Goal: Information Seeking & Learning: Learn about a topic

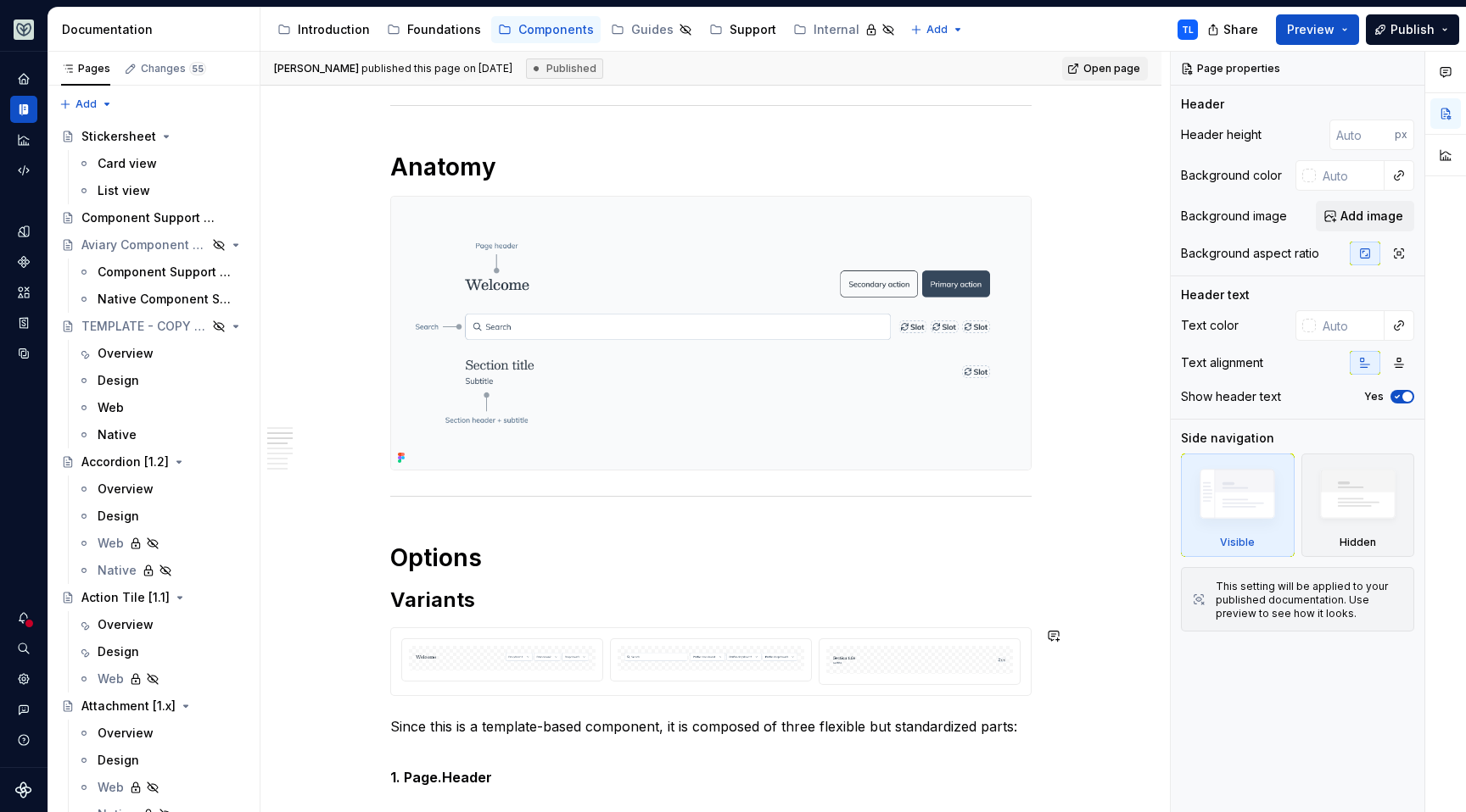
scroll to position [33, 0]
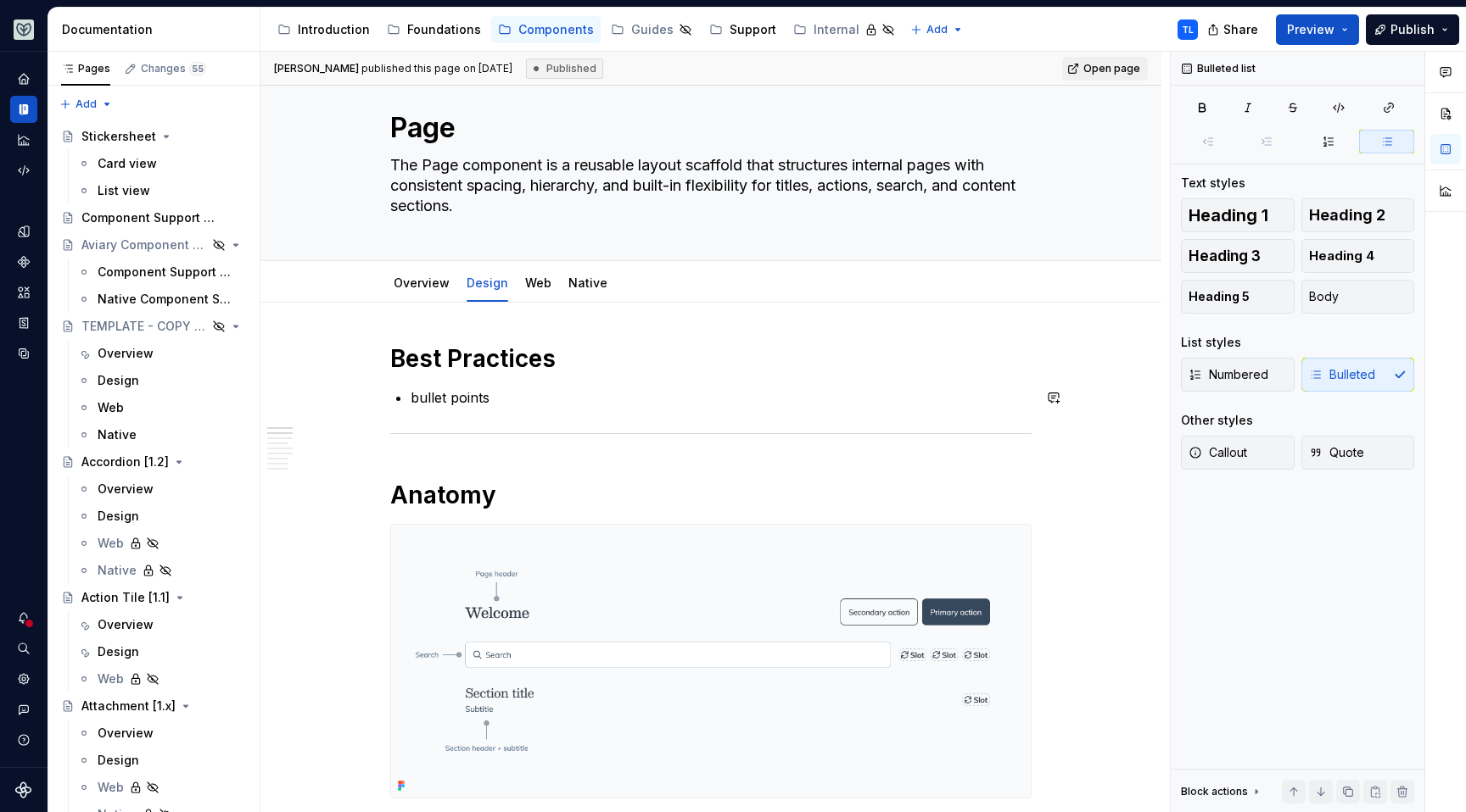
drag, startPoint x: 498, startPoint y: 385, endPoint x: 427, endPoint y: 387, distance: 71.0
click at [470, 398] on p "bullet points" at bounding box center [721, 398] width 621 height 21
click at [469, 399] on p "bullet points" at bounding box center [721, 398] width 621 height 21
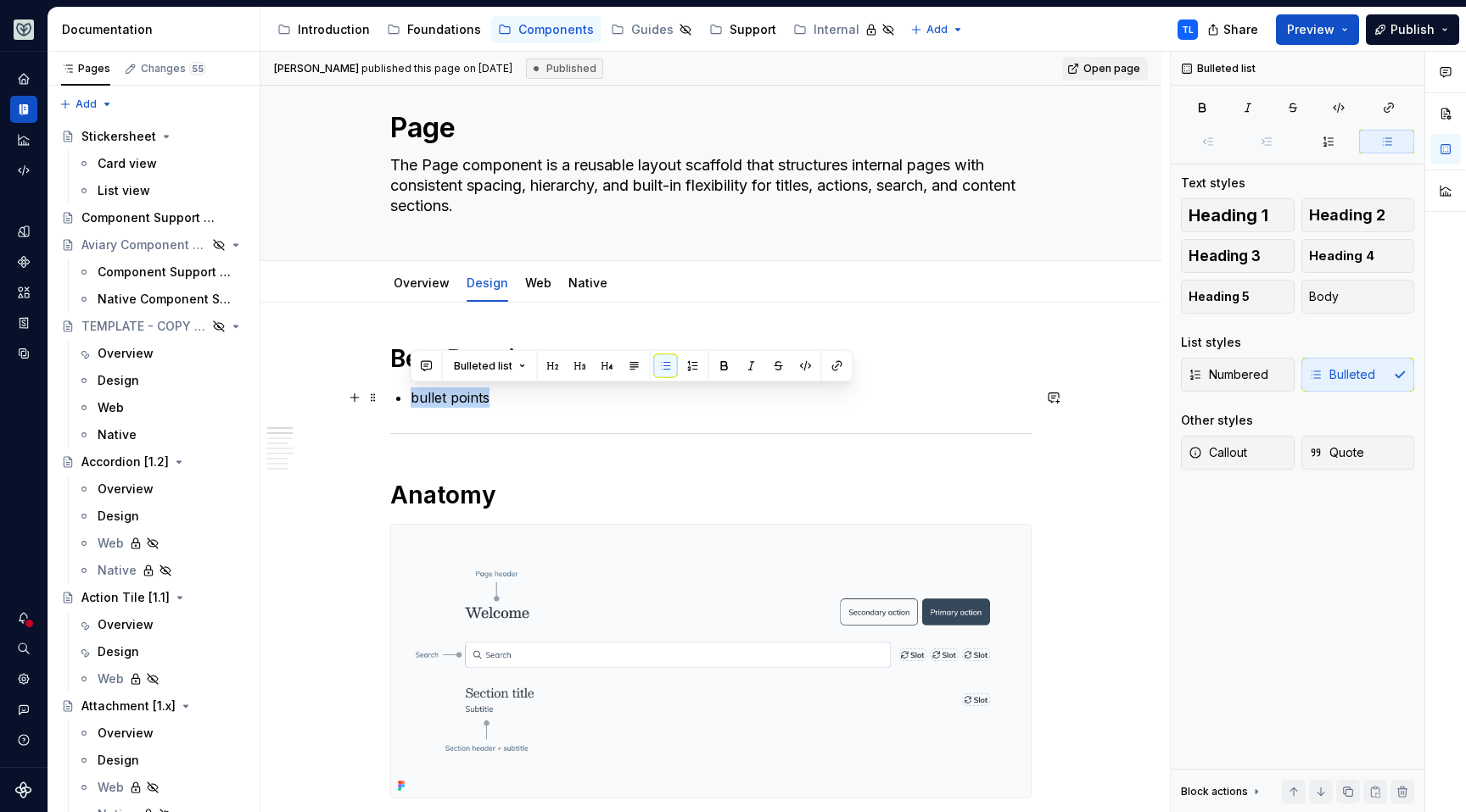
click at [469, 399] on p "bullet points" at bounding box center [721, 398] width 621 height 21
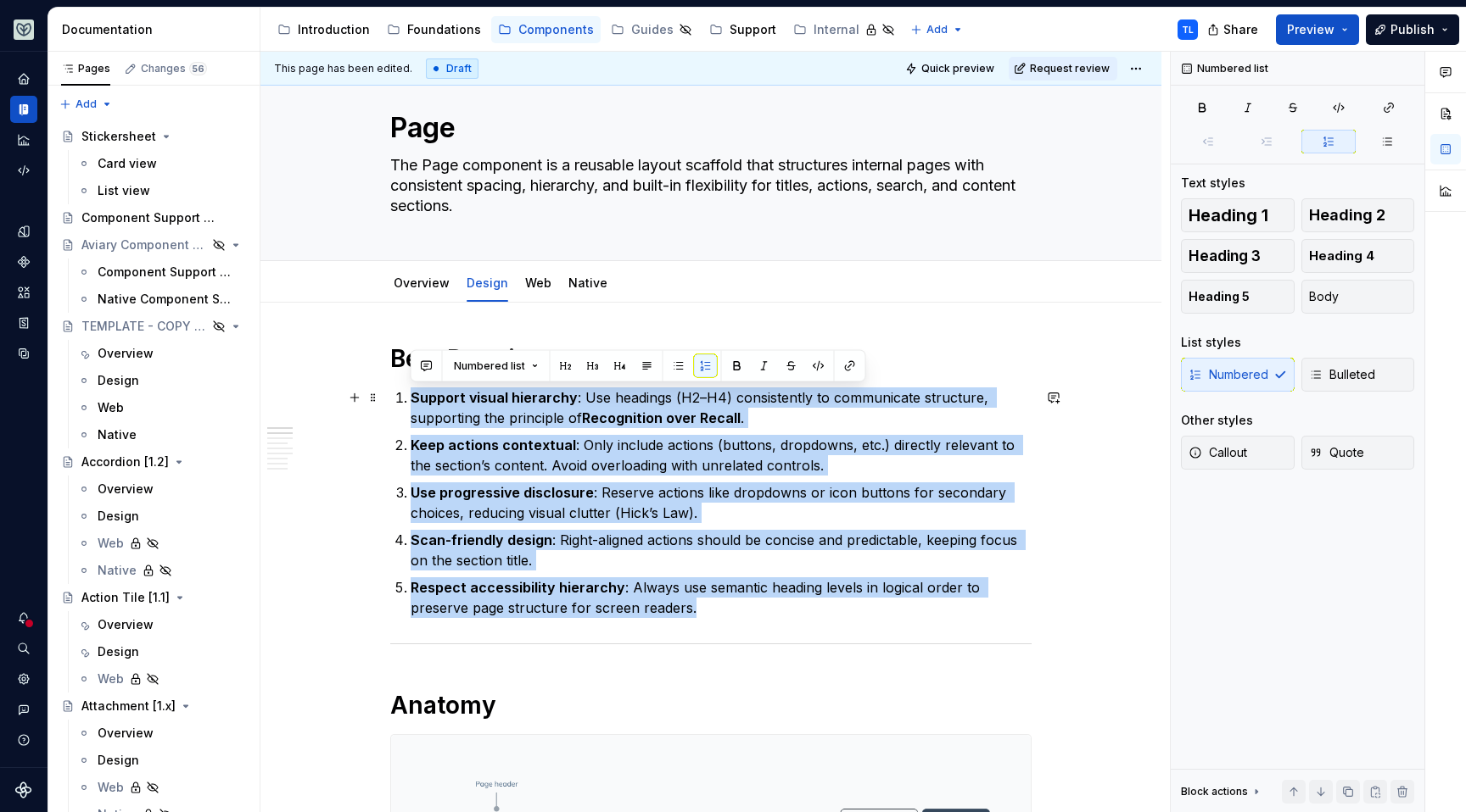
drag, startPoint x: 690, startPoint y: 606, endPoint x: 404, endPoint y: 401, distance: 351.9
click at [410, 401] on ol "Support visual hierarchy : Use headings (H2–H4) consistently to communicate str…" at bounding box center [721, 502] width 621 height 230
click at [429, 337] on div "This page has been edited. Draft Quick preview Request review Page The Page com…" at bounding box center [714, 432] width 909 height 762
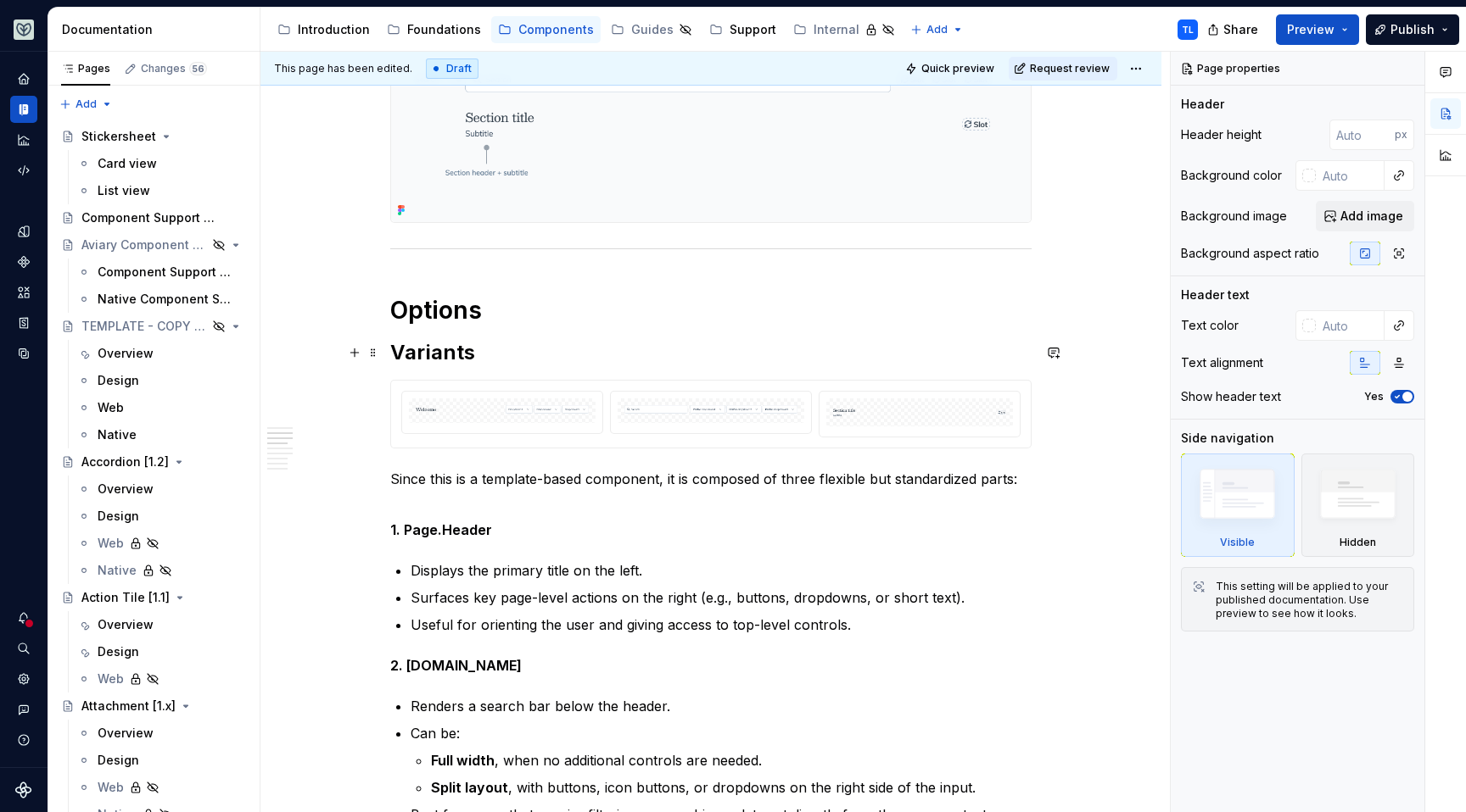
scroll to position [609, 0]
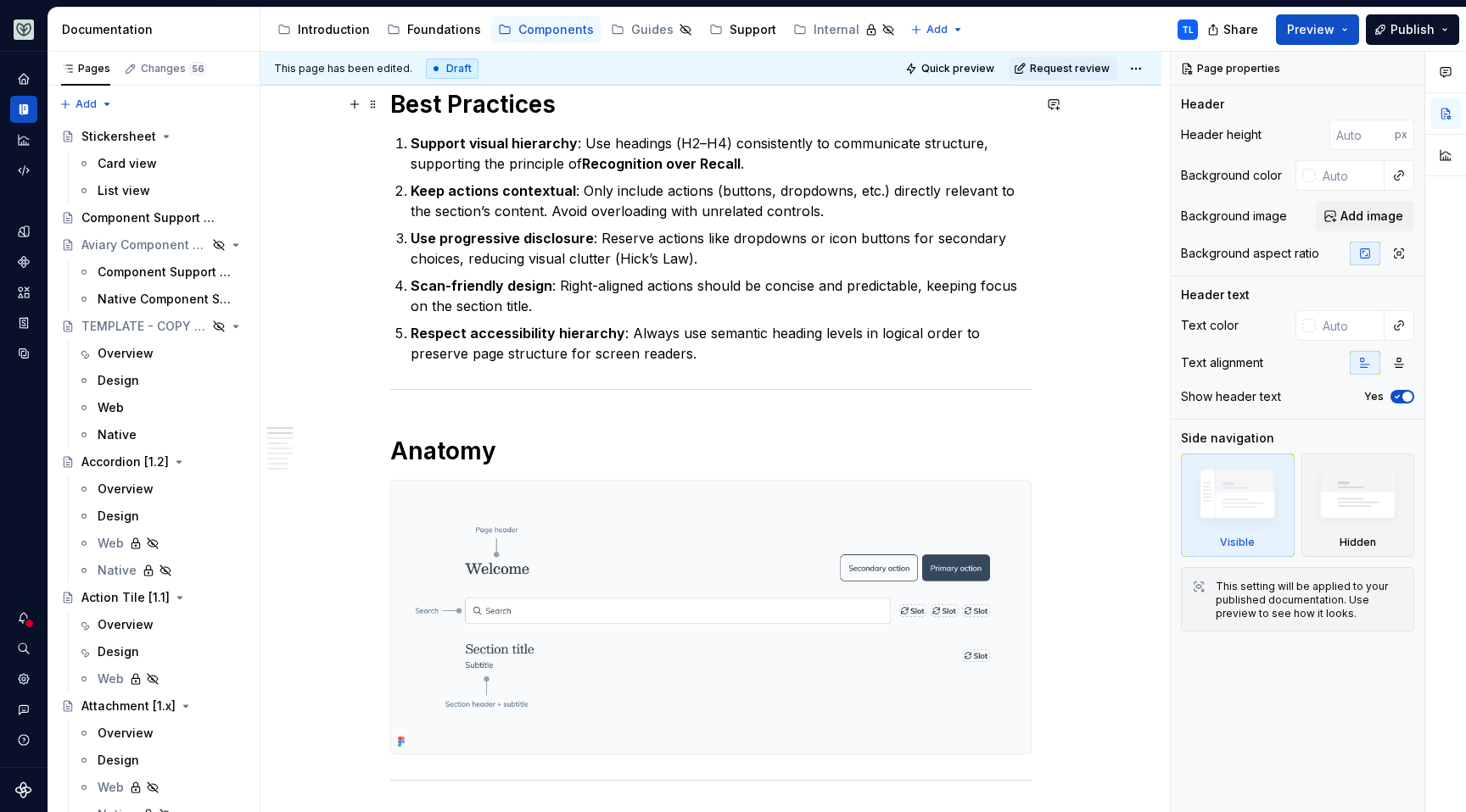
click at [464, 115] on h1 "Best Practices" at bounding box center [711, 104] width 642 height 31
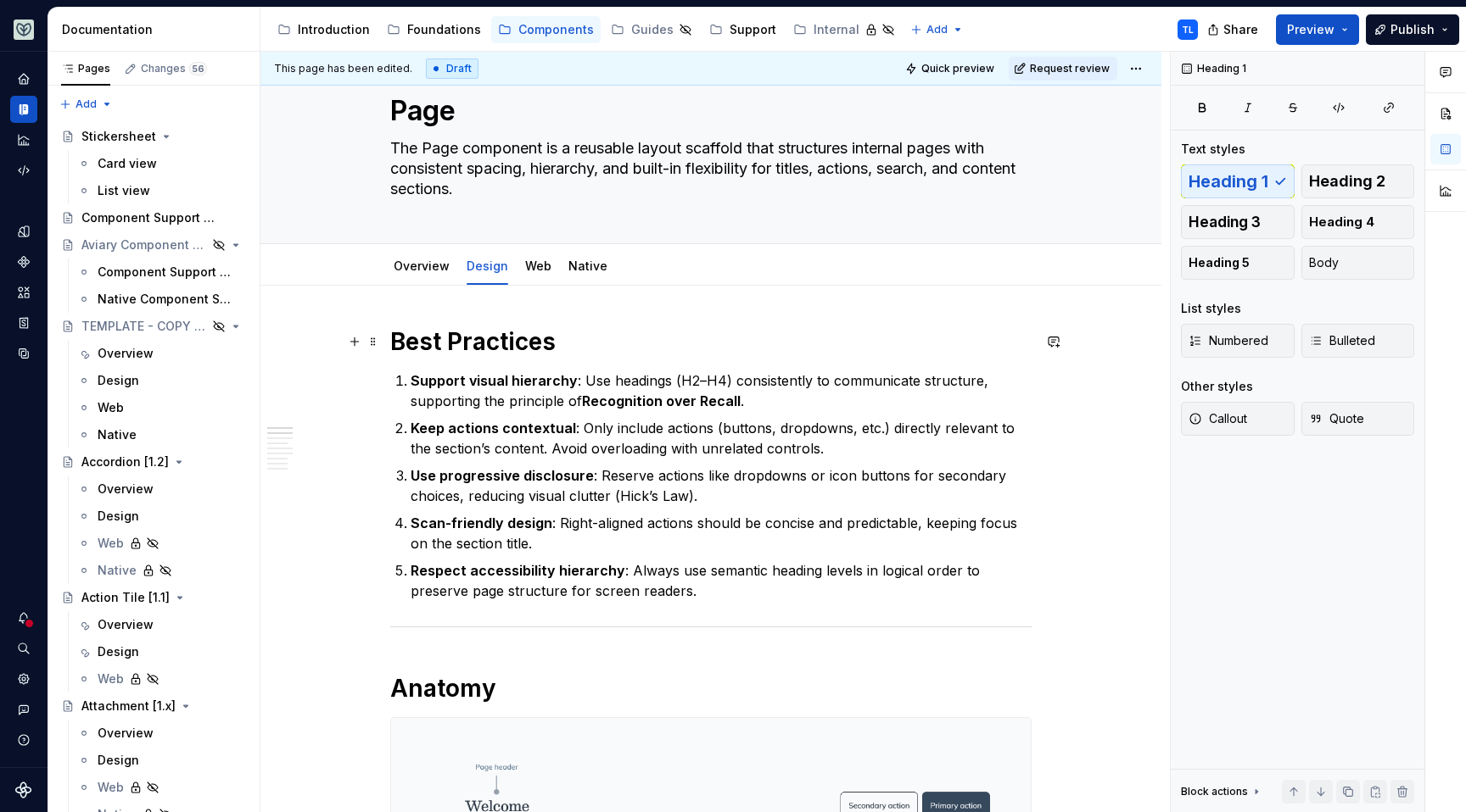
click at [464, 115] on textarea "Page" at bounding box center [708, 111] width 642 height 41
click at [434, 333] on h1 "Best Practices" at bounding box center [711, 341] width 642 height 31
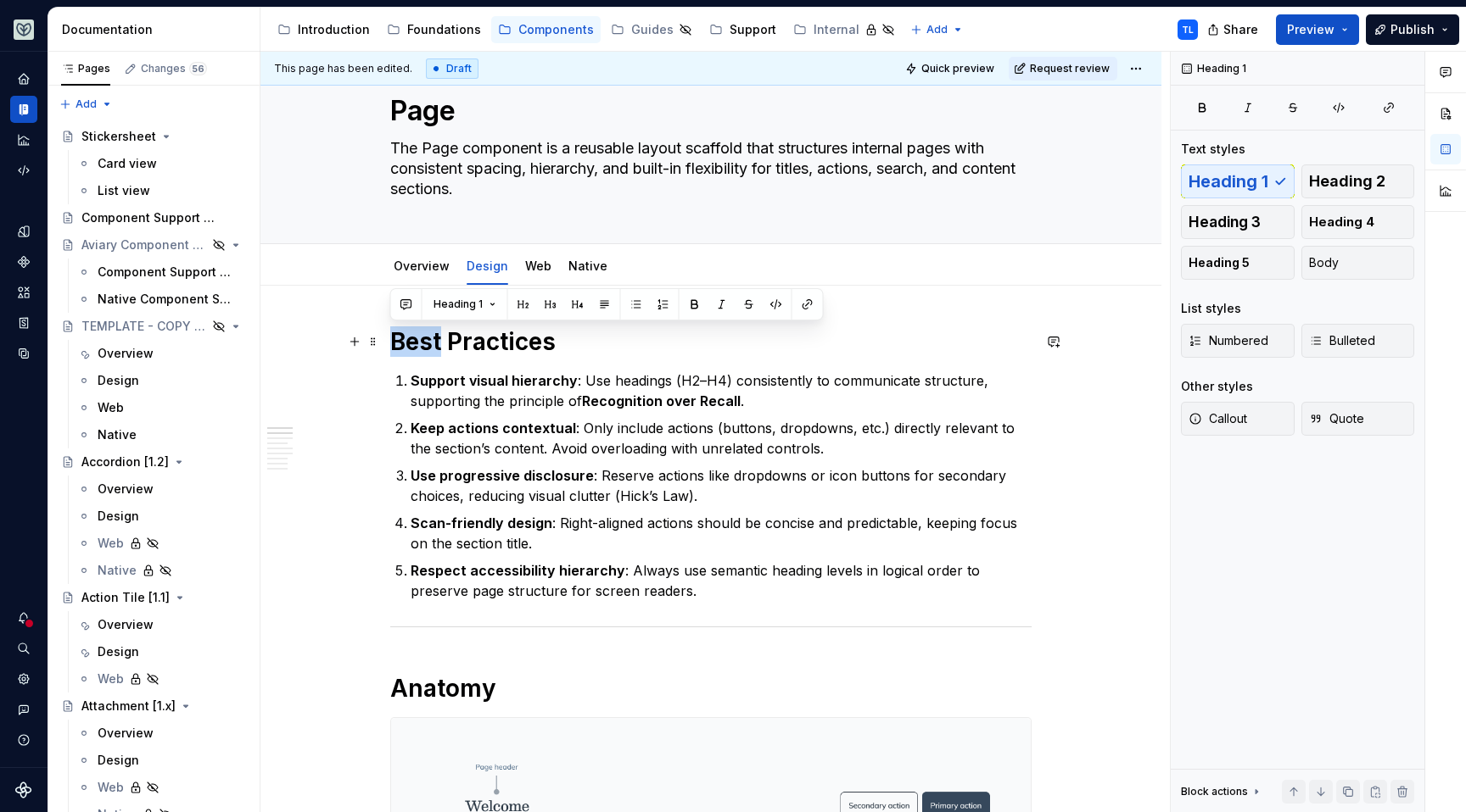
click at [434, 333] on h1 "Best Practices" at bounding box center [711, 341] width 642 height 31
click at [355, 32] on div "Introduction" at bounding box center [333, 30] width 72 height 17
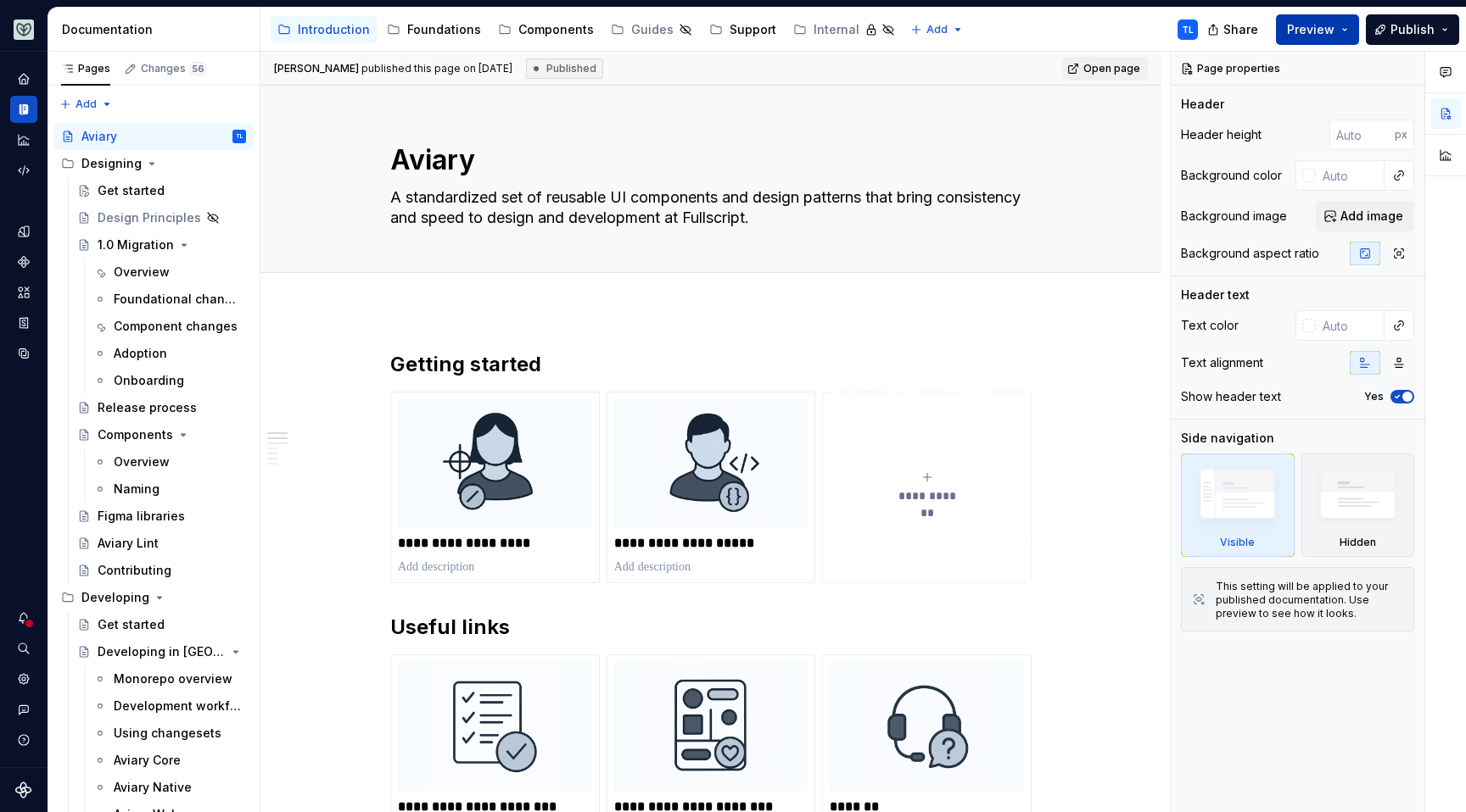
click at [1345, 33] on button "Preview" at bounding box center [1317, 29] width 83 height 31
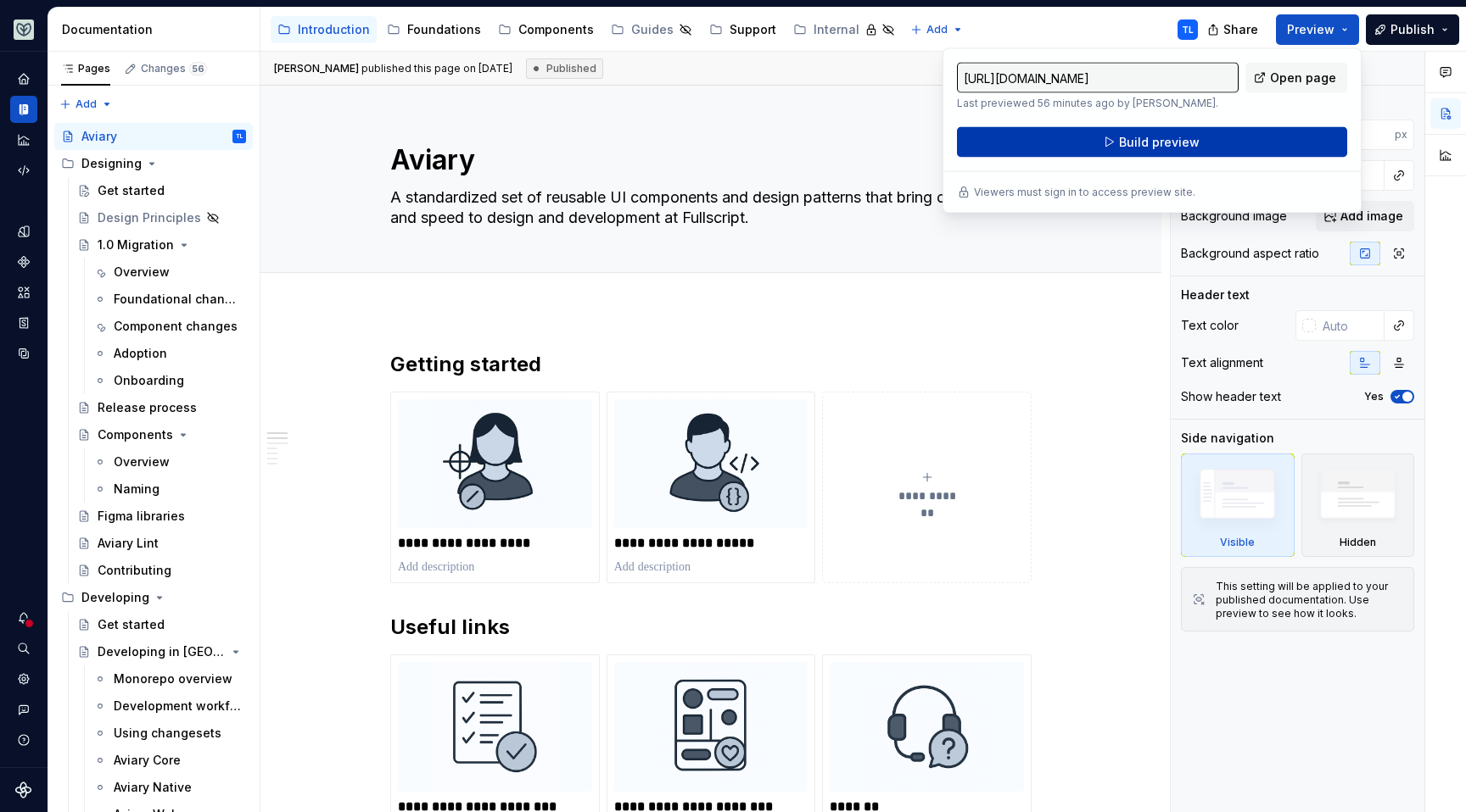
click at [1177, 145] on span "Build preview" at bounding box center [1159, 143] width 80 height 17
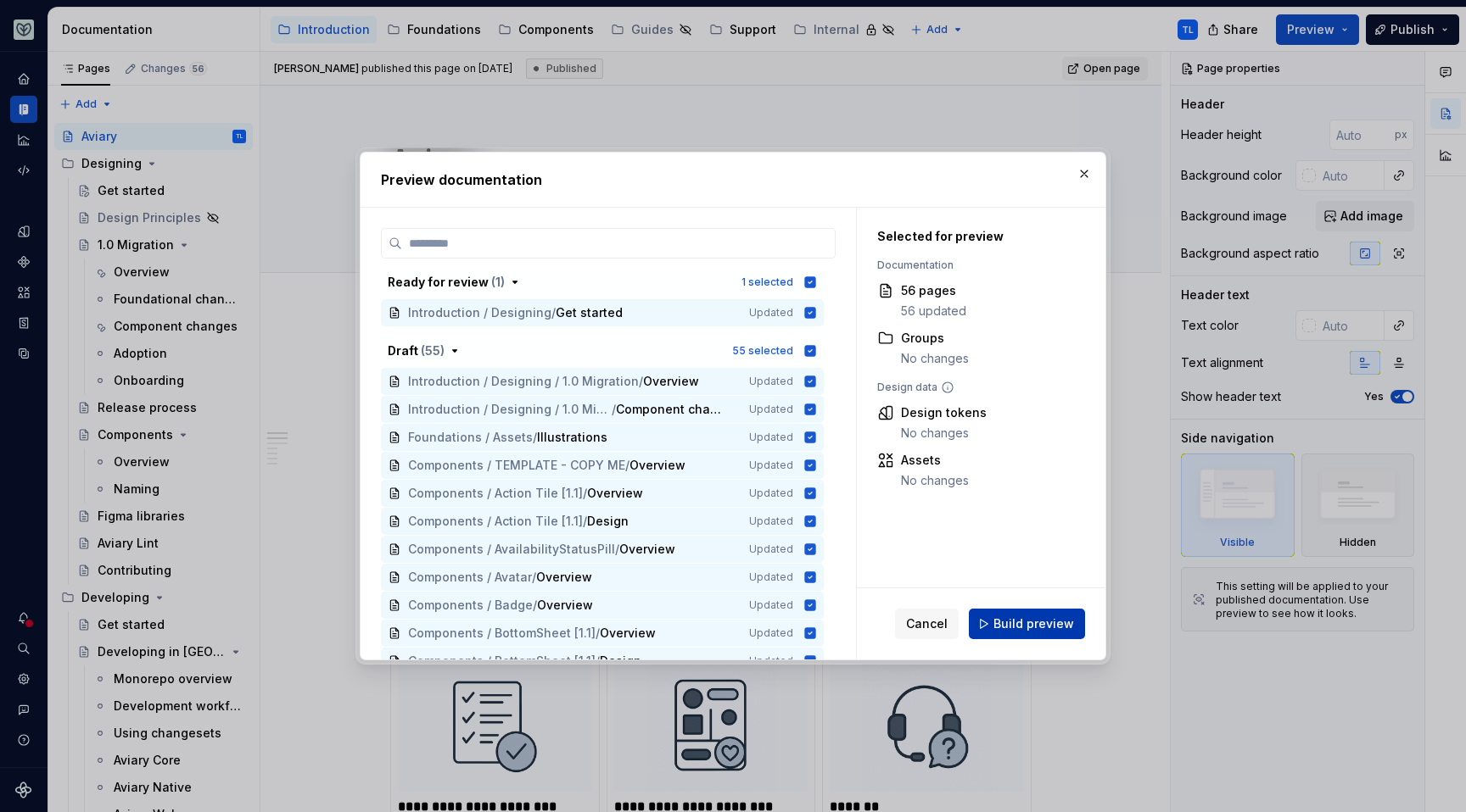
click at [1019, 633] on button "Build preview" at bounding box center [1027, 624] width 117 height 31
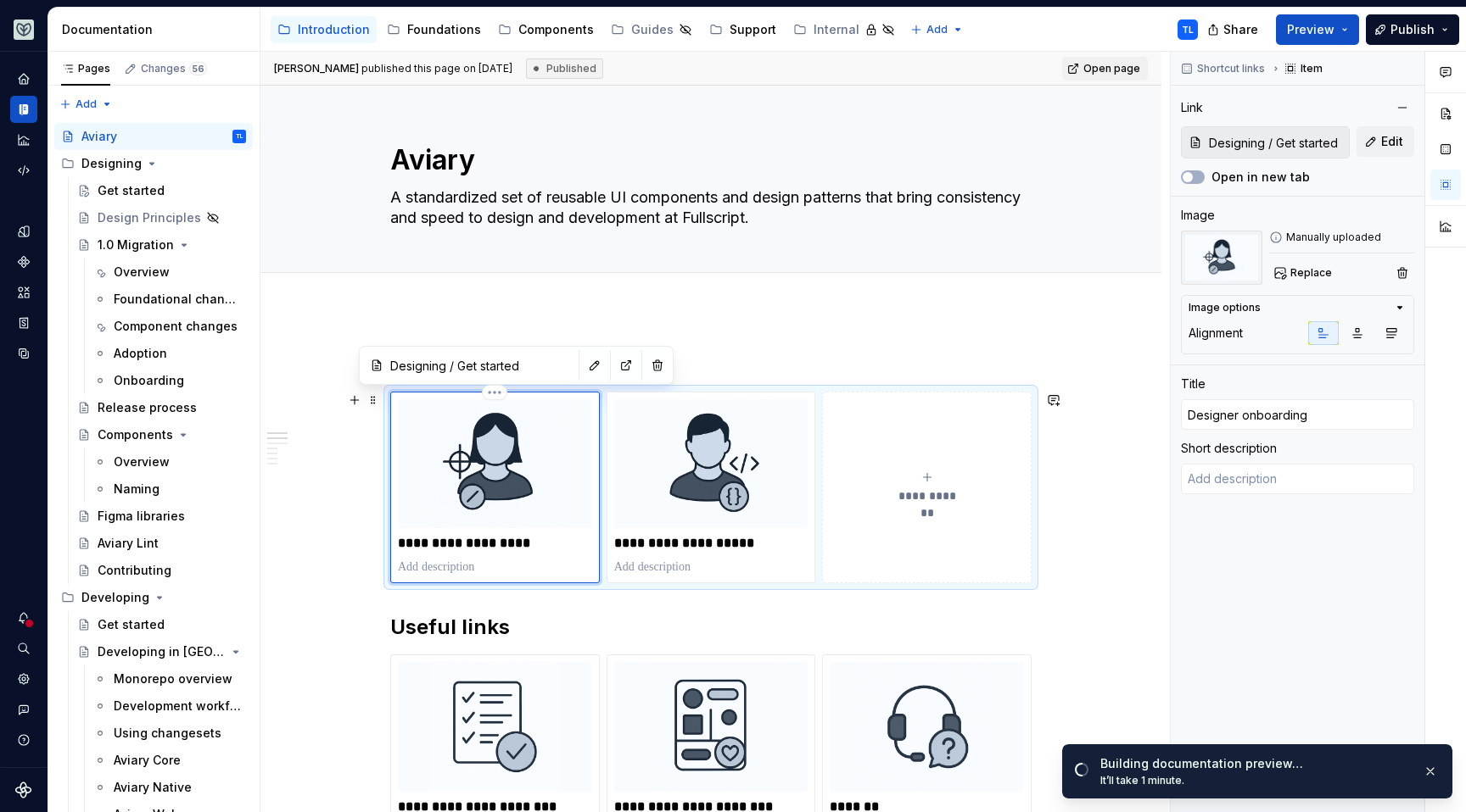
click at [495, 488] on img at bounding box center [495, 463] width 194 height 129
click at [615, 364] on button "button" at bounding box center [626, 365] width 23 height 23
type textarea "*"
type input "Designing / Get started w"
type textarea "*"
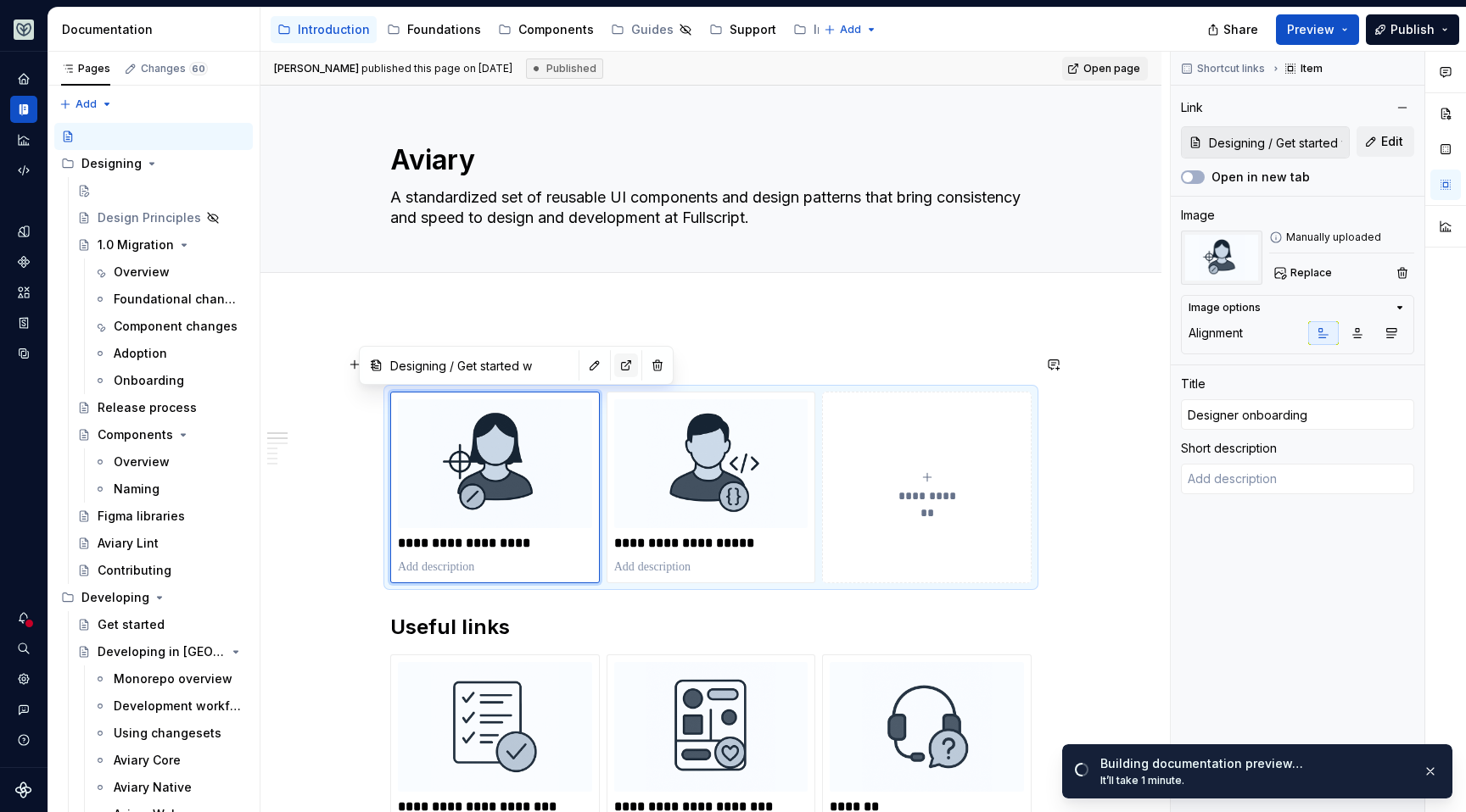
type input "Designing / Get started with"
type textarea "*"
type input "Designing / Get started with Aviar"
type textarea "*"
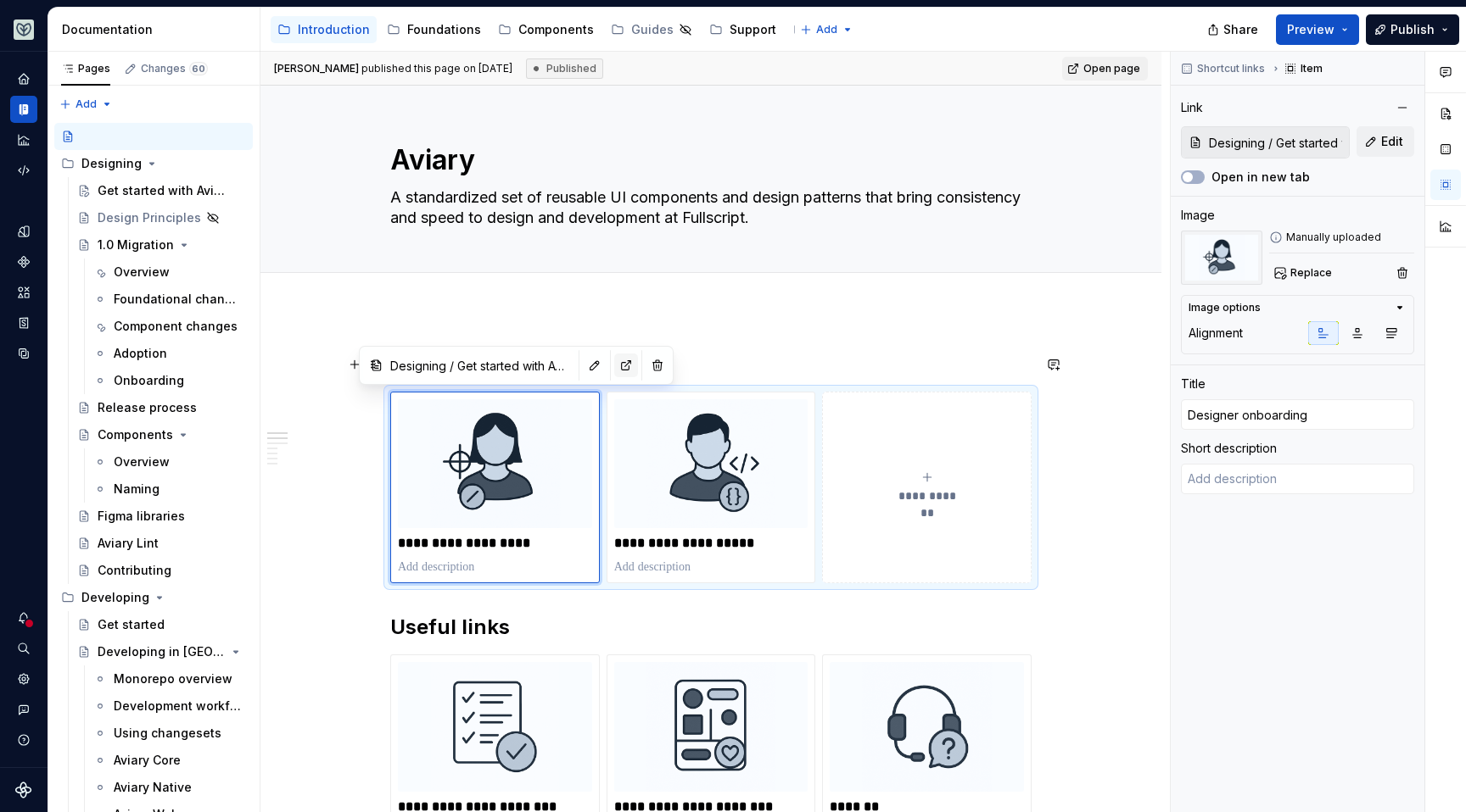
type input "Designing / Get started with Aviary 1.0"
type textarea "*"
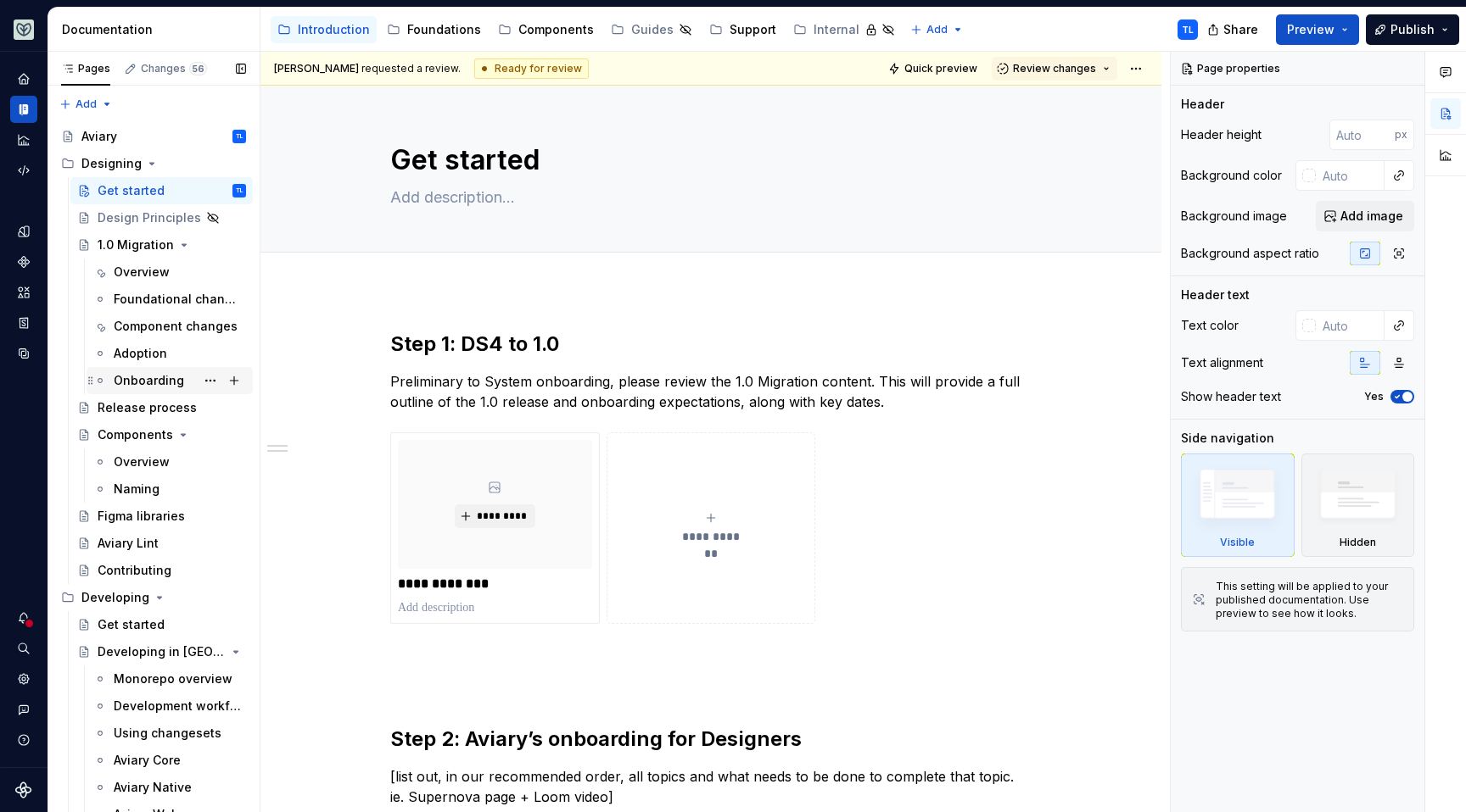
click at [150, 382] on div "Onboarding" at bounding box center [148, 380] width 70 height 17
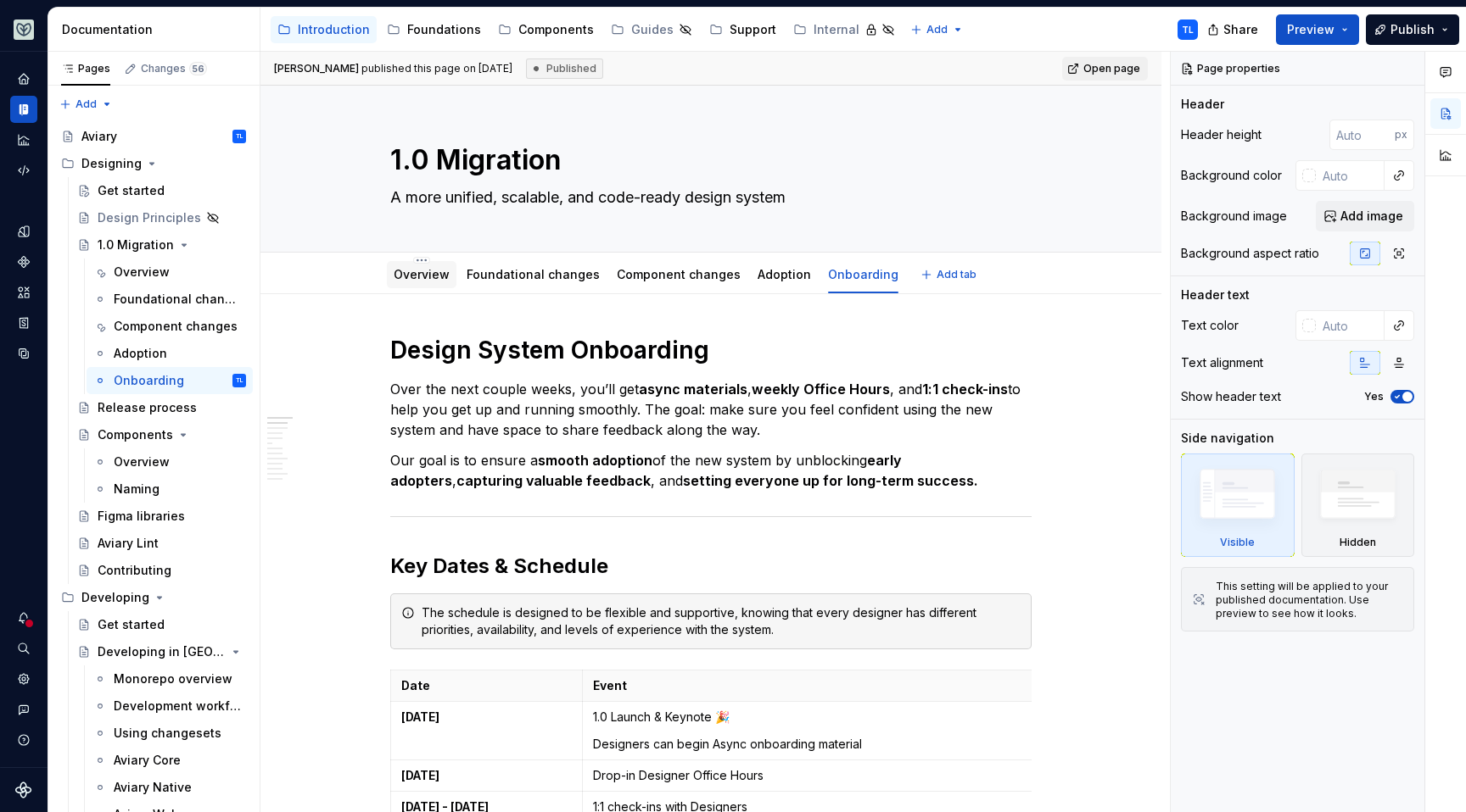
click at [428, 278] on link "Overview" at bounding box center [422, 274] width 56 height 14
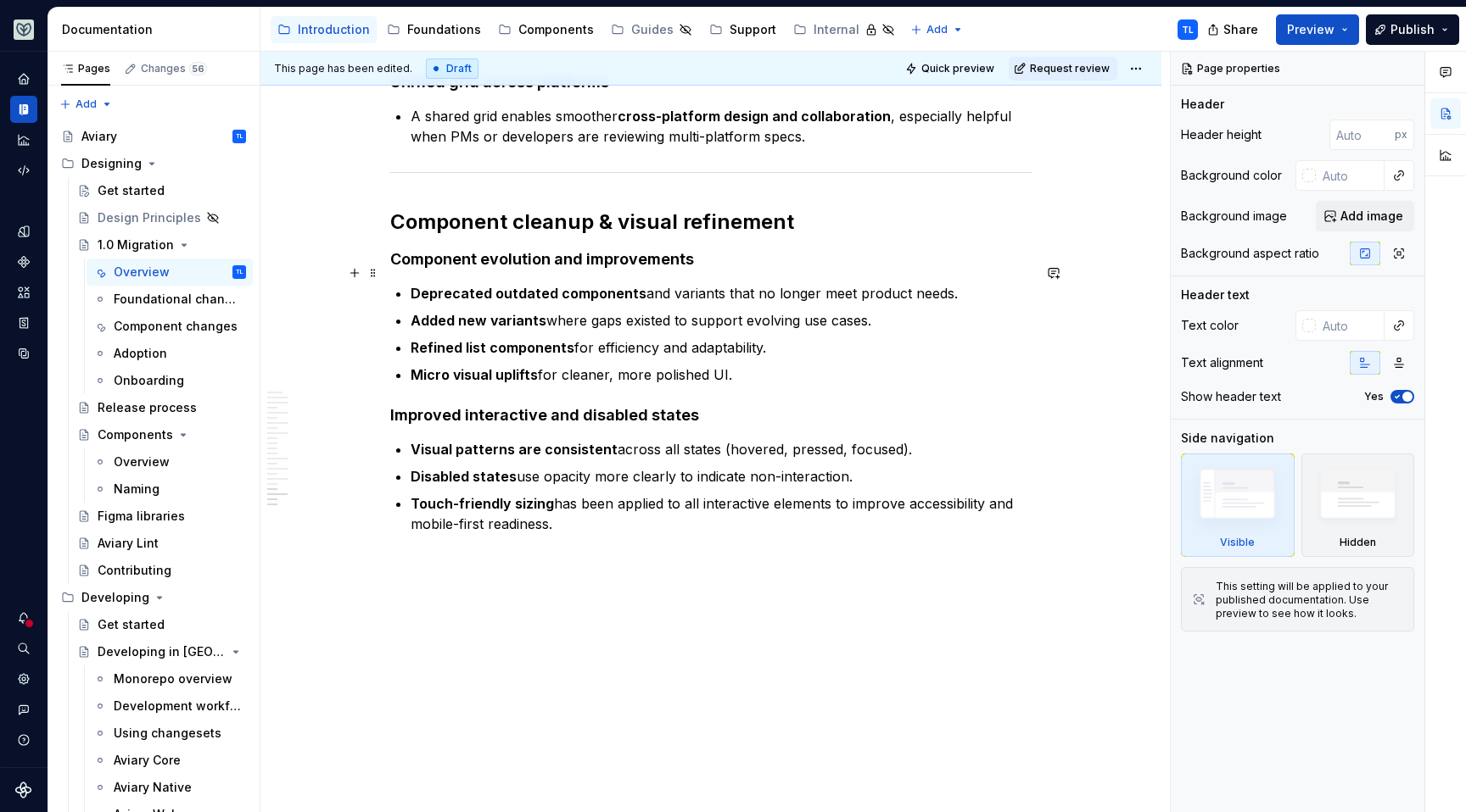
scroll to position [2608, 0]
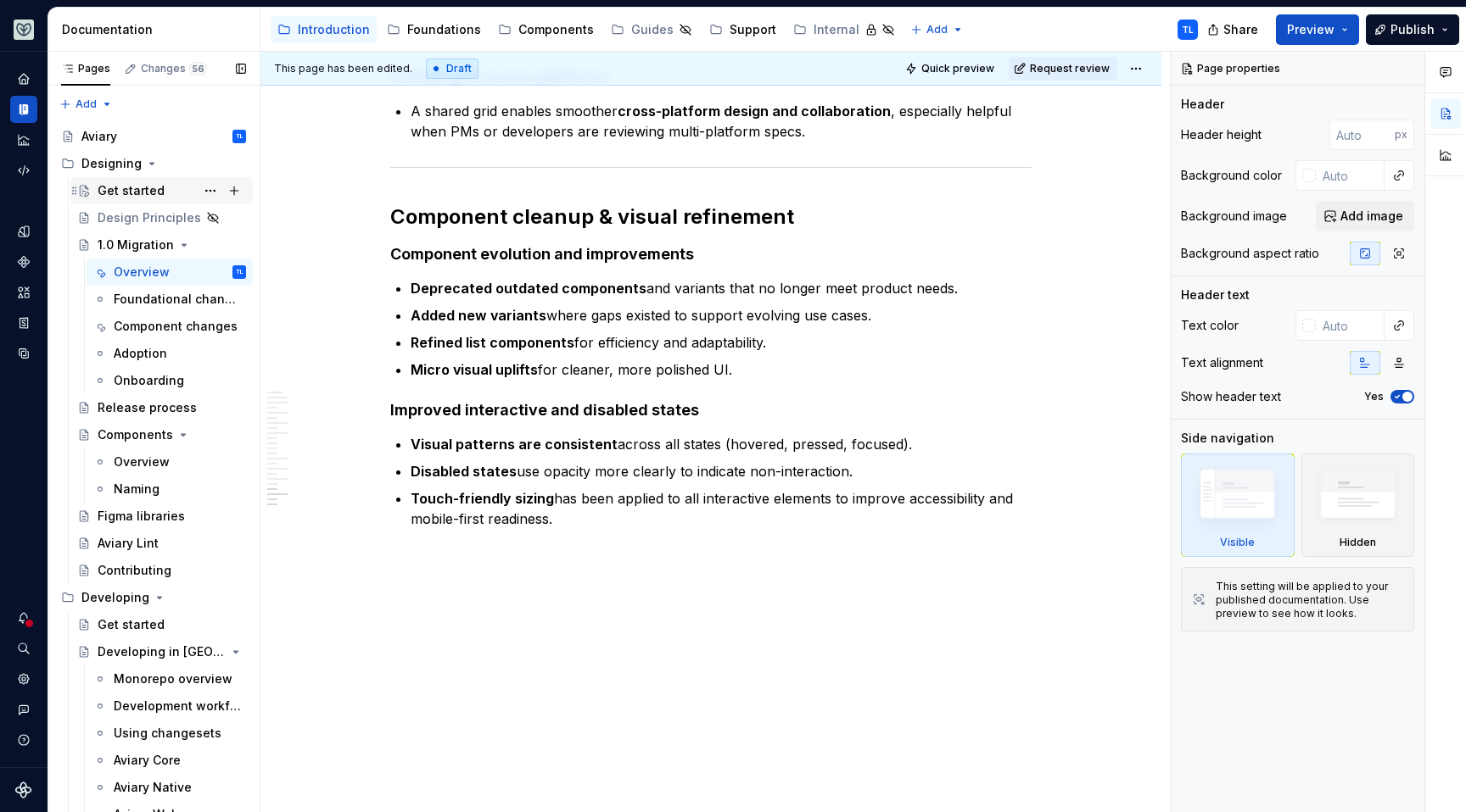
click at [118, 194] on div "Get started" at bounding box center [131, 191] width 67 height 17
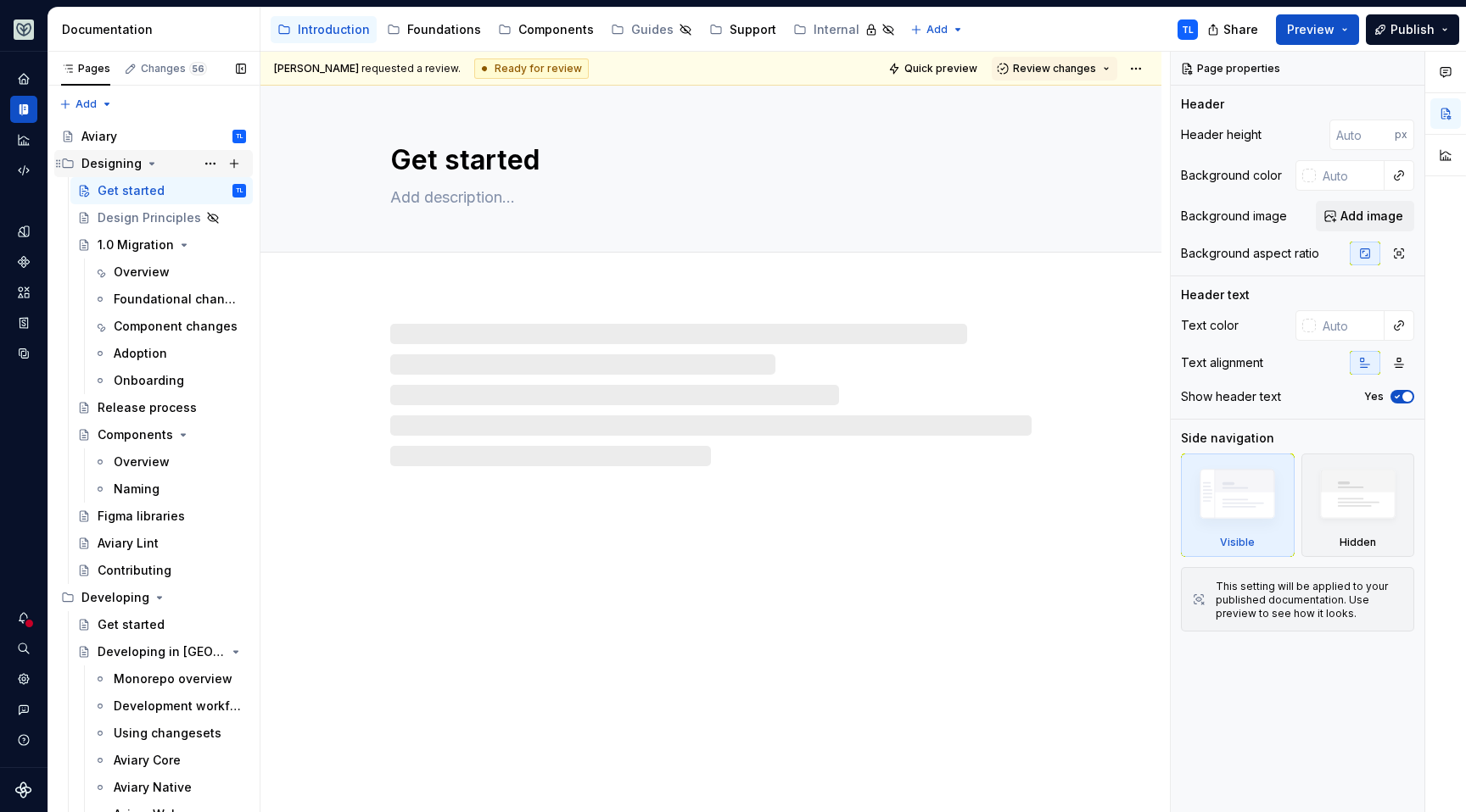
click at [114, 169] on div "Designing" at bounding box center [111, 163] width 61 height 17
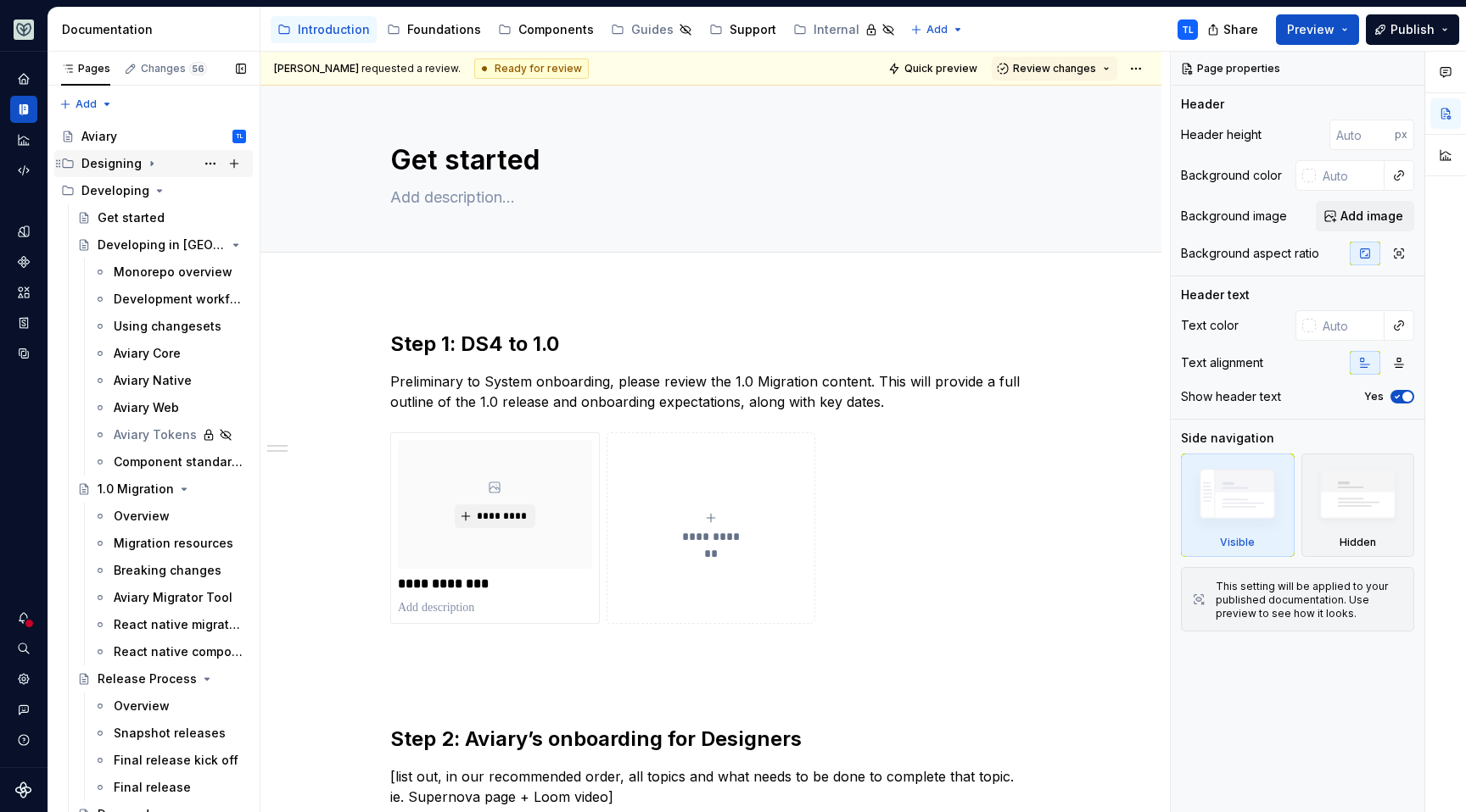
click at [115, 166] on div "Designing" at bounding box center [111, 163] width 61 height 17
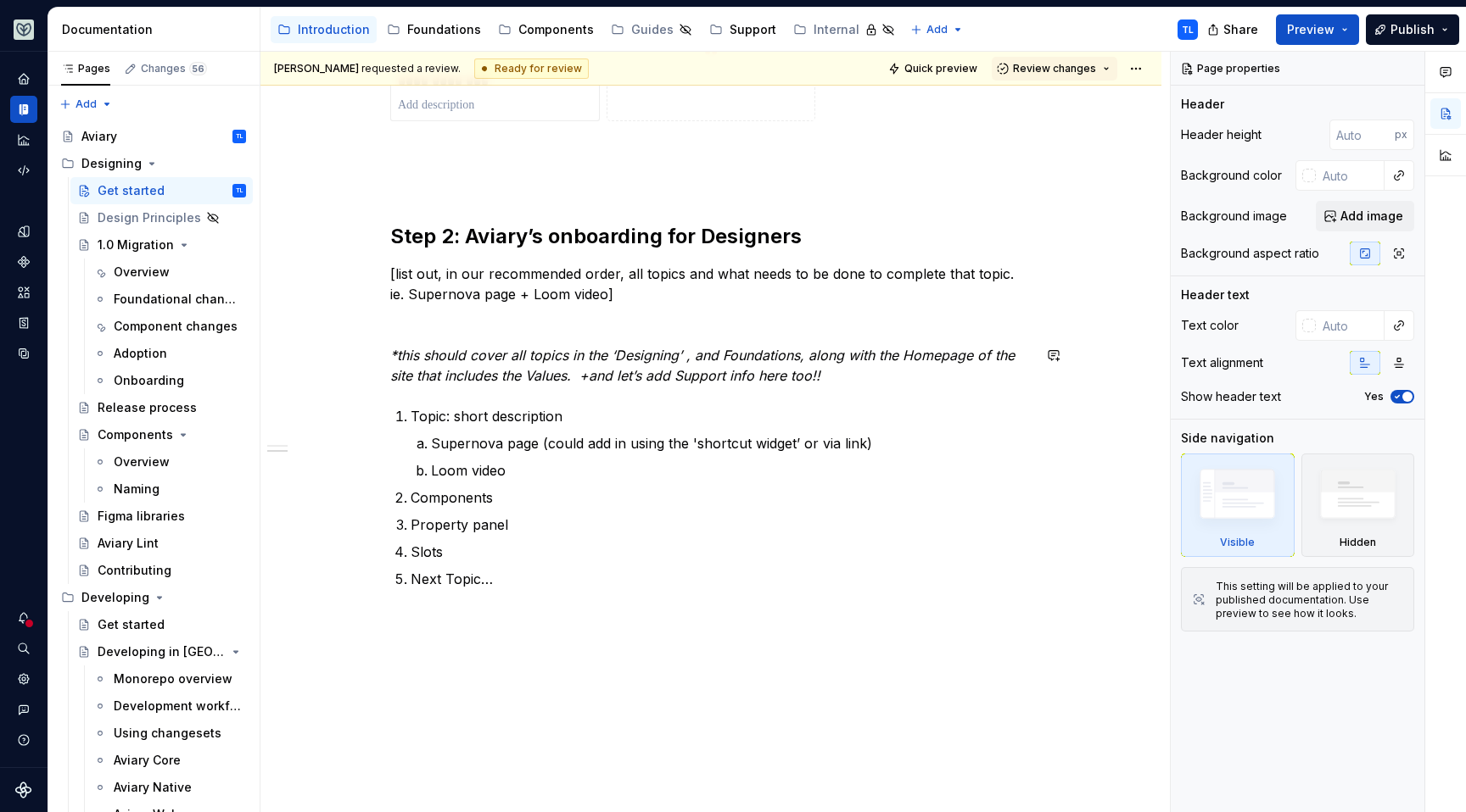
scroll to position [503, 0]
click at [1338, 31] on button "Preview" at bounding box center [1317, 29] width 83 height 31
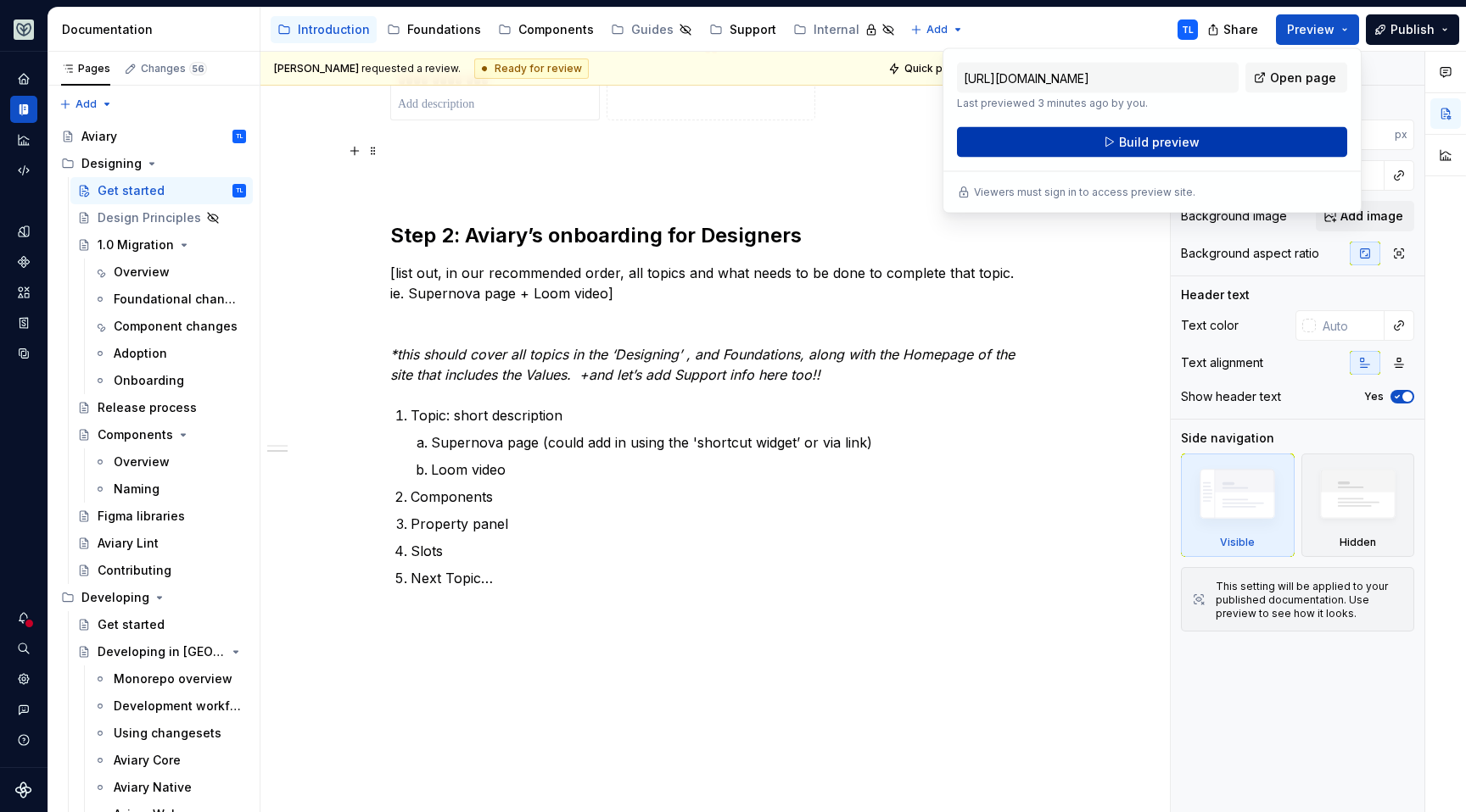
click at [1160, 144] on span "Build preview" at bounding box center [1159, 143] width 80 height 17
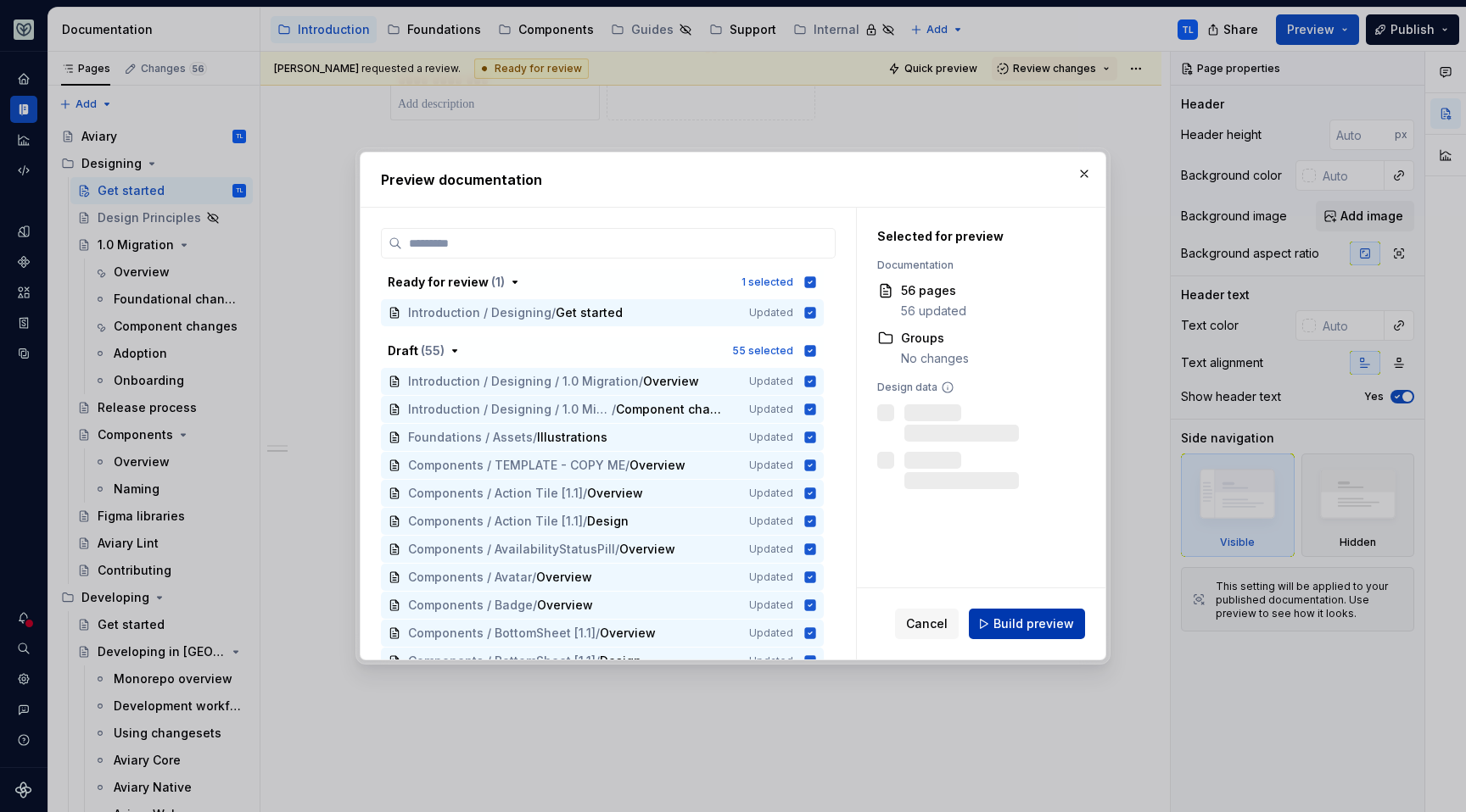
click at [1057, 620] on span "Build preview" at bounding box center [1033, 624] width 80 height 17
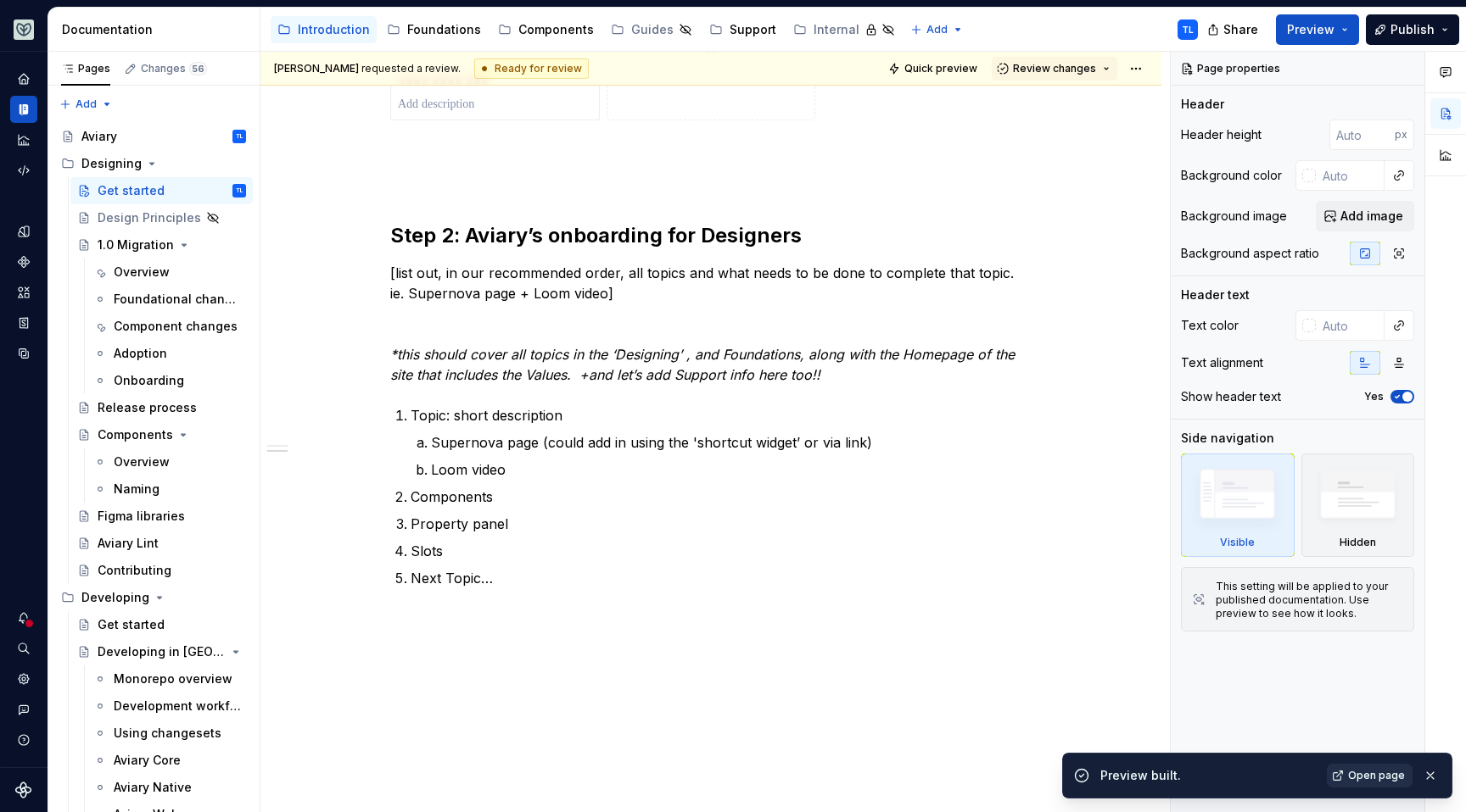
click at [1367, 783] on link "Open page" at bounding box center [1370, 776] width 86 height 23
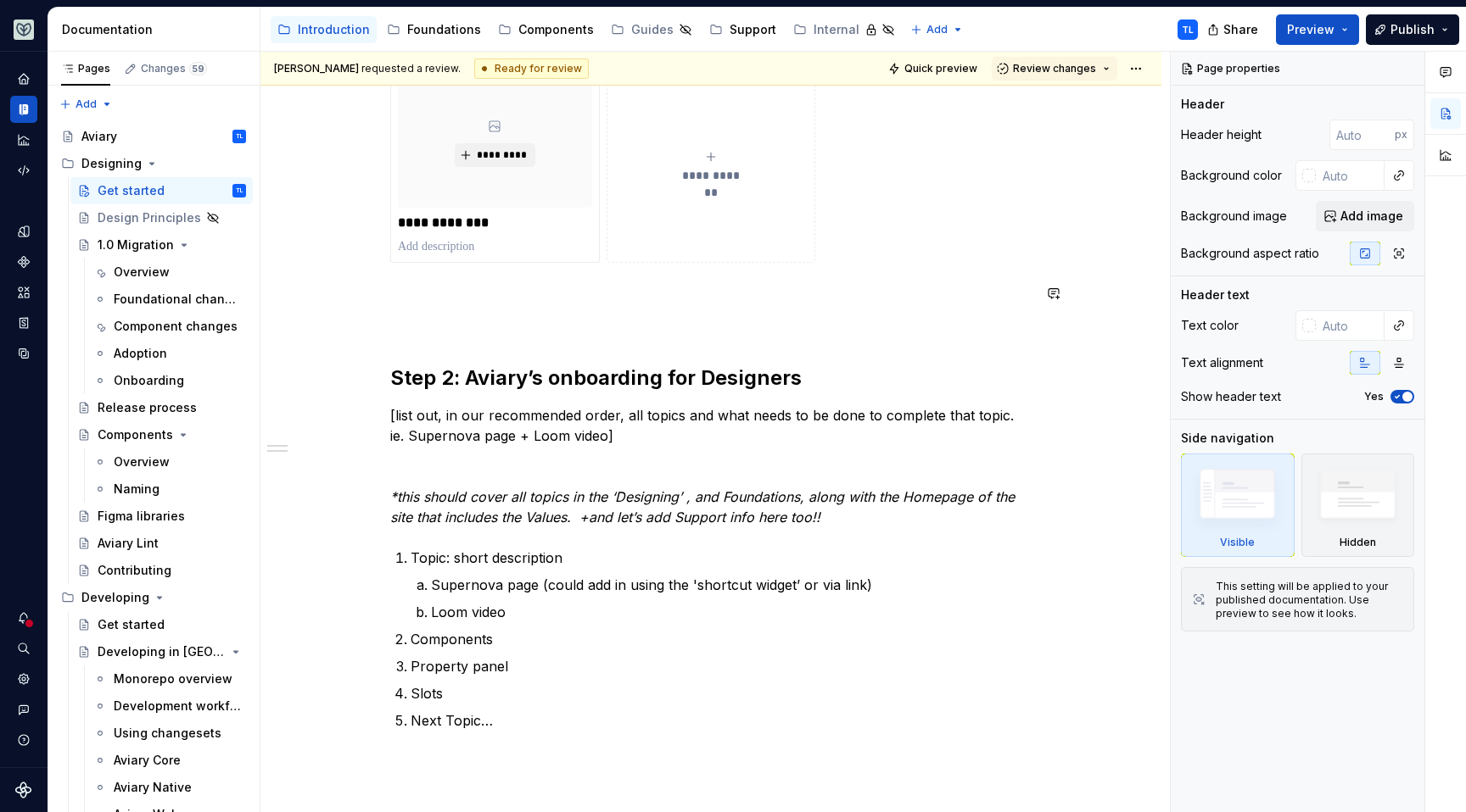
scroll to position [273, 0]
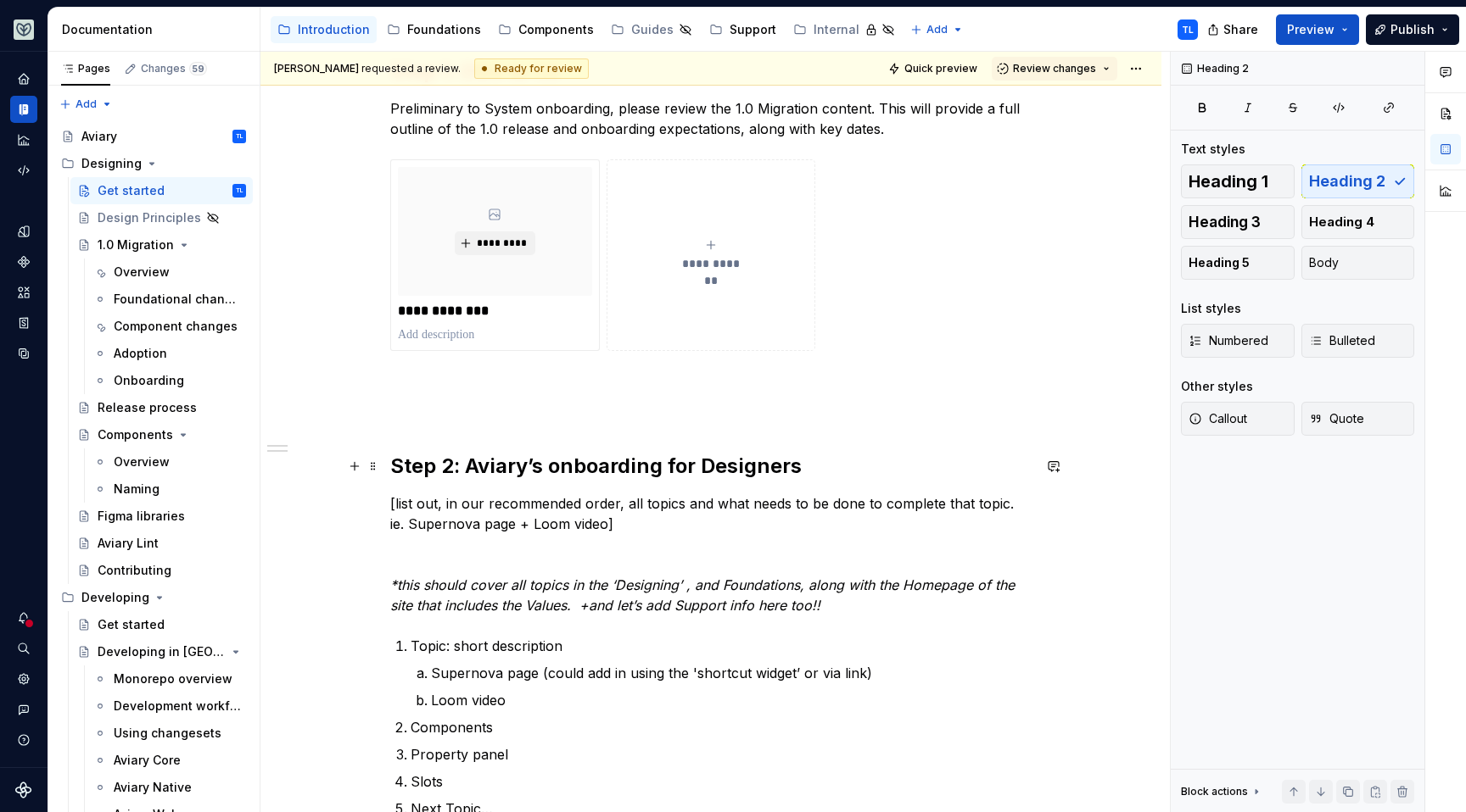
click at [391, 461] on h2 "Step 2: Aviary’s onboarding for Designers" at bounding box center [711, 466] width 642 height 27
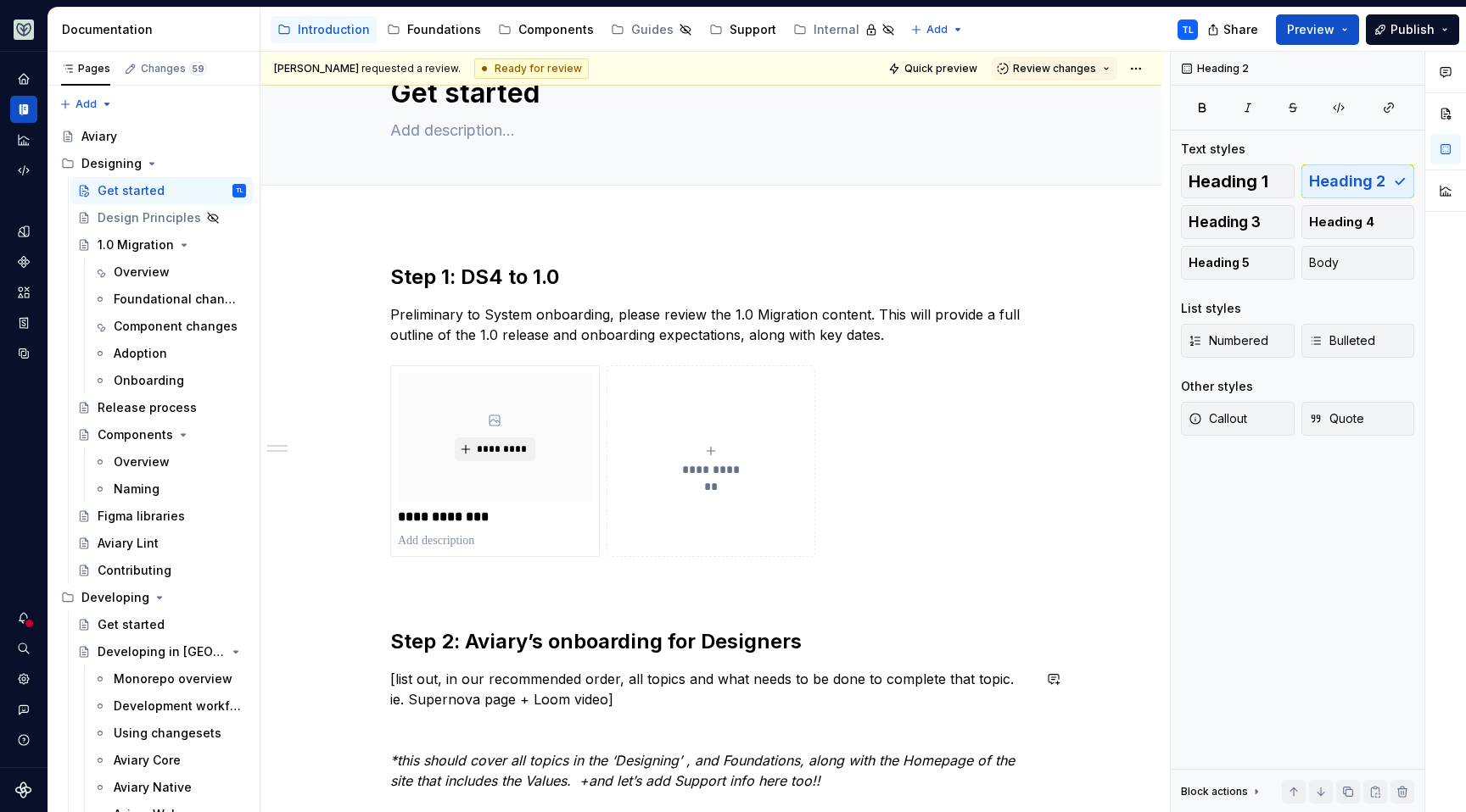
scroll to position [0, 0]
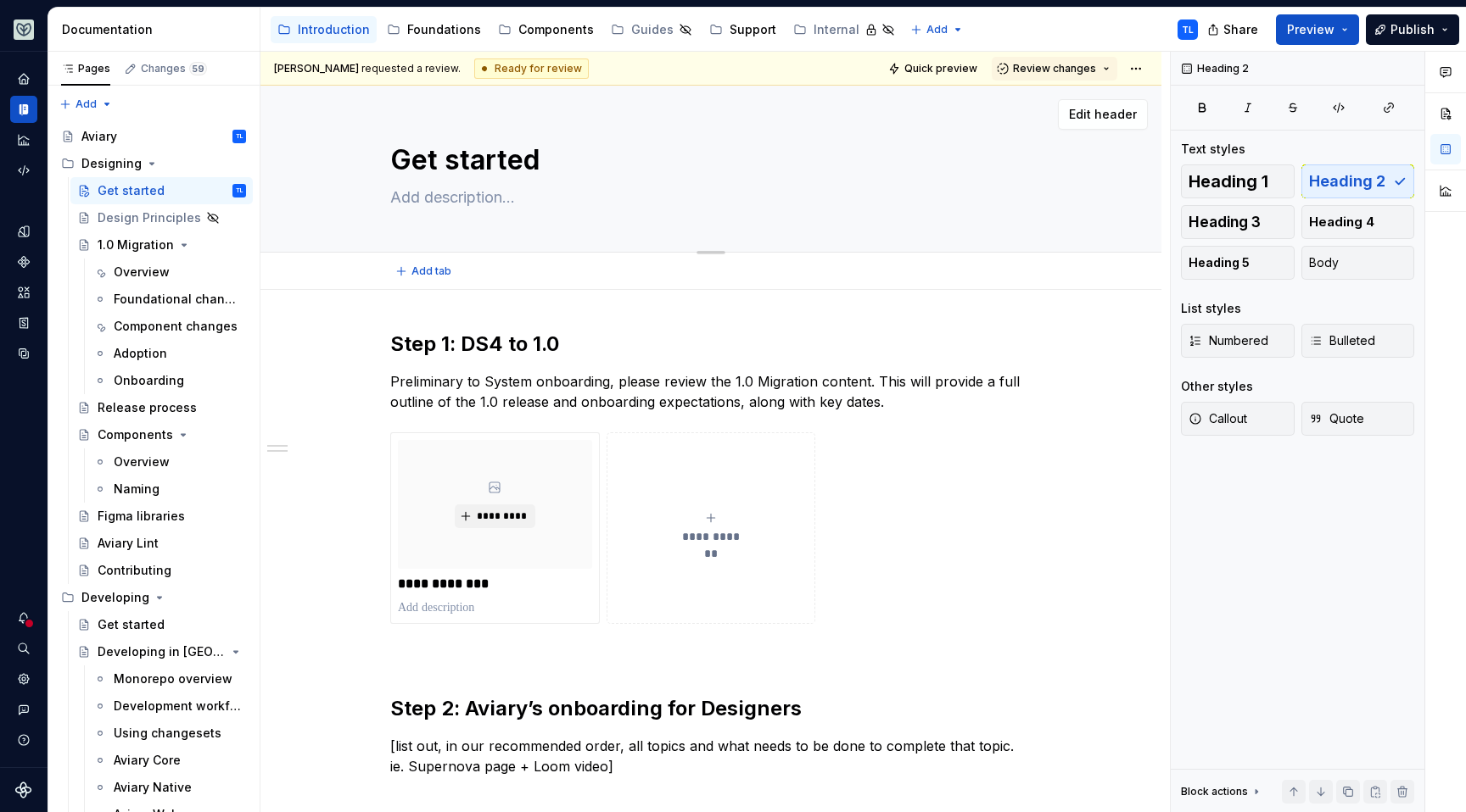
click at [480, 190] on textarea at bounding box center [708, 197] width 642 height 27
paste textarea "Welcome! This guide will help you onboard smoothly to the new design system. Fo…"
type textarea "*"
type textarea "Welcome! This guide will help you onboard smoothly to the new design system. Fo…"
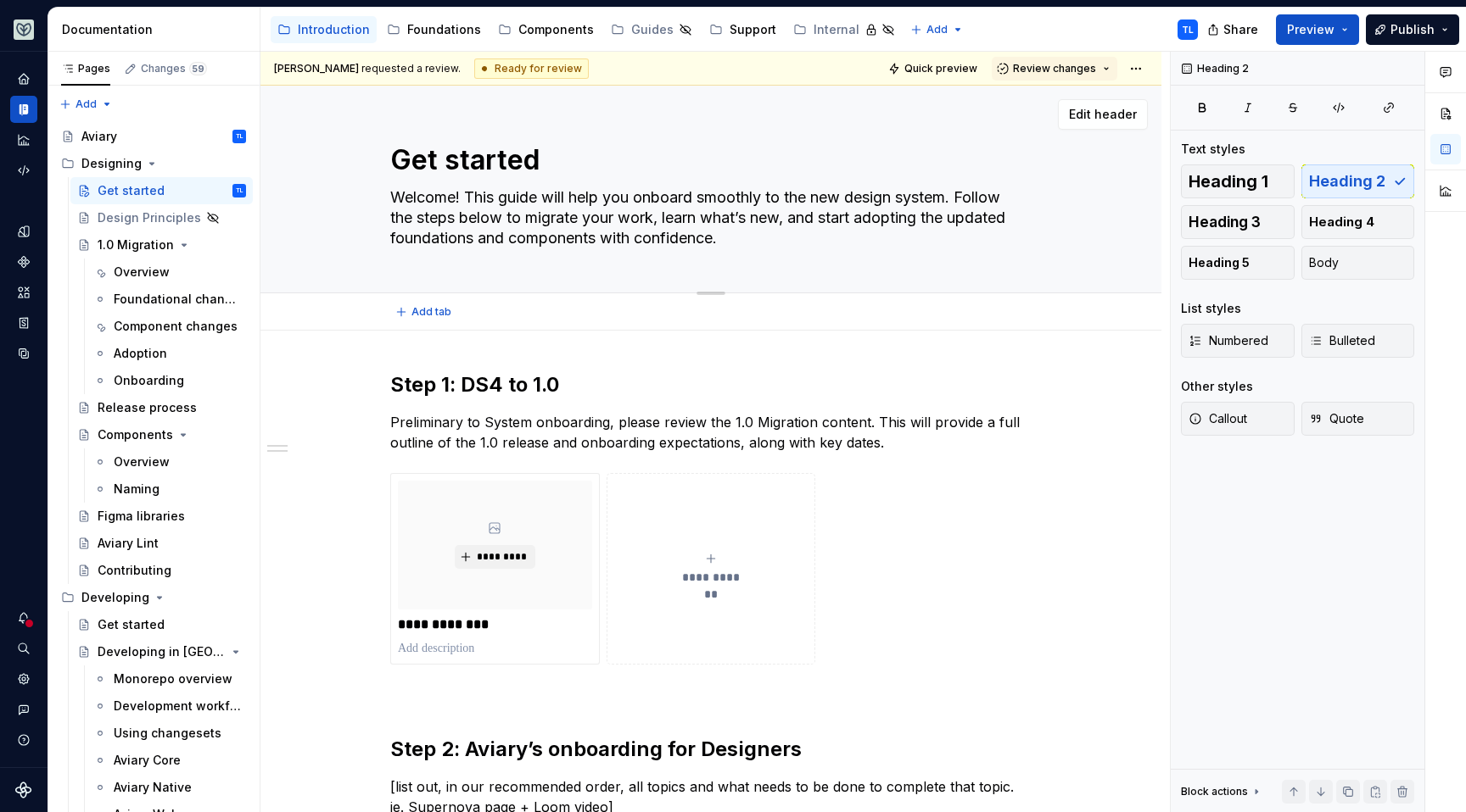
click at [469, 189] on textarea "Welcome! This guide will help you onboard smoothly to the new design system. Fo…" at bounding box center [708, 217] width 642 height 68
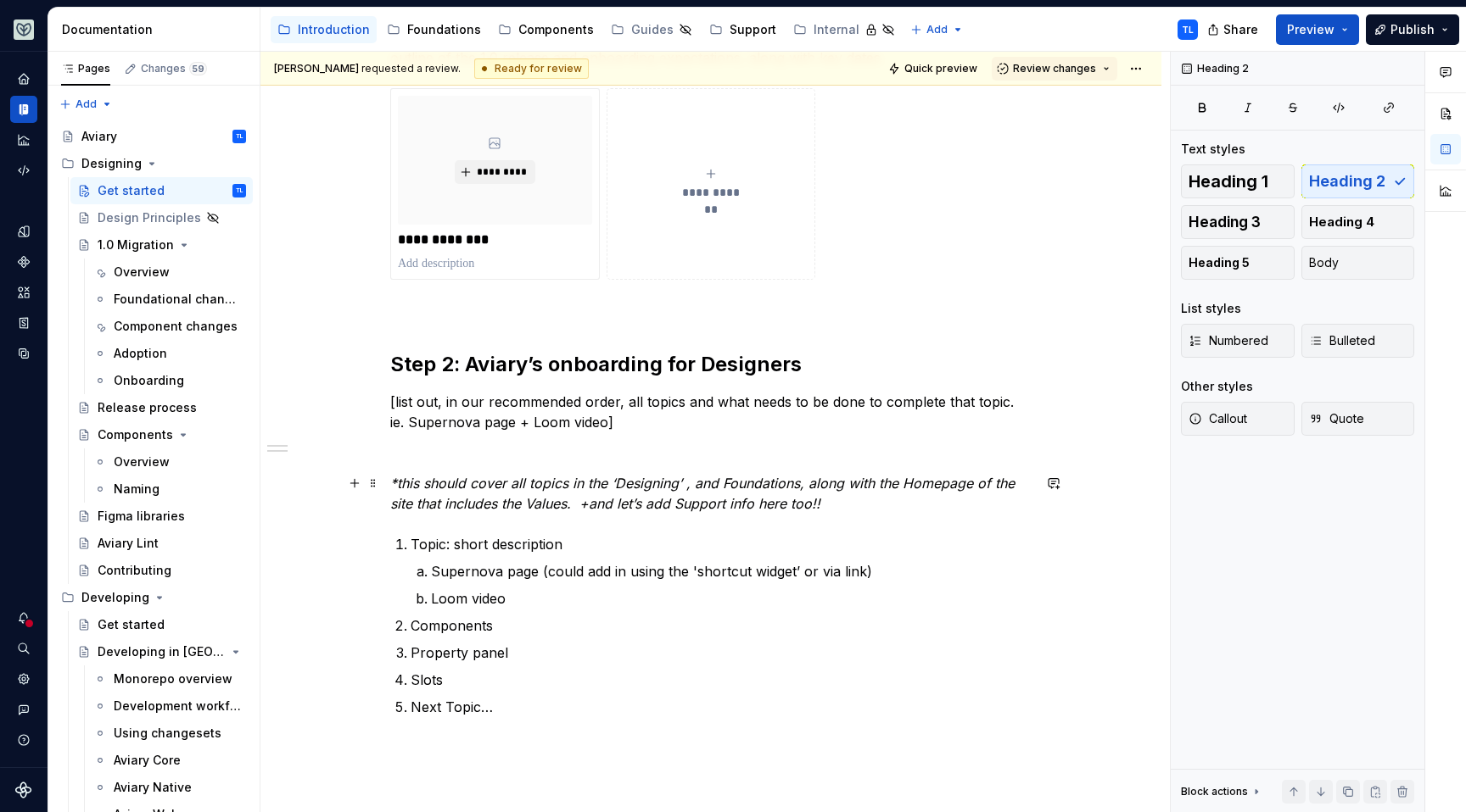
scroll to position [431, 0]
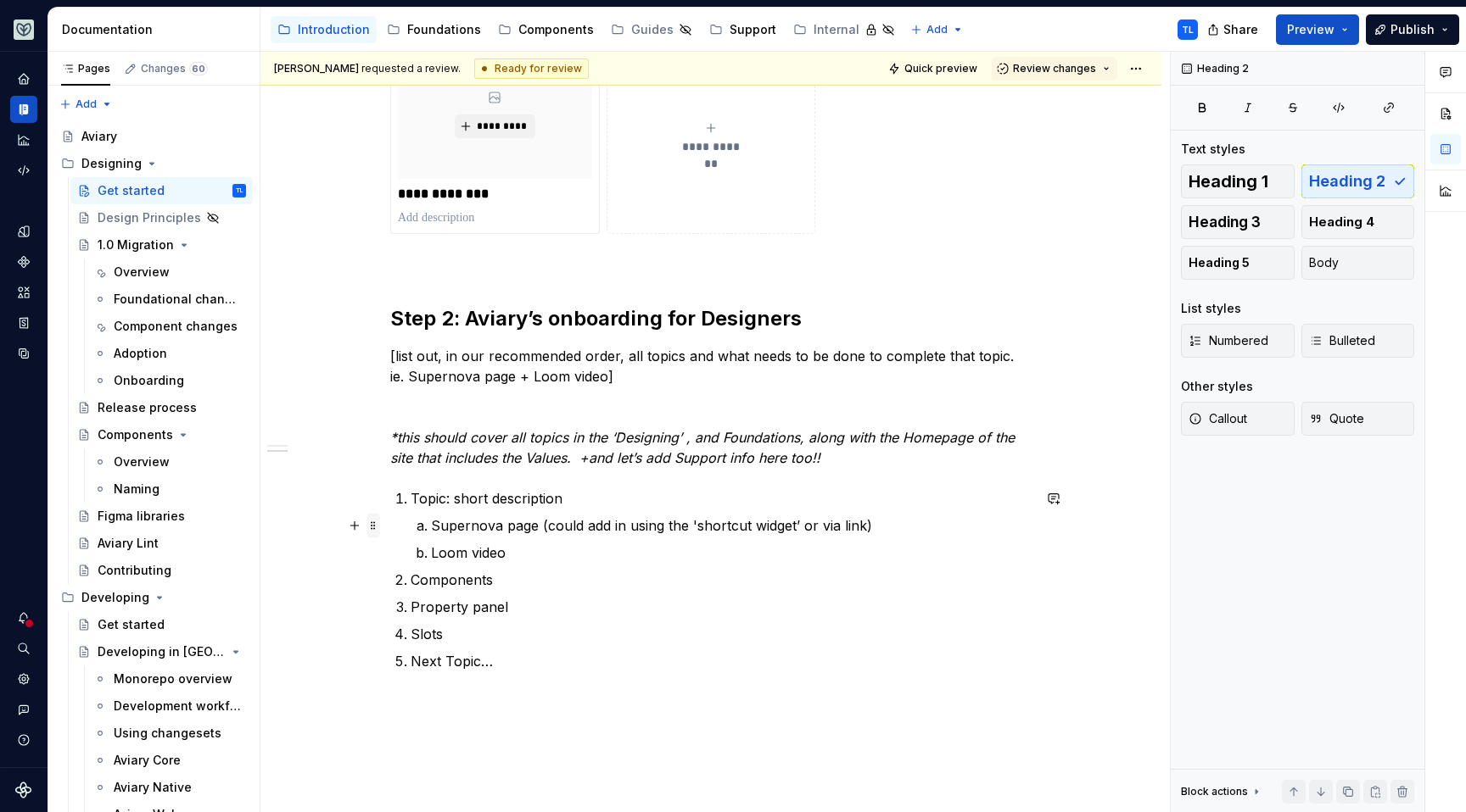
type textarea "*"
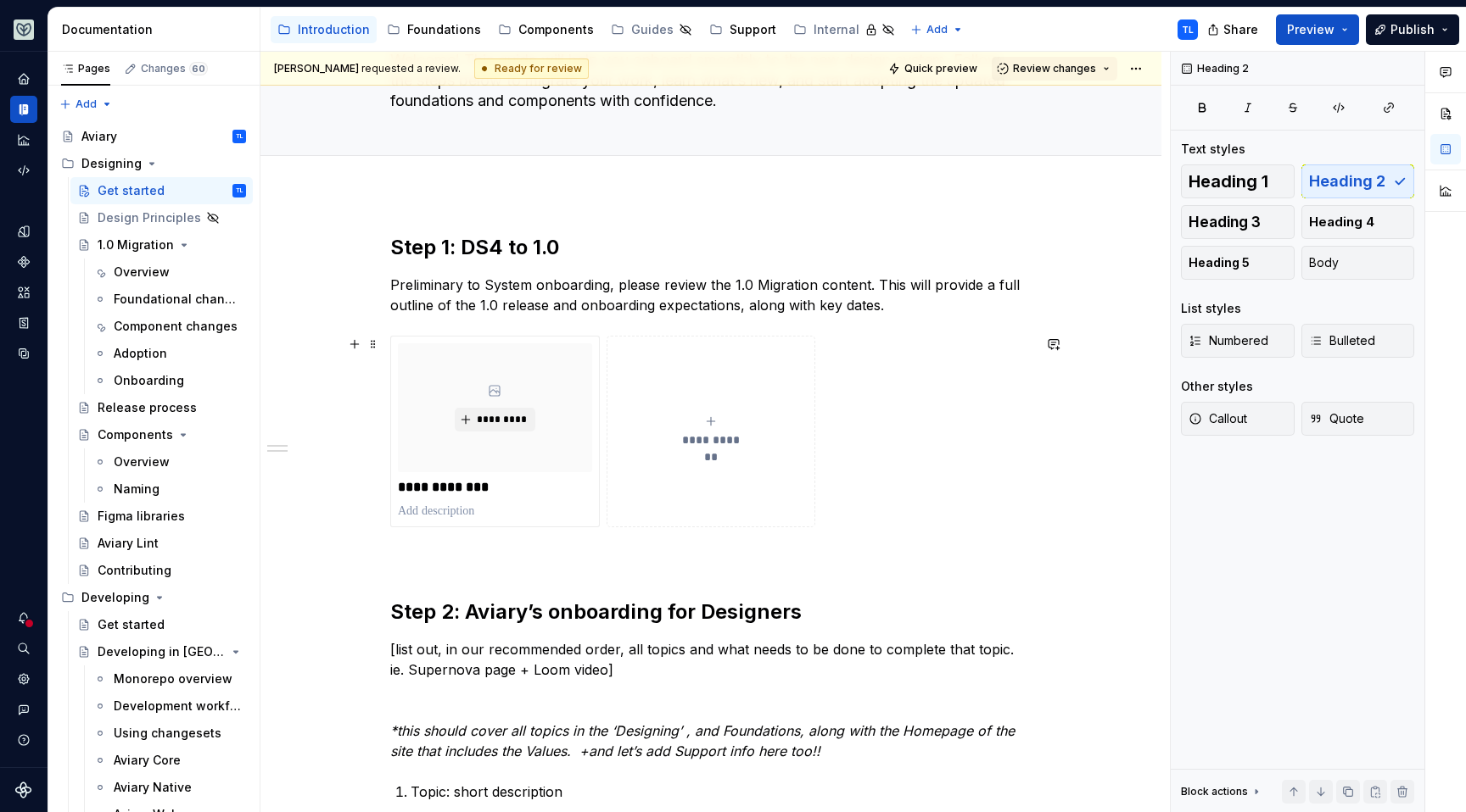
scroll to position [136, 0]
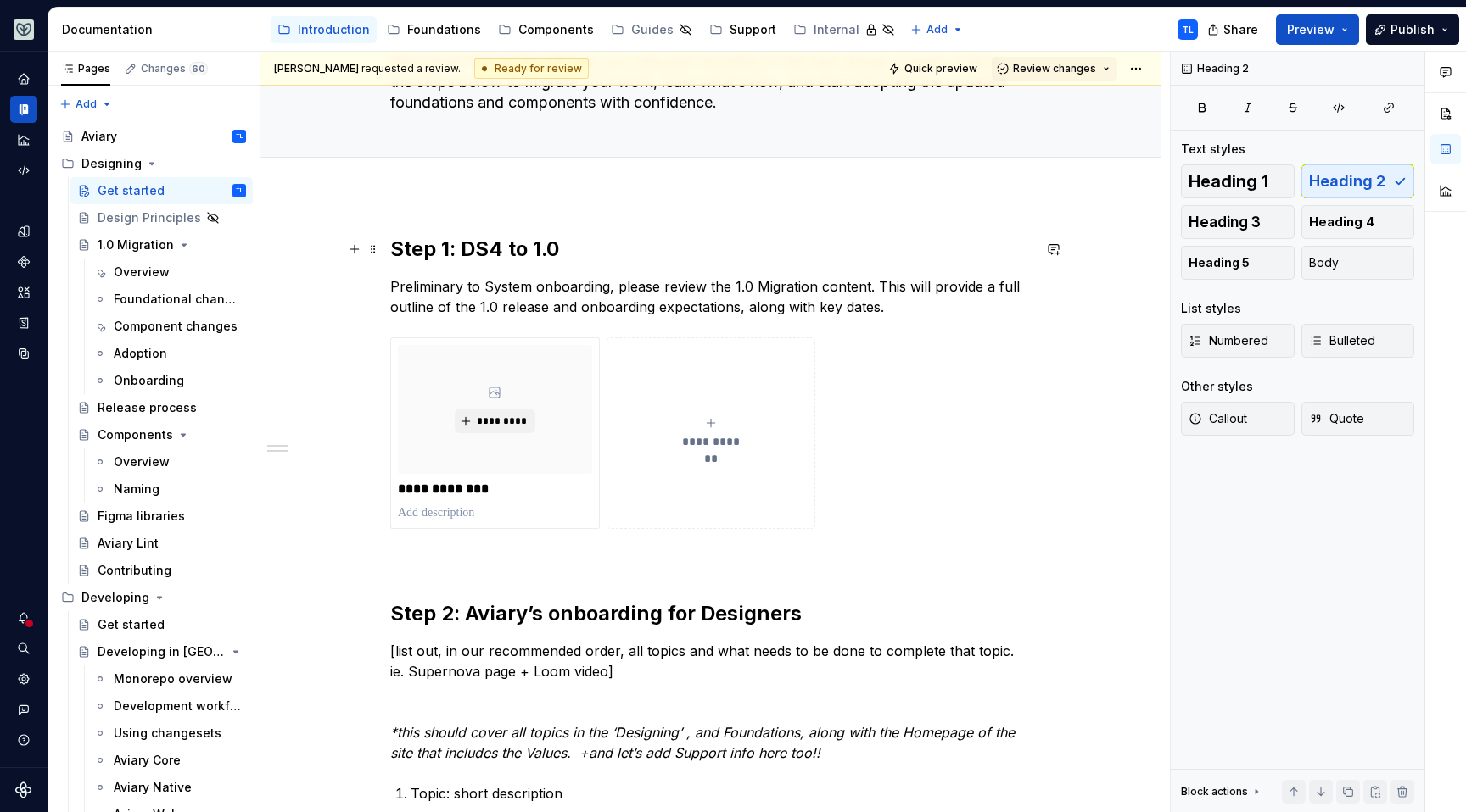
type textarea "Welcome! This guide will help you onboard smoothly to the new design system. Fo…"
click at [386, 248] on div "**********" at bounding box center [711, 733] width 901 height 1077
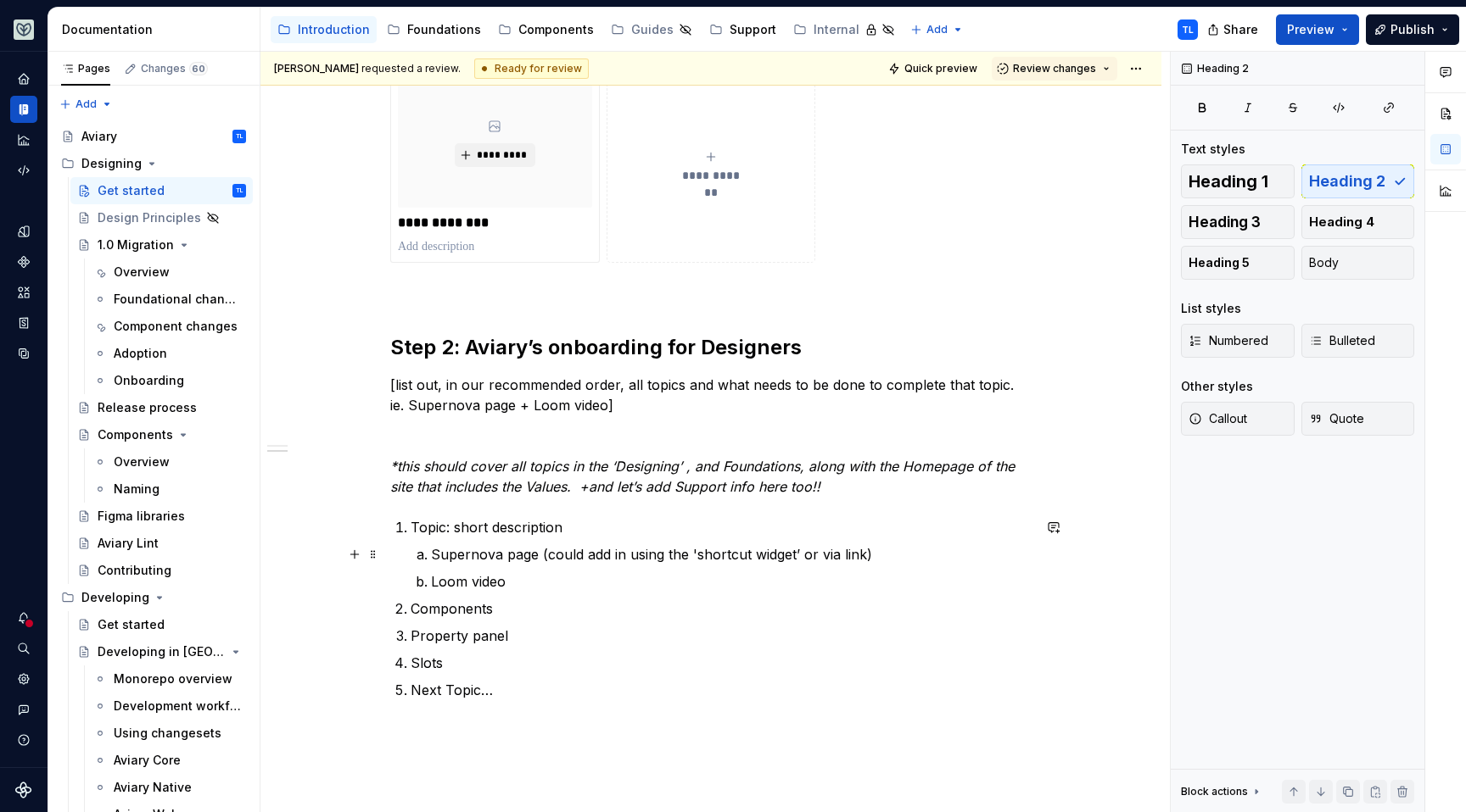
scroll to position [413, 0]
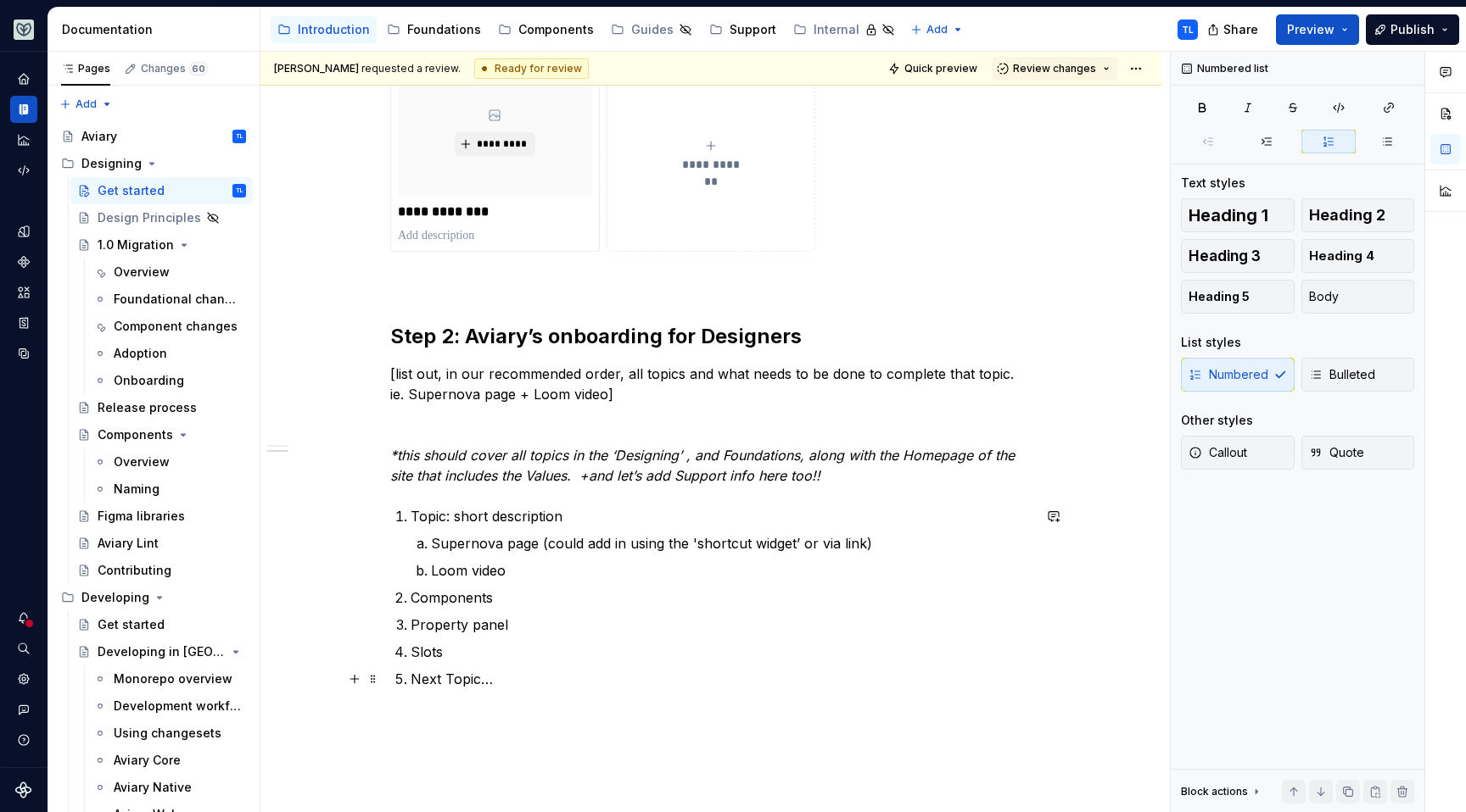
click at [495, 671] on p "Next Topic…" at bounding box center [721, 680] width 621 height 21
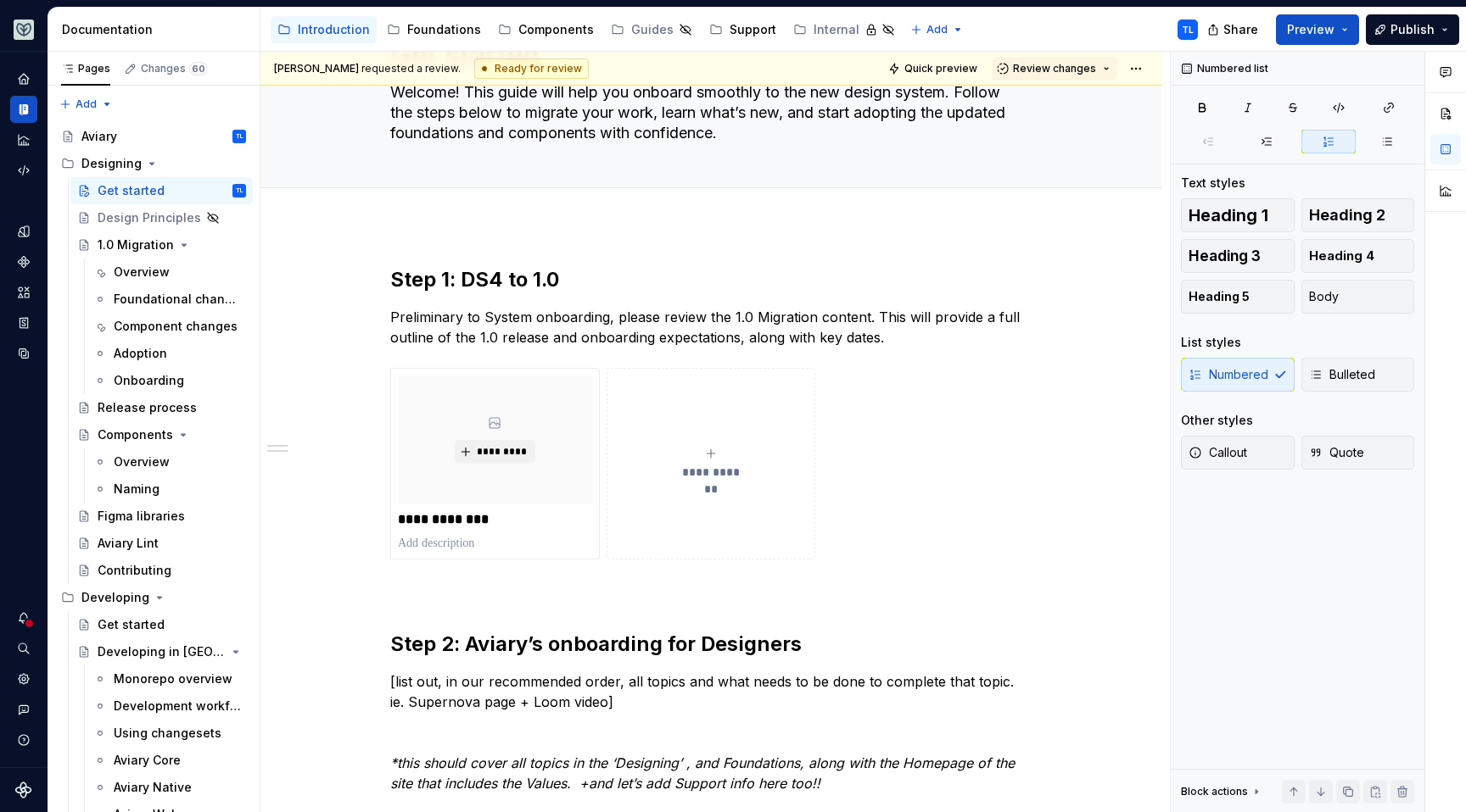
scroll to position [103, 0]
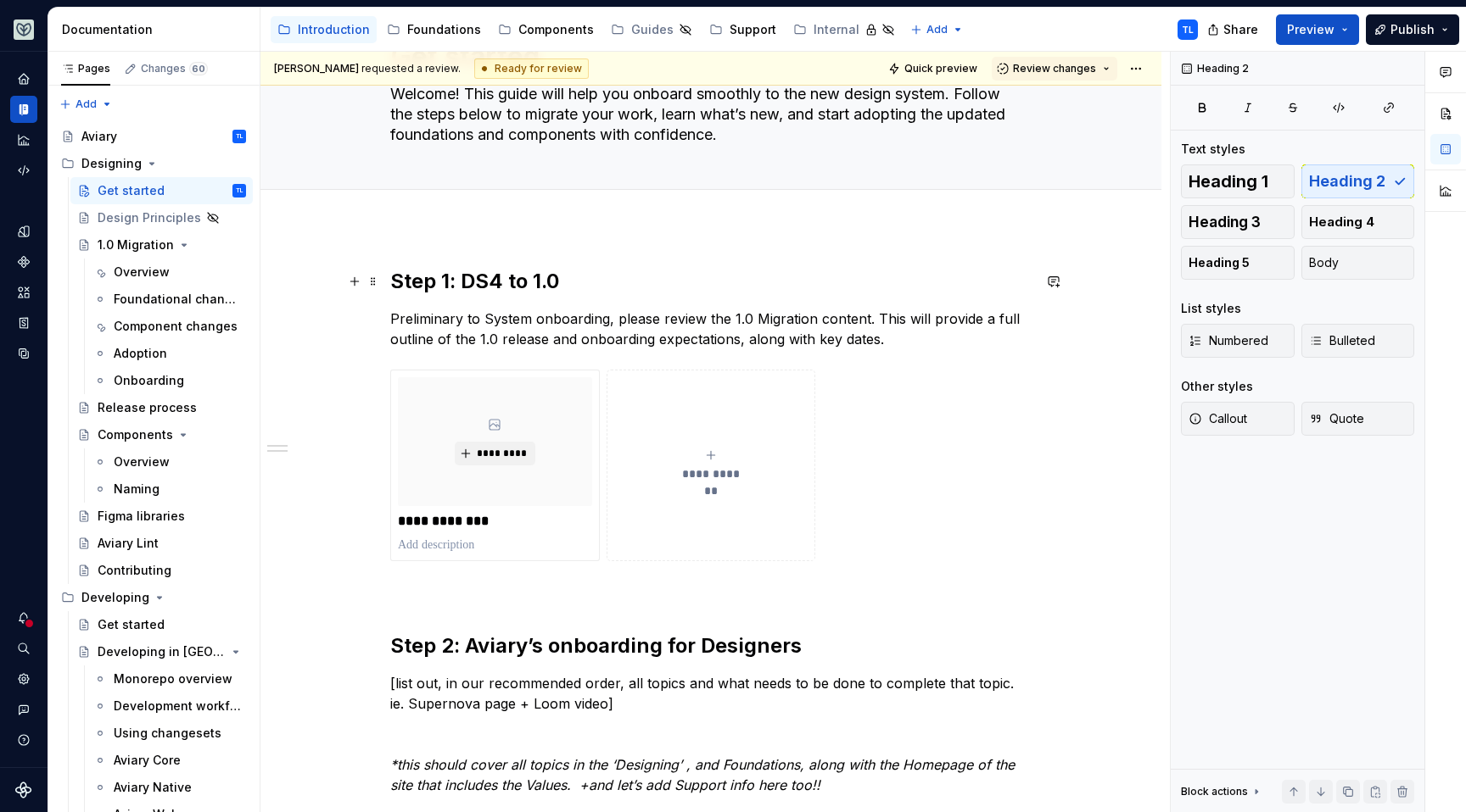
click at [399, 277] on h2 "Step 1: DS4 to 1.0" at bounding box center [711, 281] width 642 height 27
click at [398, 279] on h2 "Step 1: DS4 to 1.0" at bounding box center [711, 281] width 642 height 27
click at [394, 282] on h2 "Step 1: DS4 to 1.0" at bounding box center [711, 281] width 642 height 27
click at [390, 283] on h2 "Step 1: DS4 to 1.0" at bounding box center [711, 281] width 642 height 27
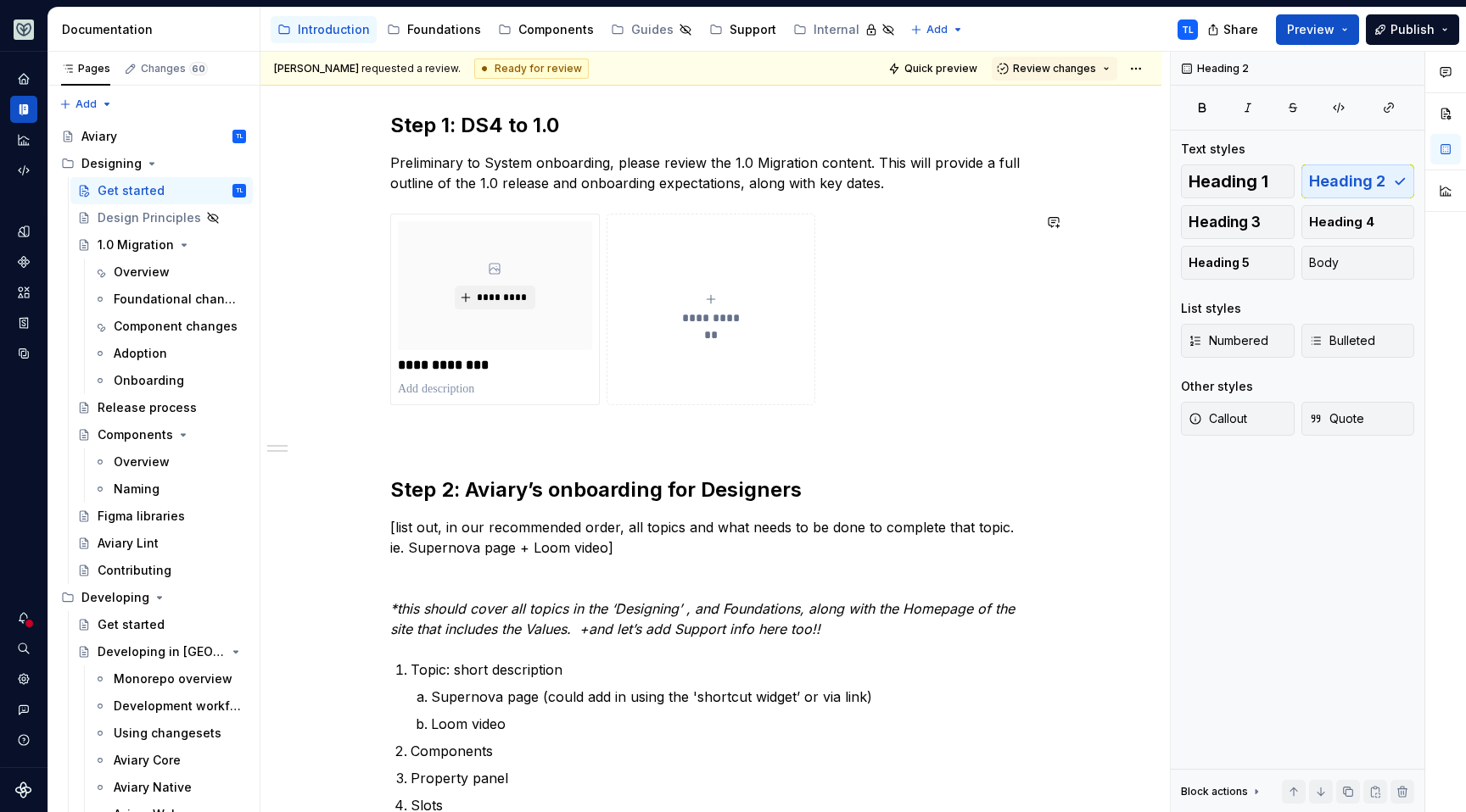
scroll to position [595, 0]
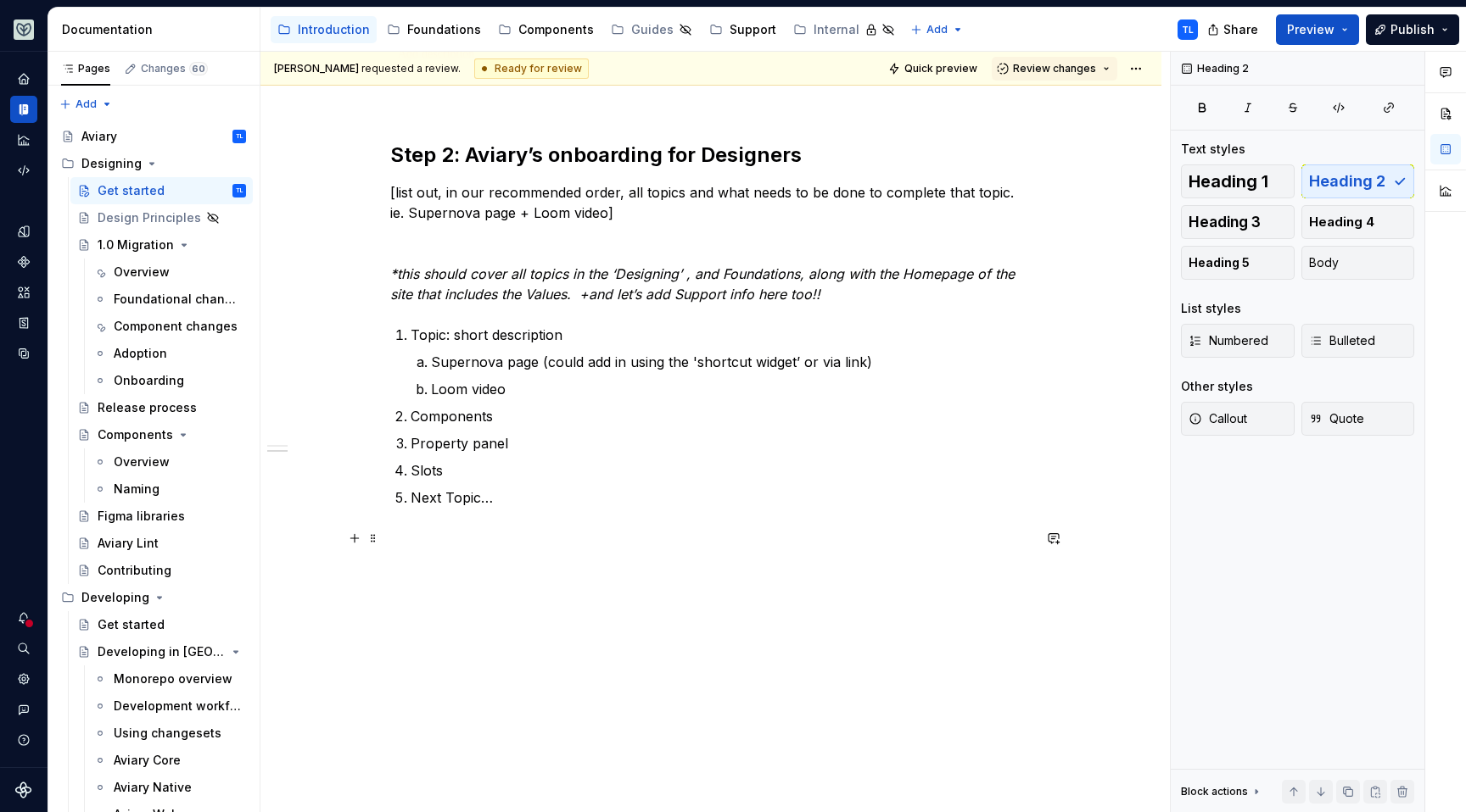
click at [462, 542] on p at bounding box center [711, 539] width 642 height 21
click at [478, 544] on p at bounding box center [711, 539] width 642 height 21
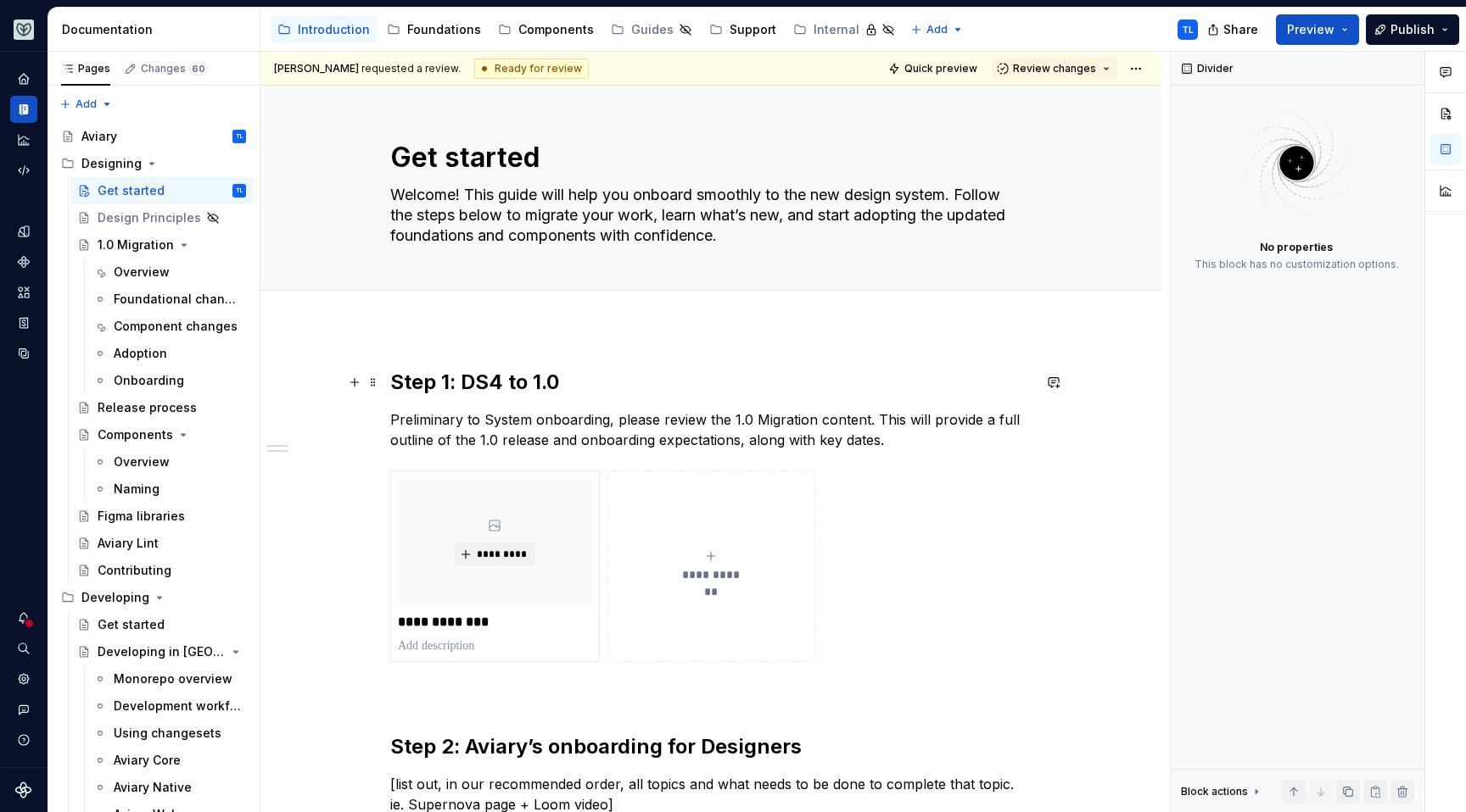
scroll to position [0, 0]
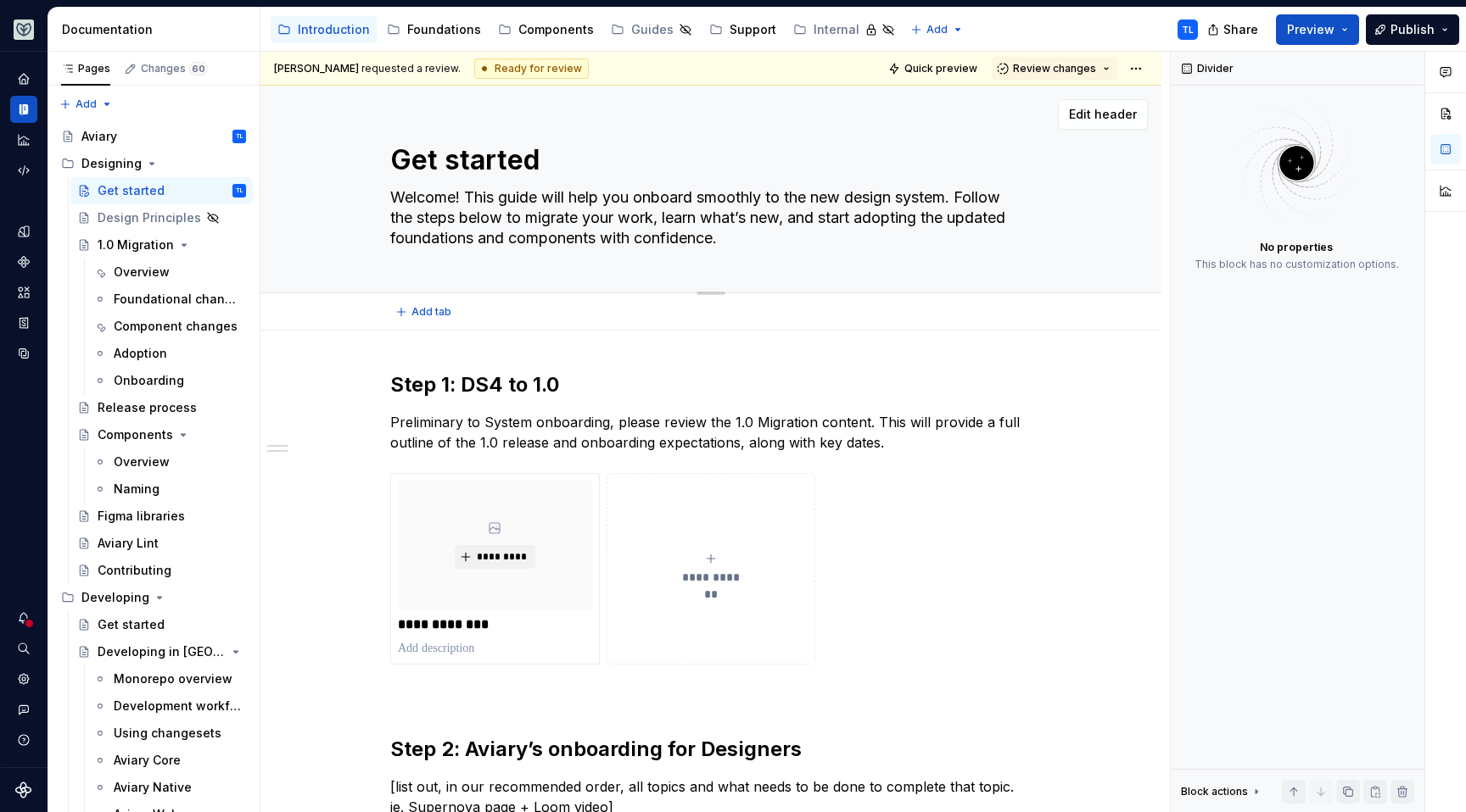
click at [555, 153] on textarea "Get started" at bounding box center [708, 160] width 642 height 41
click at [586, 158] on textarea "Get started" at bounding box center [708, 160] width 642 height 41
type textarea "*"
type textarea "Get started"
type textarea "*"
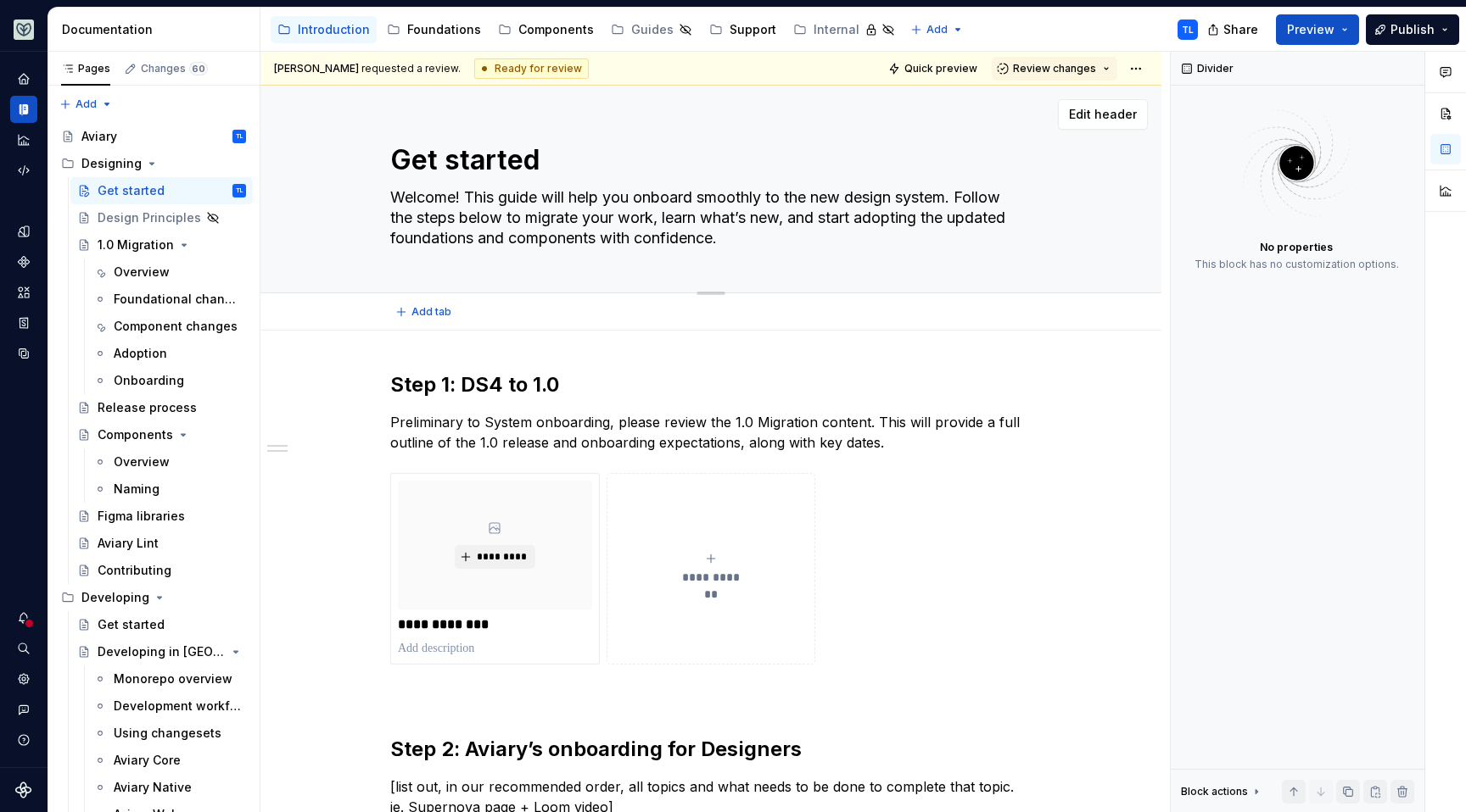
type textarea "Get started w"
type textarea "*"
type textarea "Get started wi"
type textarea "*"
type textarea "Get started with"
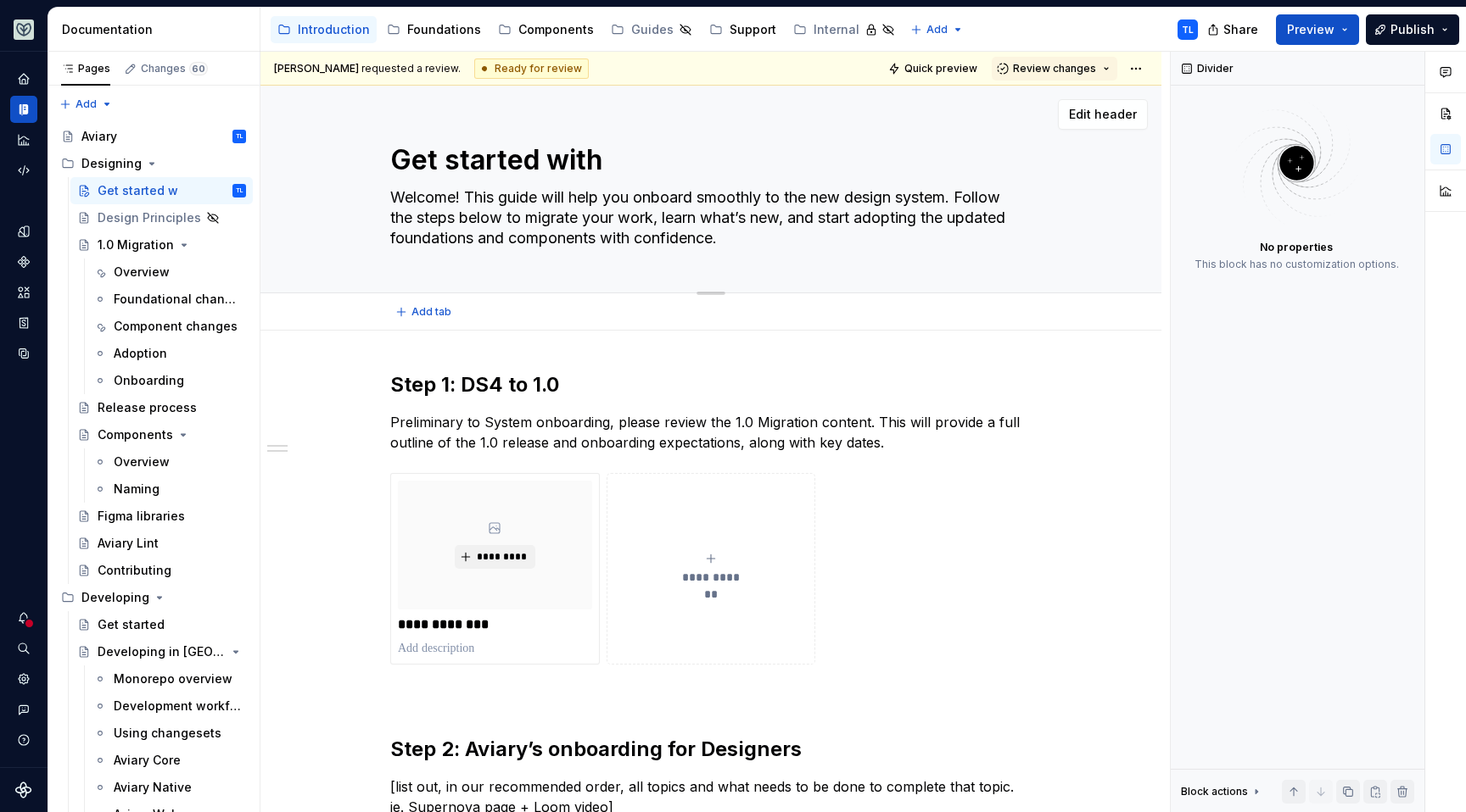
type textarea "*"
type textarea "Get started with"
type textarea "*"
type textarea "Get started with A"
type textarea "*"
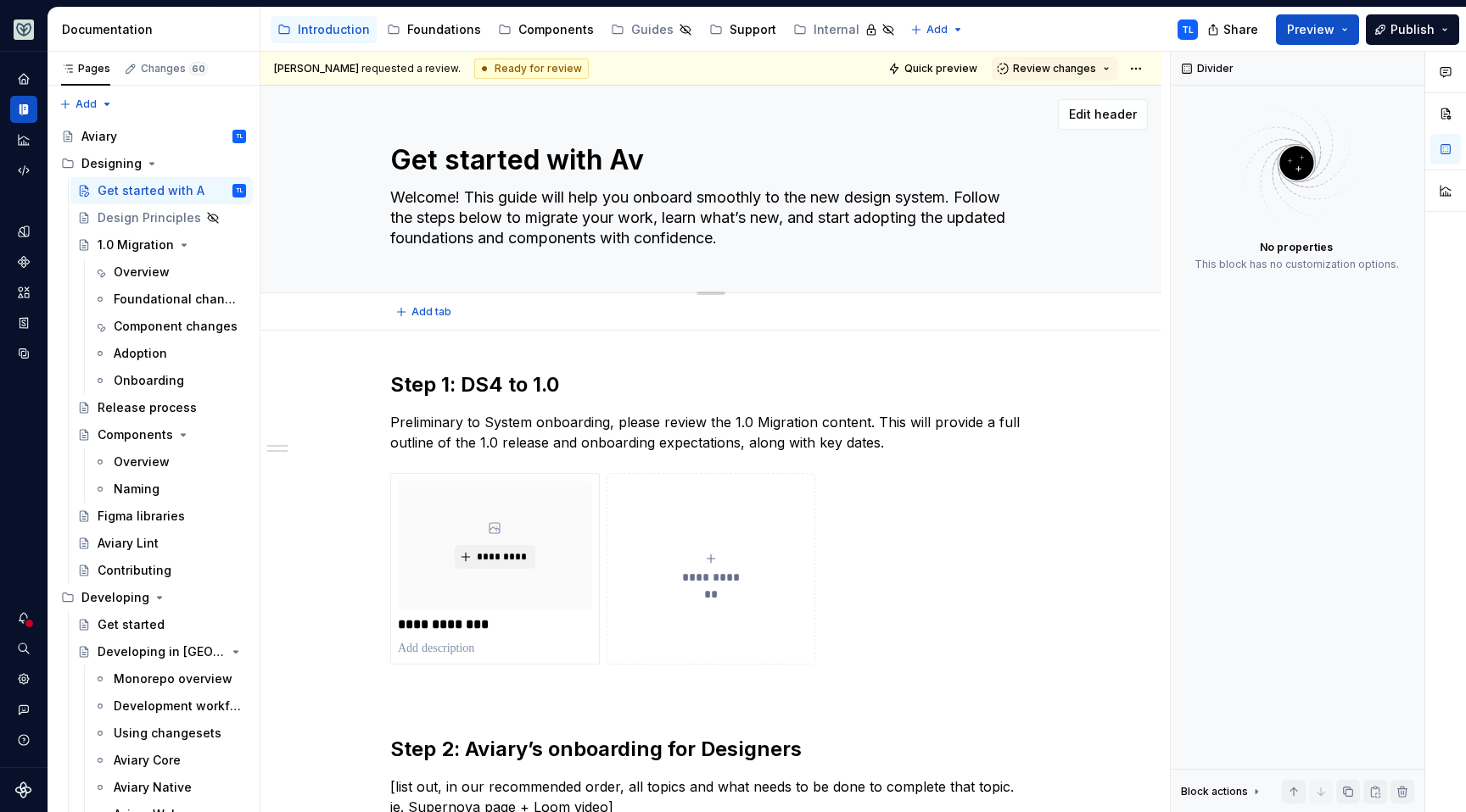
type textarea "Get started with Avi"
type textarea "*"
type textarea "Get started with Avia"
type textarea "*"
type textarea "Get started with Aviar"
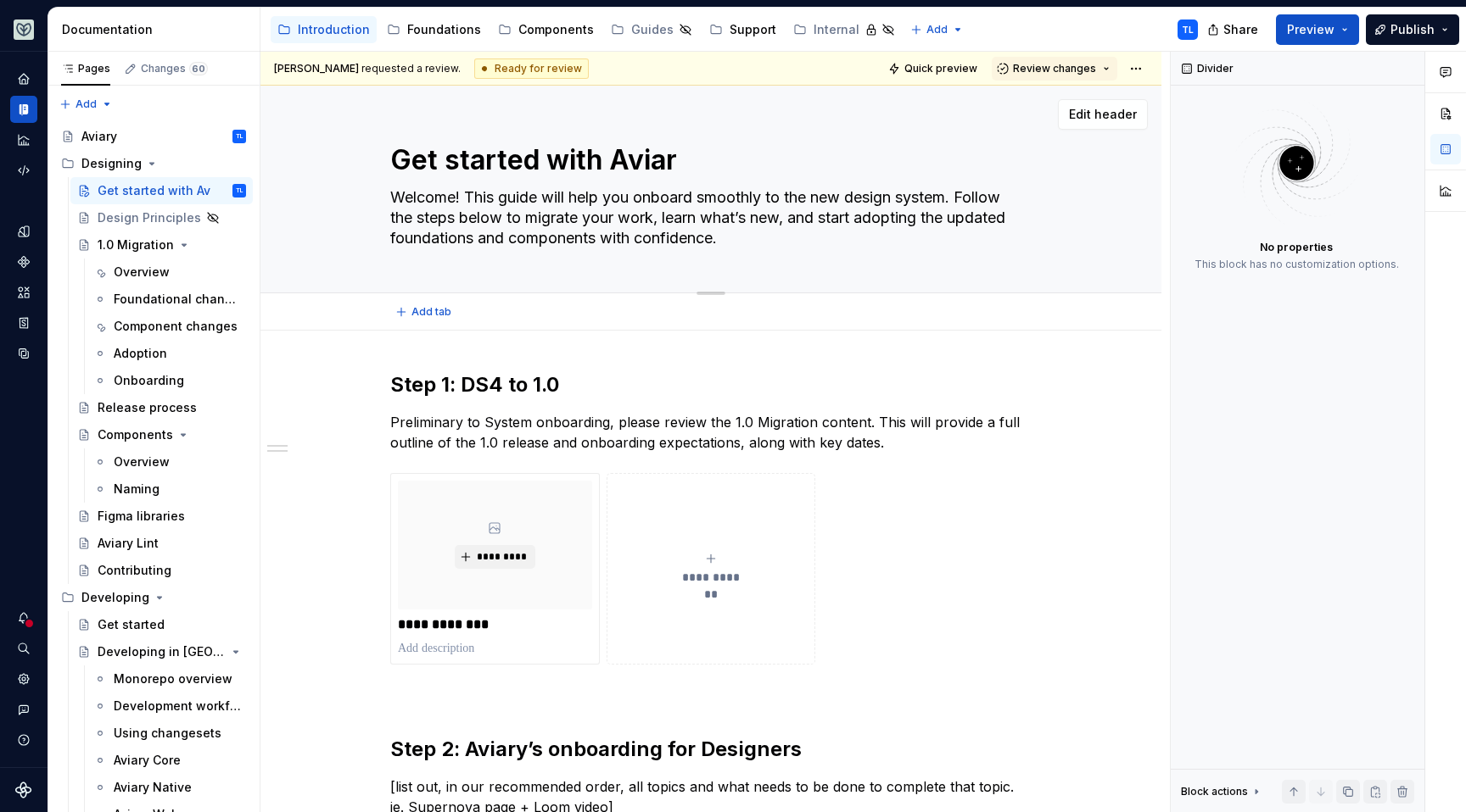
type textarea "*"
type textarea "Get started with Aviary"
type textarea "*"
type textarea "Get started with Aviary 1"
type textarea "*"
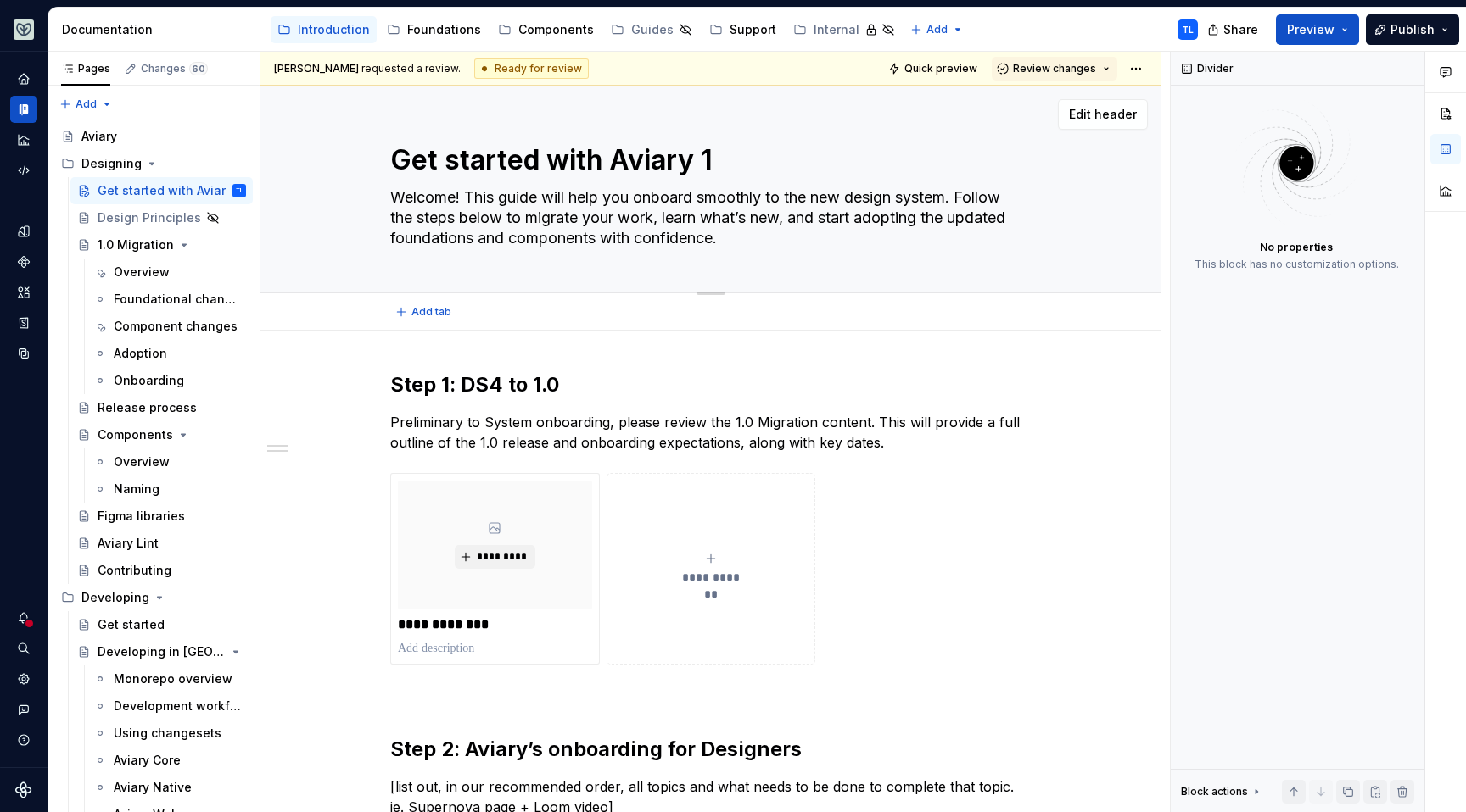
type textarea "Get started with Aviary 1."
type textarea "*"
type textarea "Get started with Aviary 1.0"
type textarea "*"
type textarea "Get started with Aviary 1.0"
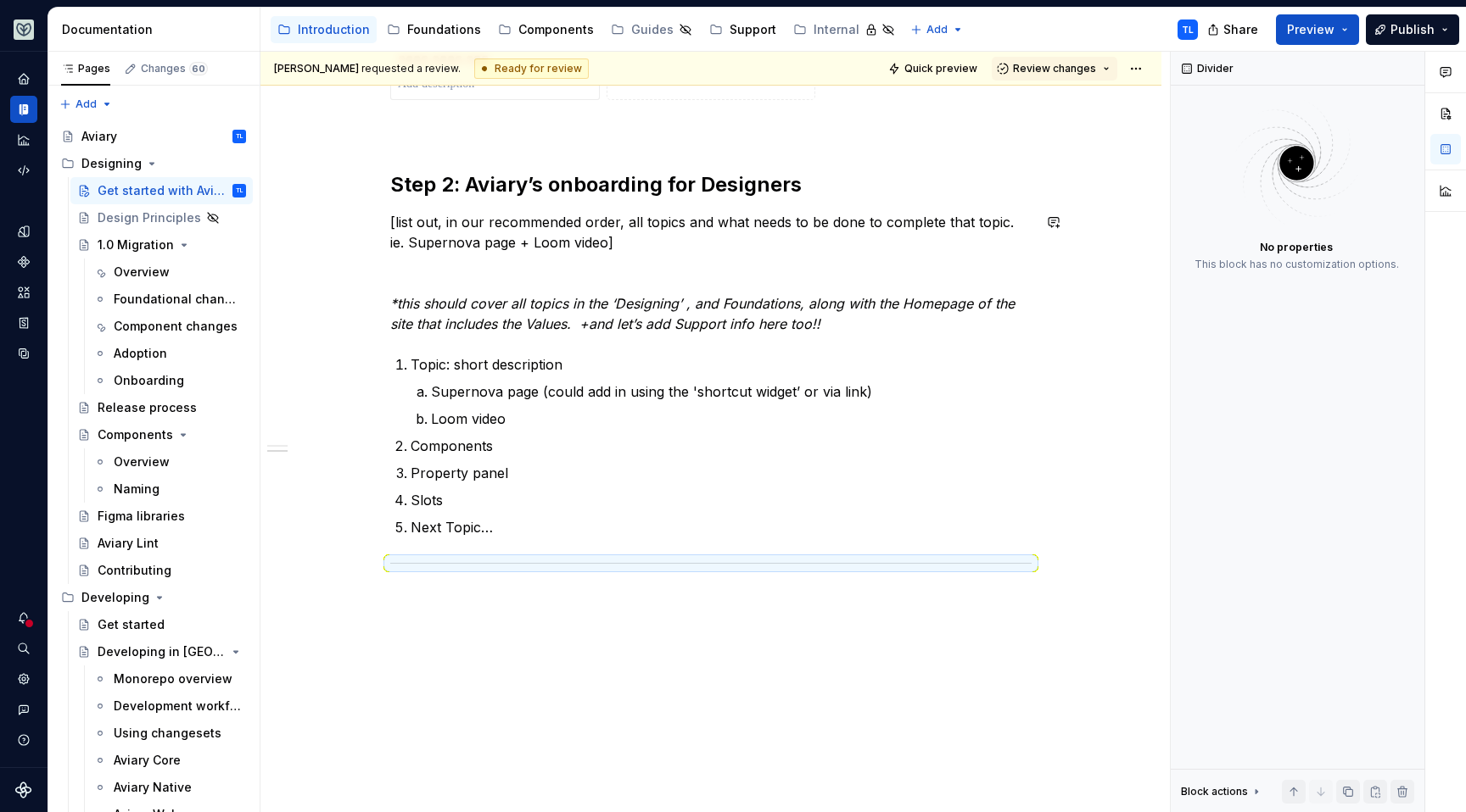
scroll to position [585, 0]
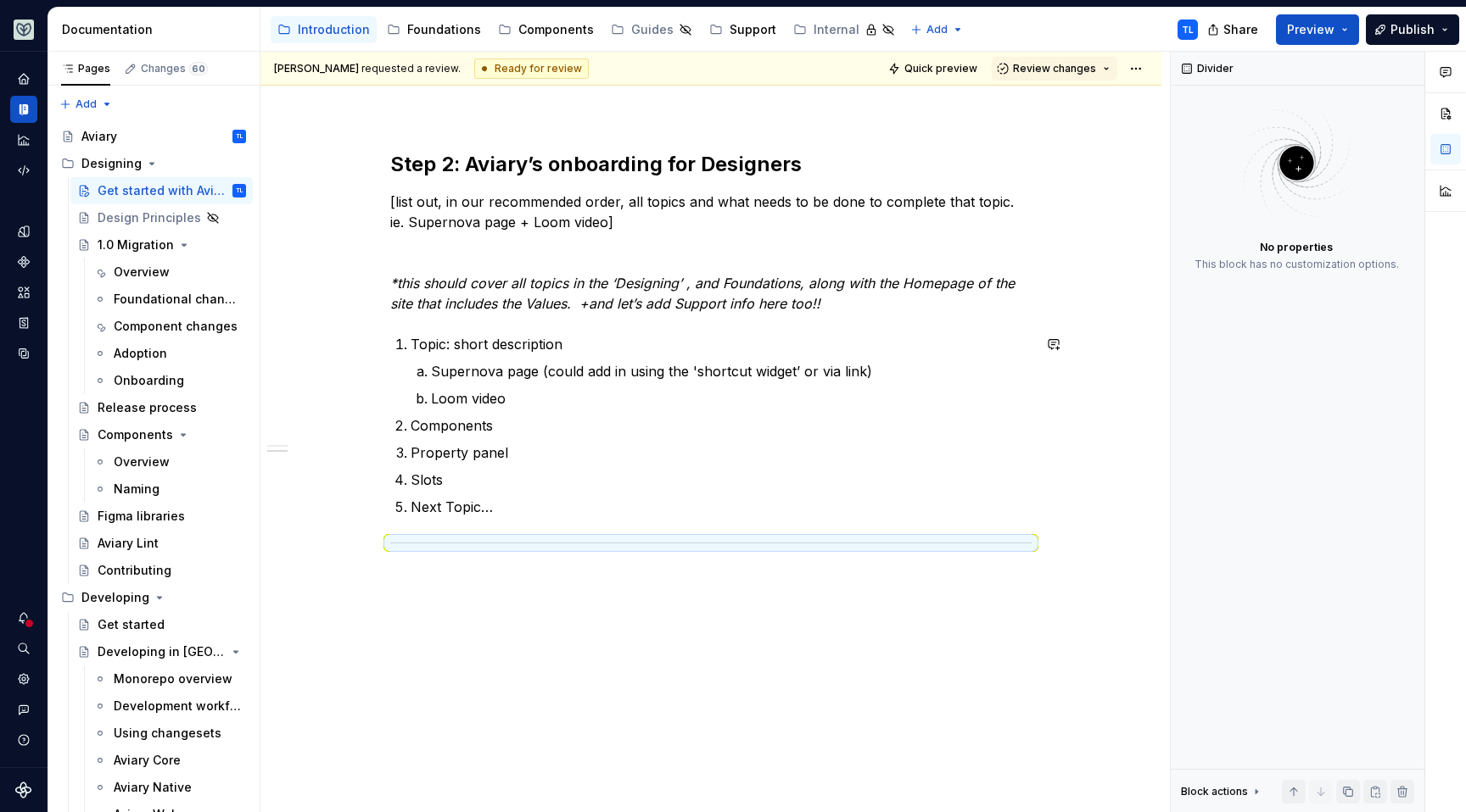
click at [492, 589] on div "**********" at bounding box center [711, 279] width 901 height 1067
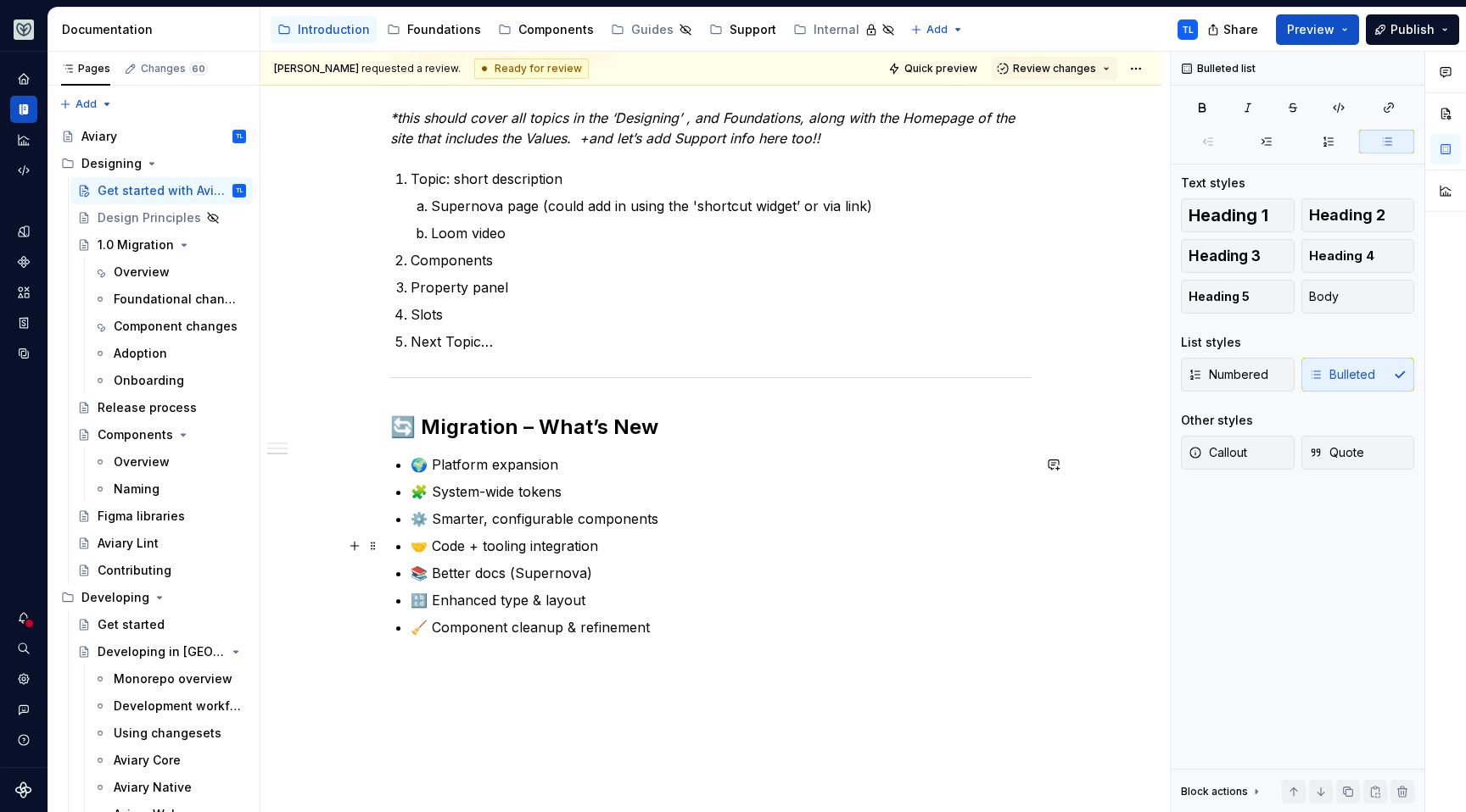
scroll to position [753, 0]
click at [576, 377] on div at bounding box center [711, 376] width 642 height 11
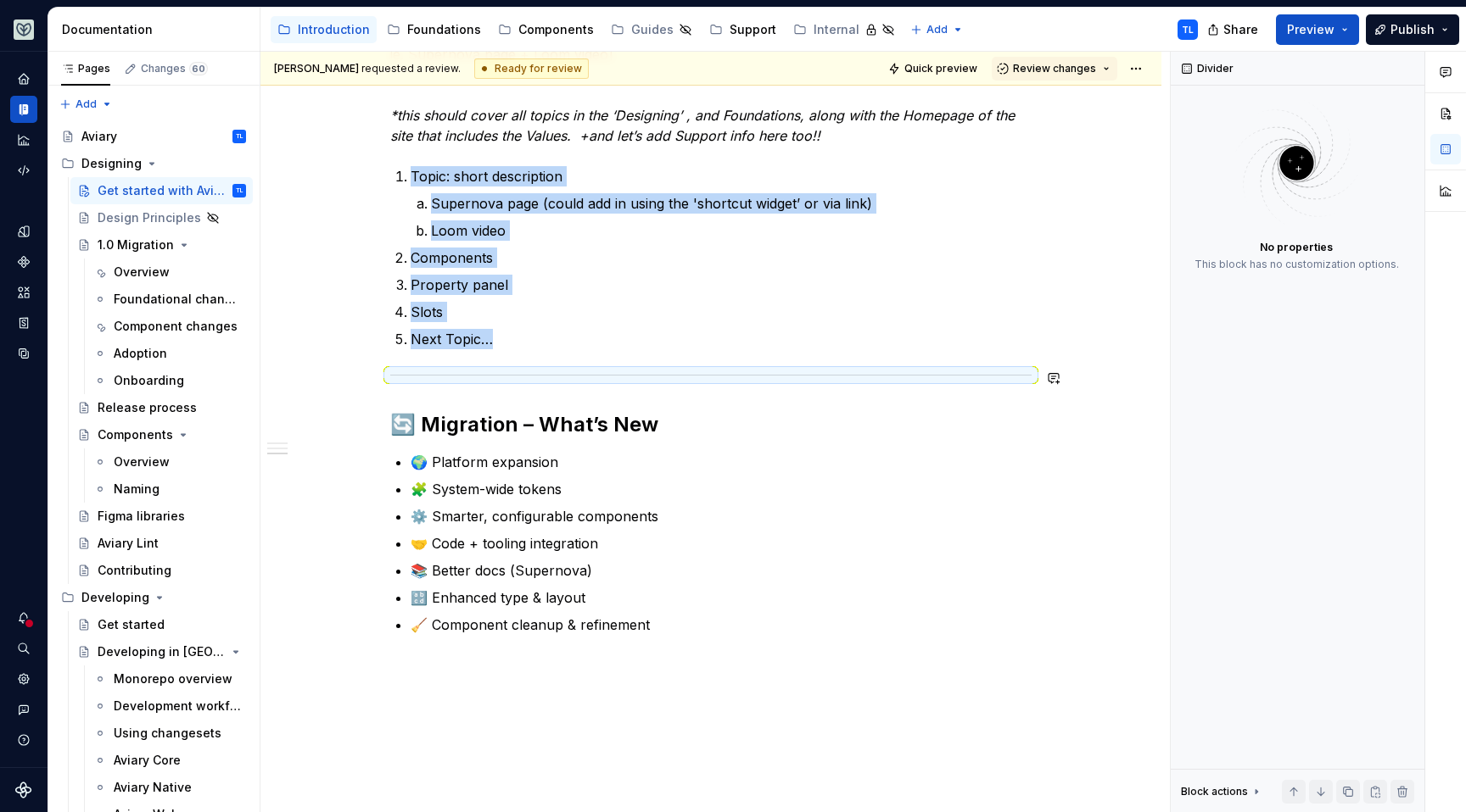
copy ol "Topic: short description Supernova page (could add in using the 'shortcut widge…"
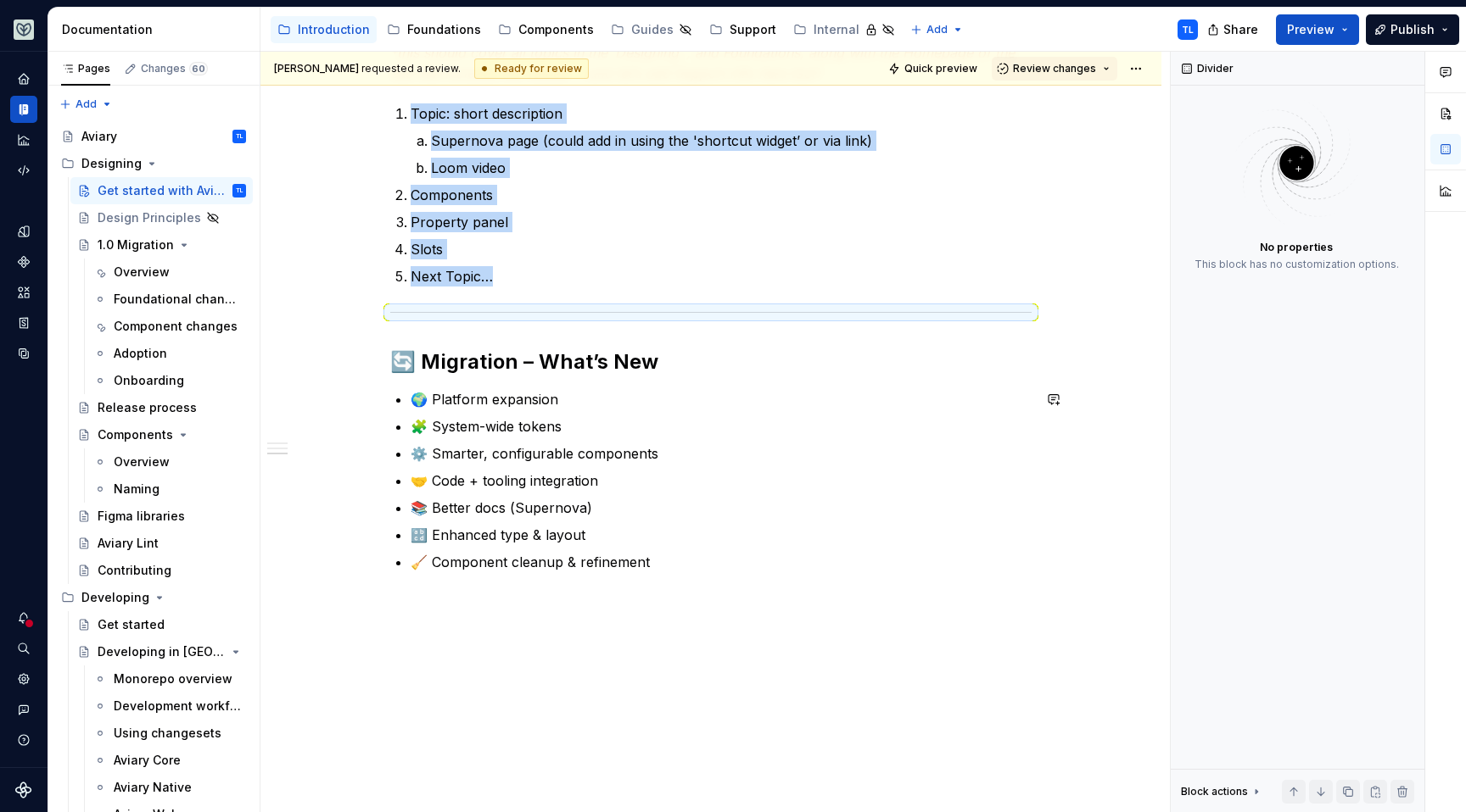
scroll to position [834, 0]
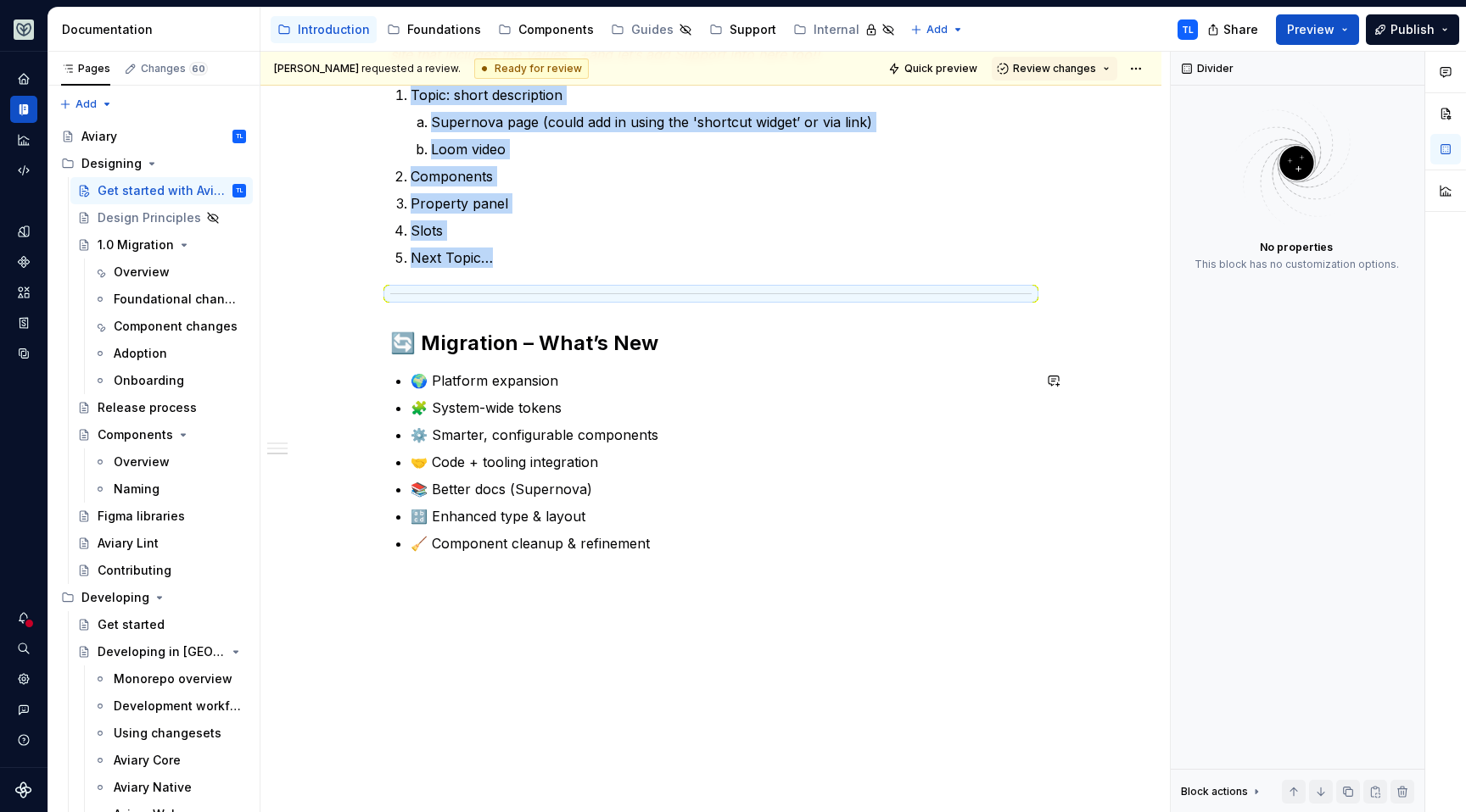
click at [463, 608] on div "**********" at bounding box center [714, 432] width 909 height 762
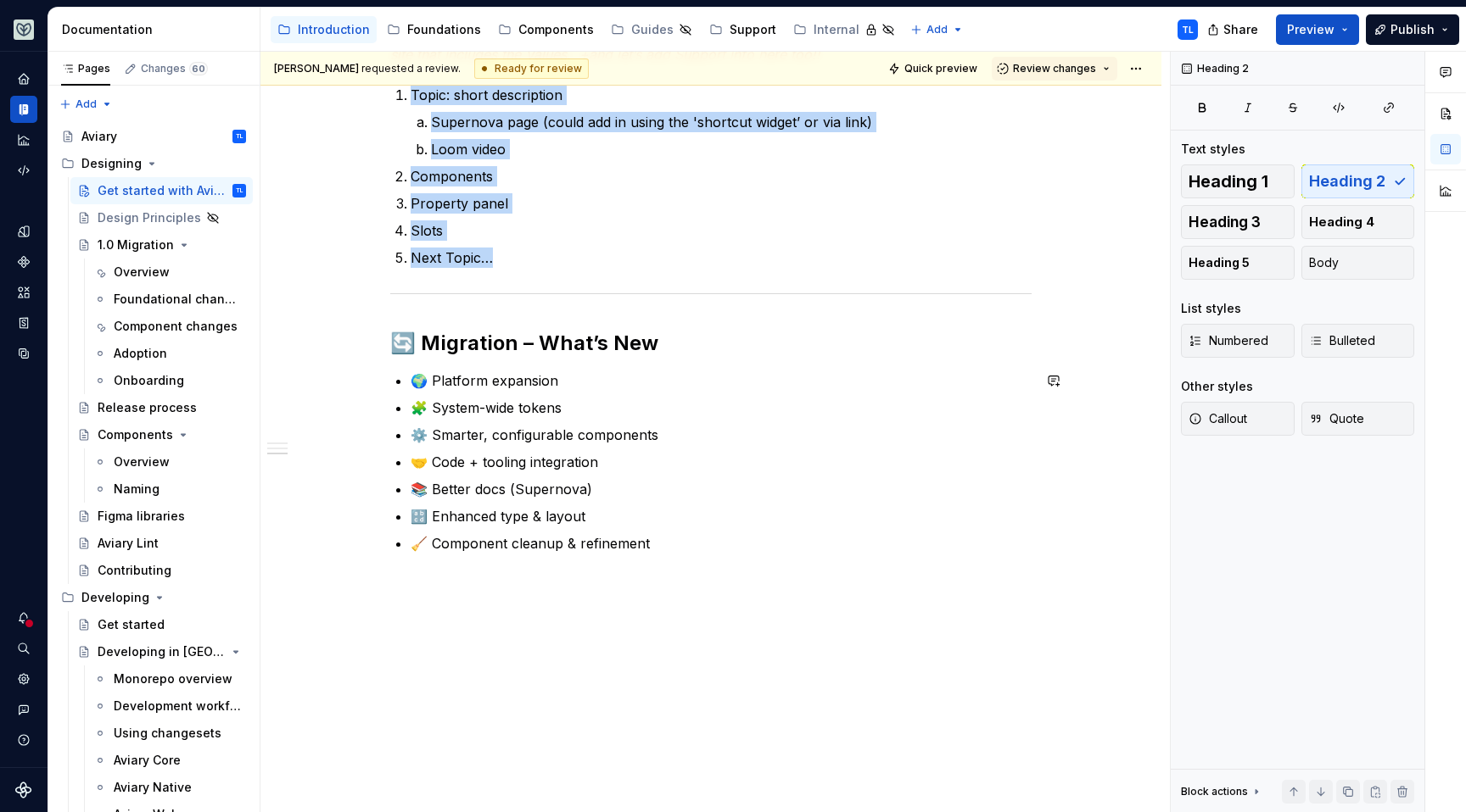
click at [464, 611] on div "**********" at bounding box center [714, 432] width 909 height 762
click at [466, 577] on div "**********" at bounding box center [711, 158] width 901 height 1322
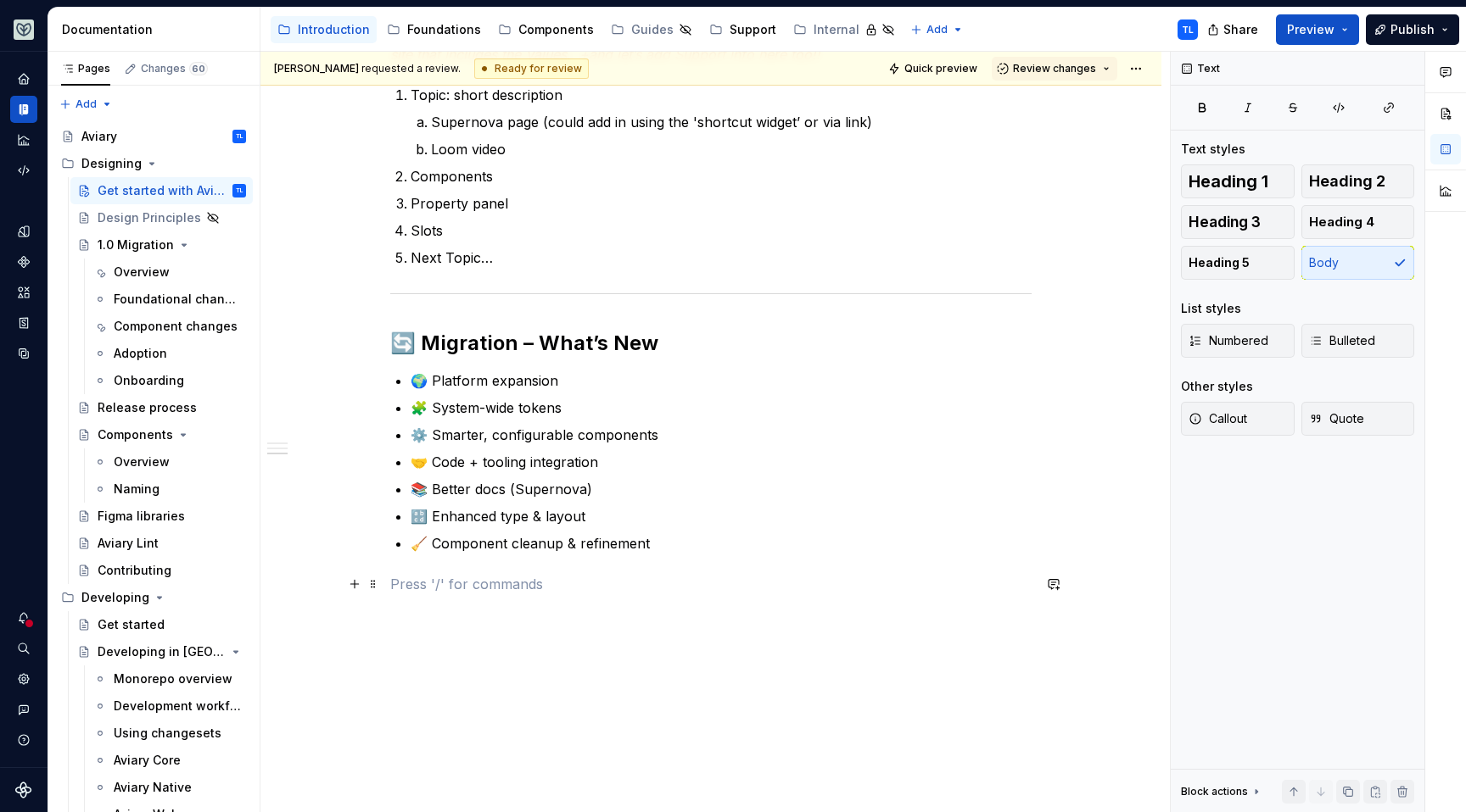
click at [466, 577] on p at bounding box center [711, 585] width 642 height 21
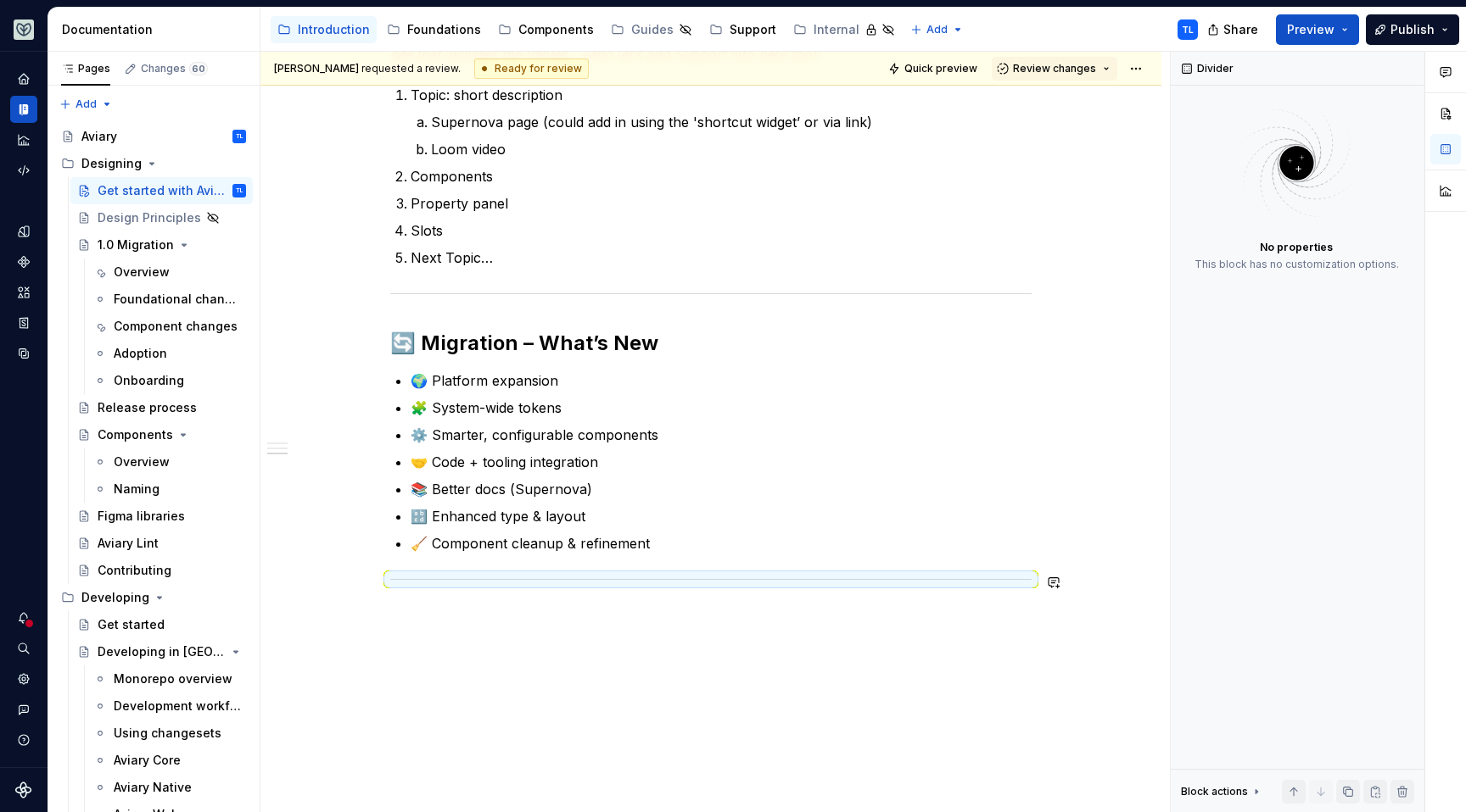
click at [580, 623] on div "**********" at bounding box center [711, 173] width 901 height 1354
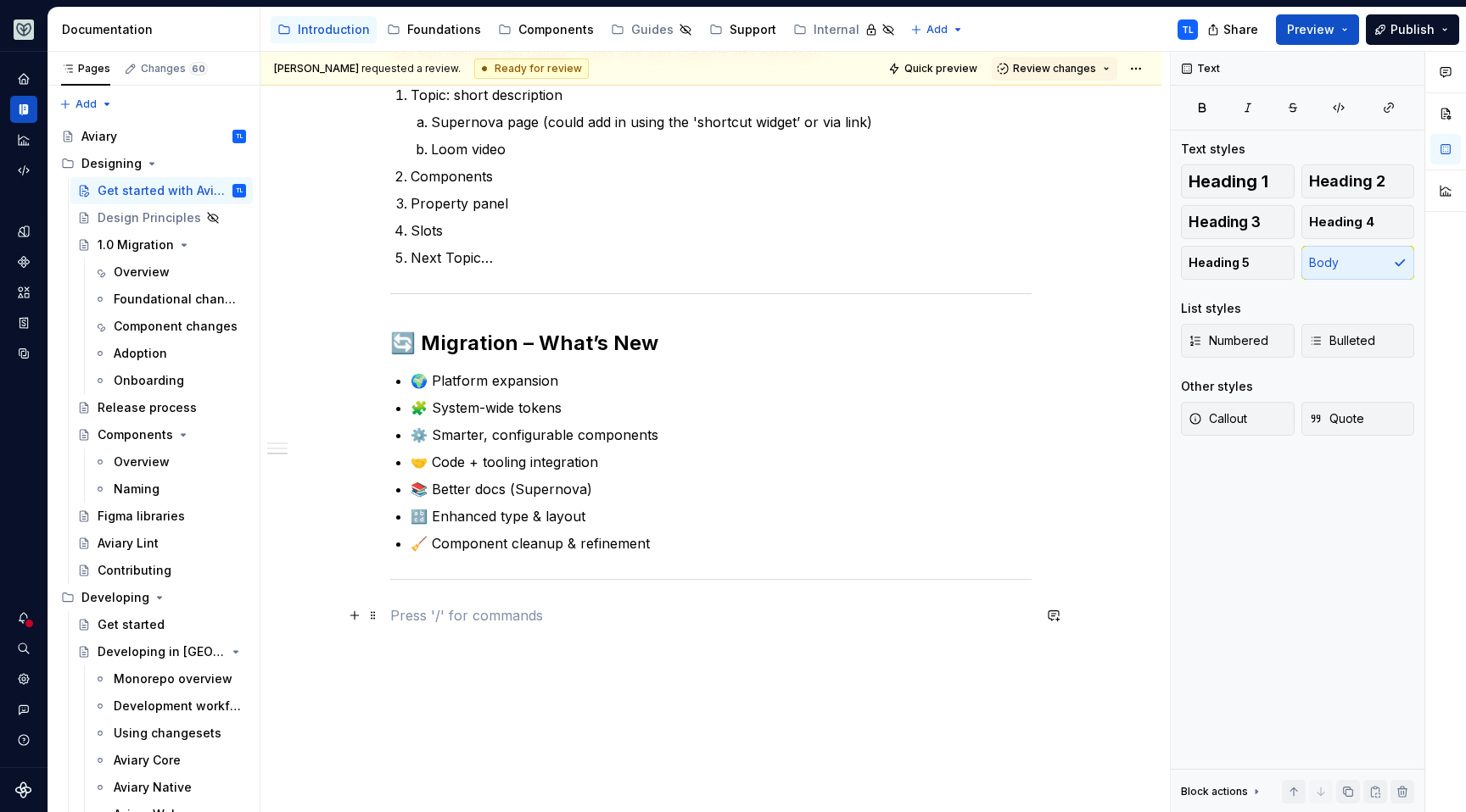
click at [615, 613] on p at bounding box center [711, 615] width 642 height 21
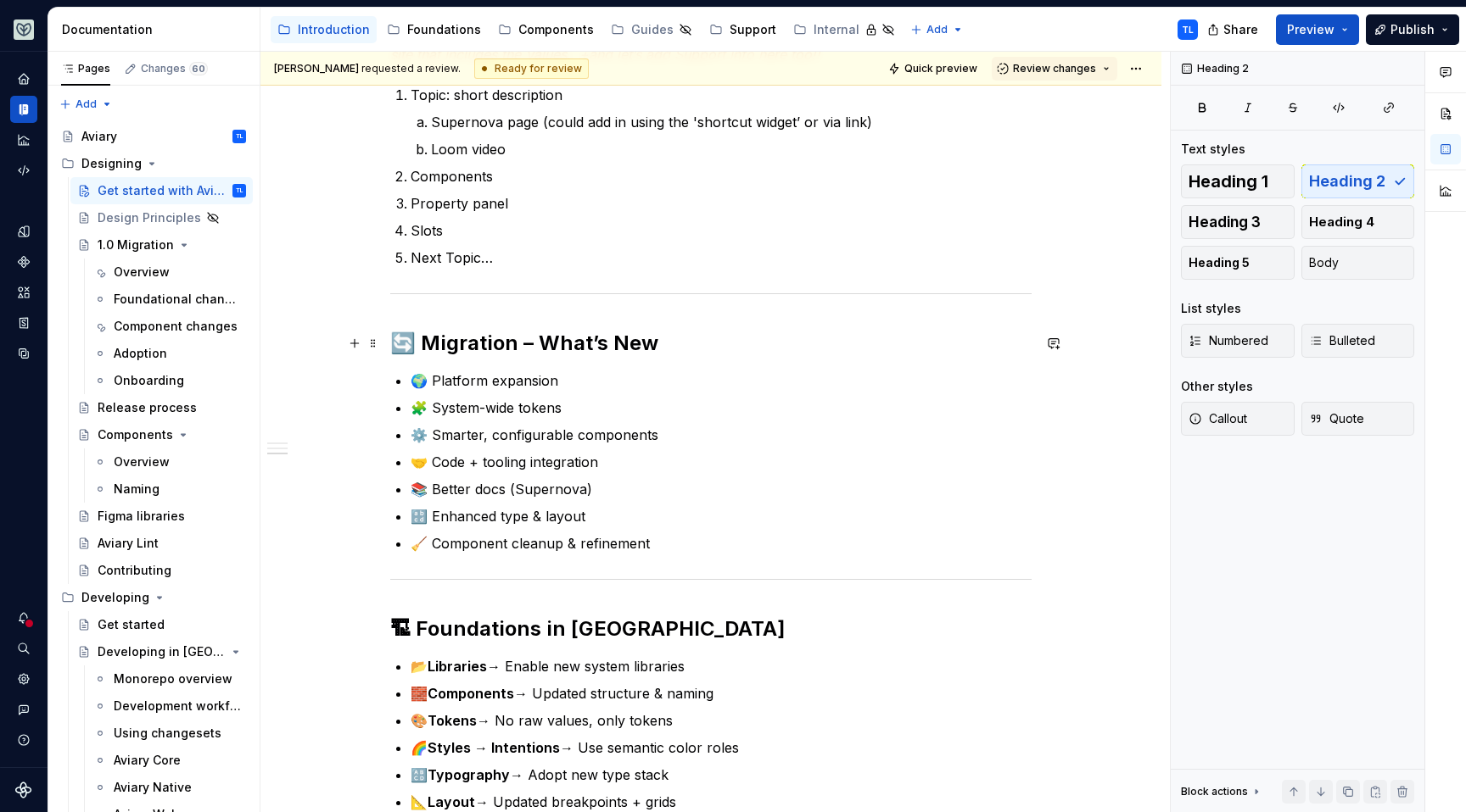
click at [540, 342] on h2 "🔄 Migration – What’s New" at bounding box center [711, 343] width 642 height 27
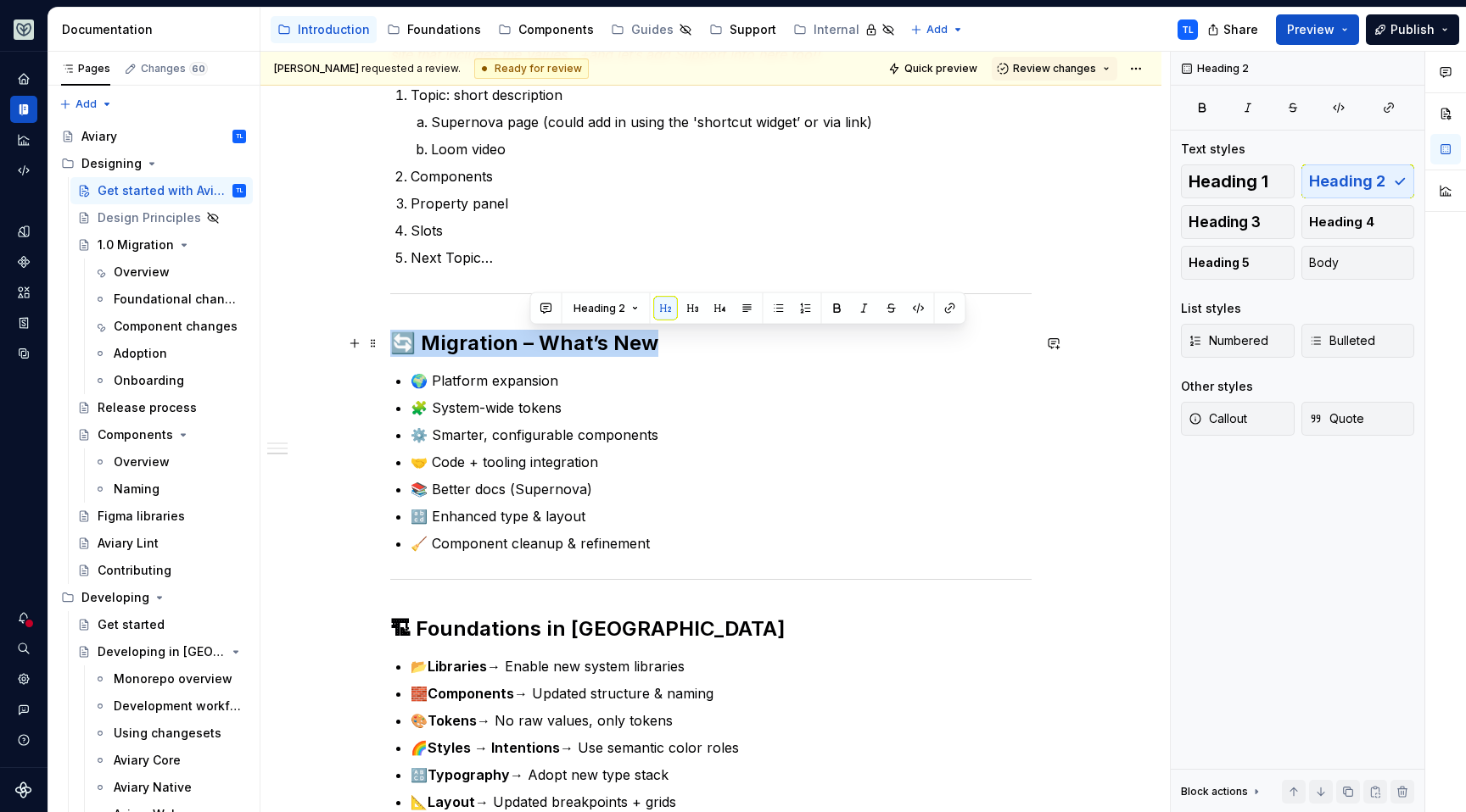
click at [540, 342] on h2 "🔄 Migration – What’s New" at bounding box center [711, 343] width 642 height 27
click at [1249, 182] on span "Heading 1" at bounding box center [1228, 182] width 80 height 17
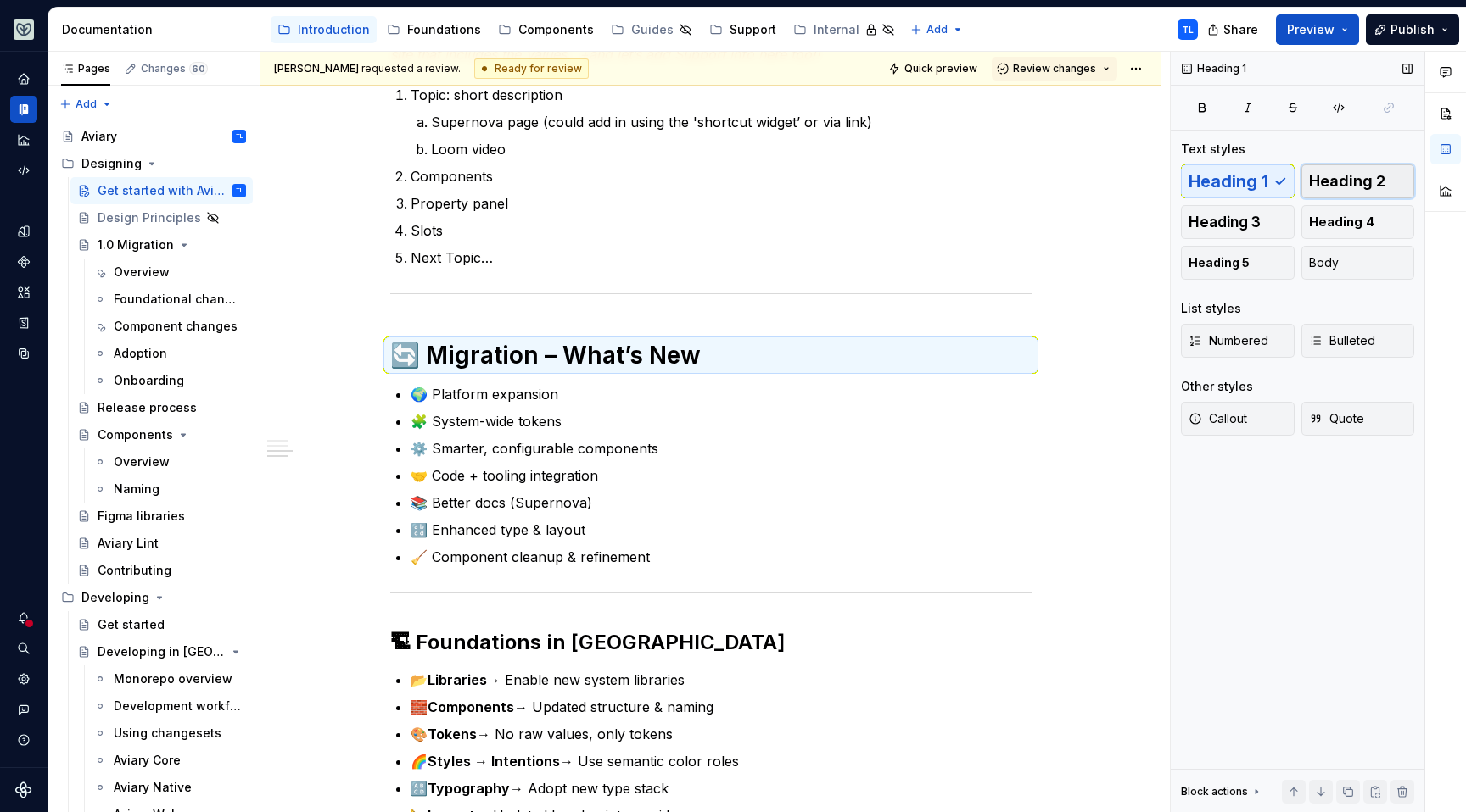
click at [1354, 181] on span "Heading 2" at bounding box center [1348, 182] width 76 height 17
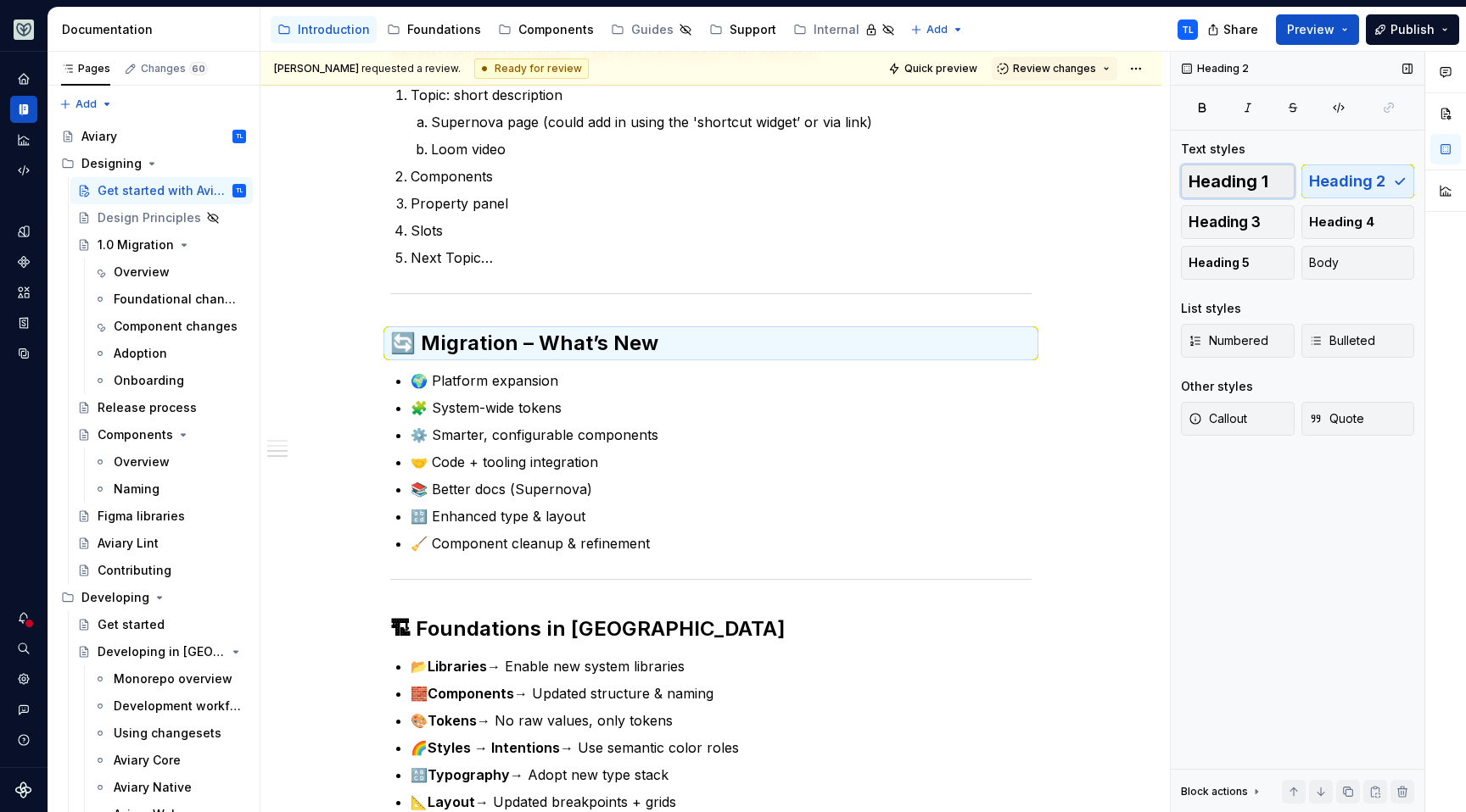
click at [1211, 181] on span "Heading 1" at bounding box center [1228, 182] width 80 height 17
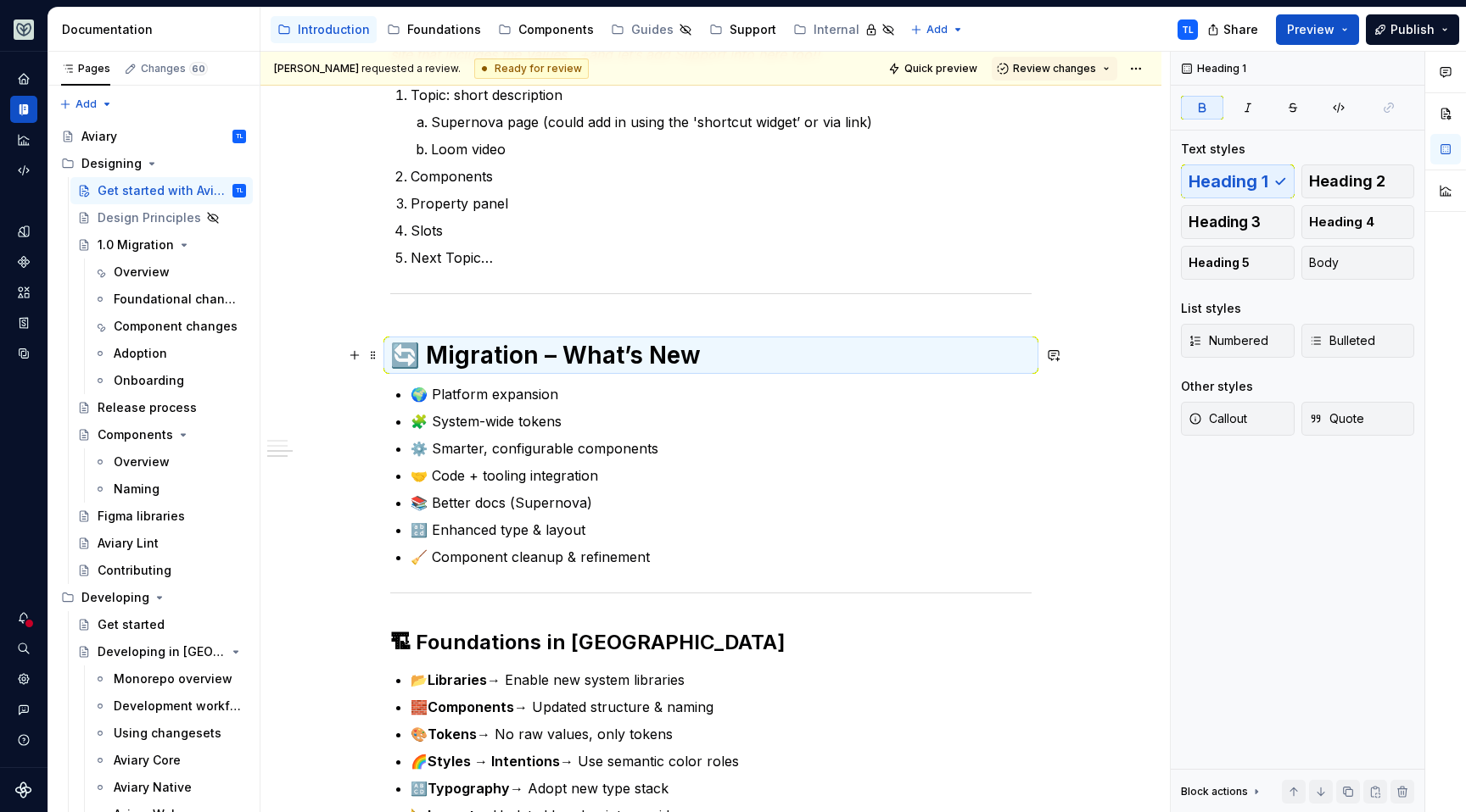
click at [595, 360] on strong "🔄 Migration – What’s New" at bounding box center [545, 355] width 311 height 29
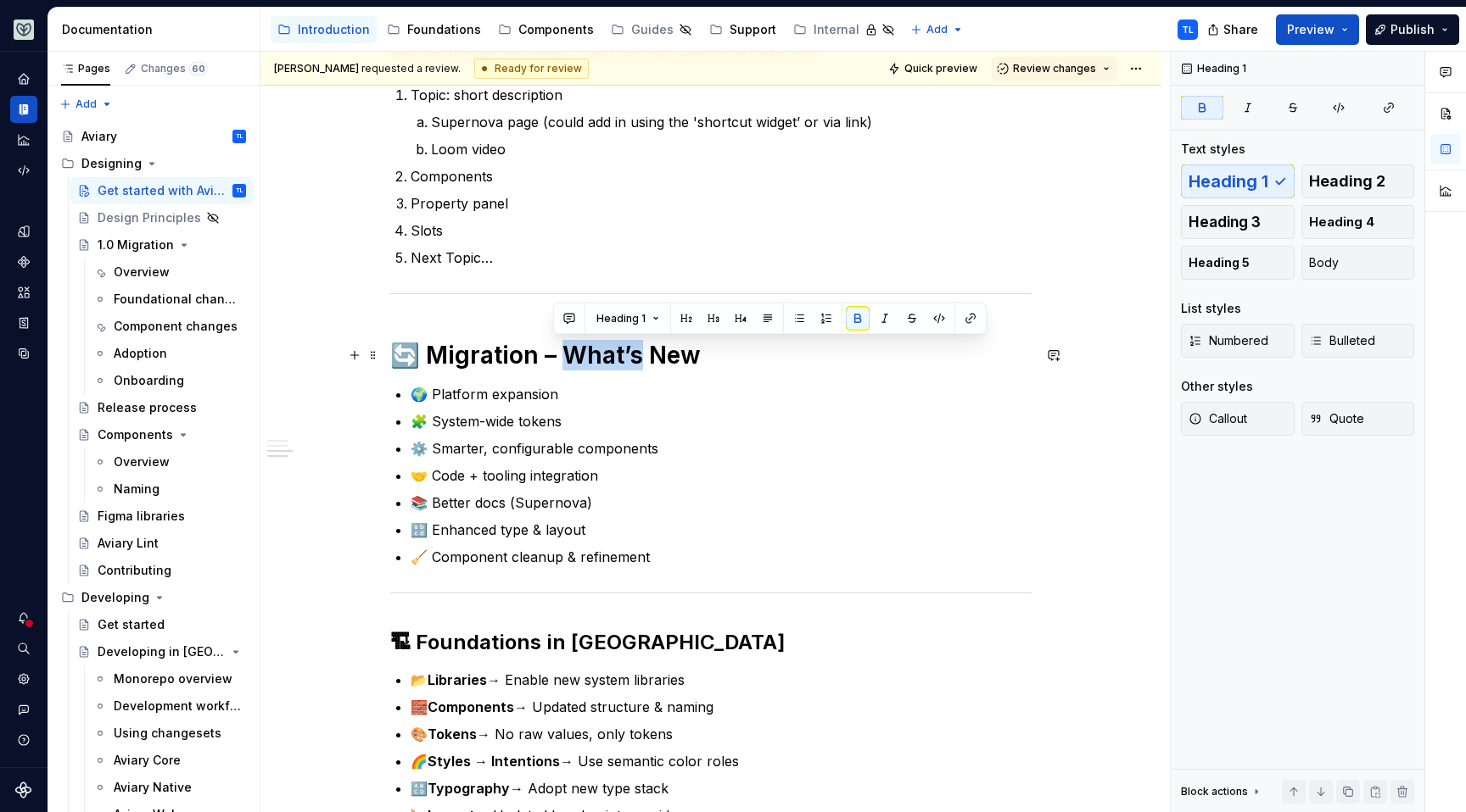
click at [595, 361] on strong "🔄 Migration – What’s New" at bounding box center [545, 355] width 311 height 29
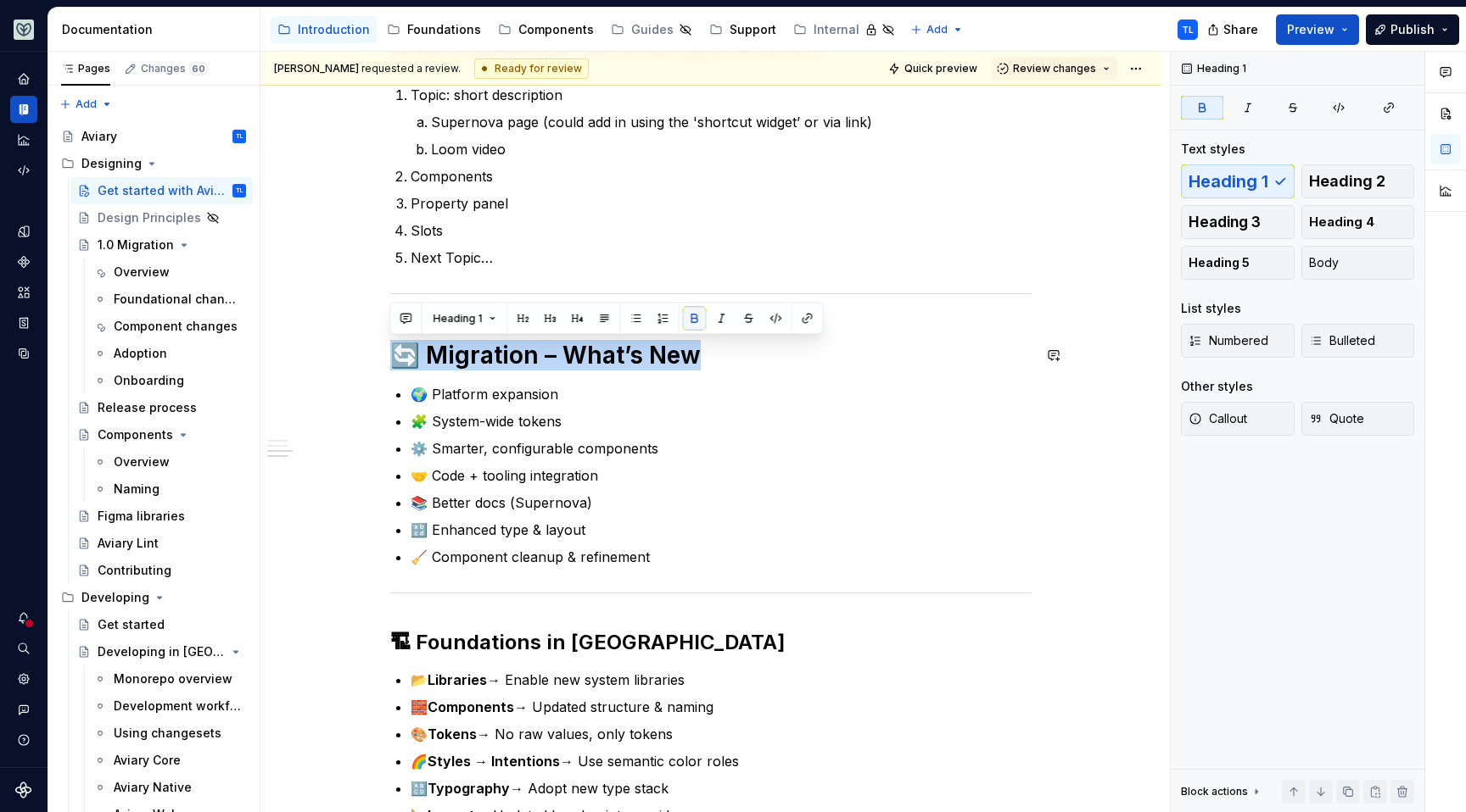
click at [698, 322] on button "button" at bounding box center [694, 318] width 23 height 23
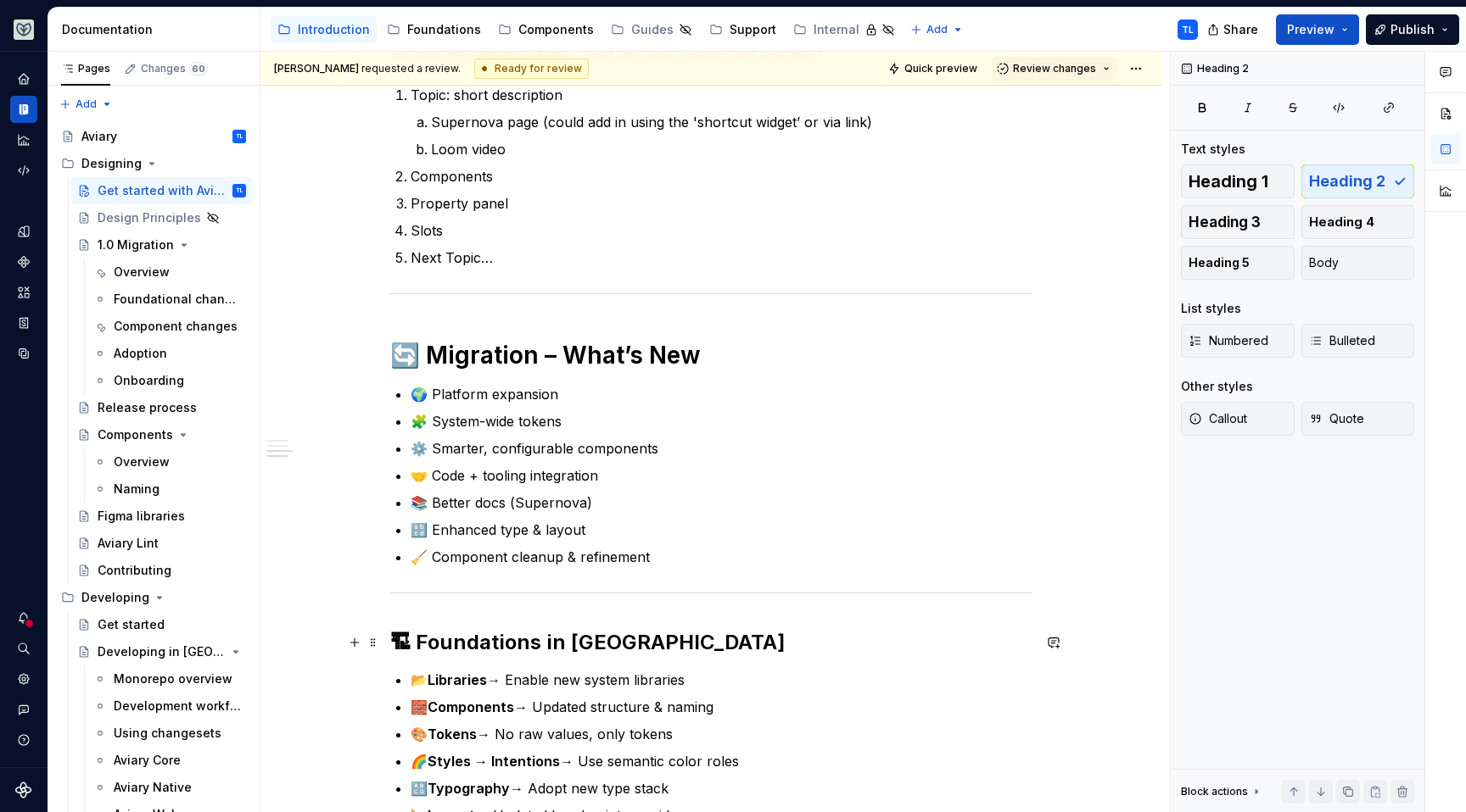
click at [519, 642] on h2 "🏗 Foundations in Figma" at bounding box center [711, 642] width 642 height 27
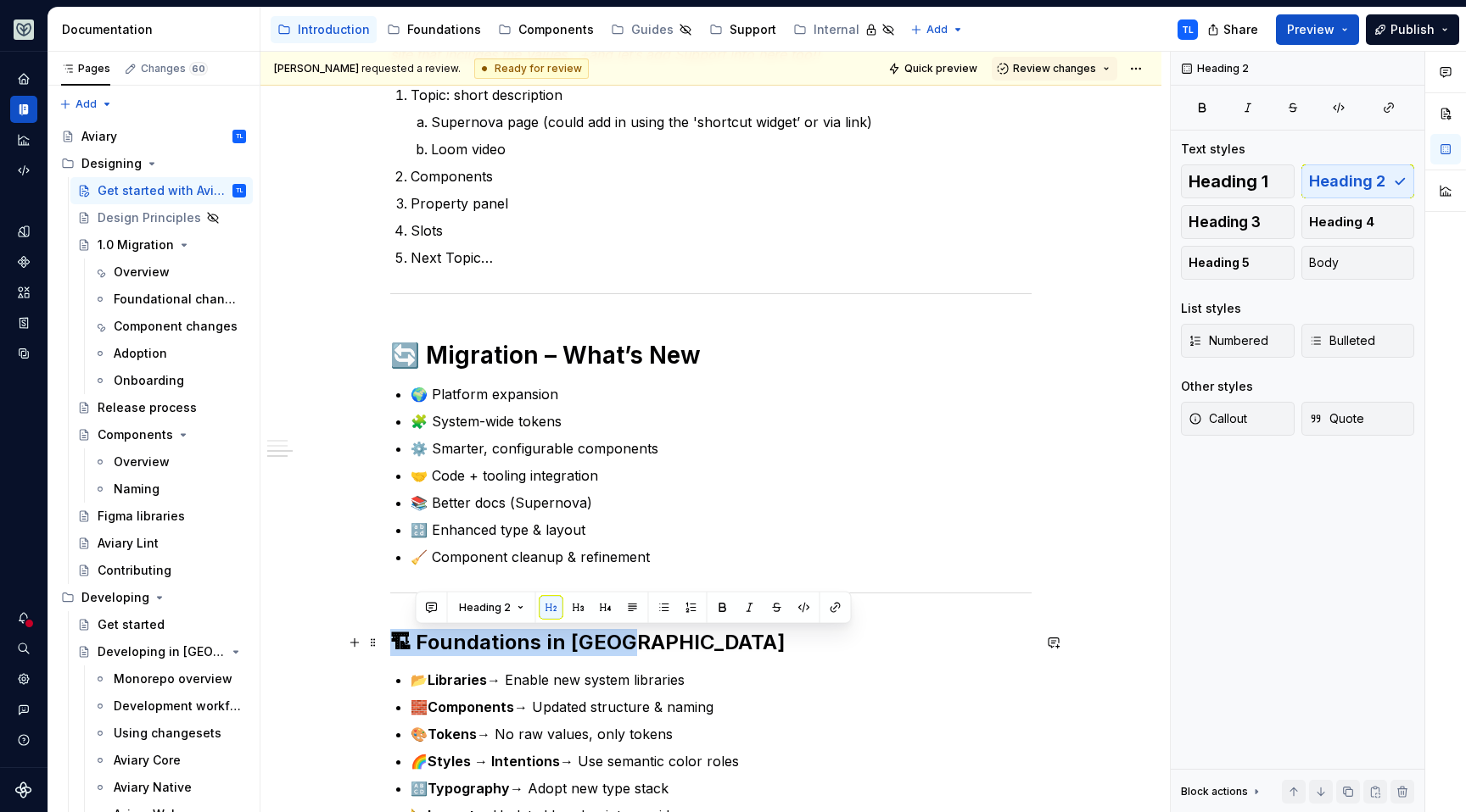
click at [519, 642] on h2 "🏗 Foundations in Figma" at bounding box center [711, 642] width 642 height 27
click at [1223, 188] on span "Heading 1" at bounding box center [1228, 182] width 80 height 17
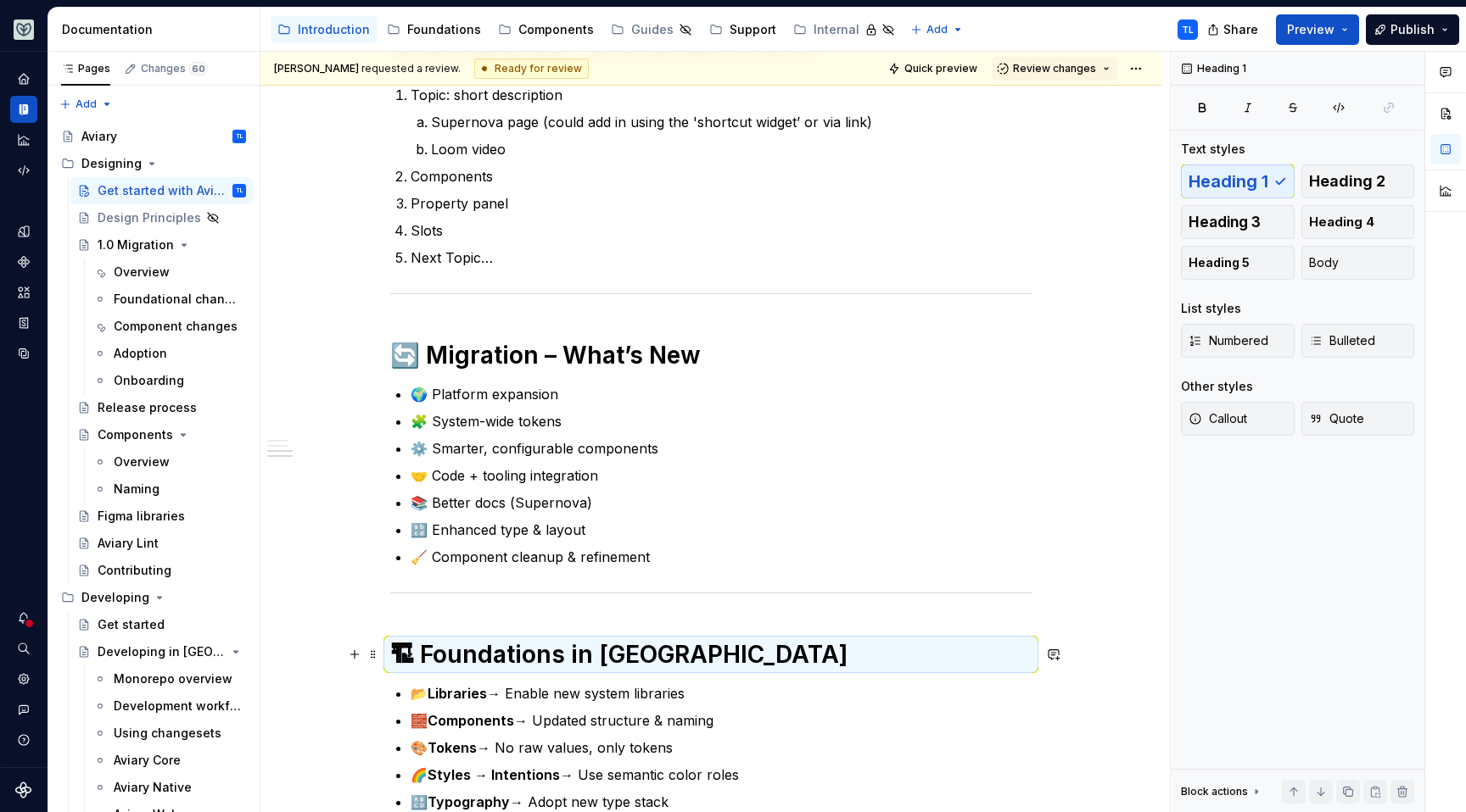
click at [521, 642] on h1 "🏗 Foundations in Figma" at bounding box center [711, 654] width 642 height 31
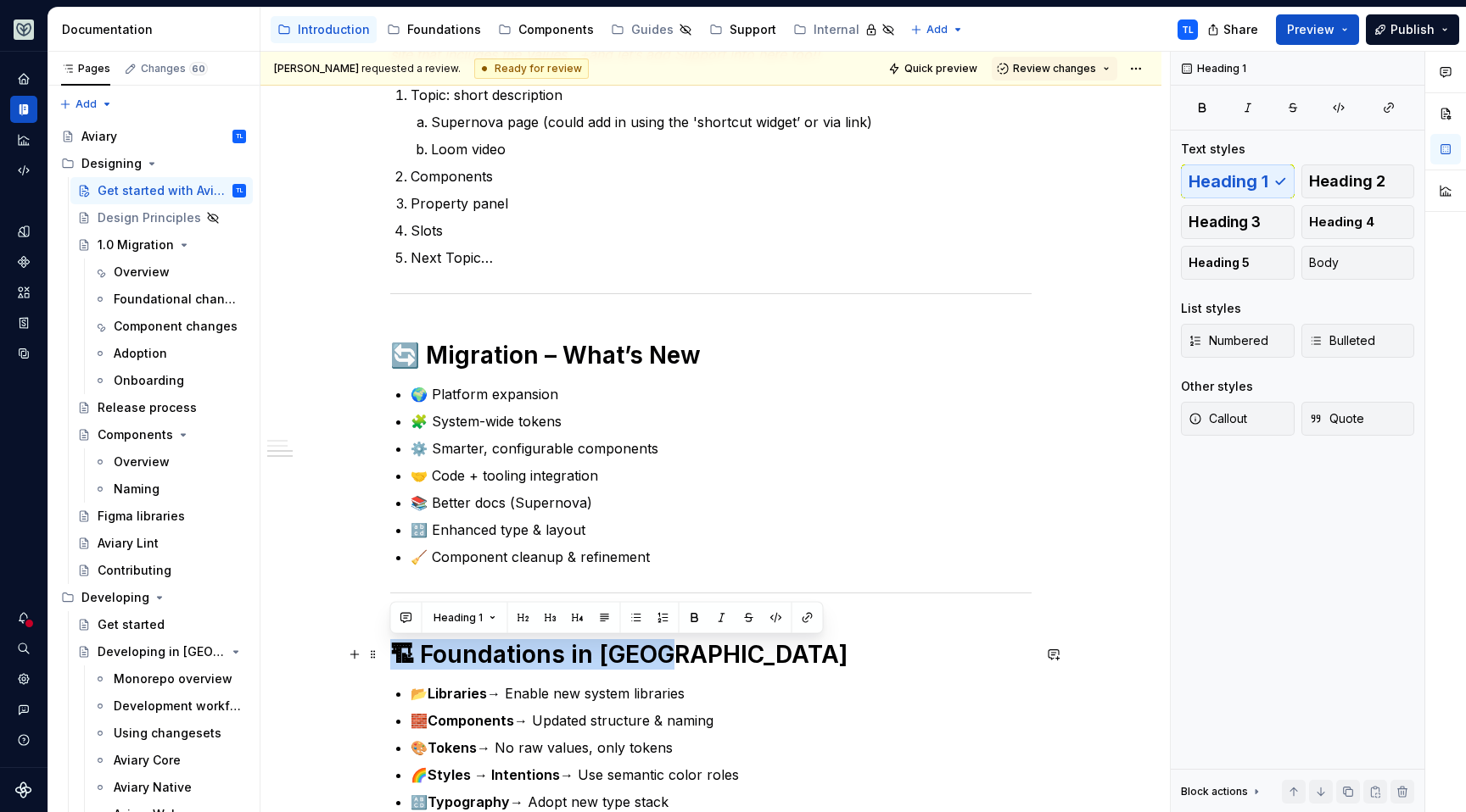
click at [521, 642] on h1 "🏗 Foundations in Figma" at bounding box center [711, 654] width 642 height 31
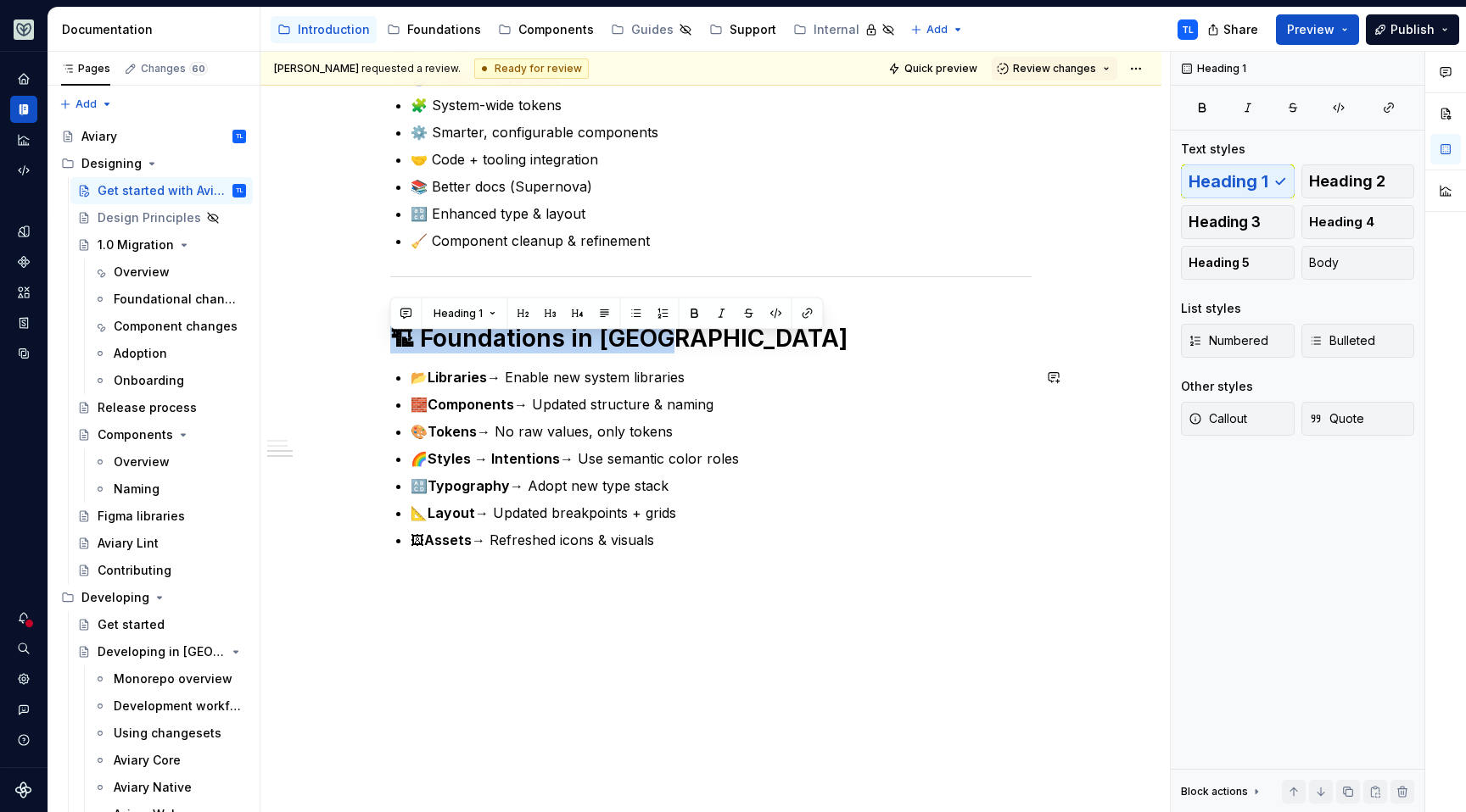
scroll to position [1152, 0]
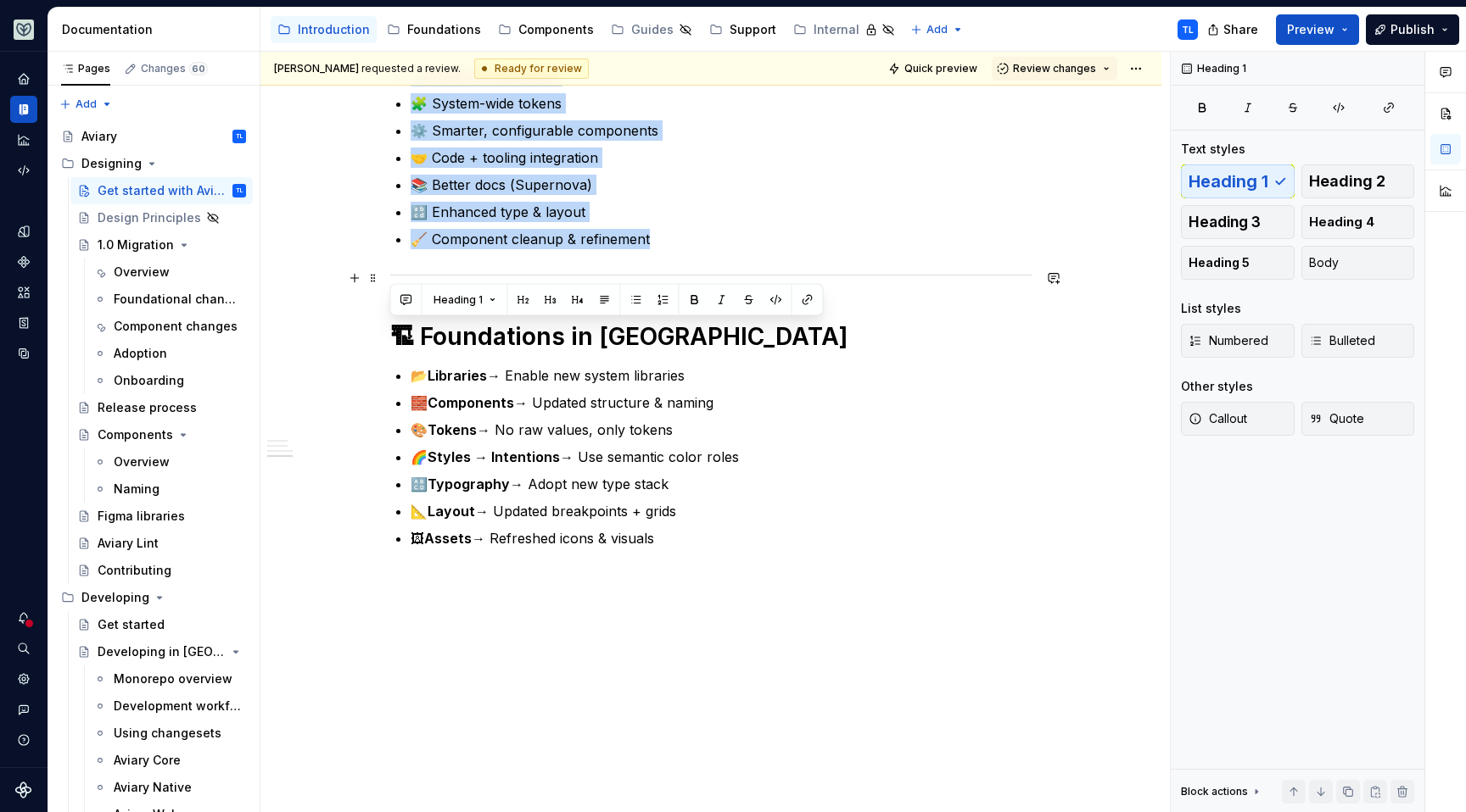
click at [652, 270] on div at bounding box center [711, 275] width 642 height 11
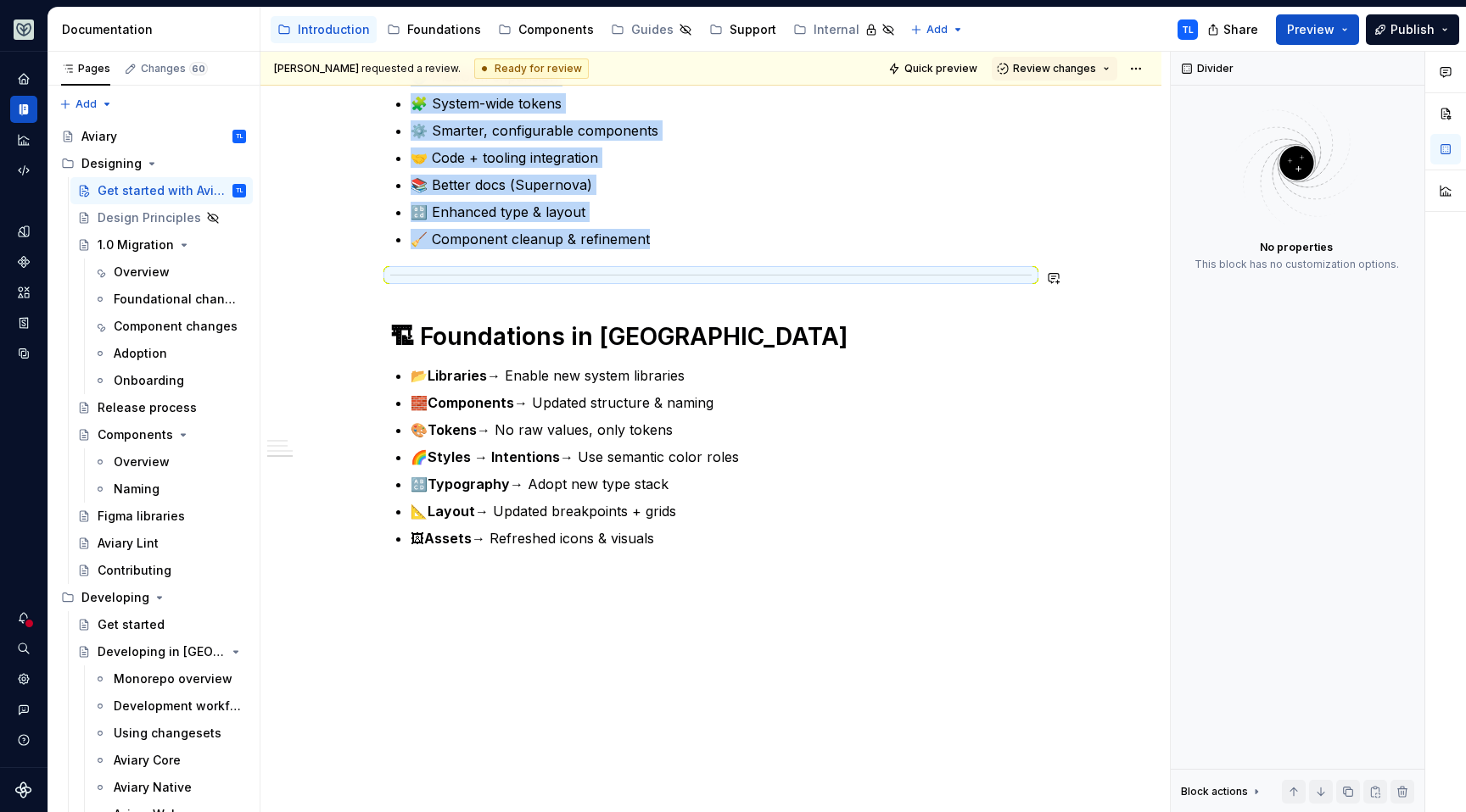
copy ul "🌍 Platform expansion 🧩 System-wide tokens ⚙️ Smarter, configurable components 🤝…"
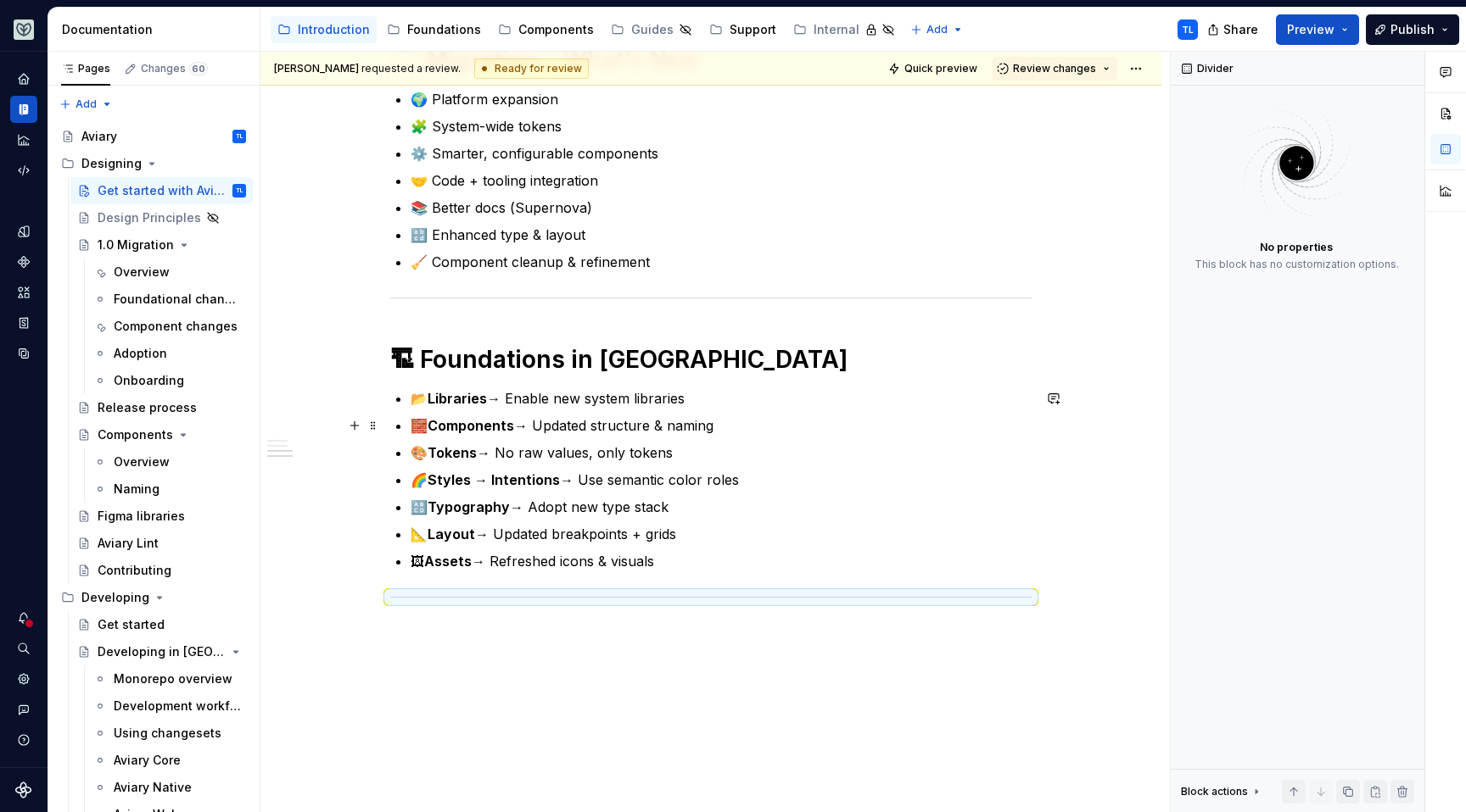
scroll to position [1135, 0]
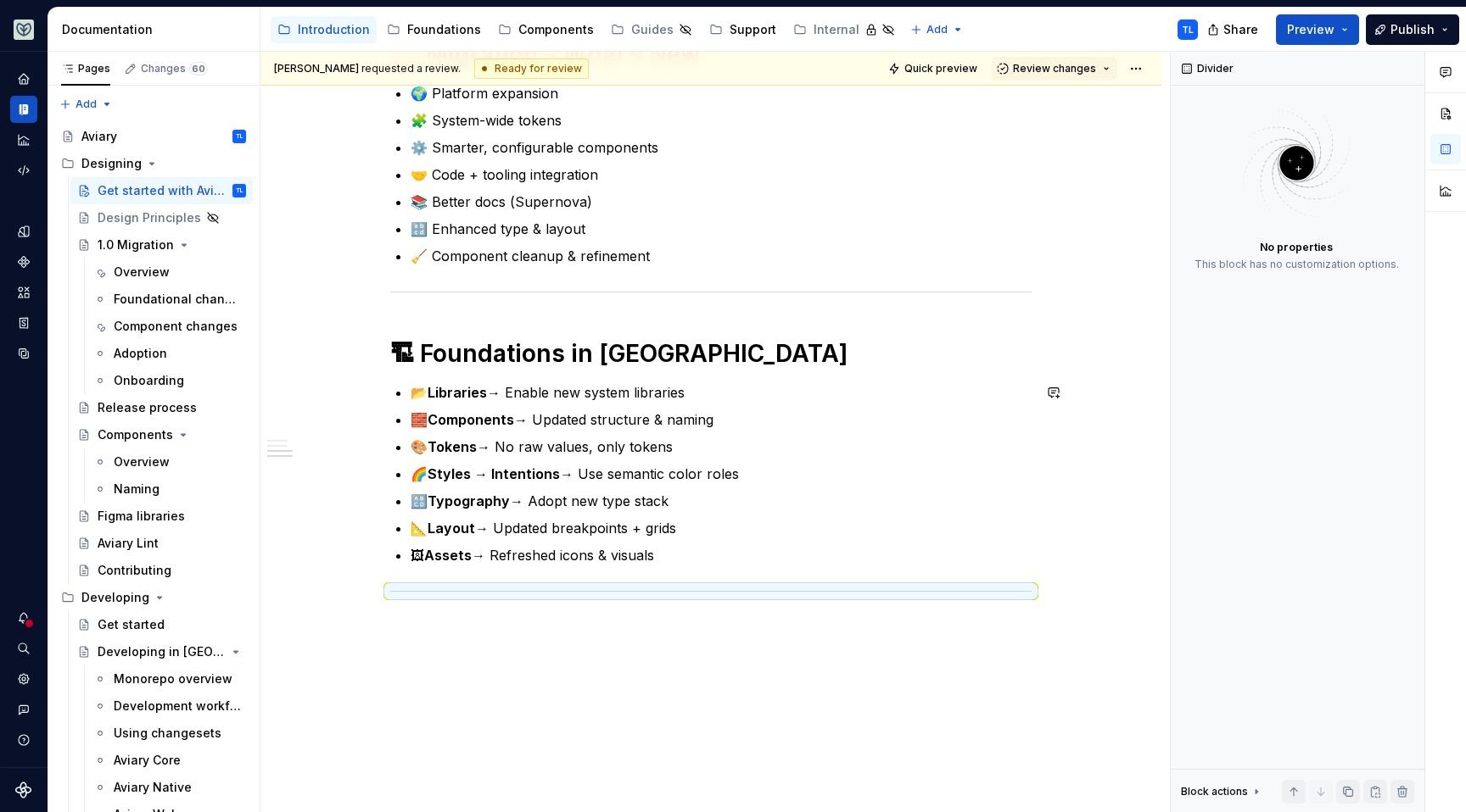
click at [476, 635] on div "**********" at bounding box center [711, 28] width 901 height 1666
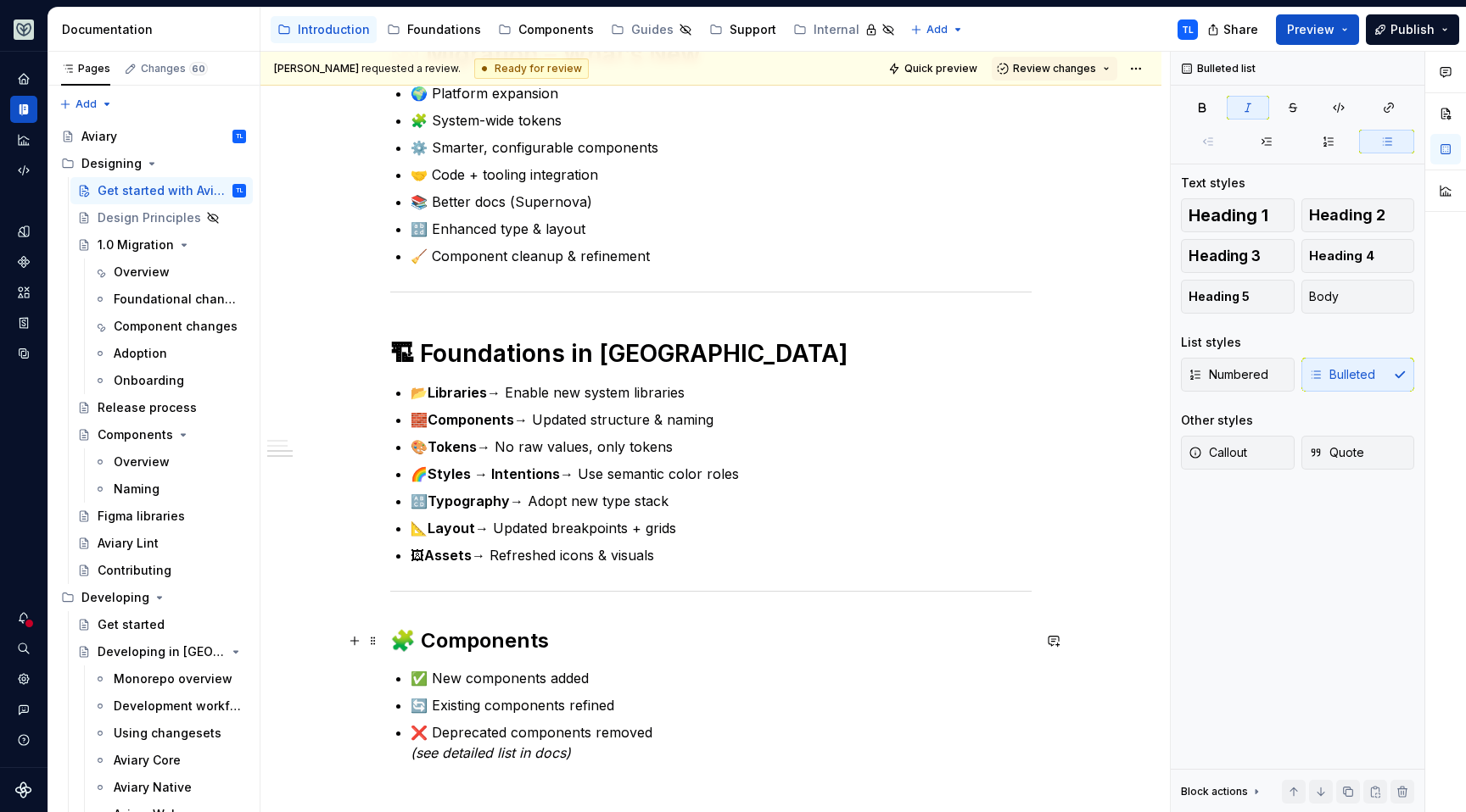
click at [535, 636] on h2 "🧩 Components" at bounding box center [711, 640] width 642 height 27
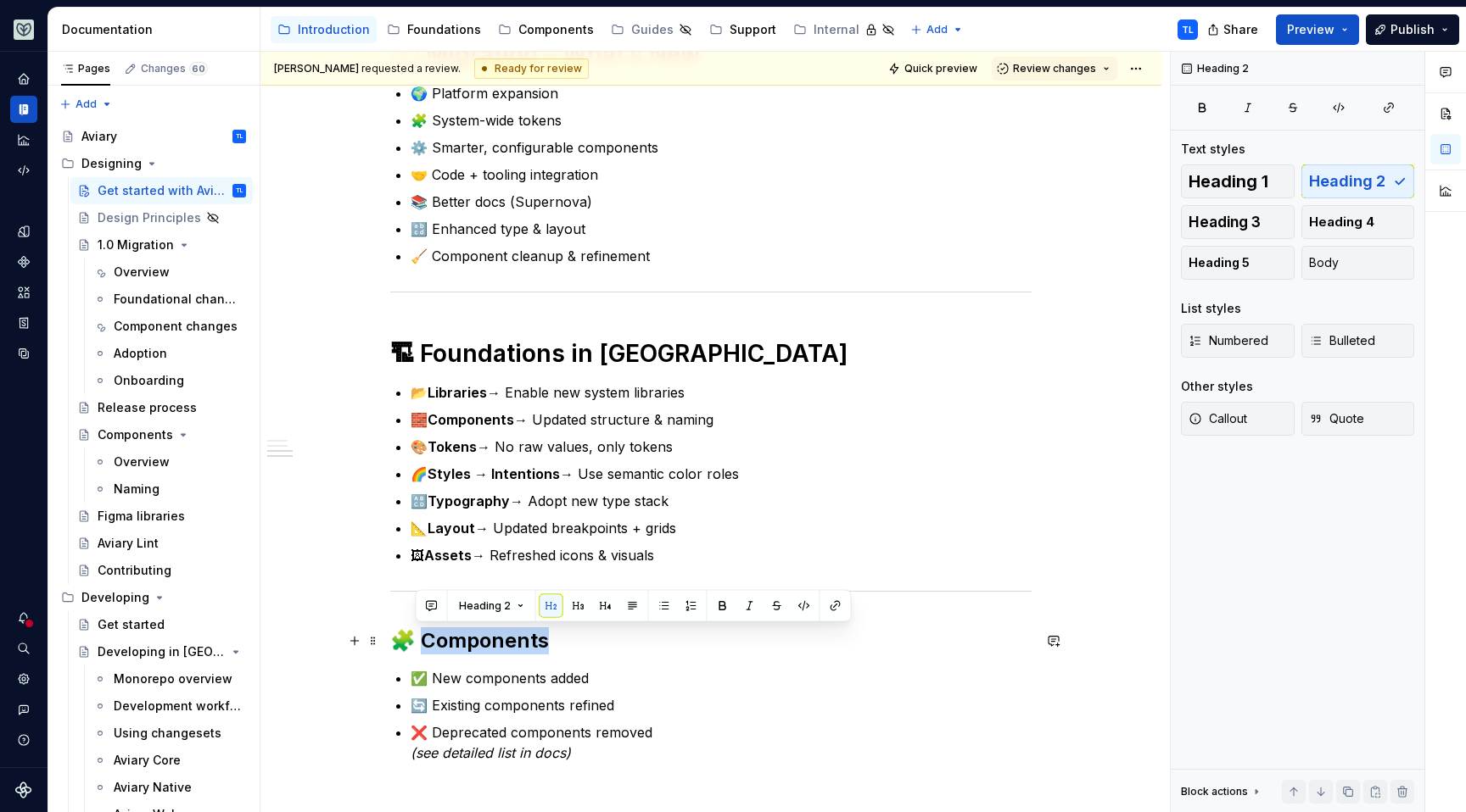
click at [535, 636] on h2 "🧩 Components" at bounding box center [711, 640] width 642 height 27
click at [1251, 175] on span "Heading 1" at bounding box center [1228, 182] width 80 height 17
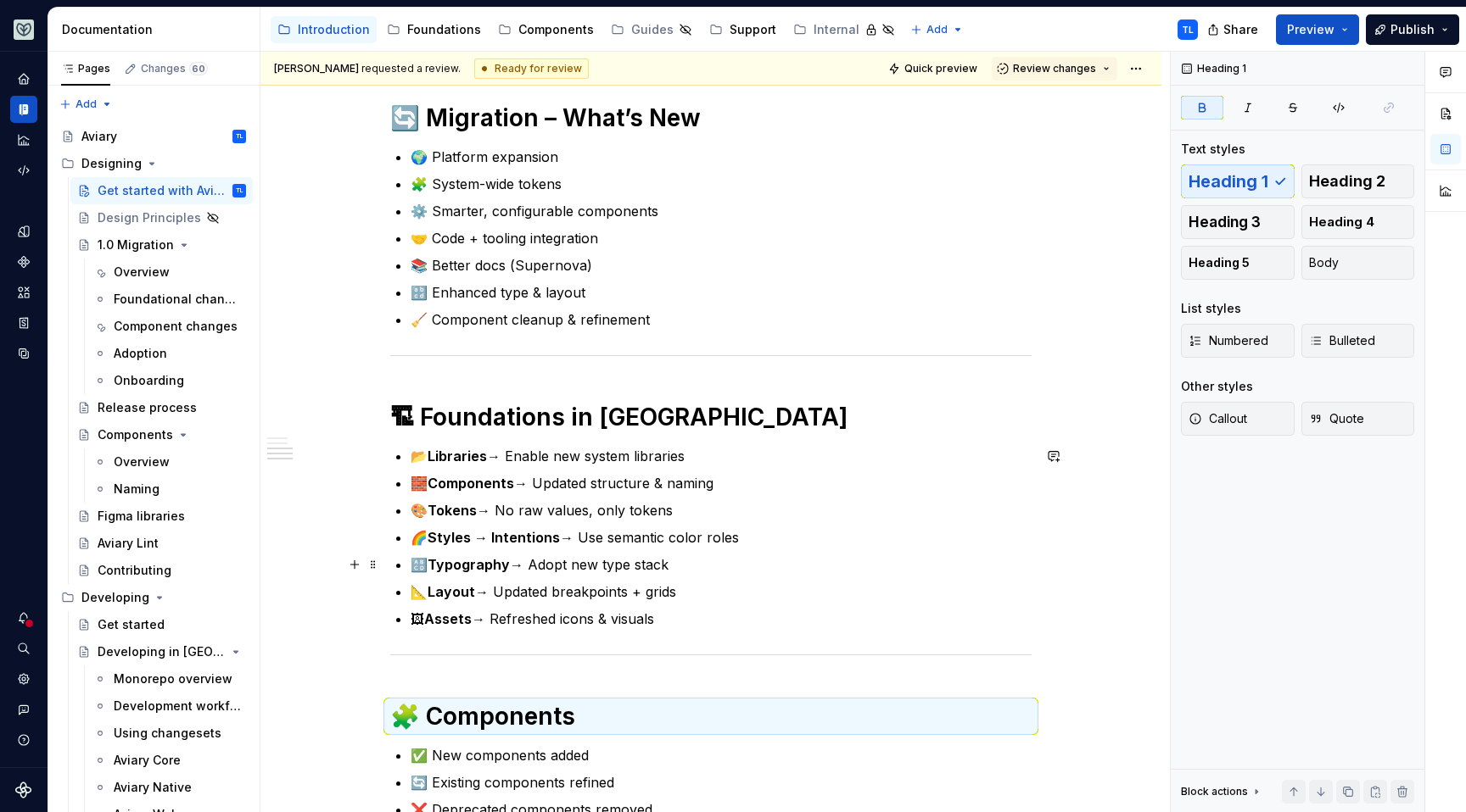
scroll to position [1364, 0]
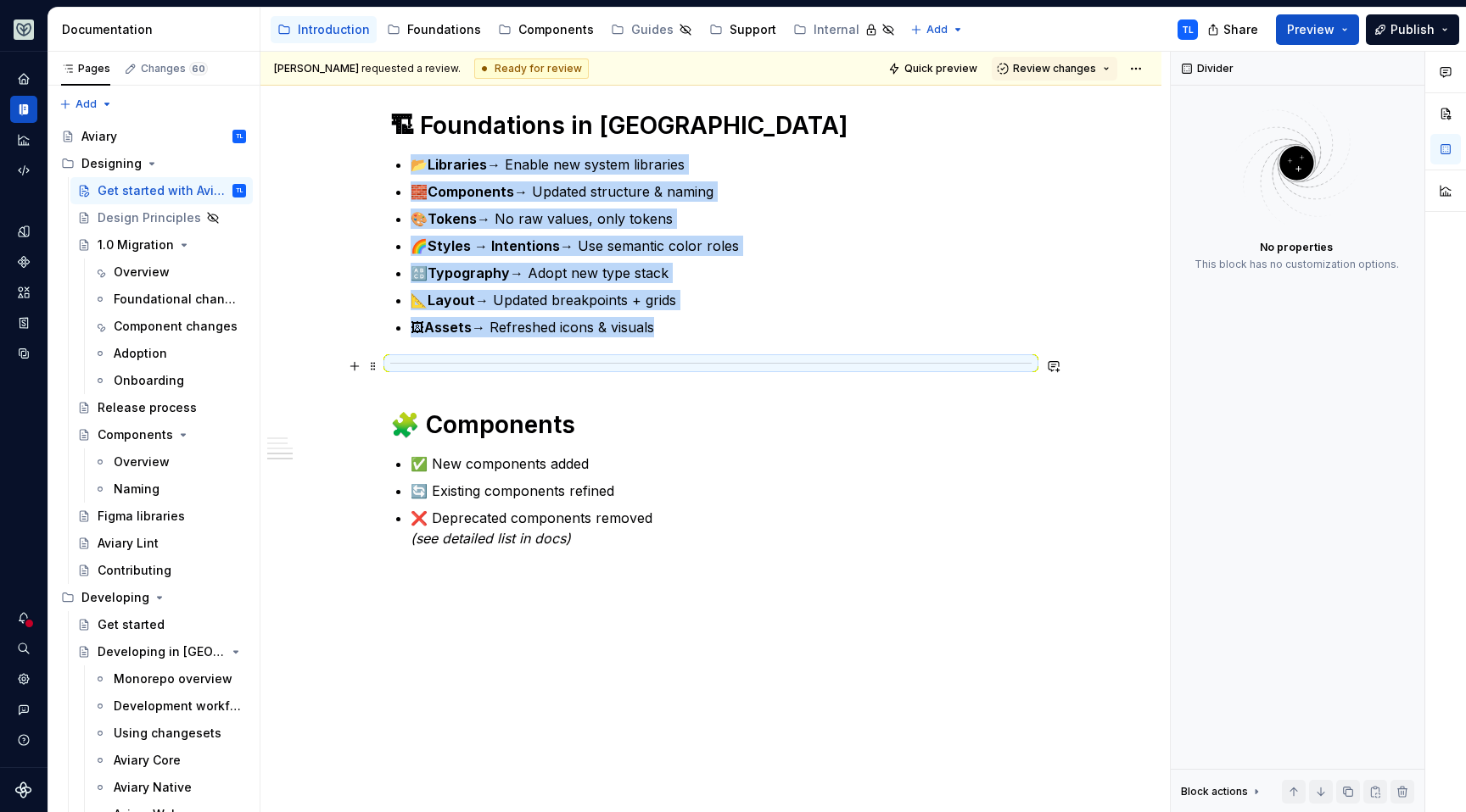
click at [589, 367] on div at bounding box center [711, 364] width 642 height 11
copy ul "📂 Libraries → Enable new system libraries 🧱 Components → Updated structure & na…"
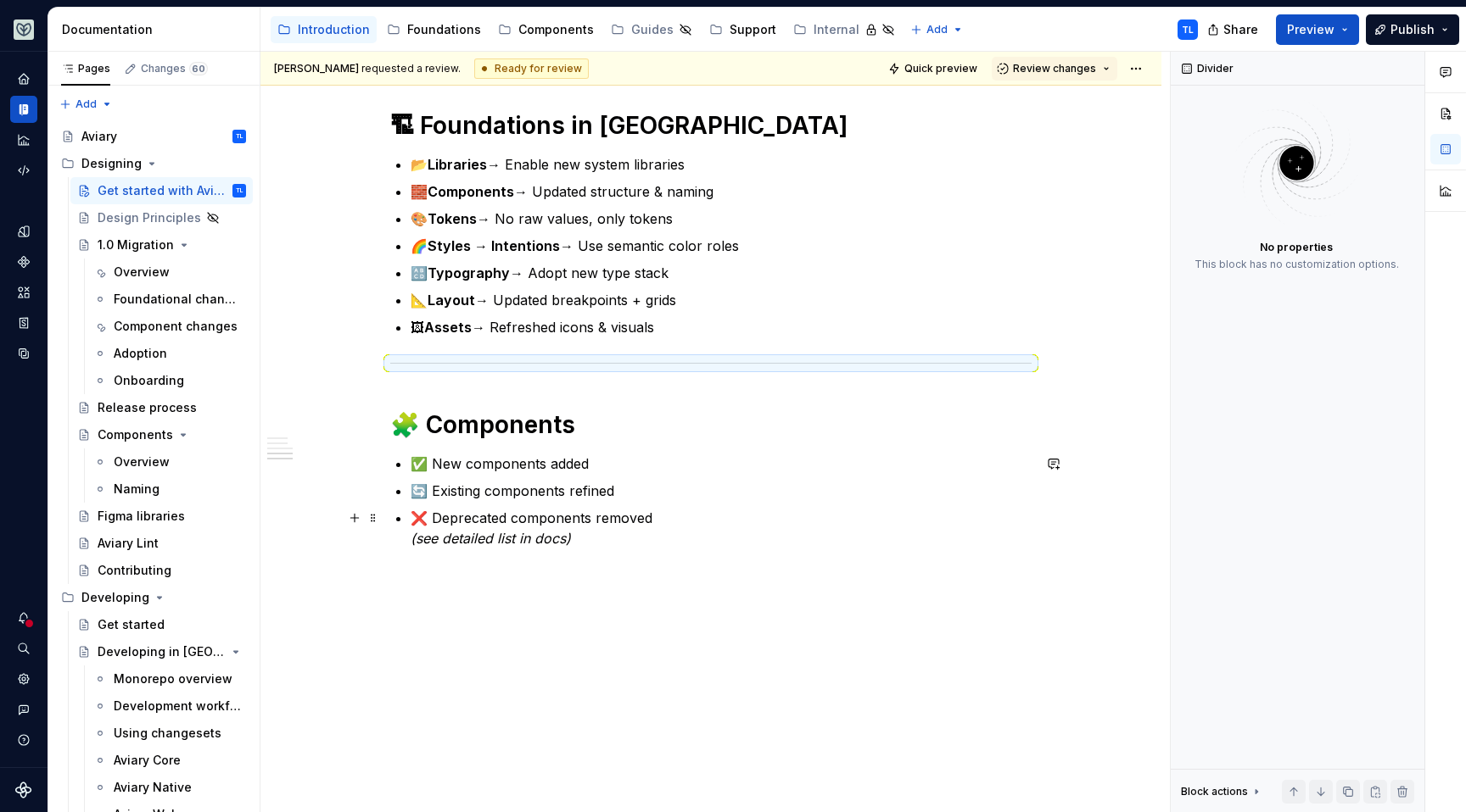
click at [601, 539] on p "❌ Deprecated components removed (see detailed list in docs)" at bounding box center [721, 529] width 621 height 41
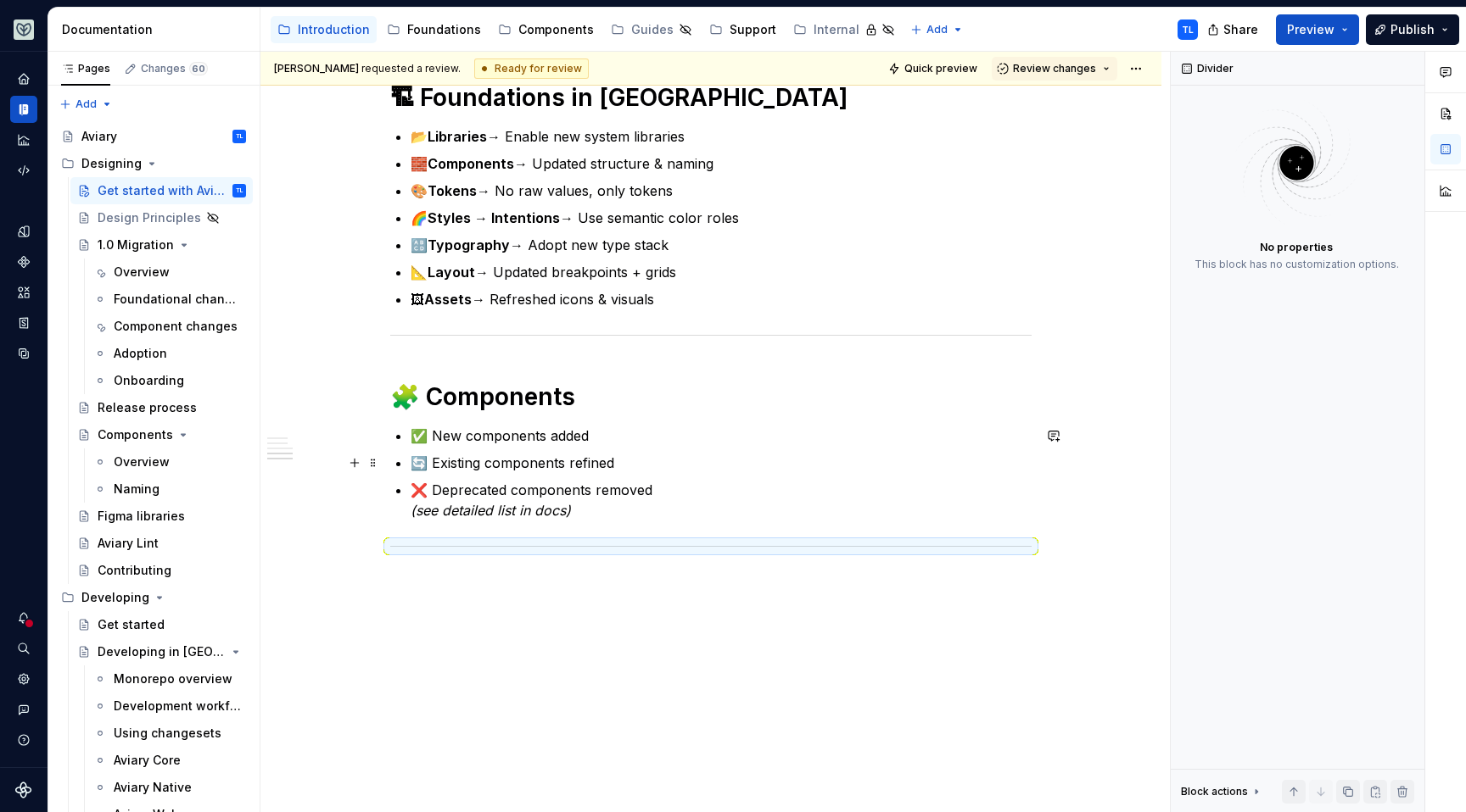
scroll to position [1394, 0]
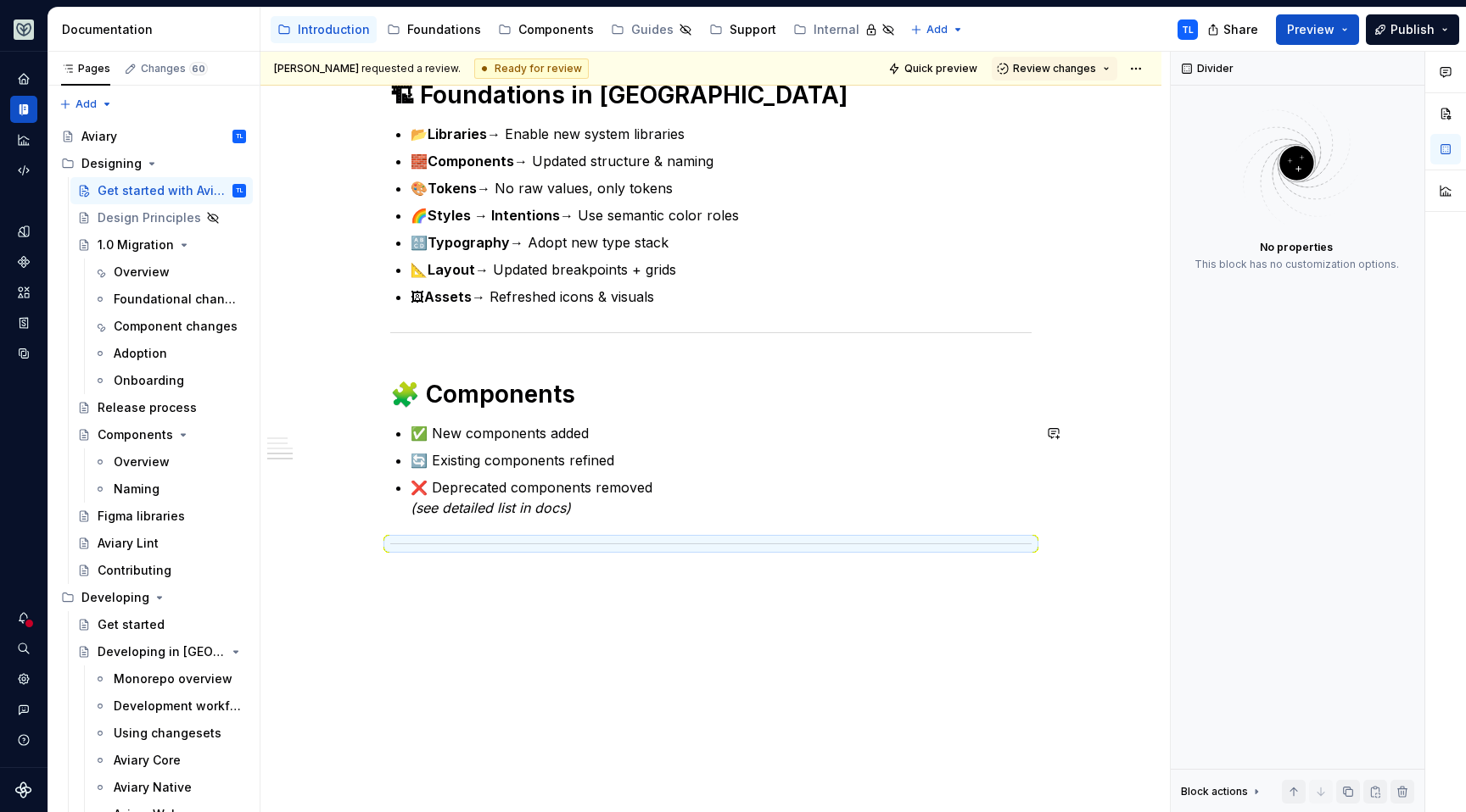
click at [543, 584] on div "**********" at bounding box center [714, 432] width 909 height 762
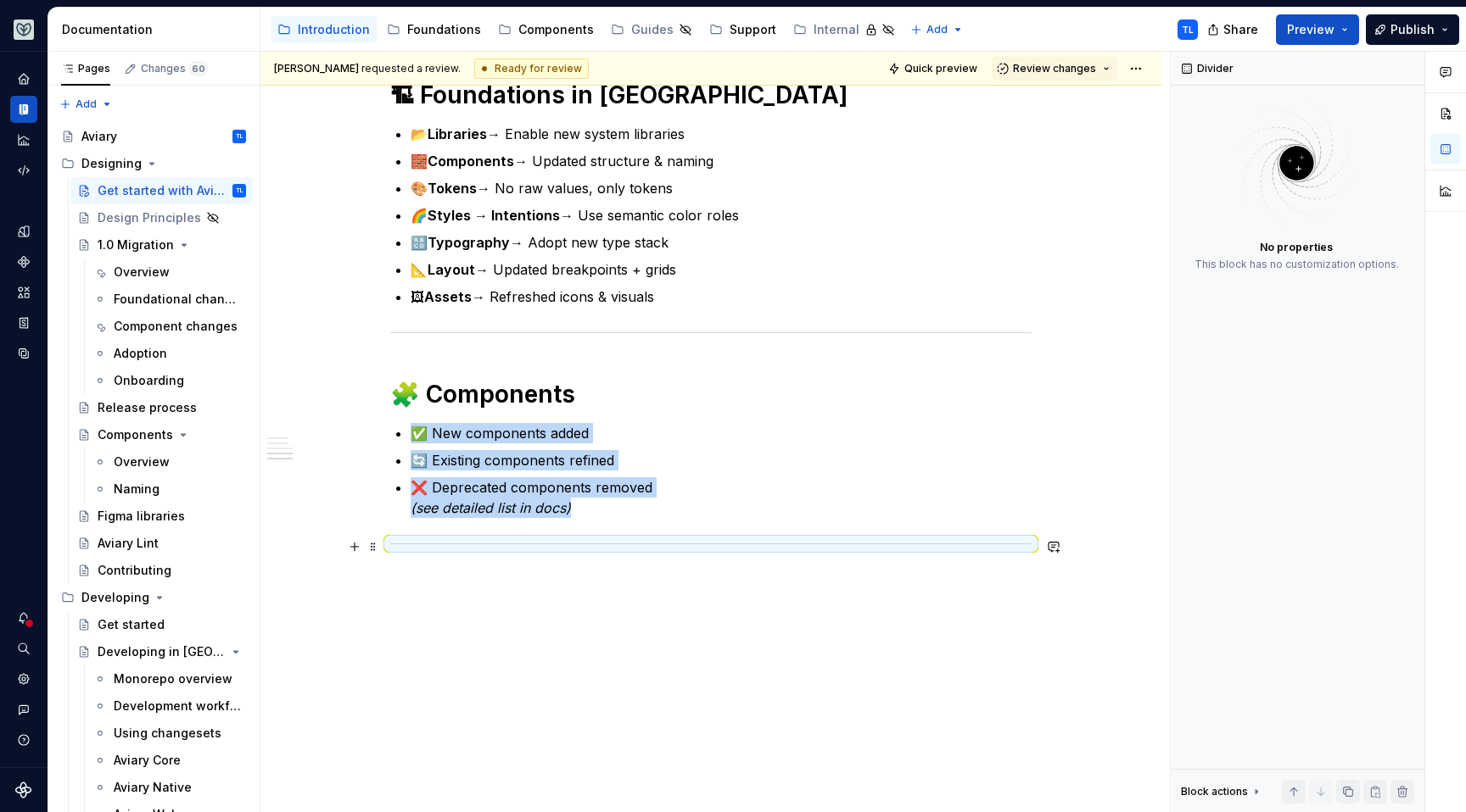
click at [1026, 542] on div at bounding box center [711, 544] width 642 height 11
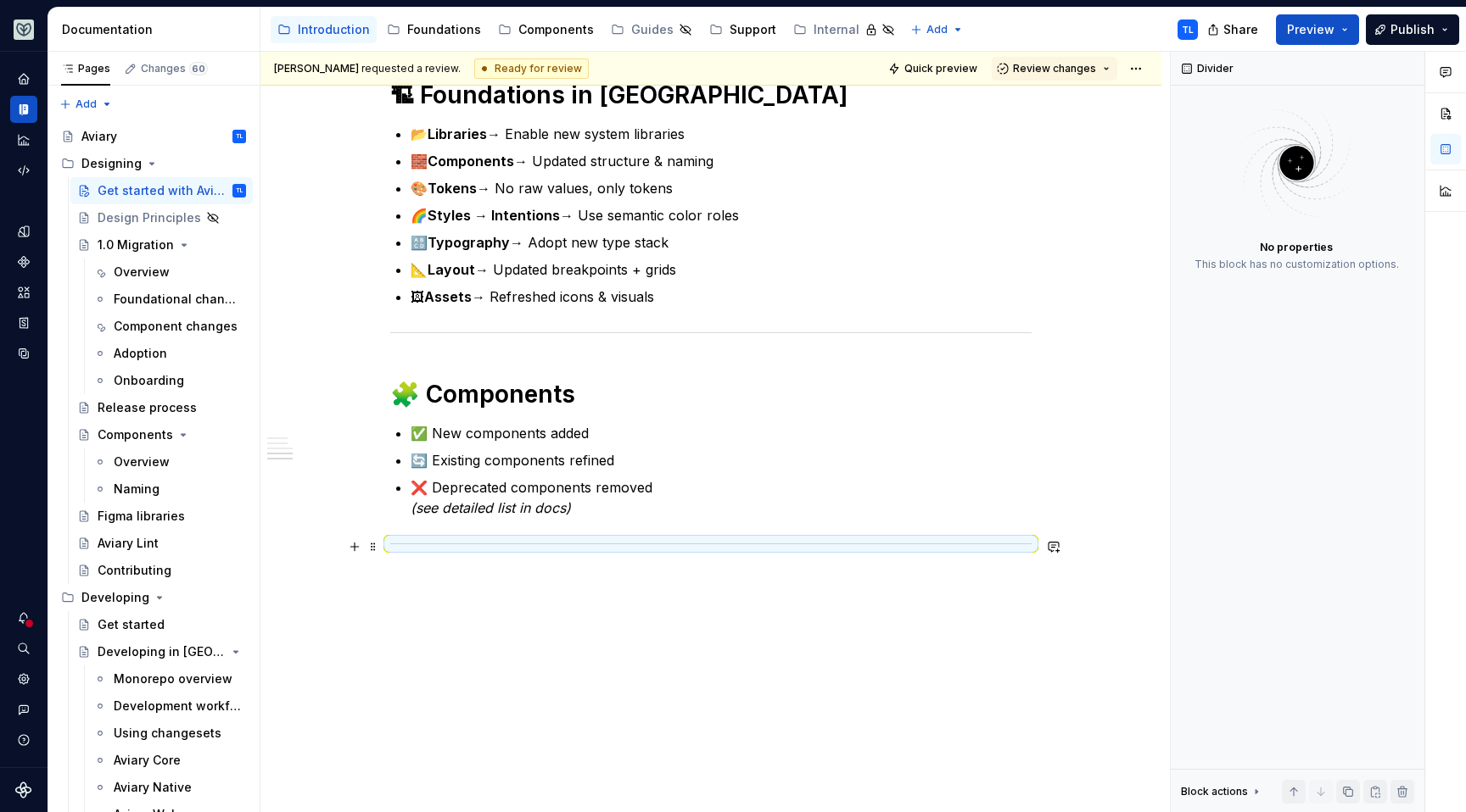
click at [953, 512] on p "❌ Deprecated components removed (see detailed list in docs)" at bounding box center [721, 498] width 621 height 41
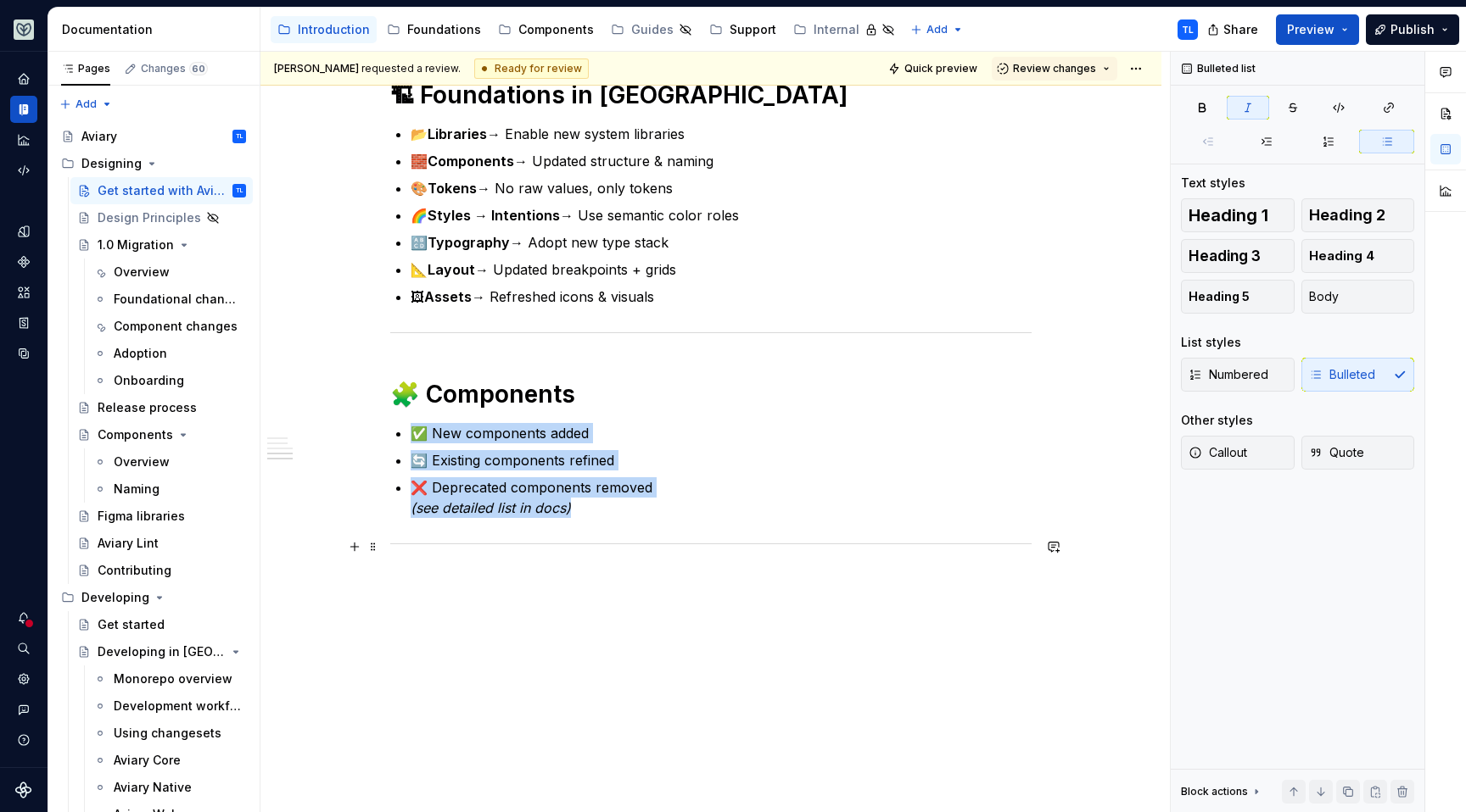
click at [1013, 540] on div at bounding box center [711, 544] width 642 height 11
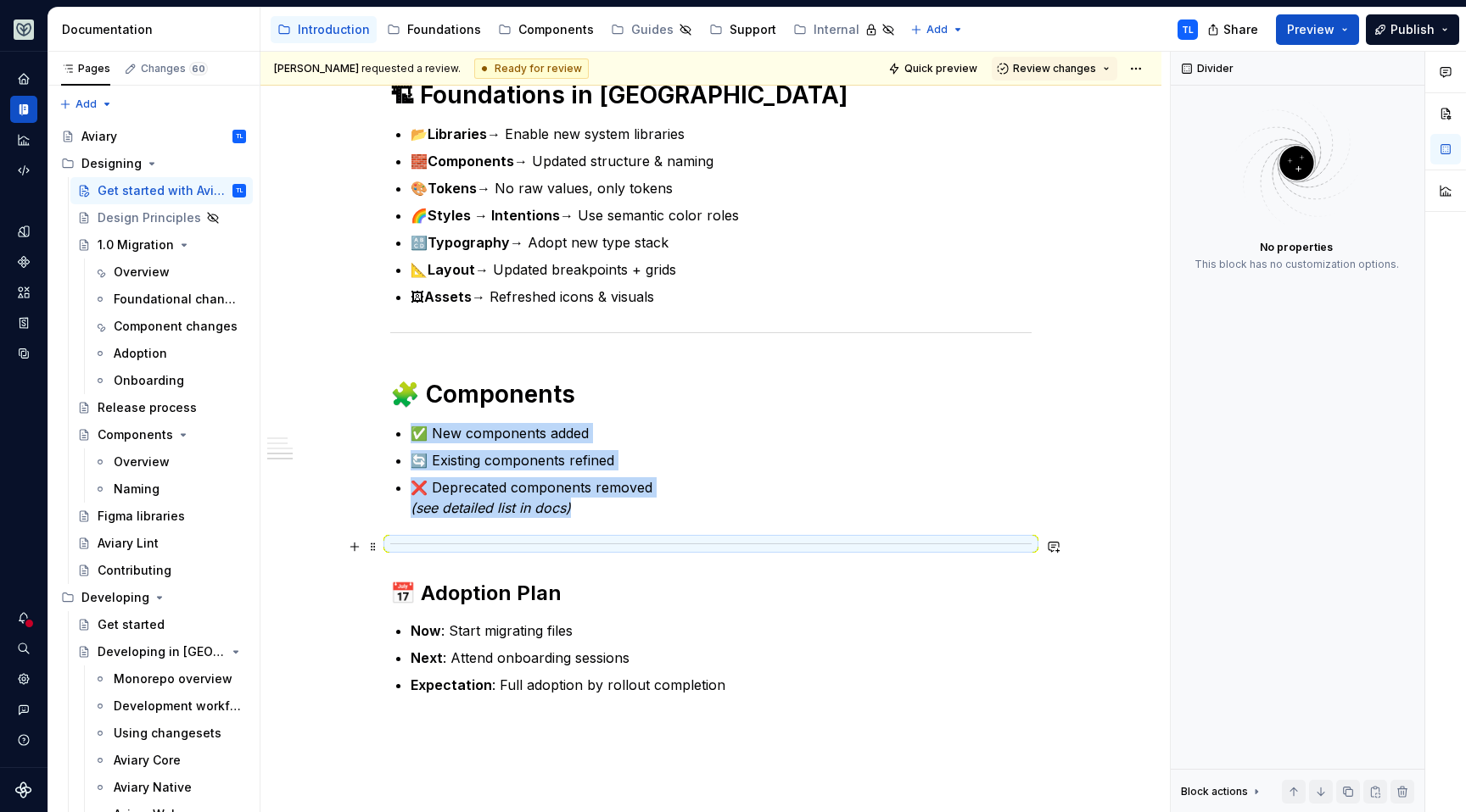
click at [464, 542] on div at bounding box center [711, 544] width 642 height 11
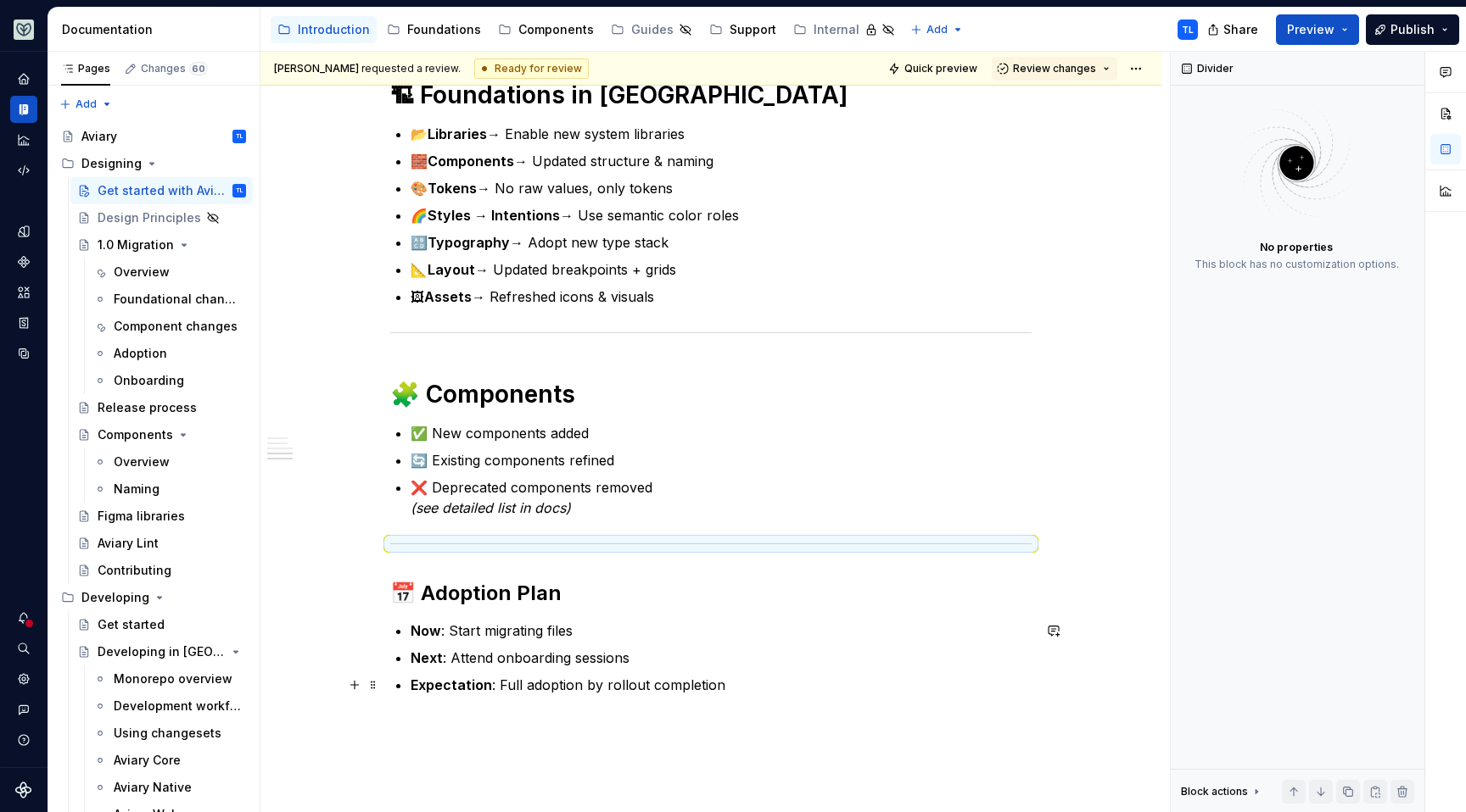
click at [727, 688] on p "Expectation : Full adoption by rollout completion" at bounding box center [721, 685] width 621 height 21
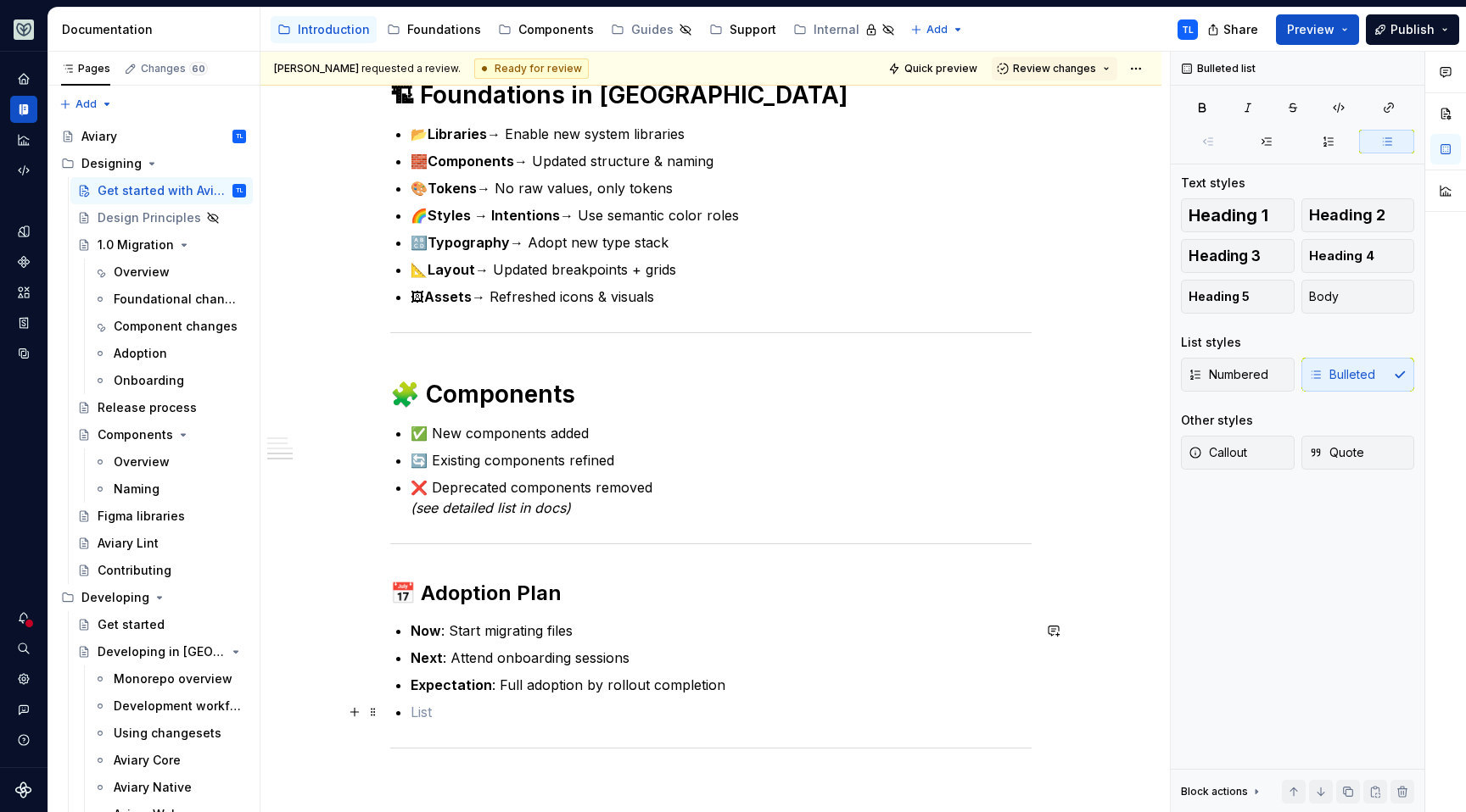
click at [531, 709] on p at bounding box center [721, 712] width 621 height 21
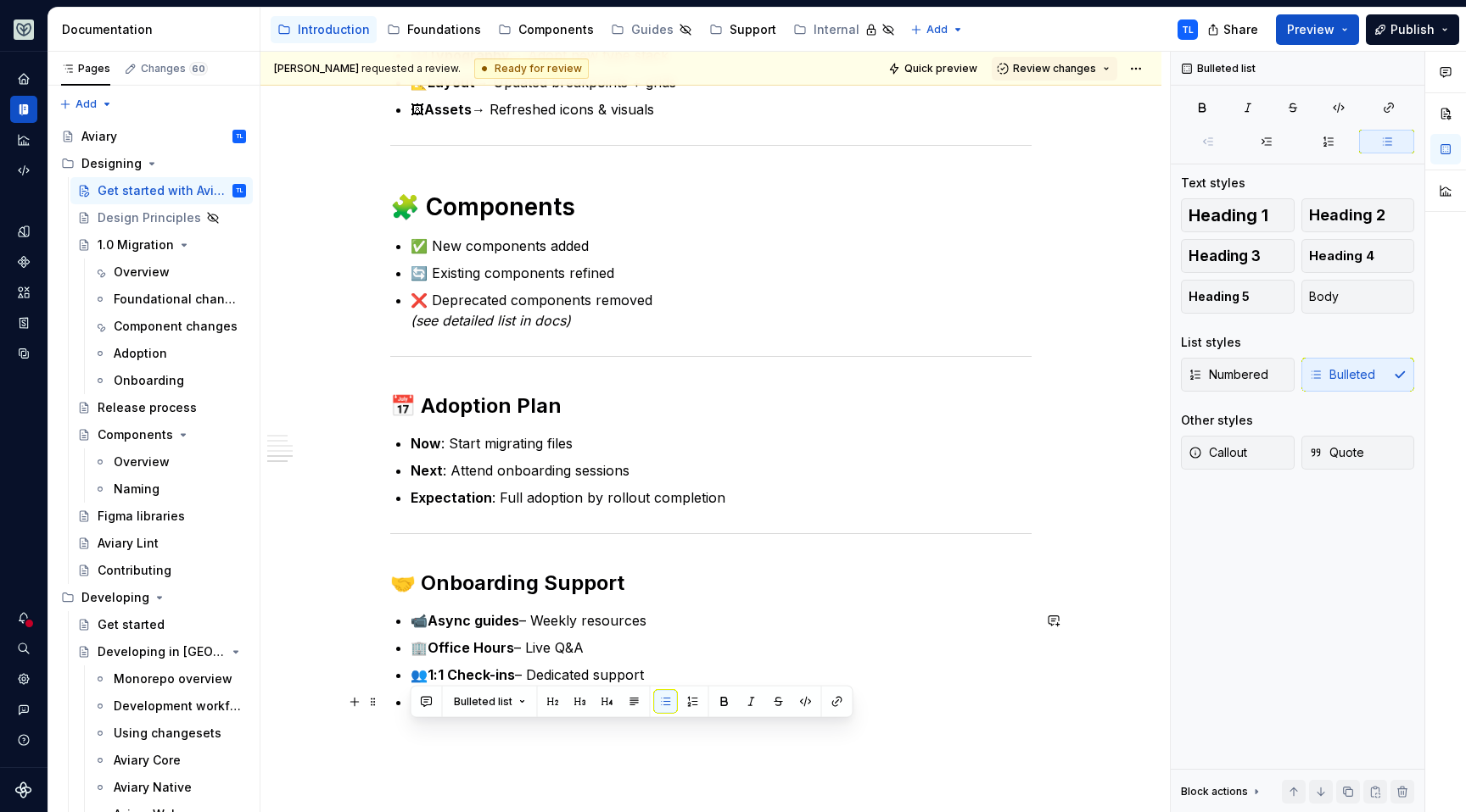
scroll to position [1745, 0]
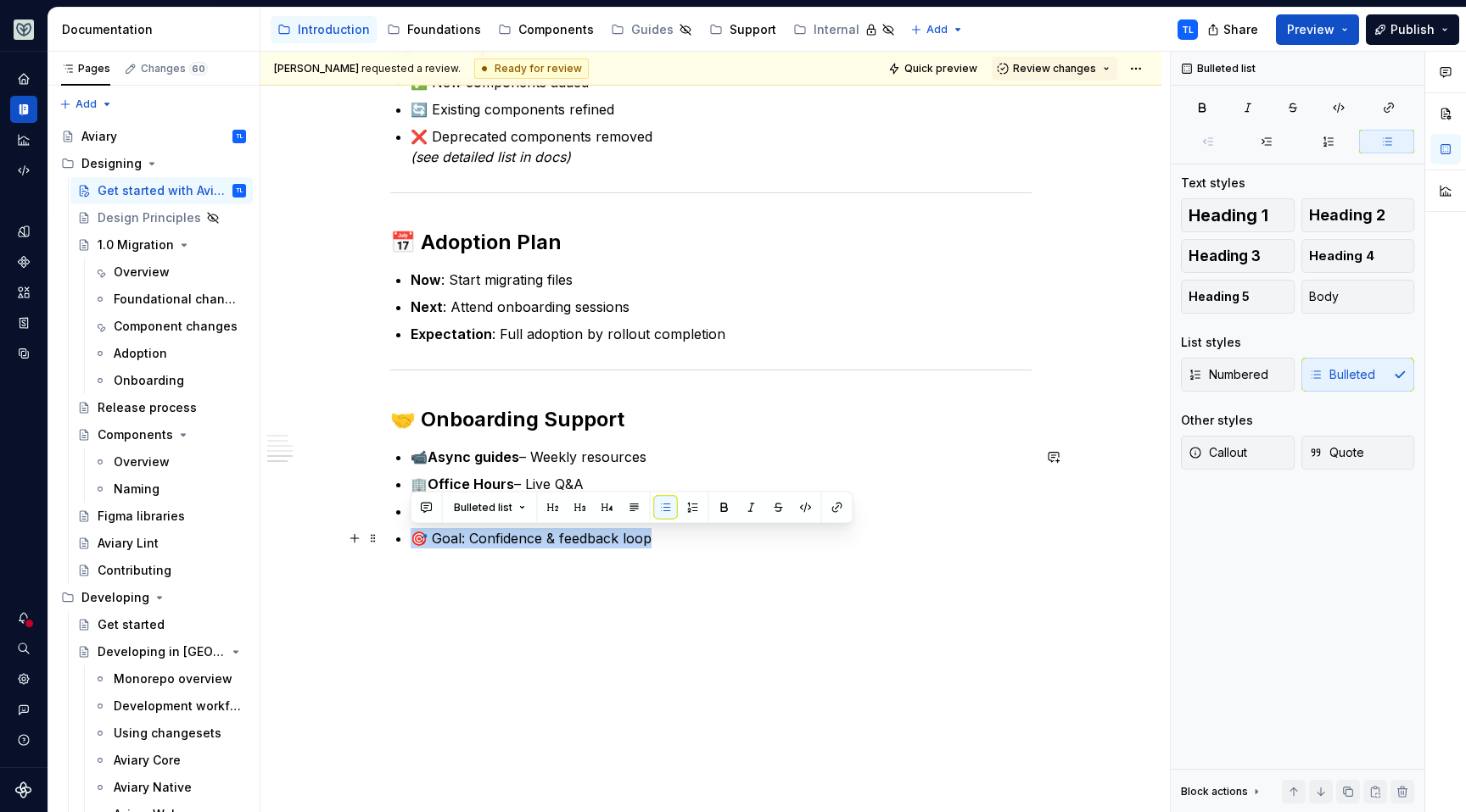
drag, startPoint x: 673, startPoint y: 731, endPoint x: 322, endPoint y: 533, distance: 403.0
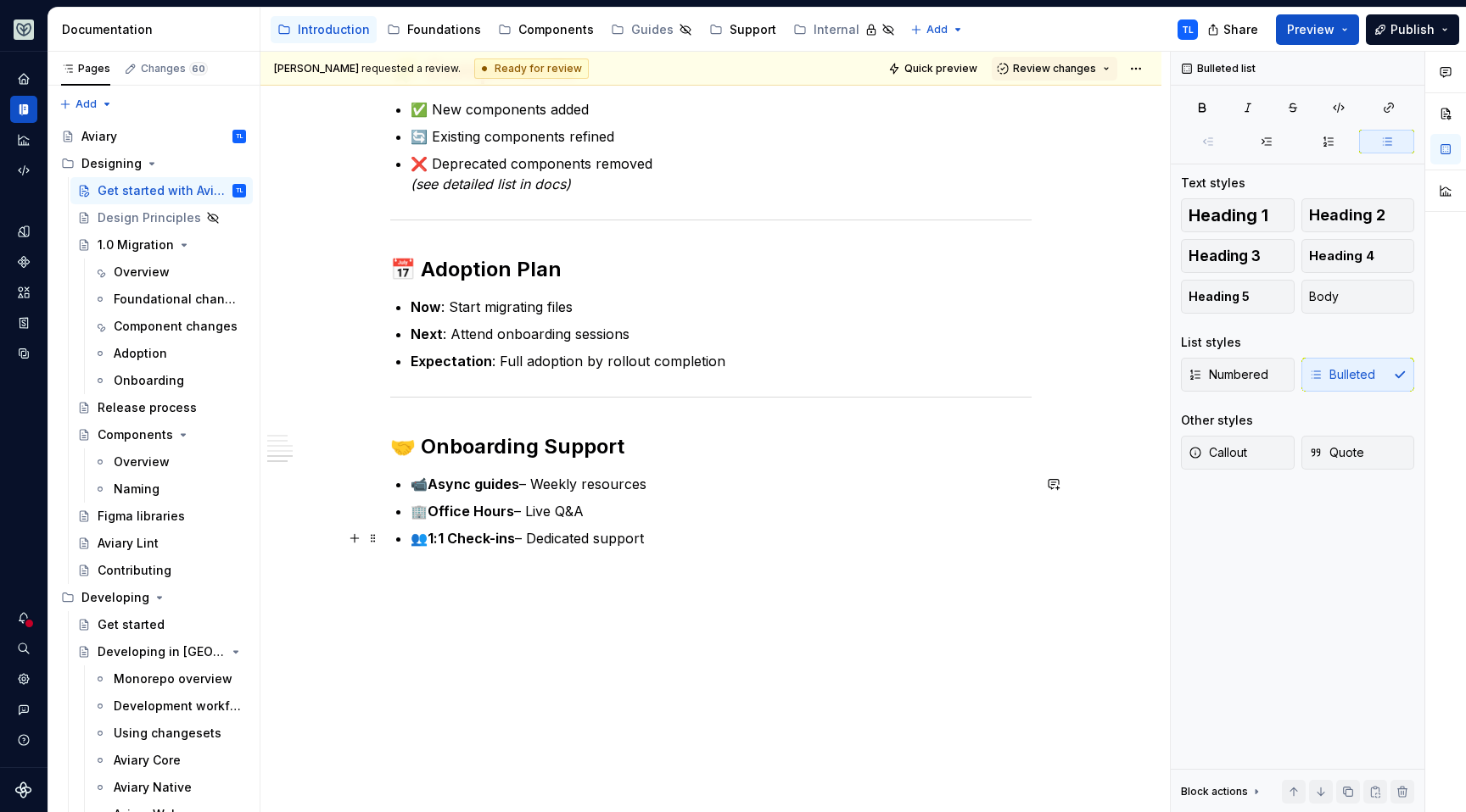
scroll to position [1718, 0]
click at [446, 451] on h2 "🤝 Onboarding Support" at bounding box center [711, 447] width 642 height 27
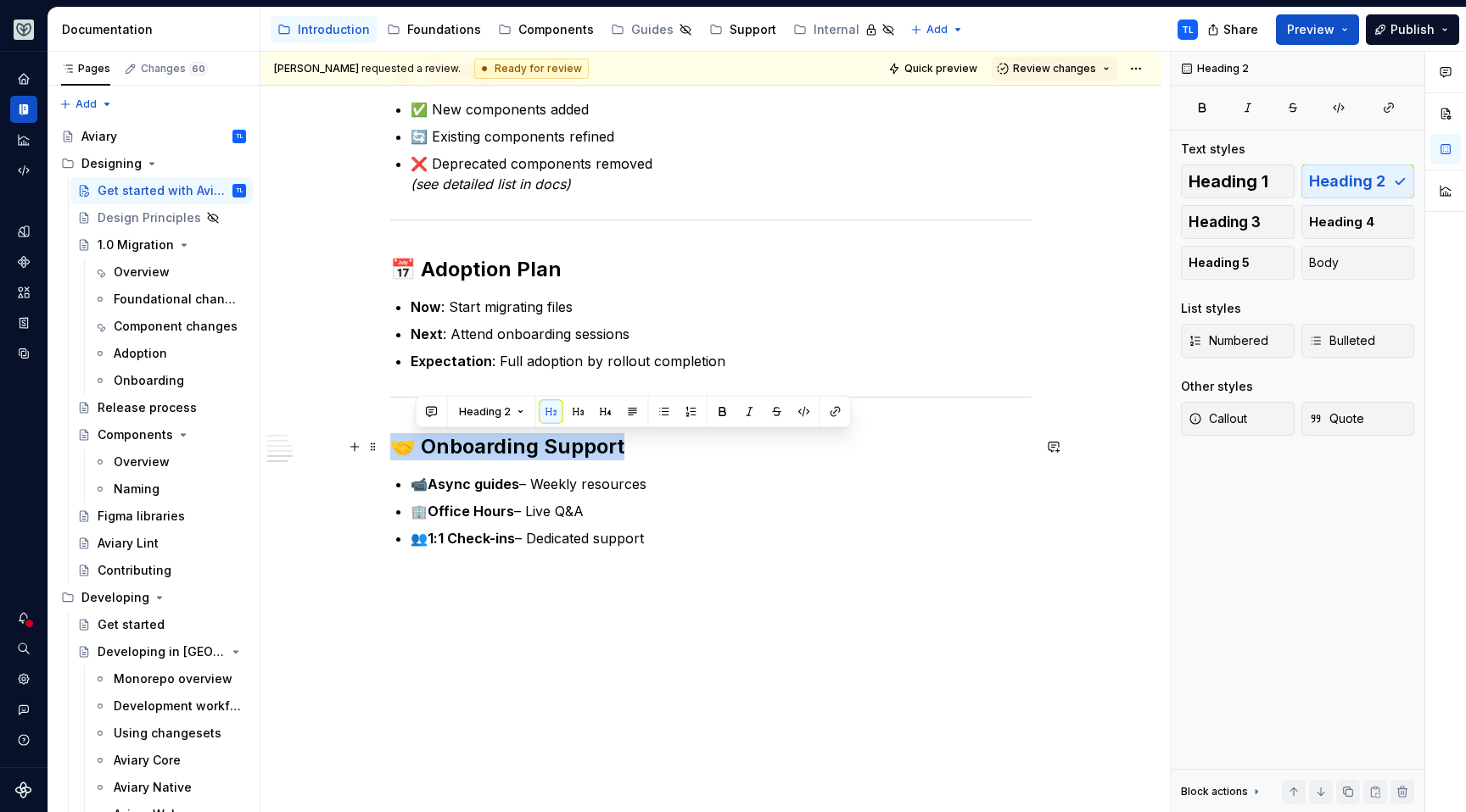
click at [446, 451] on h2 "🤝 Onboarding Support" at bounding box center [711, 447] width 642 height 27
click at [1270, 179] on button "Heading 1" at bounding box center [1238, 181] width 114 height 34
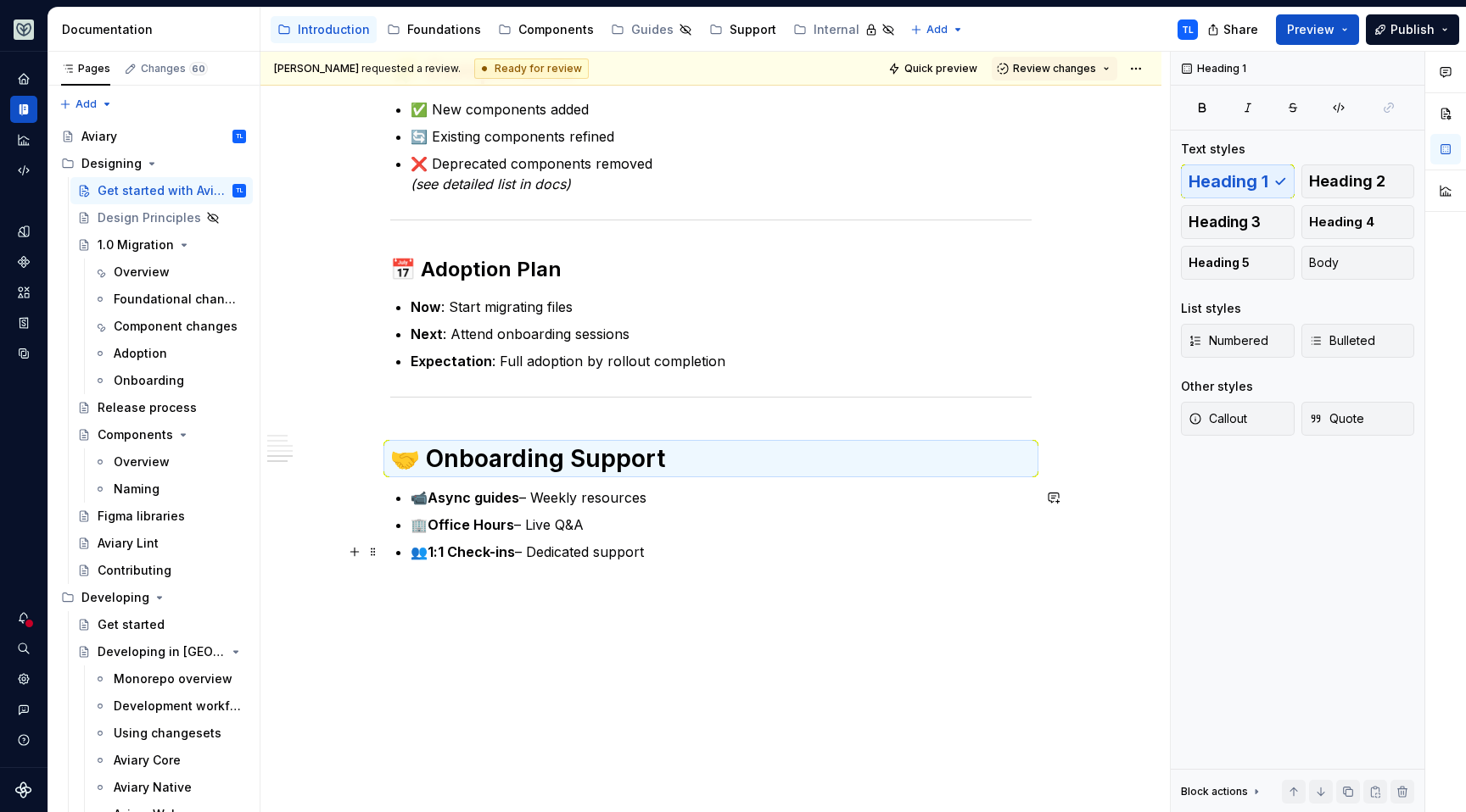
click at [685, 553] on p "👥 1:1 Check-ins – Dedicated support" at bounding box center [721, 552] width 621 height 21
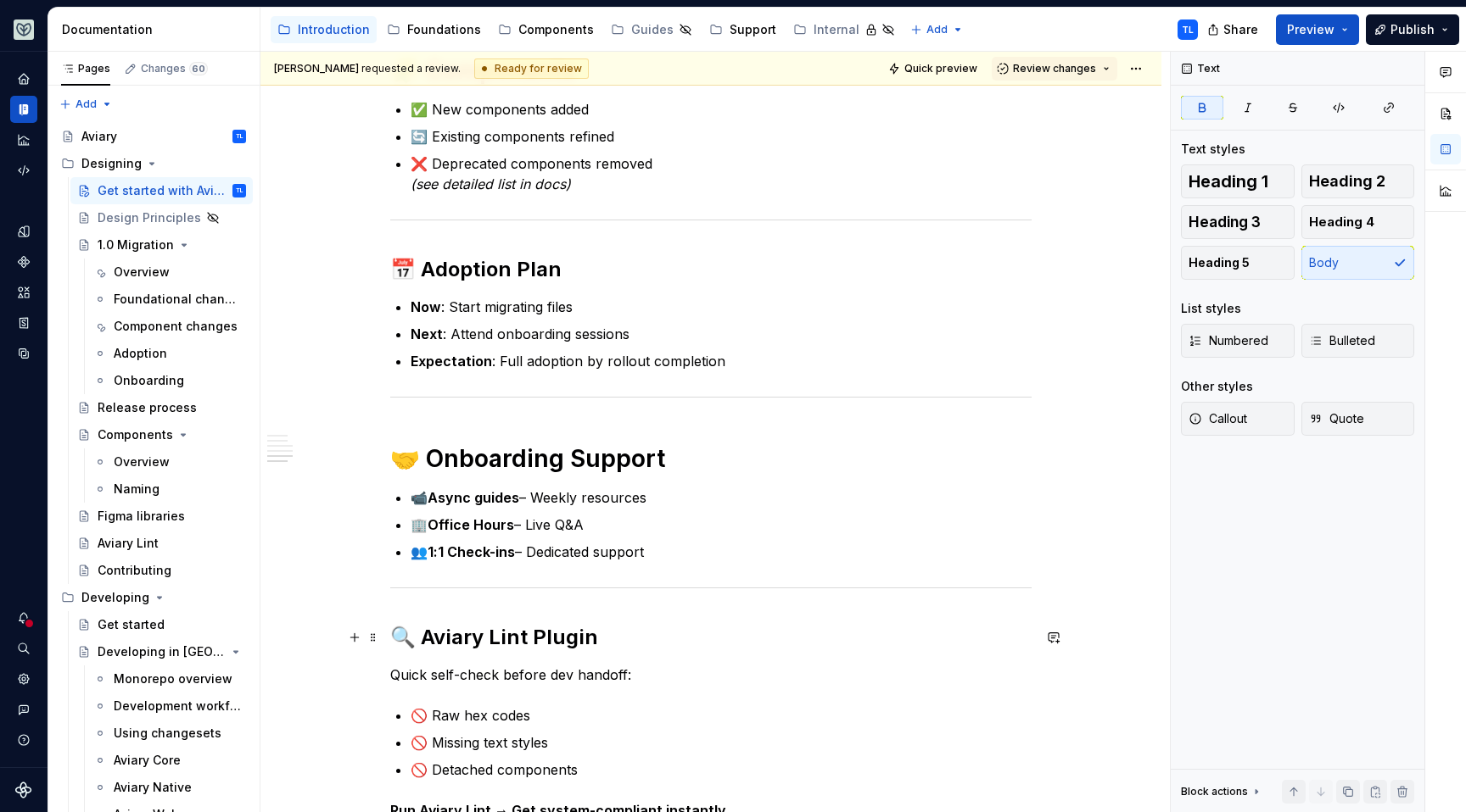
click at [468, 633] on h2 "🔍 Aviary Lint Plugin" at bounding box center [711, 637] width 642 height 27
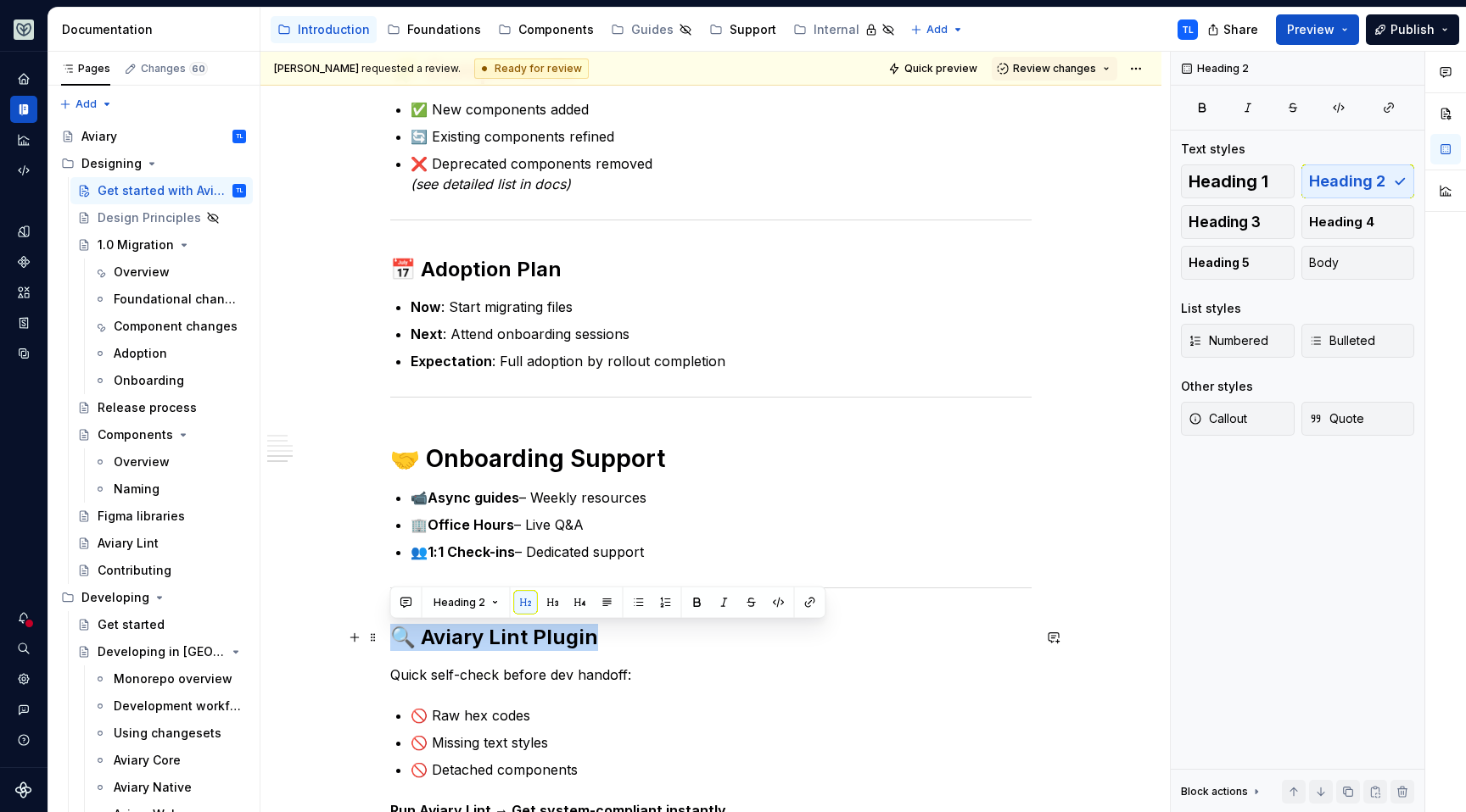
click at [468, 633] on h2 "🔍 Aviary Lint Plugin" at bounding box center [711, 637] width 642 height 27
click at [1275, 174] on button "Heading 1" at bounding box center [1238, 181] width 114 height 34
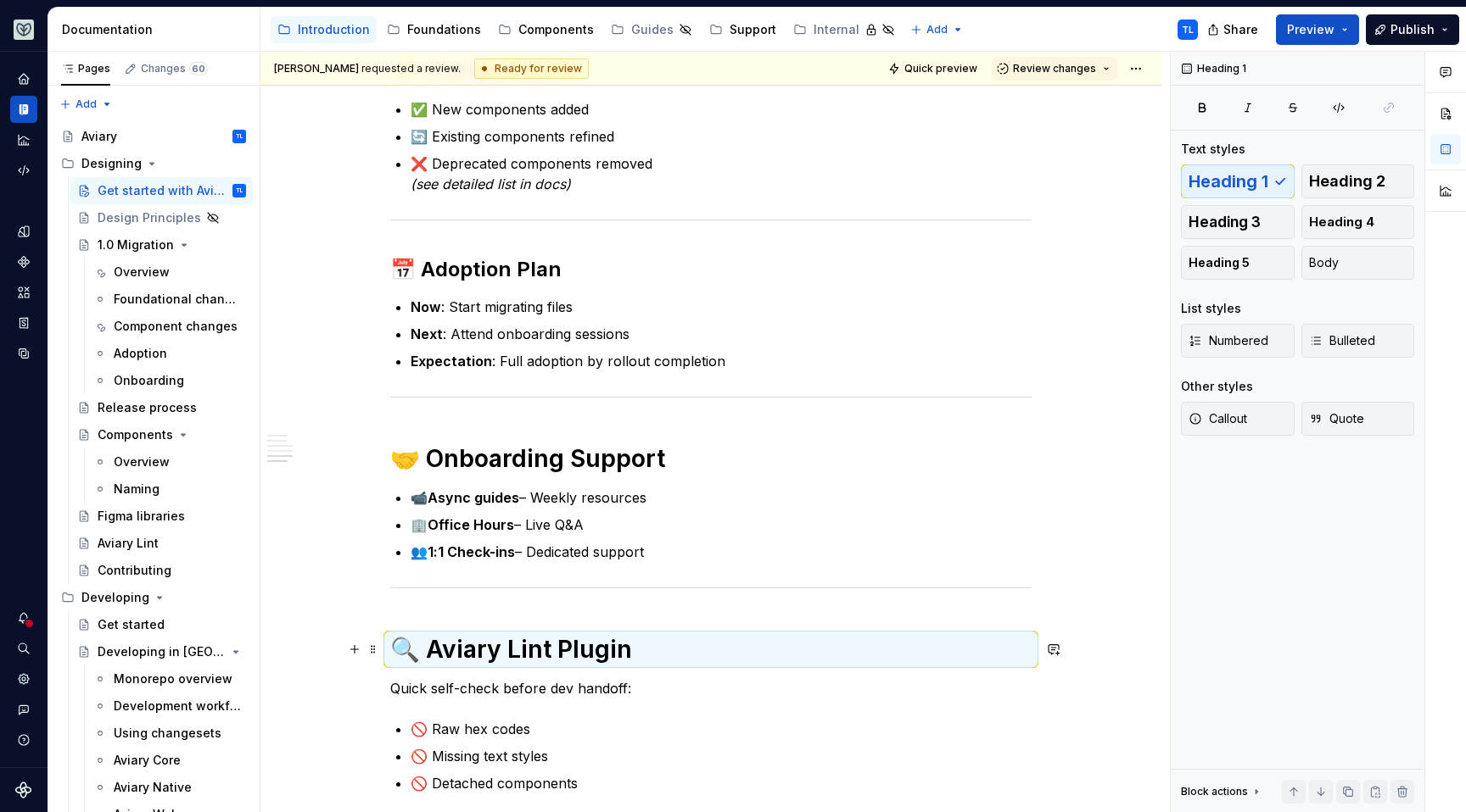
click at [476, 648] on h1 "🔍 Aviary Lint Plugin" at bounding box center [711, 649] width 642 height 31
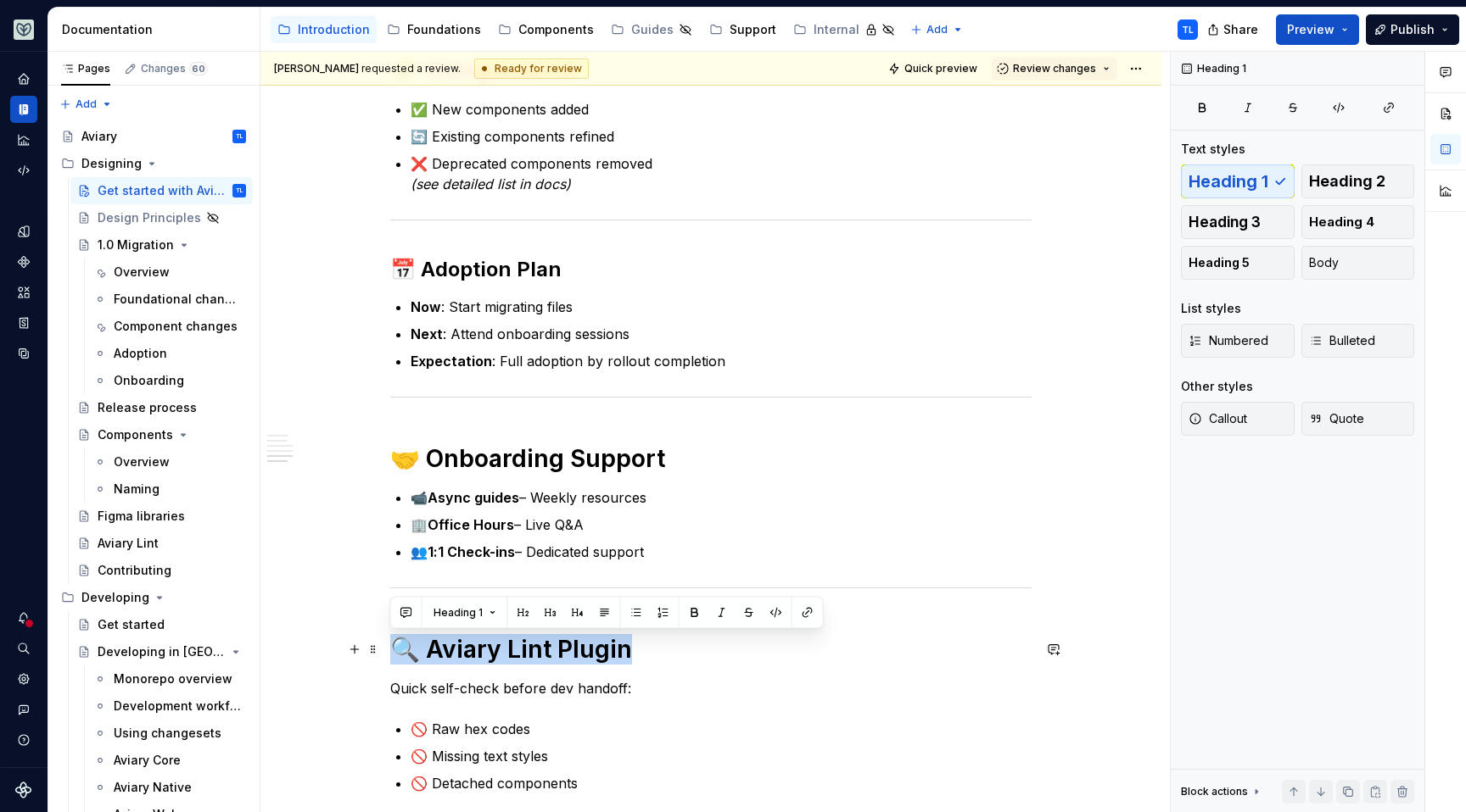
click at [475, 648] on h1 "🔍 Aviary Lint Plugin" at bounding box center [711, 649] width 642 height 31
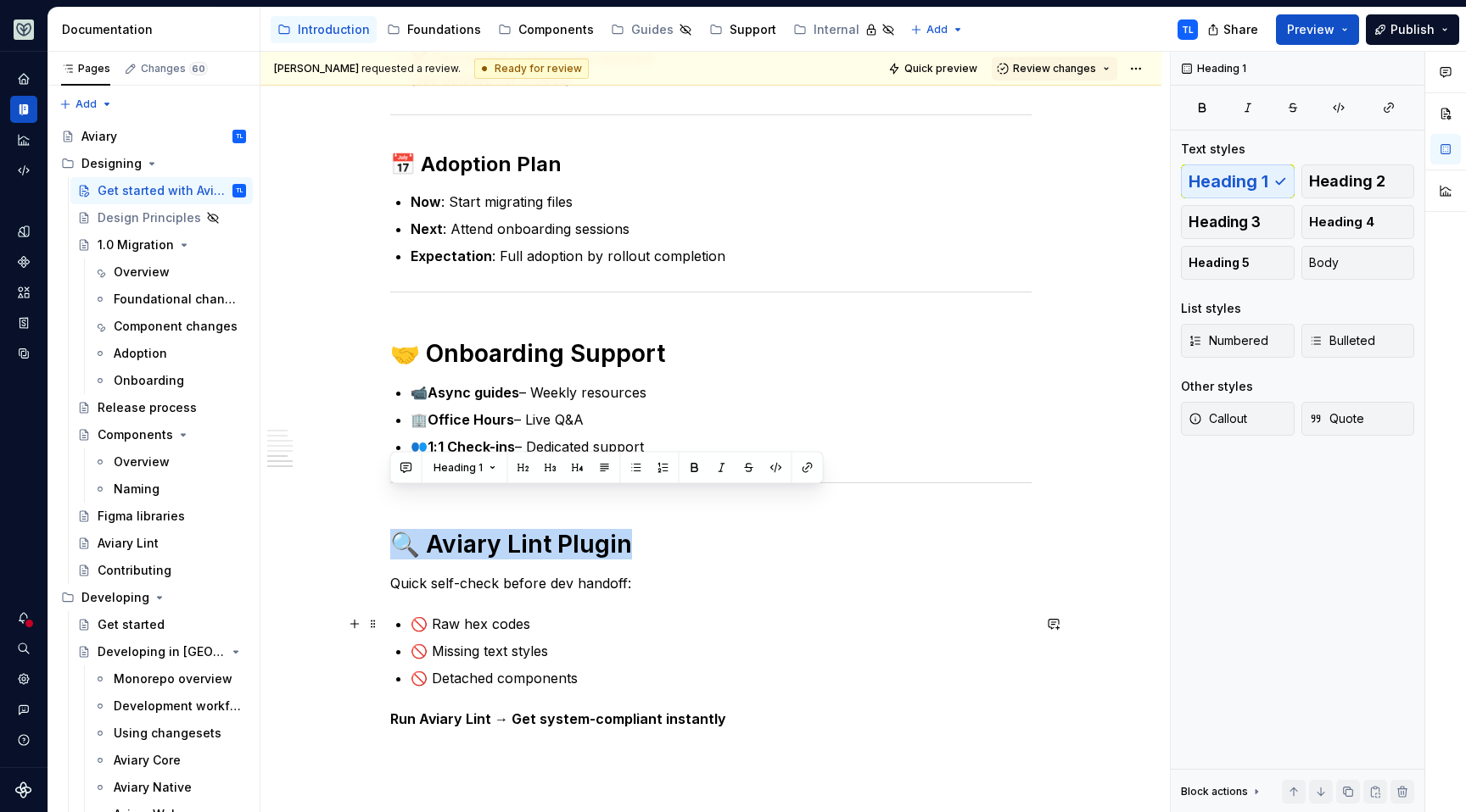
scroll to position [1926, 0]
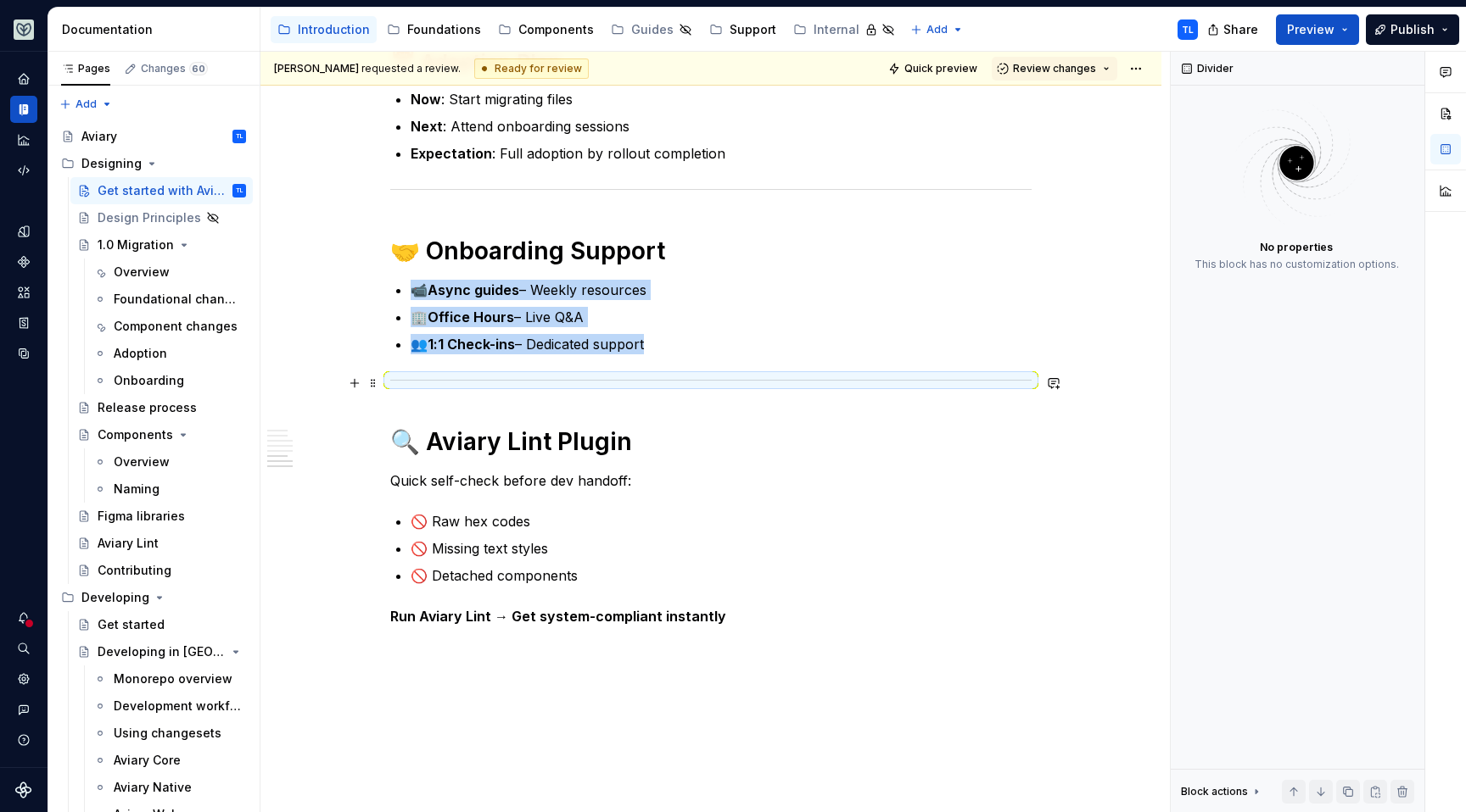
click at [845, 378] on div at bounding box center [711, 380] width 642 height 11
copy ul "📹 Async guides – Weekly resources 🏢 Office Hours – Live Q&A 👥 1:1 Check-ins – D…"
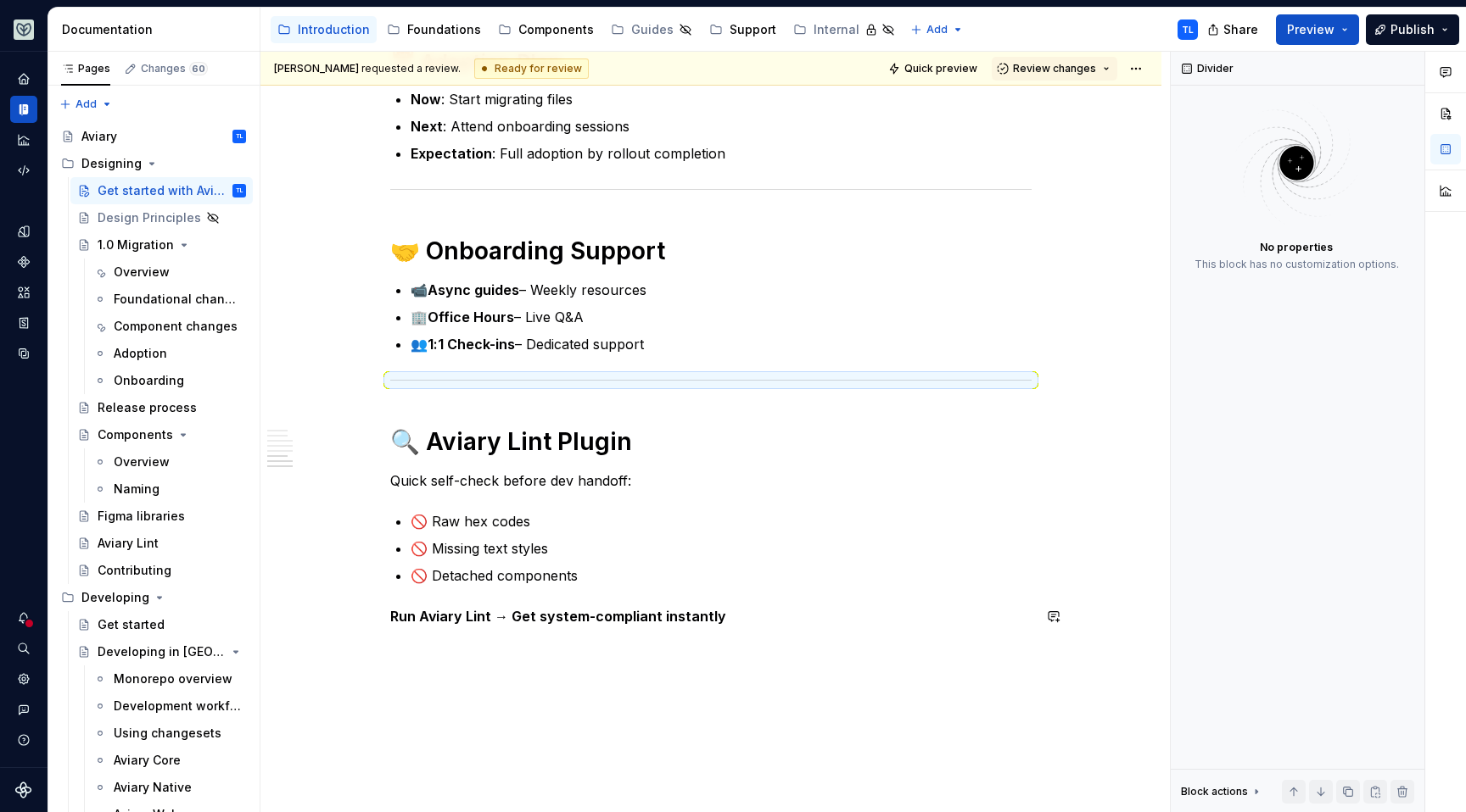
click at [763, 615] on p "Run Aviary Lint → Get system-compliant instantly" at bounding box center [711, 616] width 642 height 21
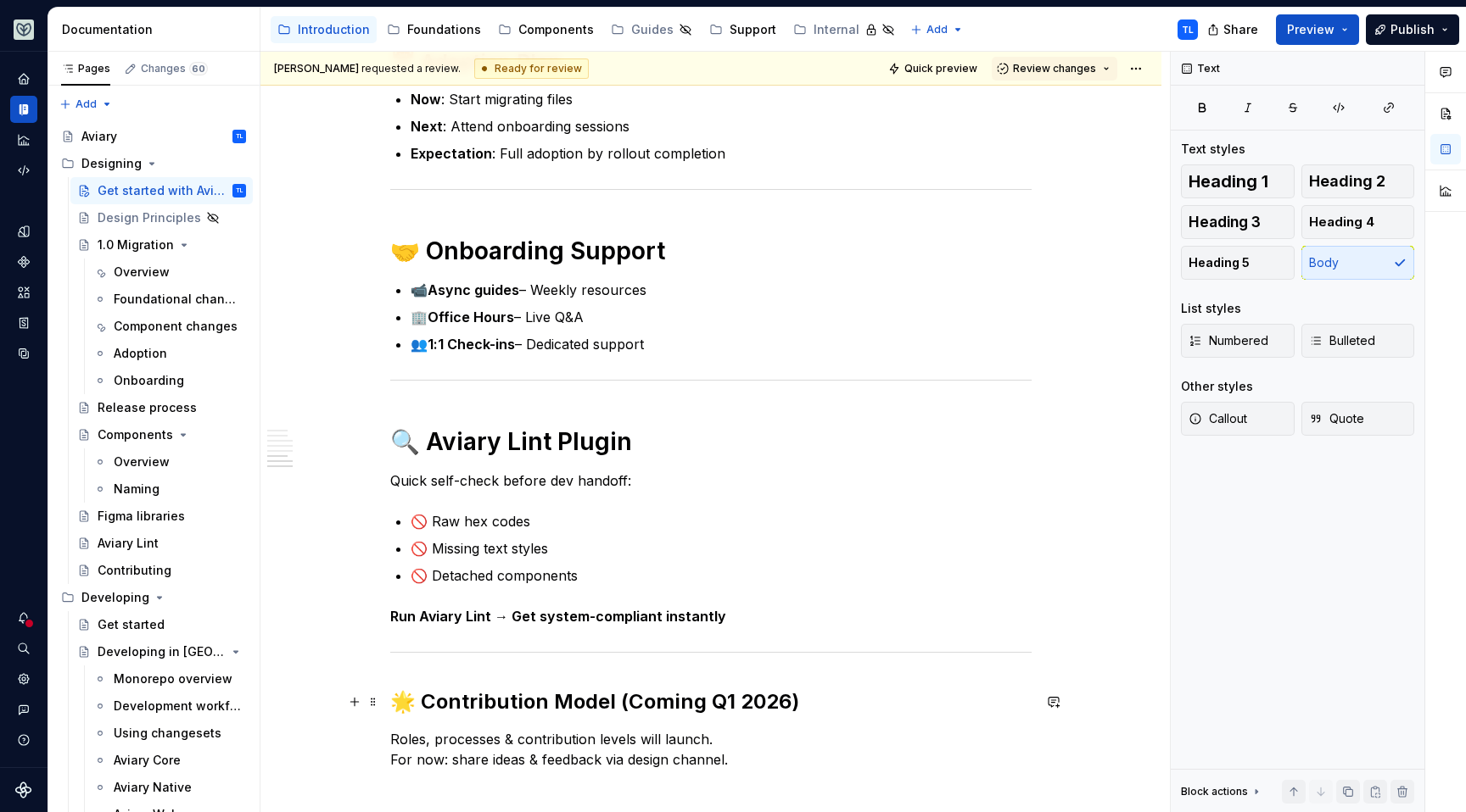
click at [521, 700] on h2 "🌟 Contribution Model (Coming Q1 2026)" at bounding box center [711, 702] width 642 height 27
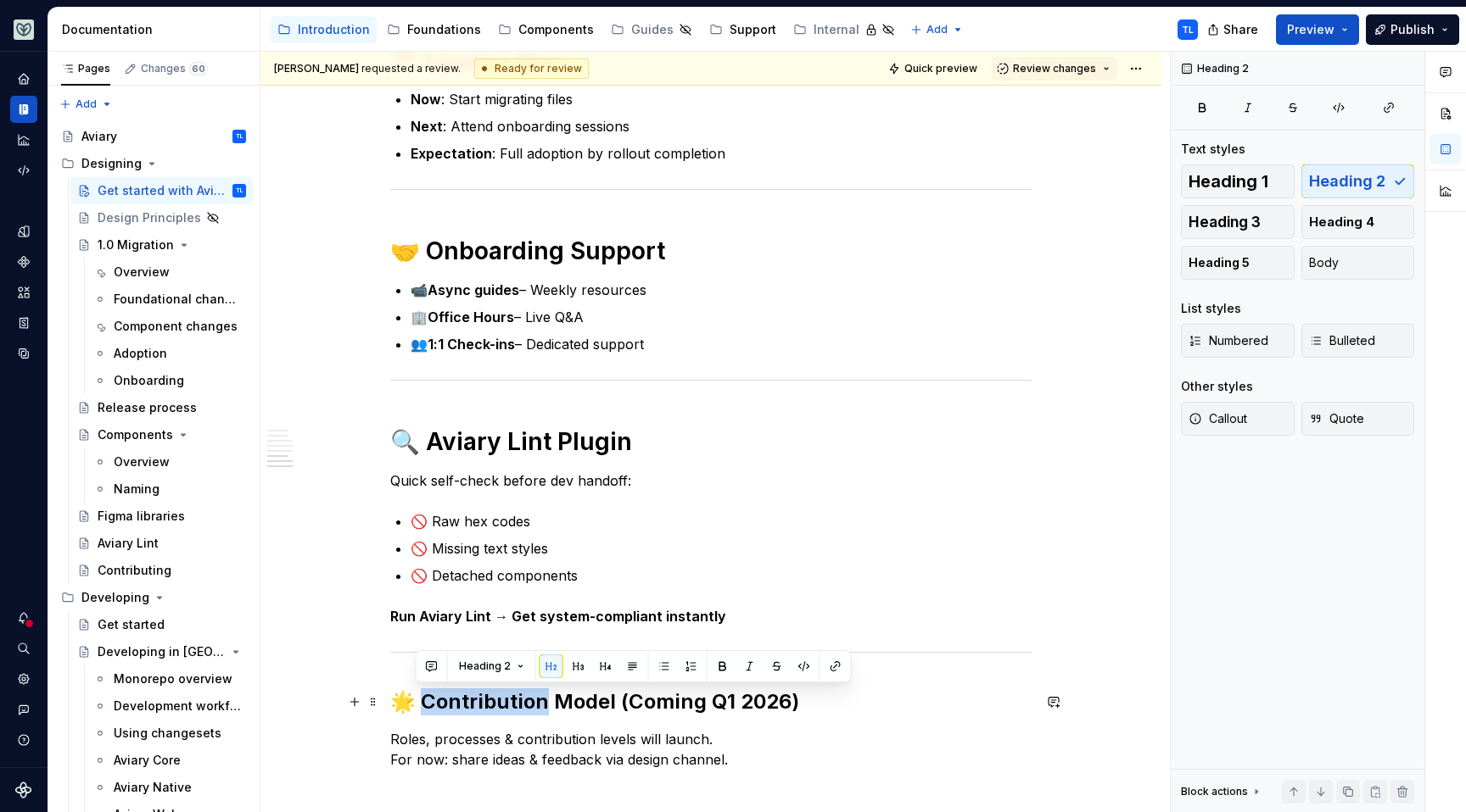
click at [521, 699] on h2 "🌟 Contribution Model (Coming Q1 2026)" at bounding box center [711, 702] width 642 height 27
click at [1244, 190] on span "Heading 1" at bounding box center [1228, 182] width 80 height 17
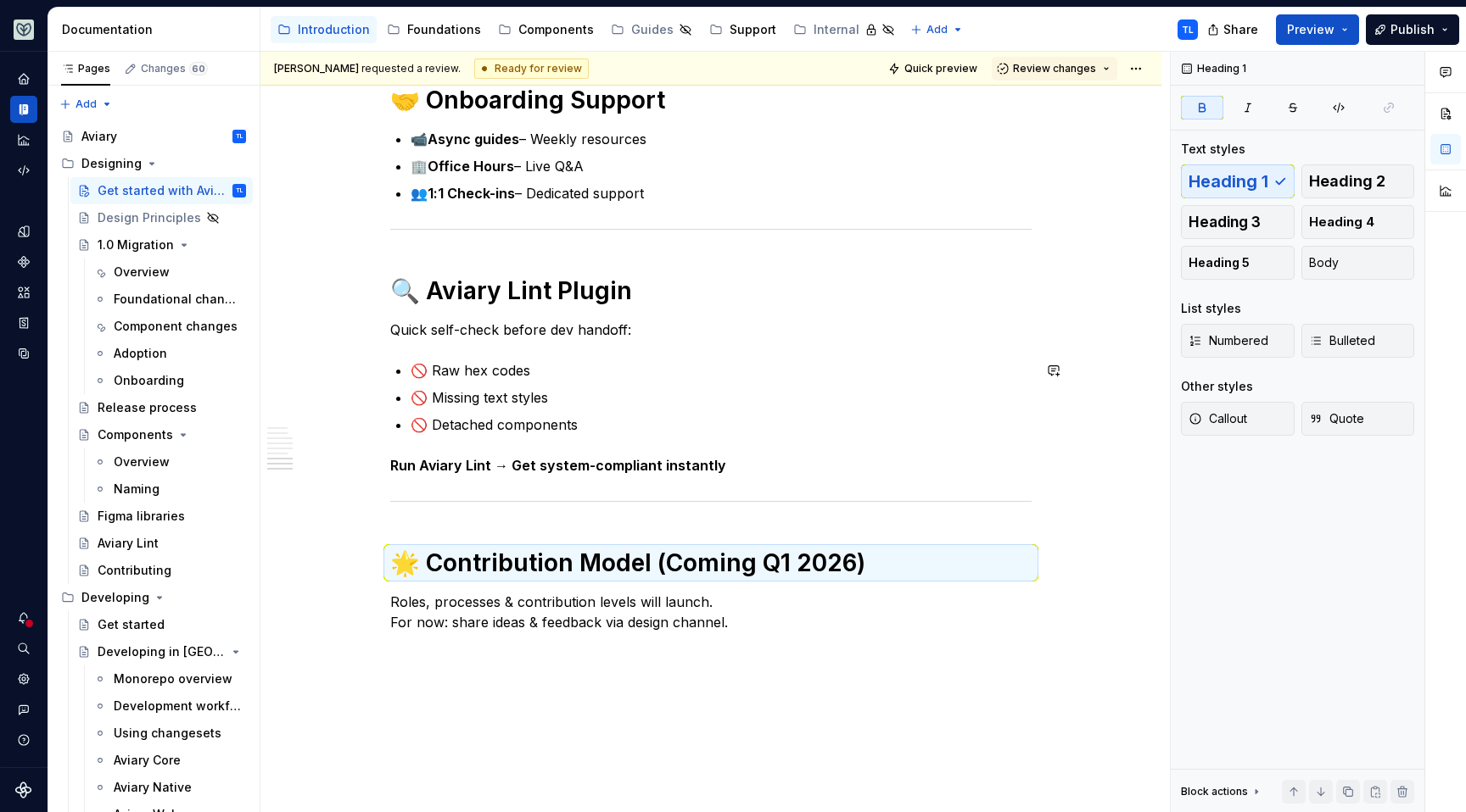
scroll to position [2078, 0]
click at [753, 622] on p "Roles, processes & contribution levels will launch. For now: share ideas & feed…" at bounding box center [711, 611] width 642 height 41
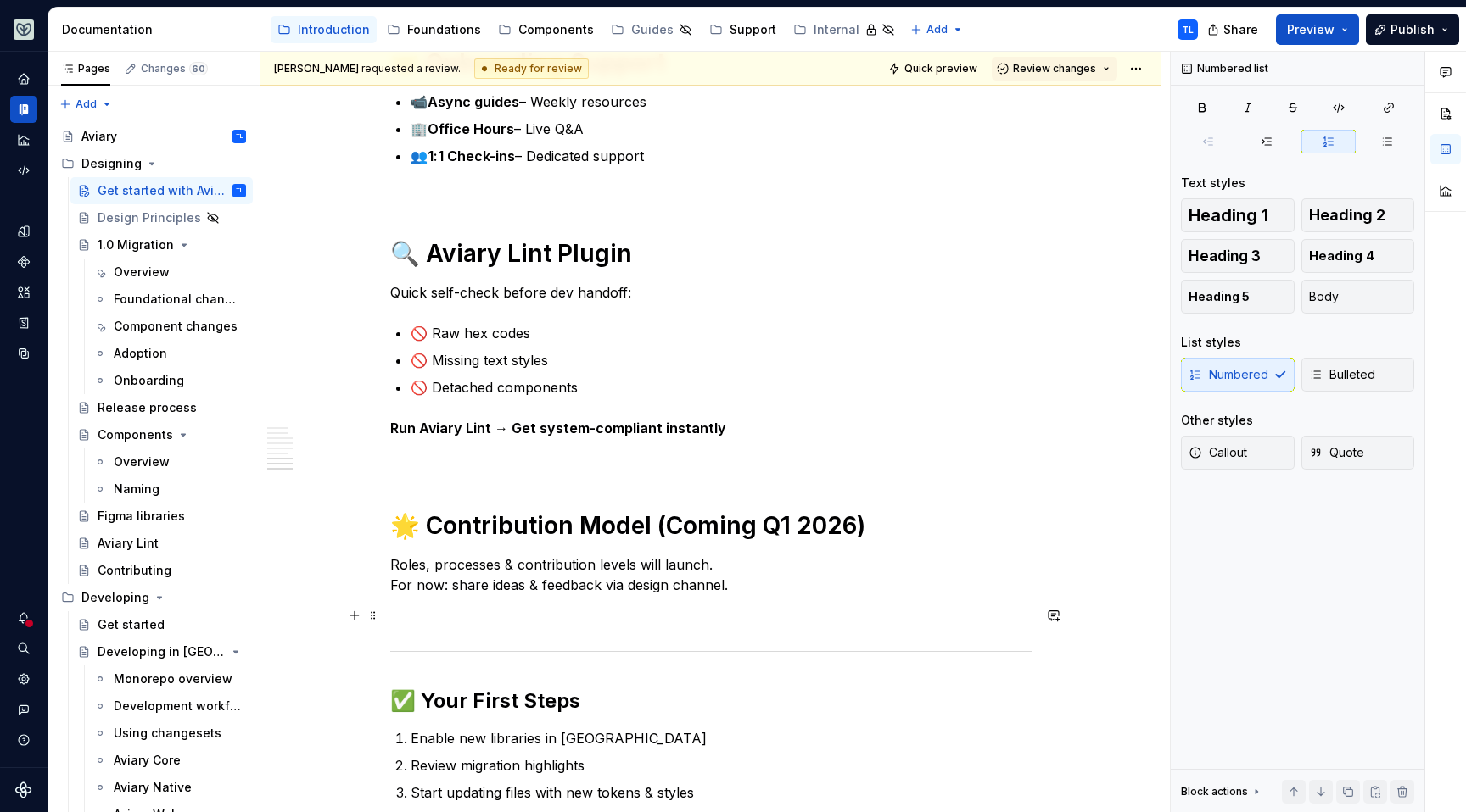
scroll to position [2229, 0]
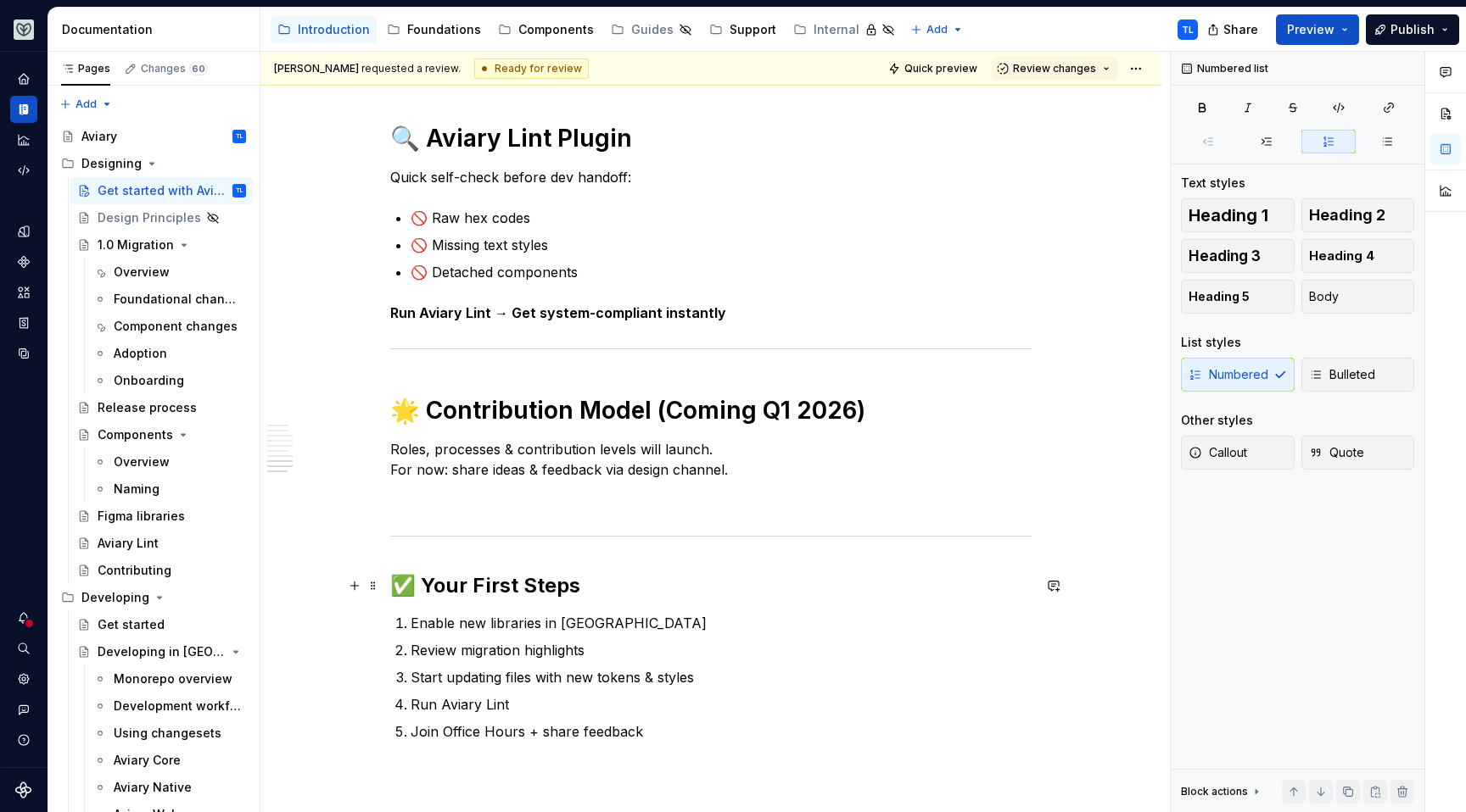
click at [470, 594] on h2 "✅ Your First Steps" at bounding box center [711, 585] width 642 height 27
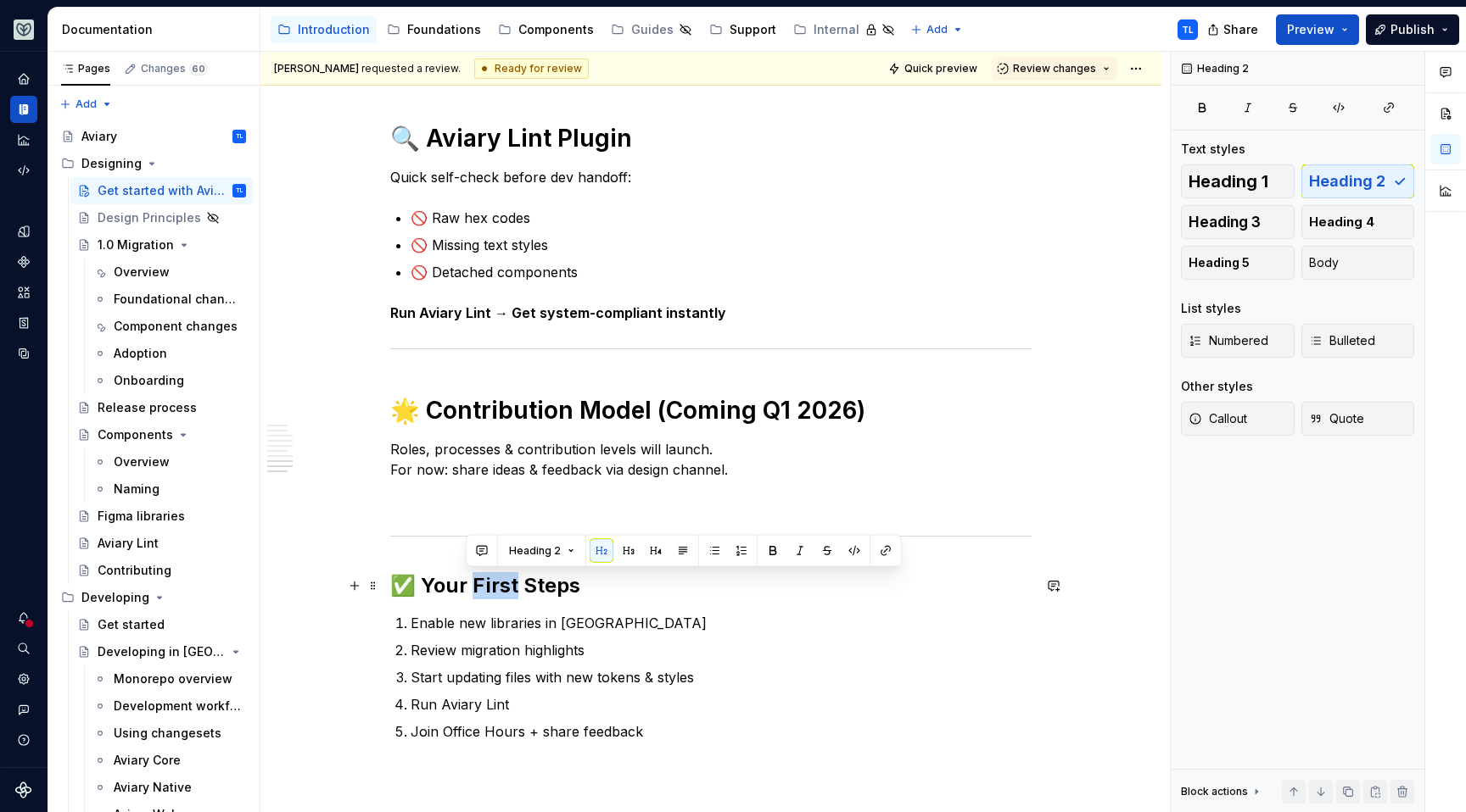
click at [470, 594] on h2 "✅ Your First Steps" at bounding box center [711, 585] width 642 height 27
click at [530, 554] on button "button" at bounding box center [525, 551] width 23 height 23
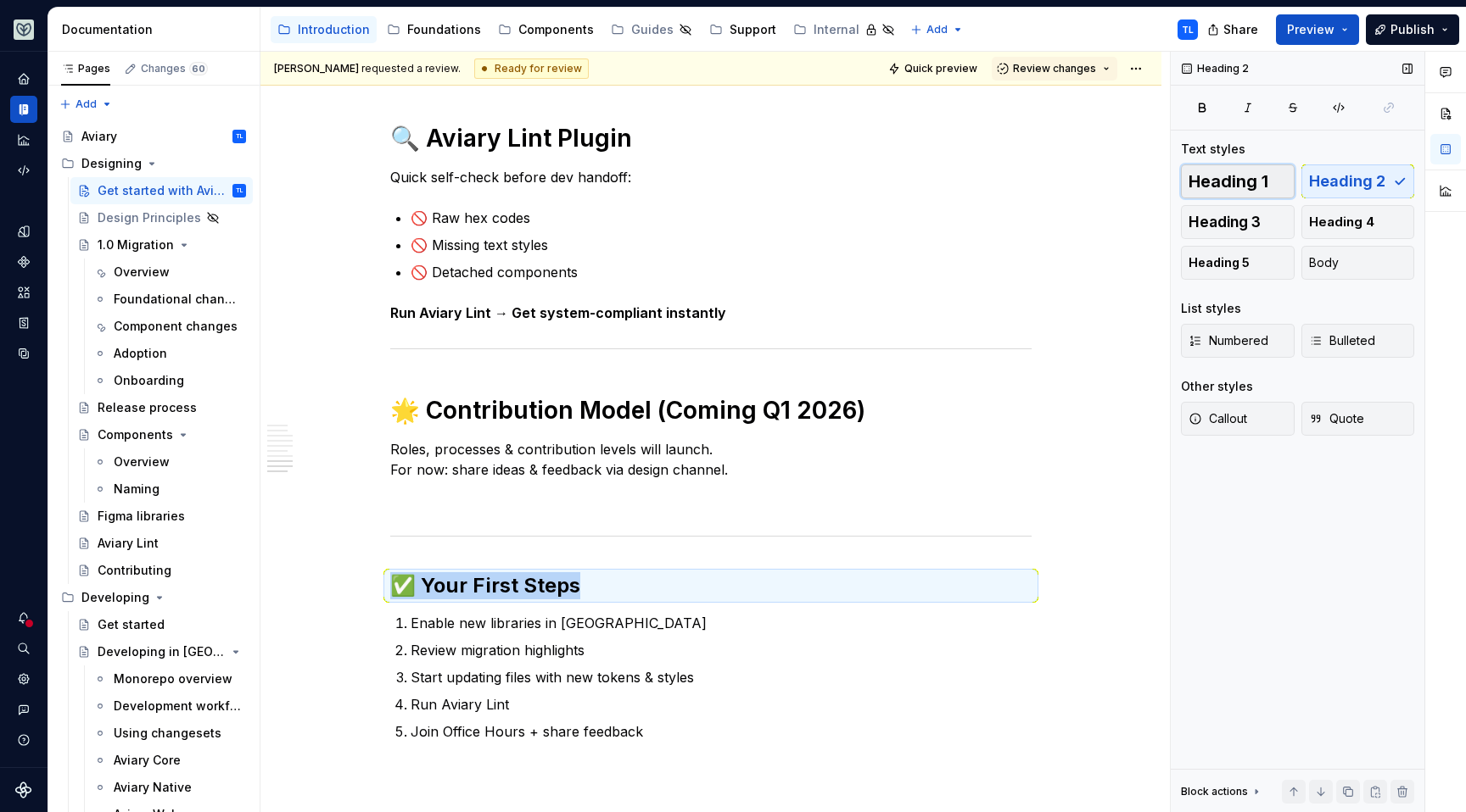
click at [1232, 178] on span "Heading 1" at bounding box center [1228, 182] width 80 height 17
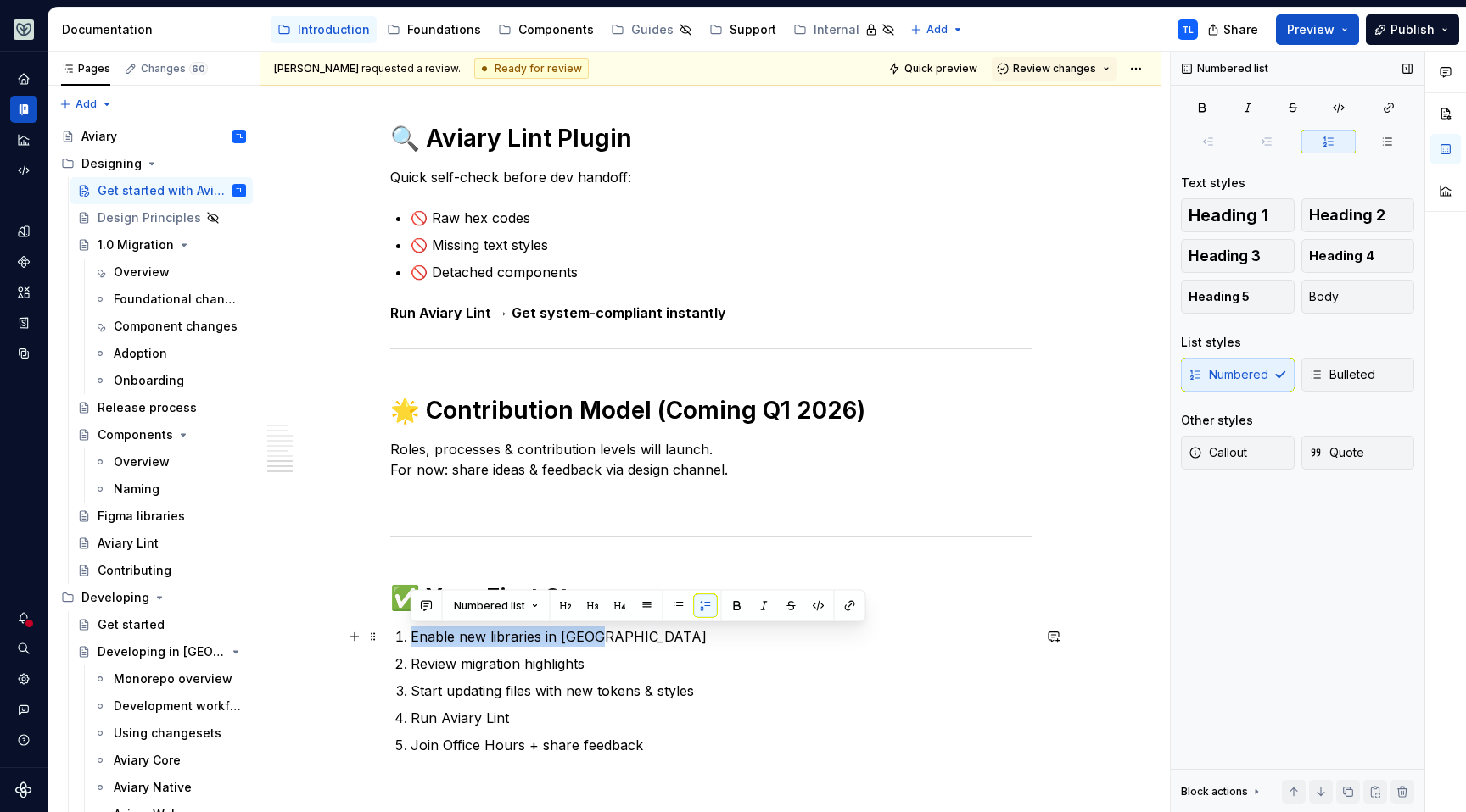
drag, startPoint x: 597, startPoint y: 638, endPoint x: 407, endPoint y: 645, distance: 190.1
click at [410, 643] on li "Enable new libraries in Figma" at bounding box center [721, 637] width 621 height 21
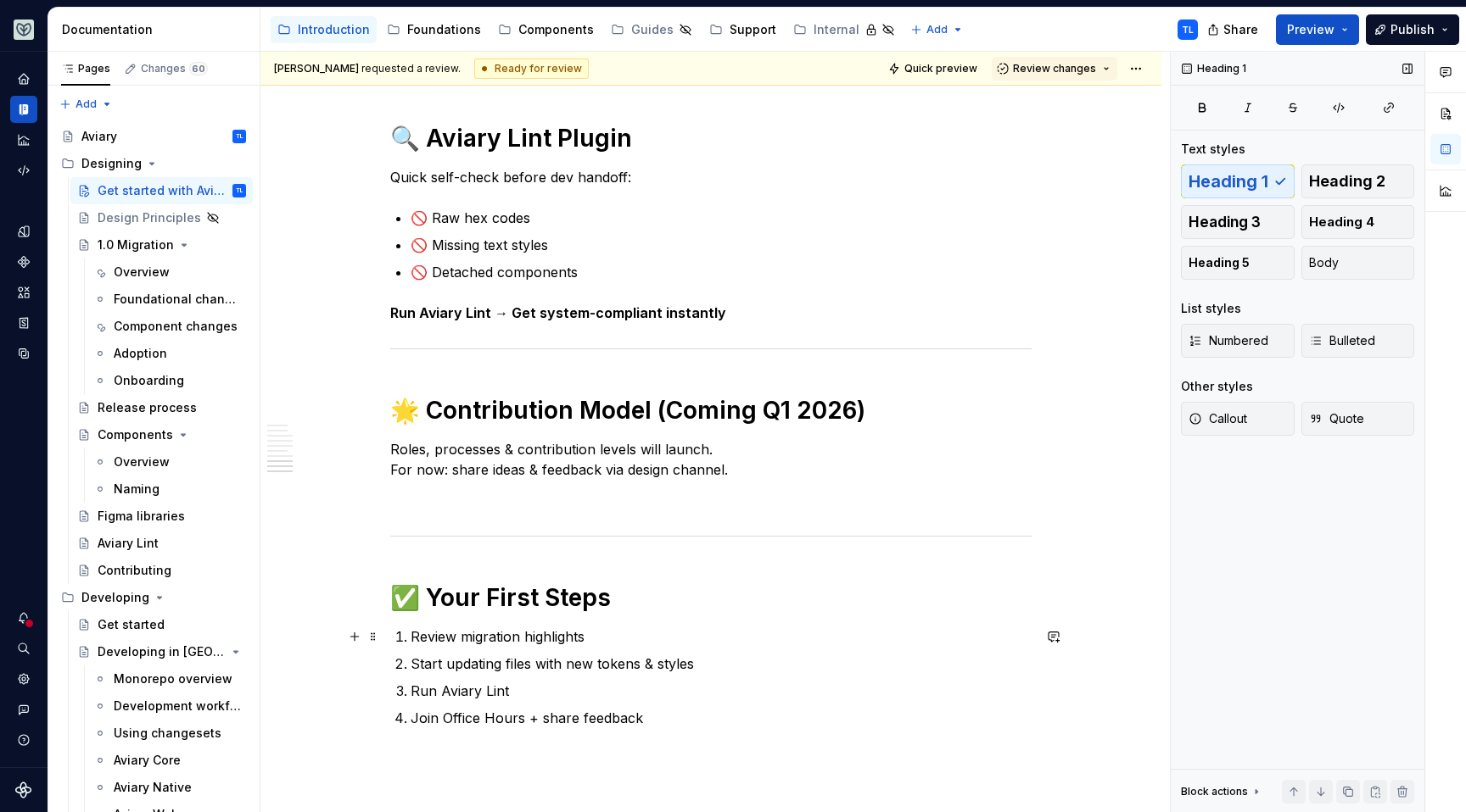
click at [588, 638] on p "Review migration highlights" at bounding box center [721, 637] width 621 height 21
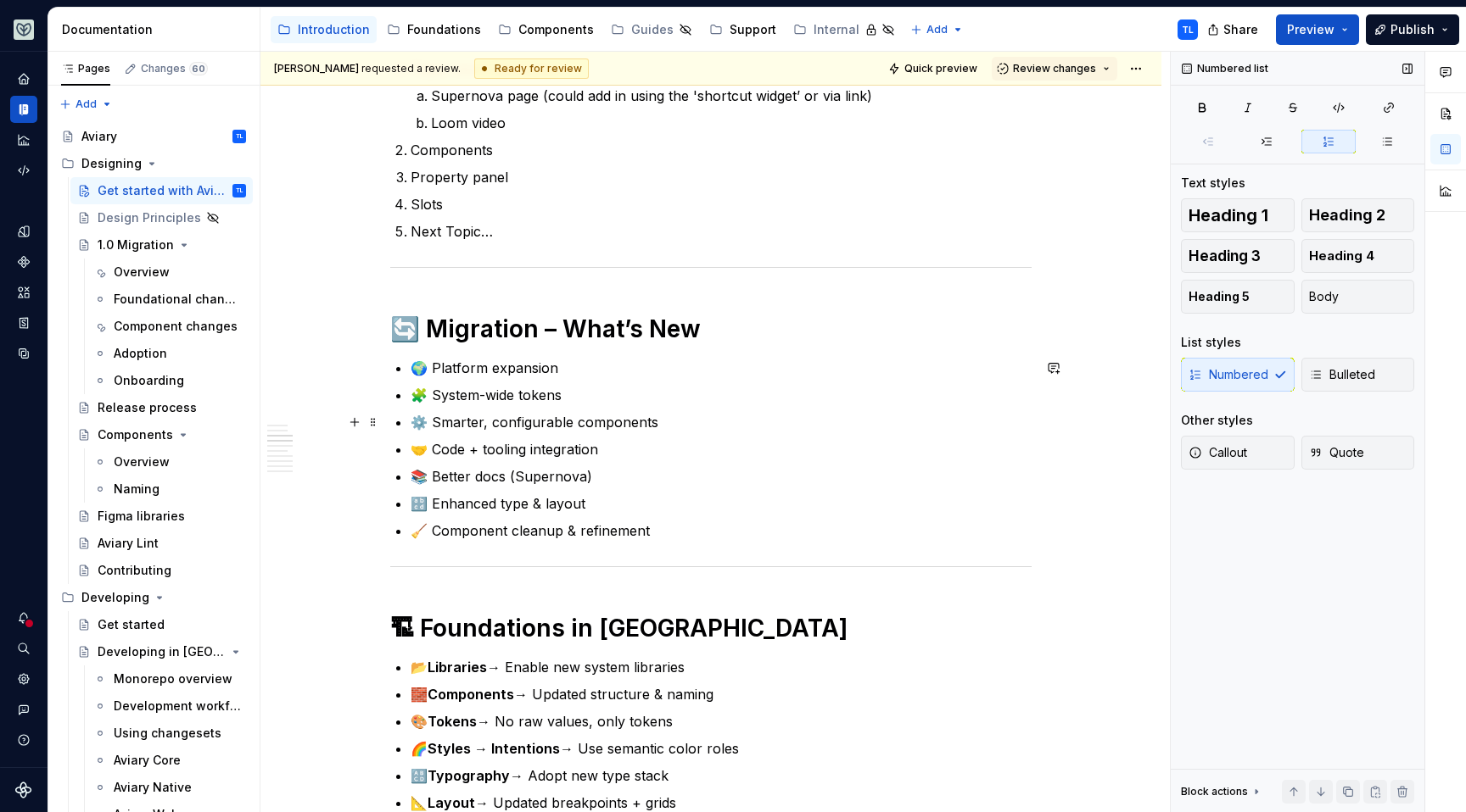
scroll to position [853, 0]
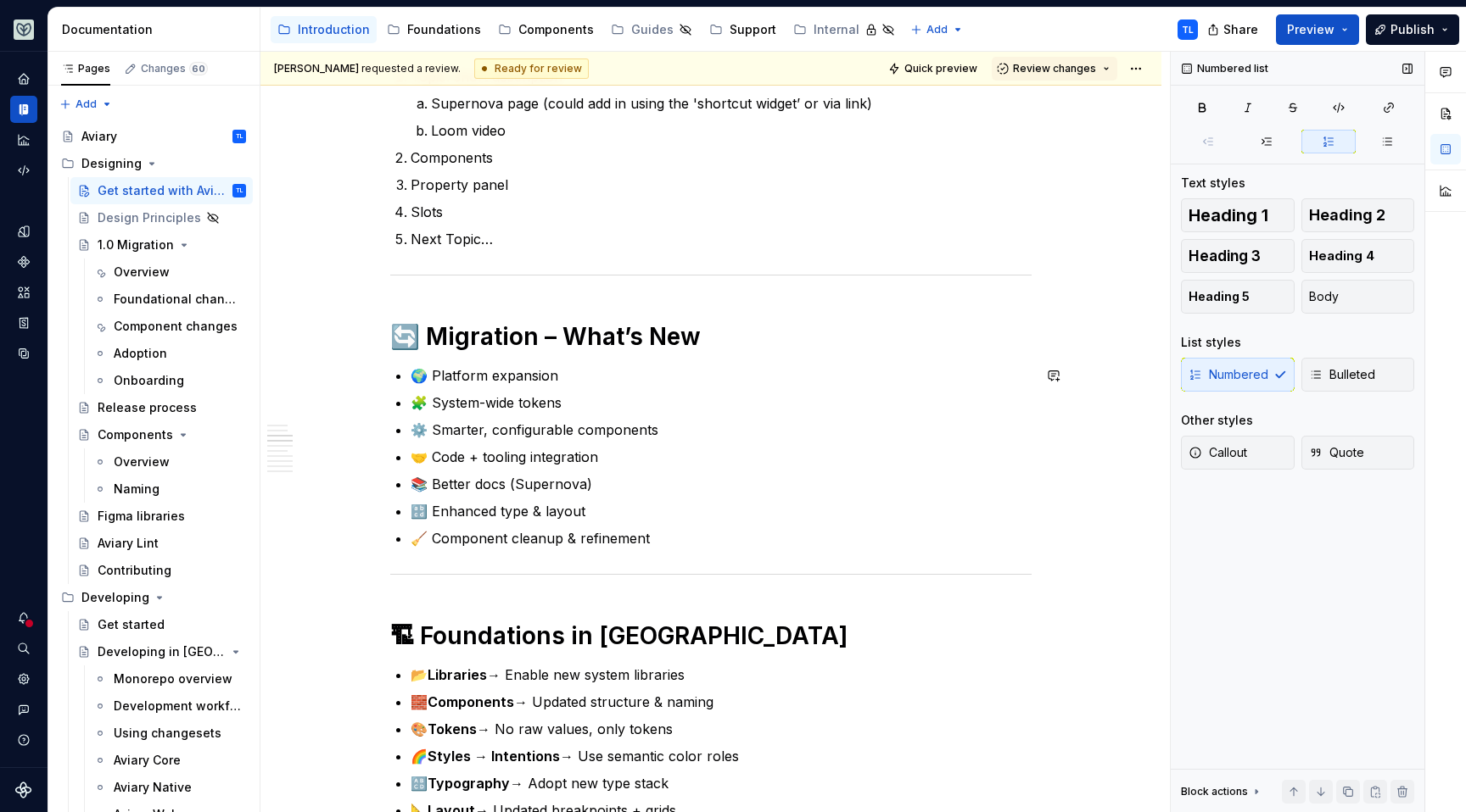
click at [465, 288] on div "**********" at bounding box center [711, 824] width 642 height 2613
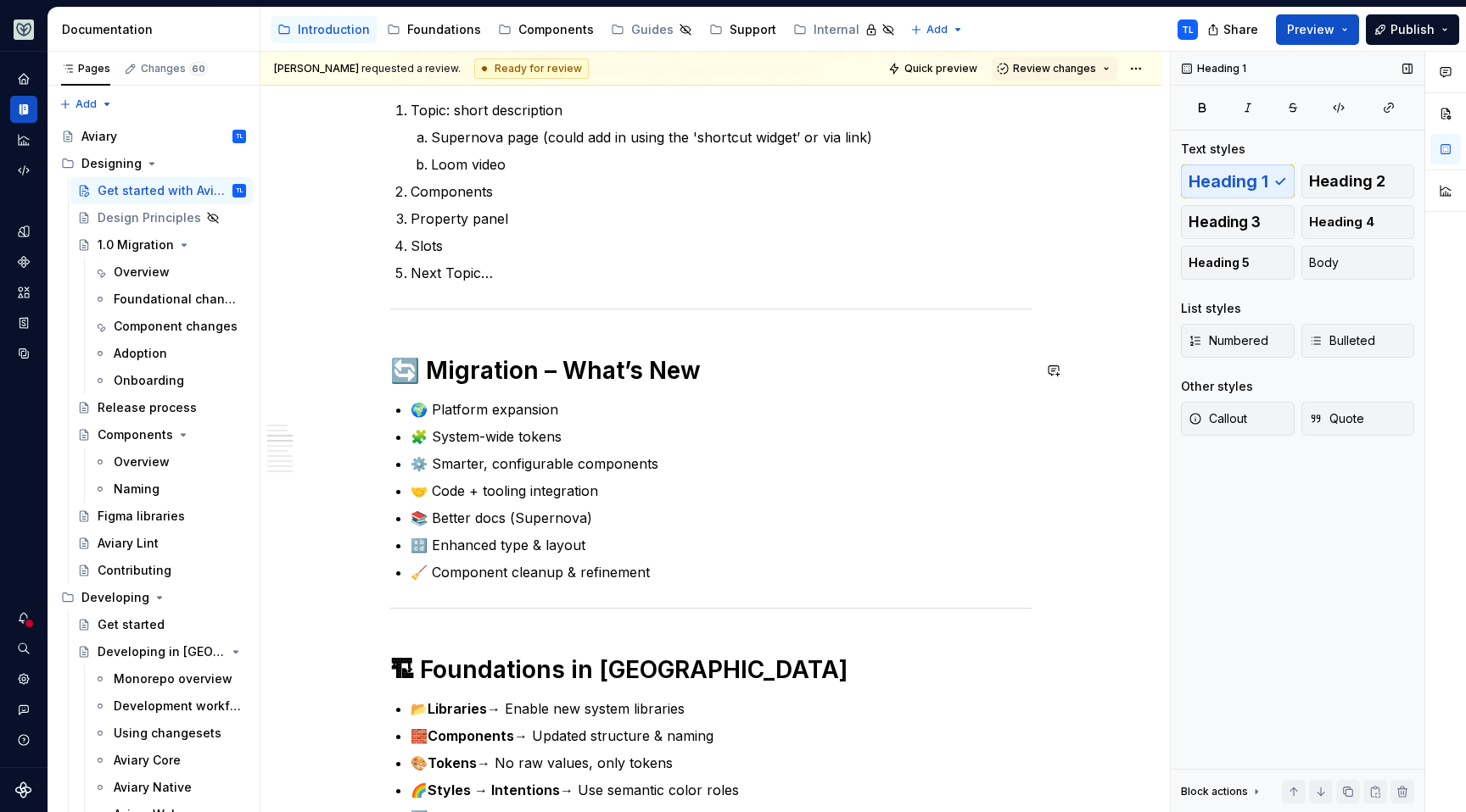
scroll to position [819, 0]
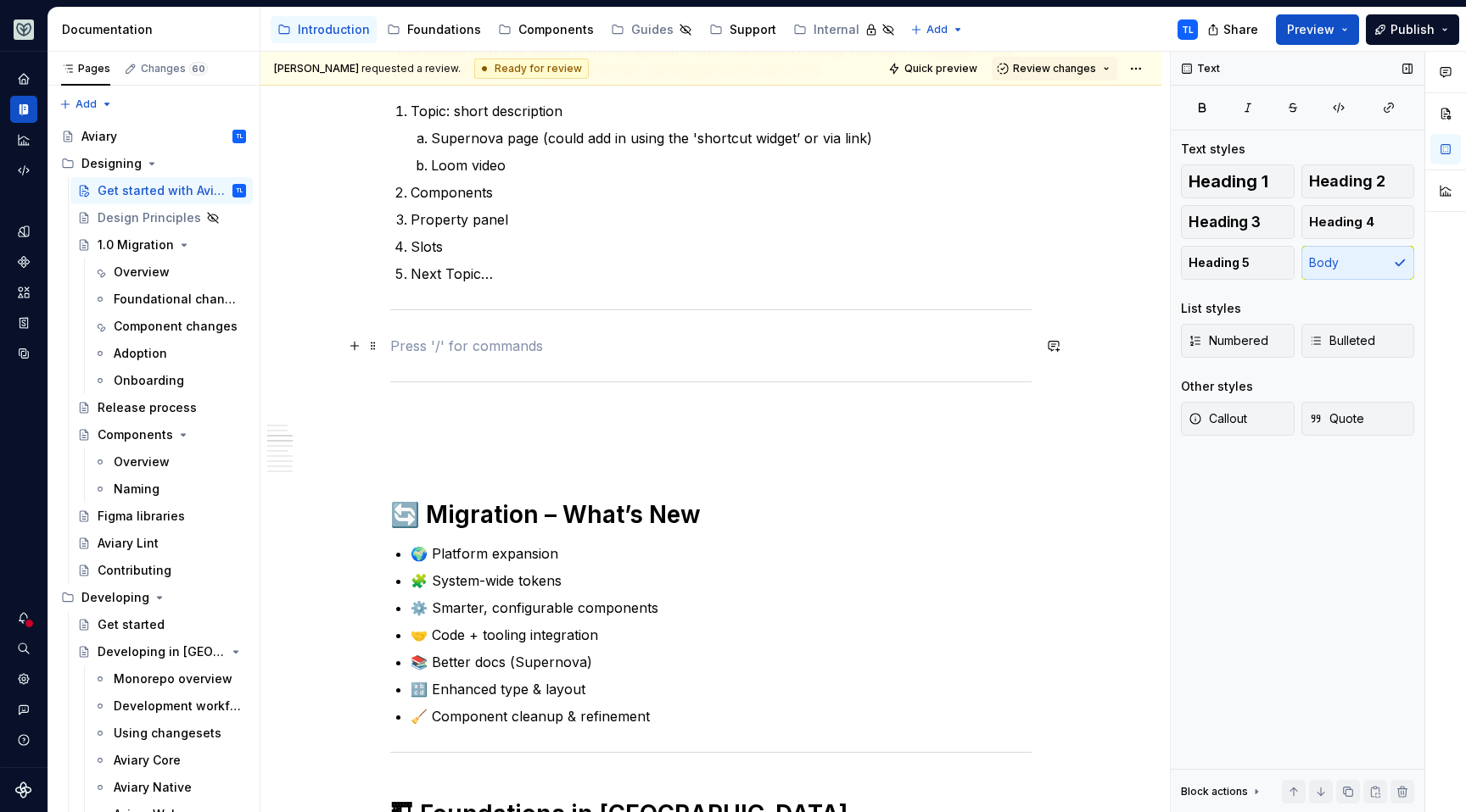
click at [488, 352] on p at bounding box center [711, 346] width 642 height 21
click at [518, 340] on p "📌 Tip: Bookmark the [Supernova docs link] for full details." at bounding box center [711, 346] width 642 height 21
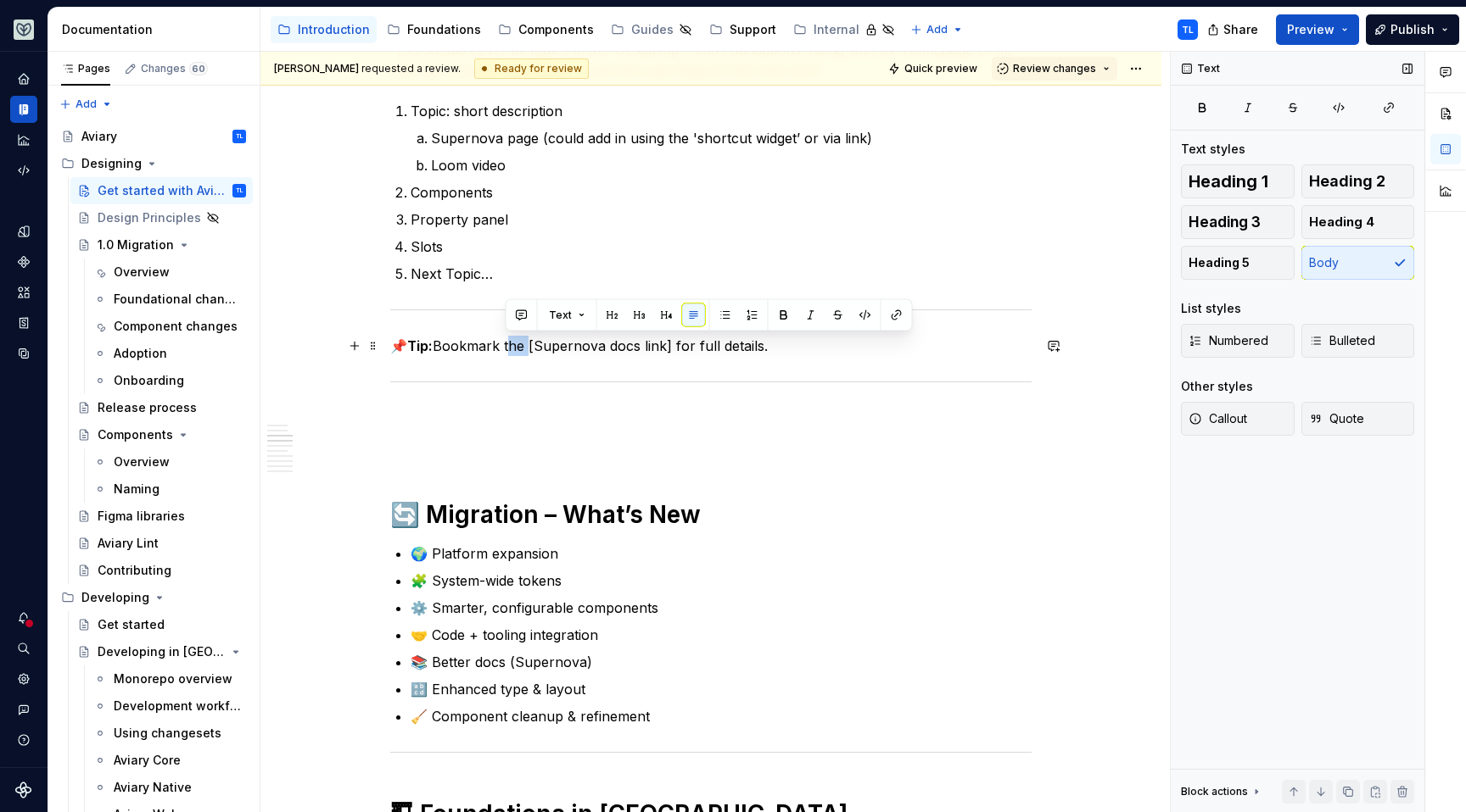
click at [518, 340] on p "📌 Tip: Bookmark the [Supernova docs link] for full details." at bounding box center [711, 346] width 642 height 21
click at [486, 426] on p at bounding box center [711, 419] width 642 height 21
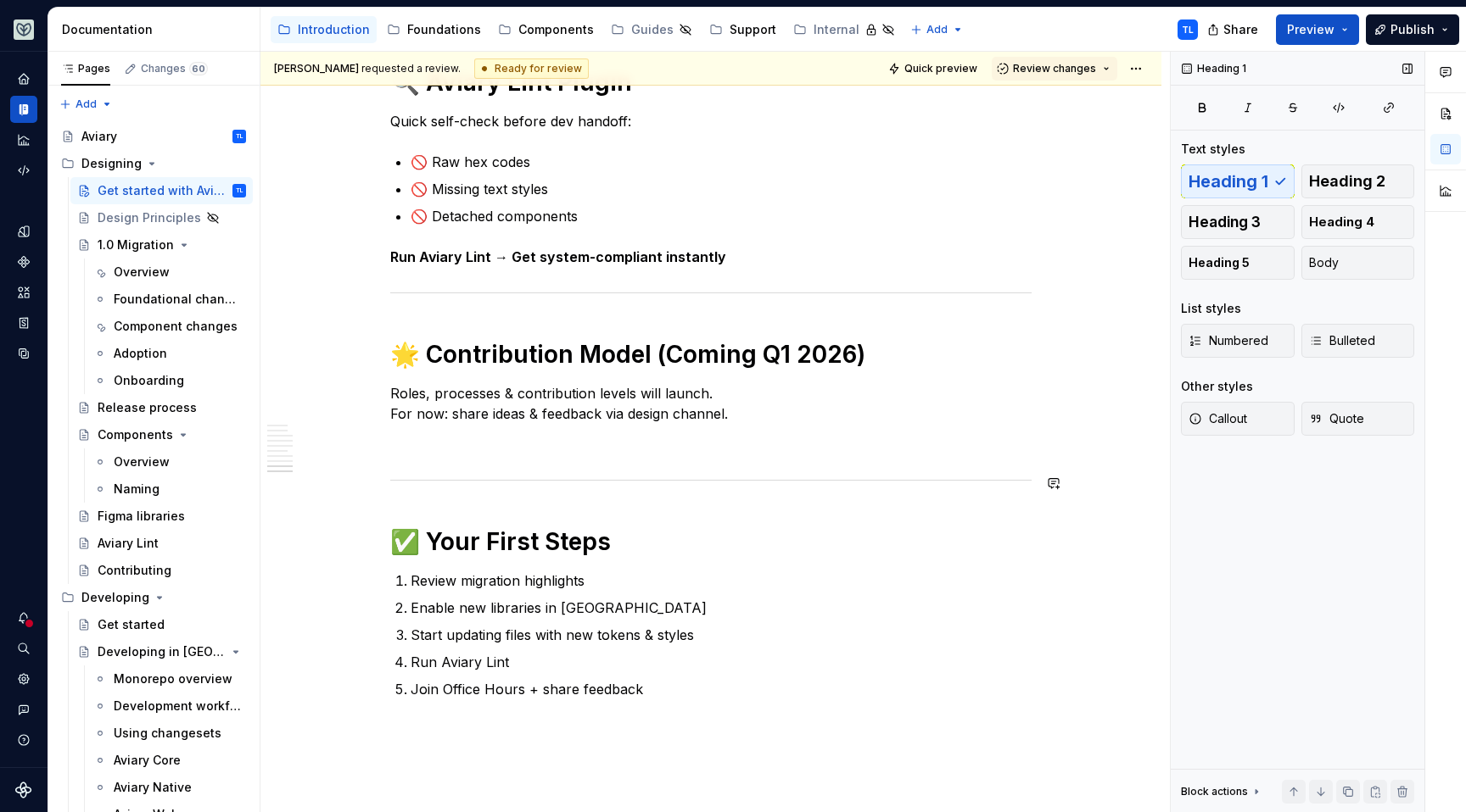
scroll to position [2509, 0]
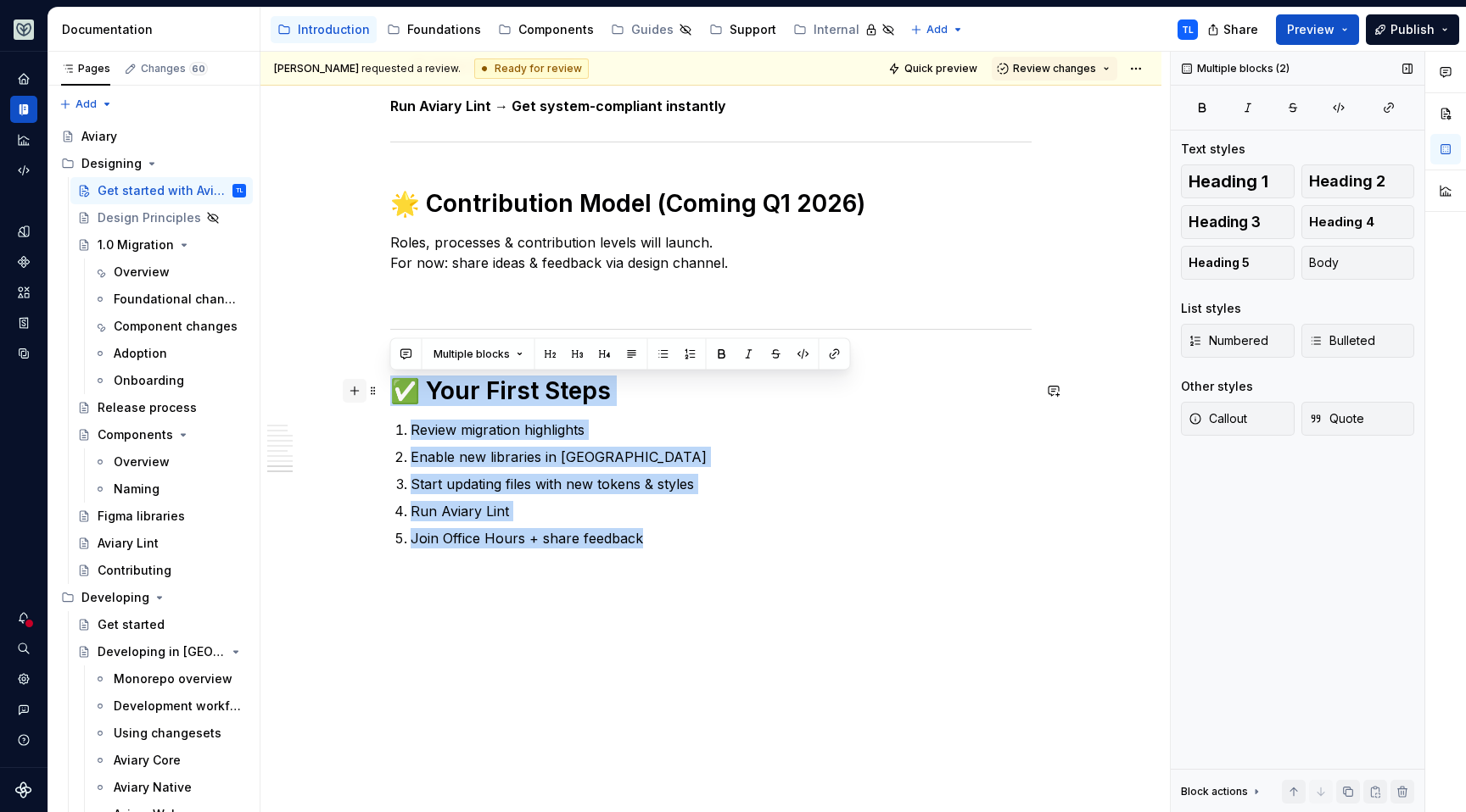
drag, startPoint x: 699, startPoint y: 544, endPoint x: 357, endPoint y: 390, distance: 375.1
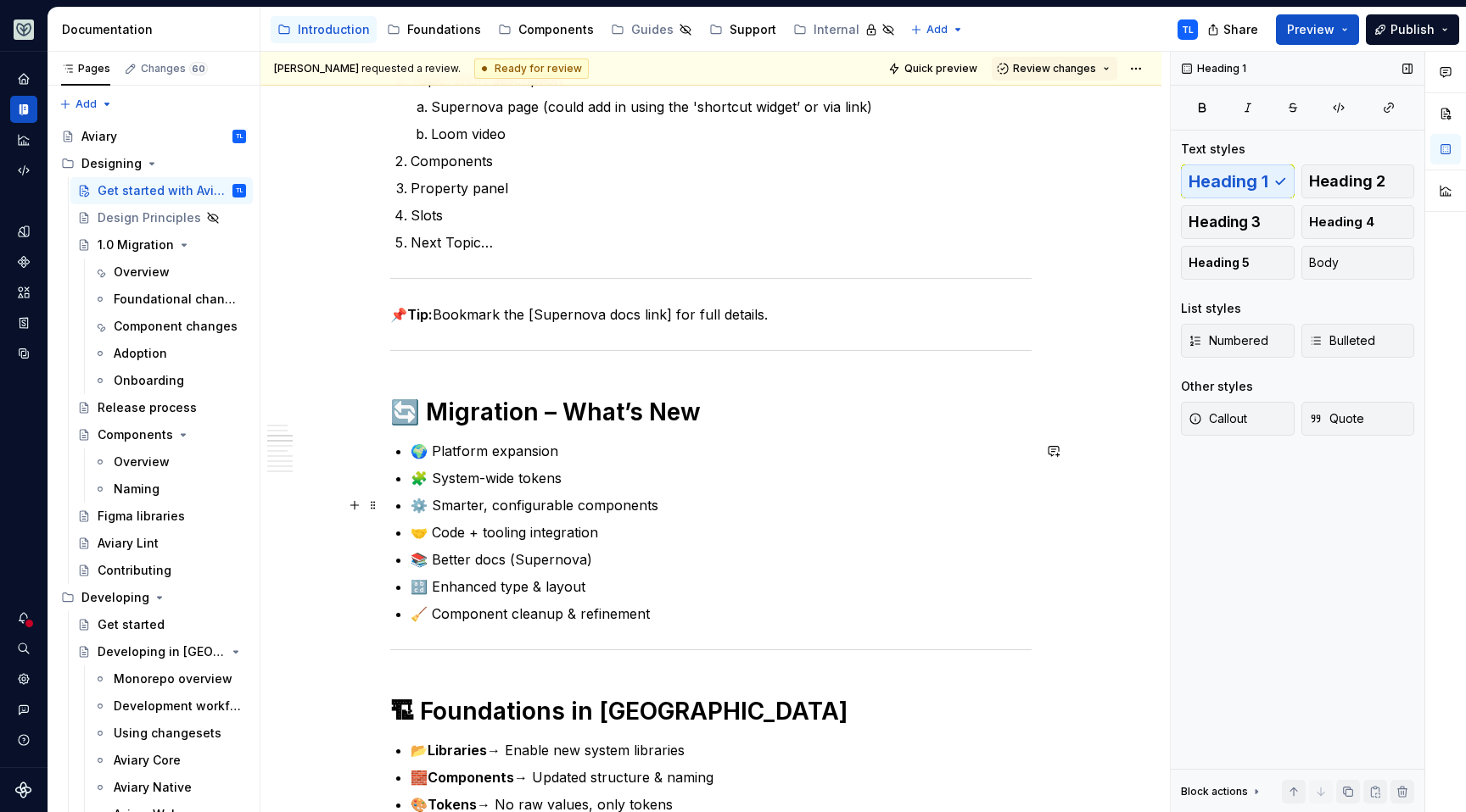
scroll to position [850, 0]
click at [452, 377] on div "**********" at bounding box center [711, 792] width 642 height 2543
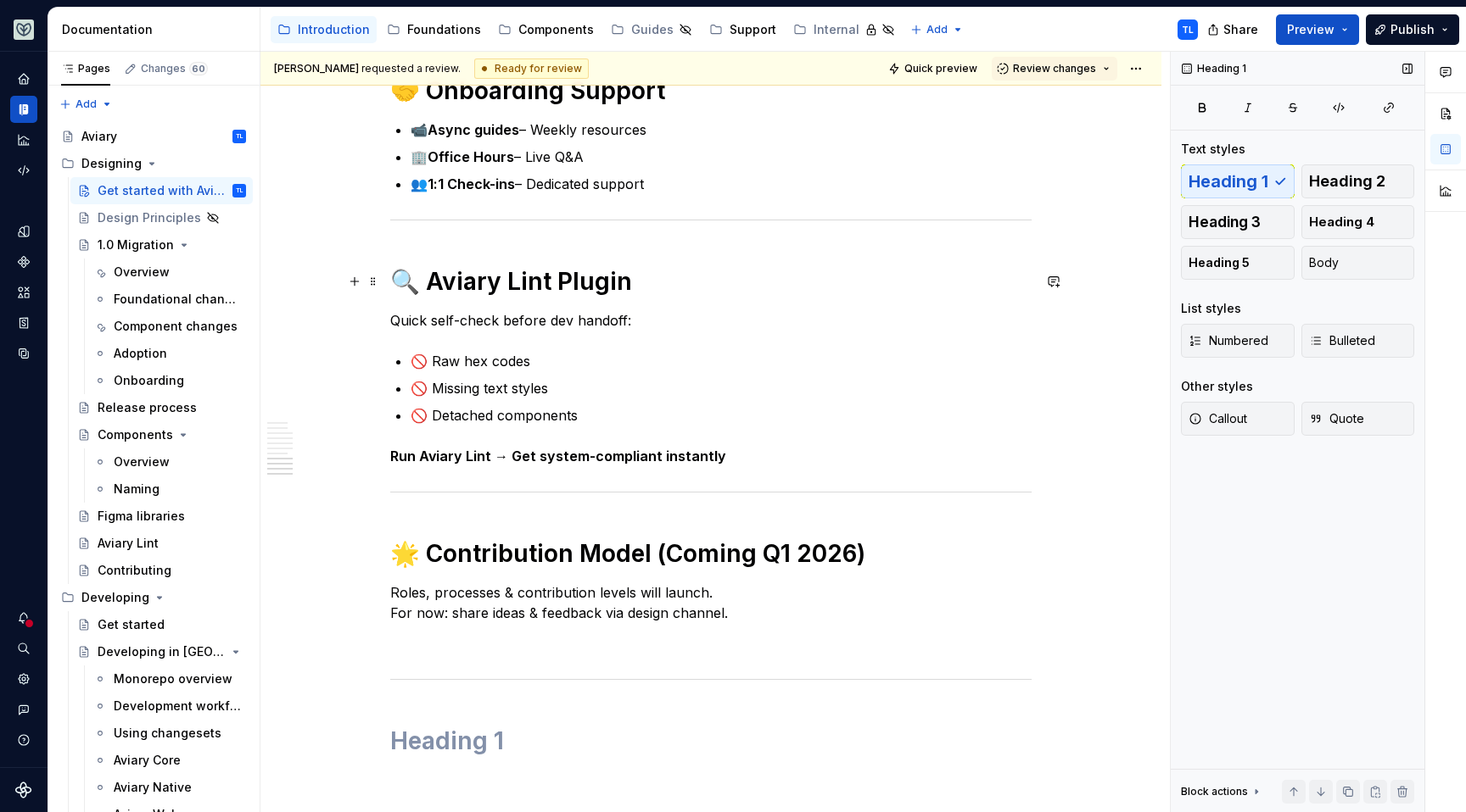
scroll to position [2423, 0]
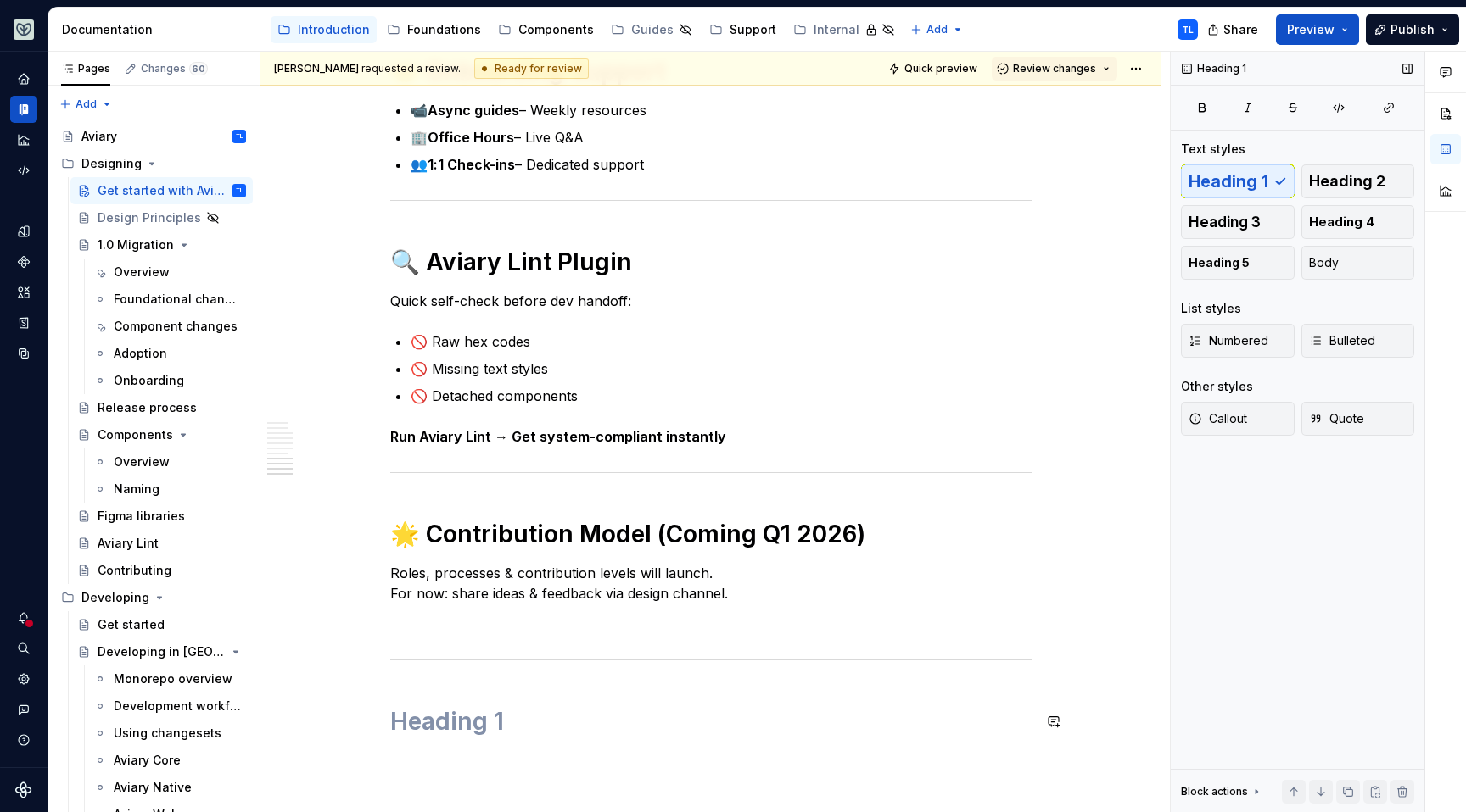
click at [535, 725] on h1 at bounding box center [711, 722] width 642 height 31
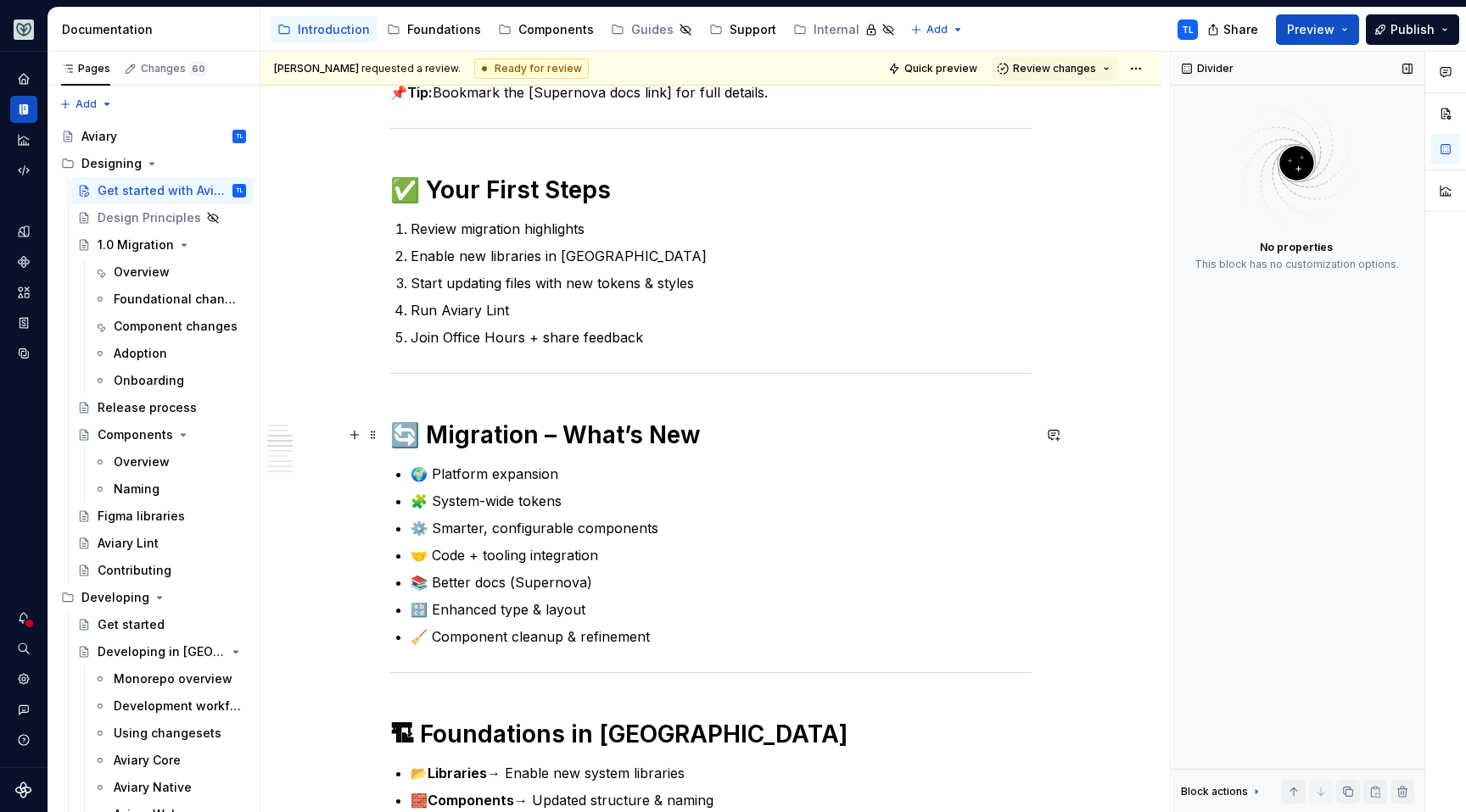
scroll to position [977, 0]
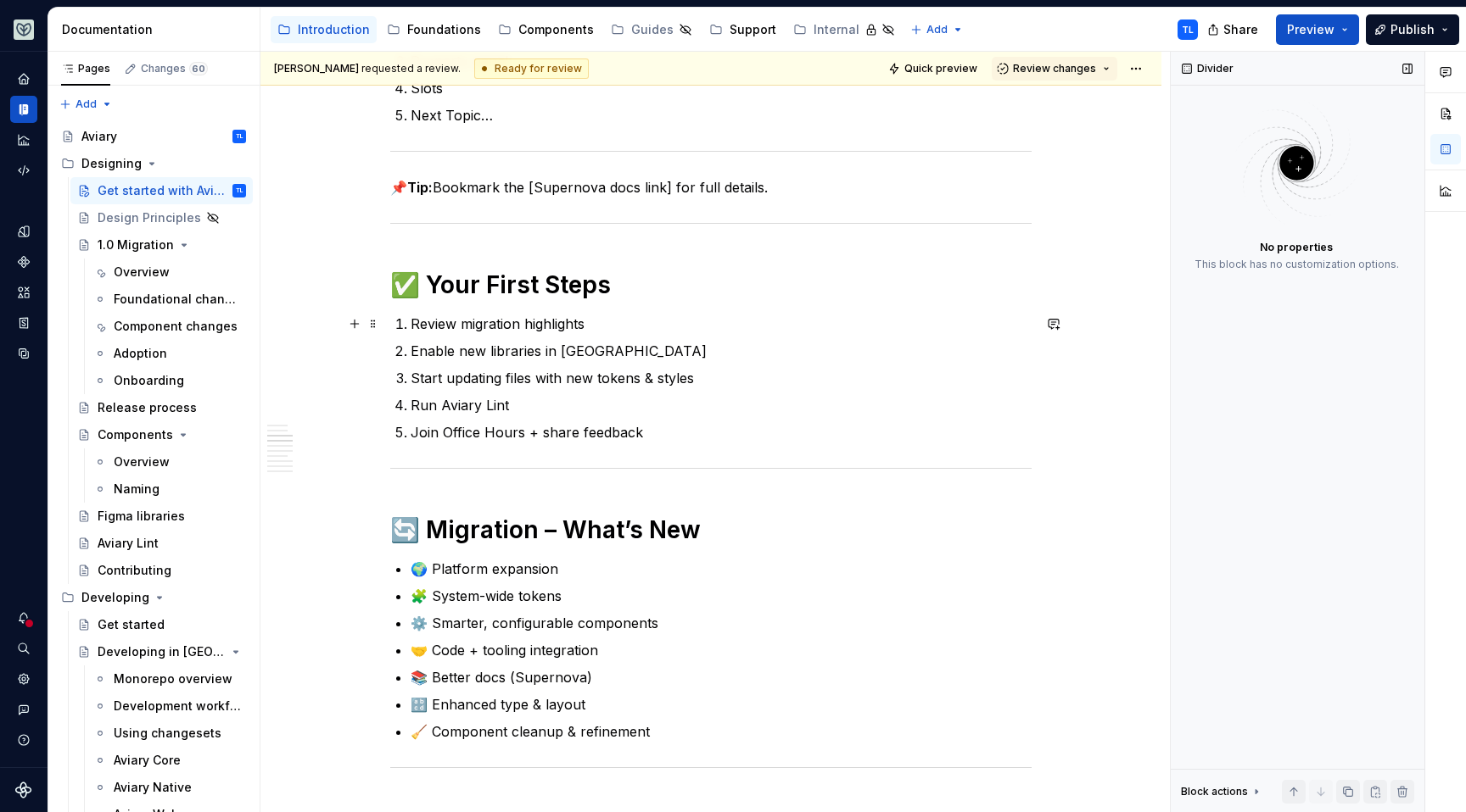
click at [600, 323] on p "Review migration highlights" at bounding box center [721, 324] width 621 height 21
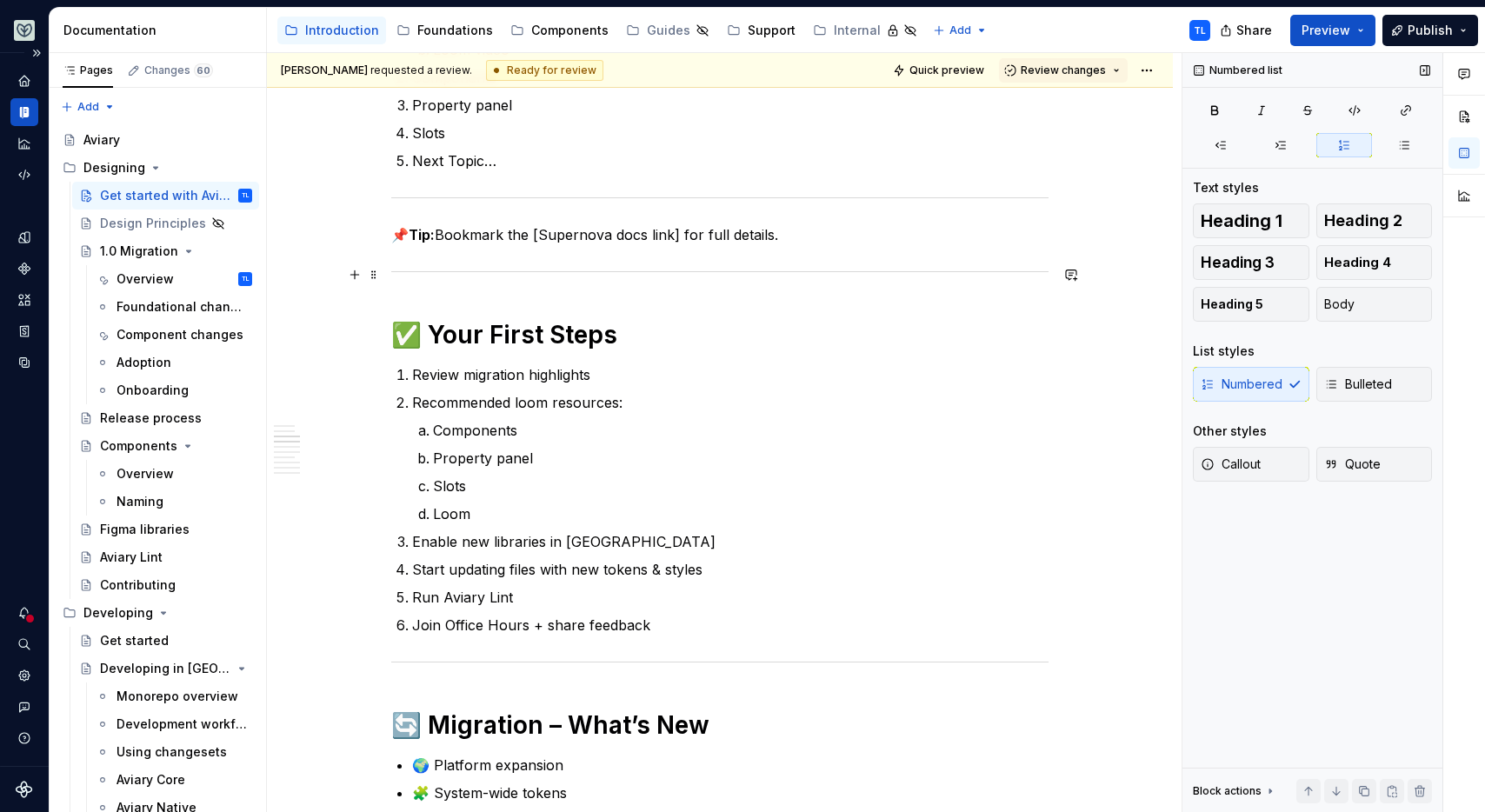
scroll to position [1076, 0]
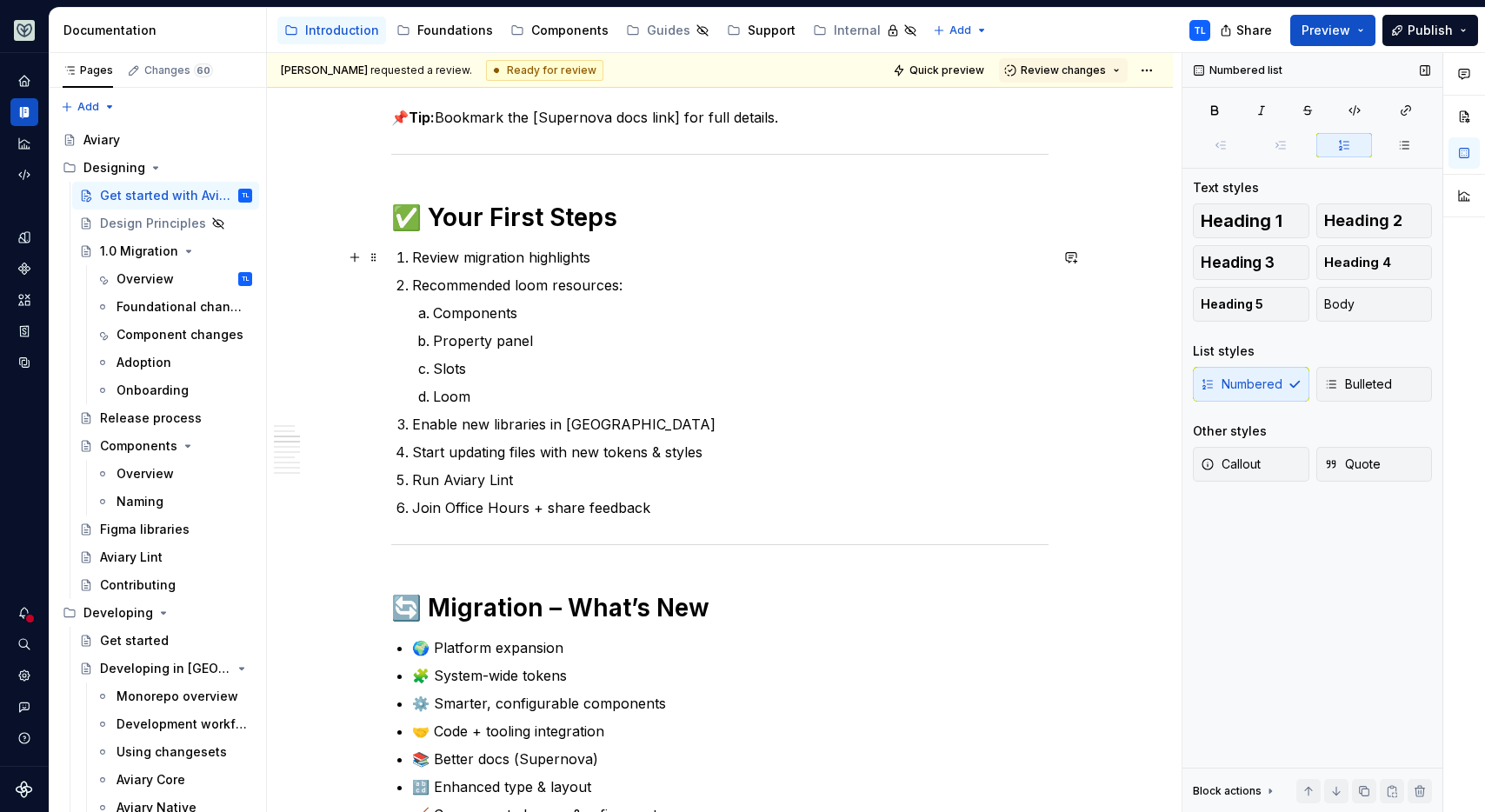
click at [460, 257] on p "Review migration highlights" at bounding box center [730, 257] width 636 height 21
click at [551, 259] on p "Review 1.0 migration highlights" at bounding box center [730, 257] width 636 height 21
click at [551, 258] on p "Review 1.0 migration highlights" at bounding box center [730, 257] width 636 height 21
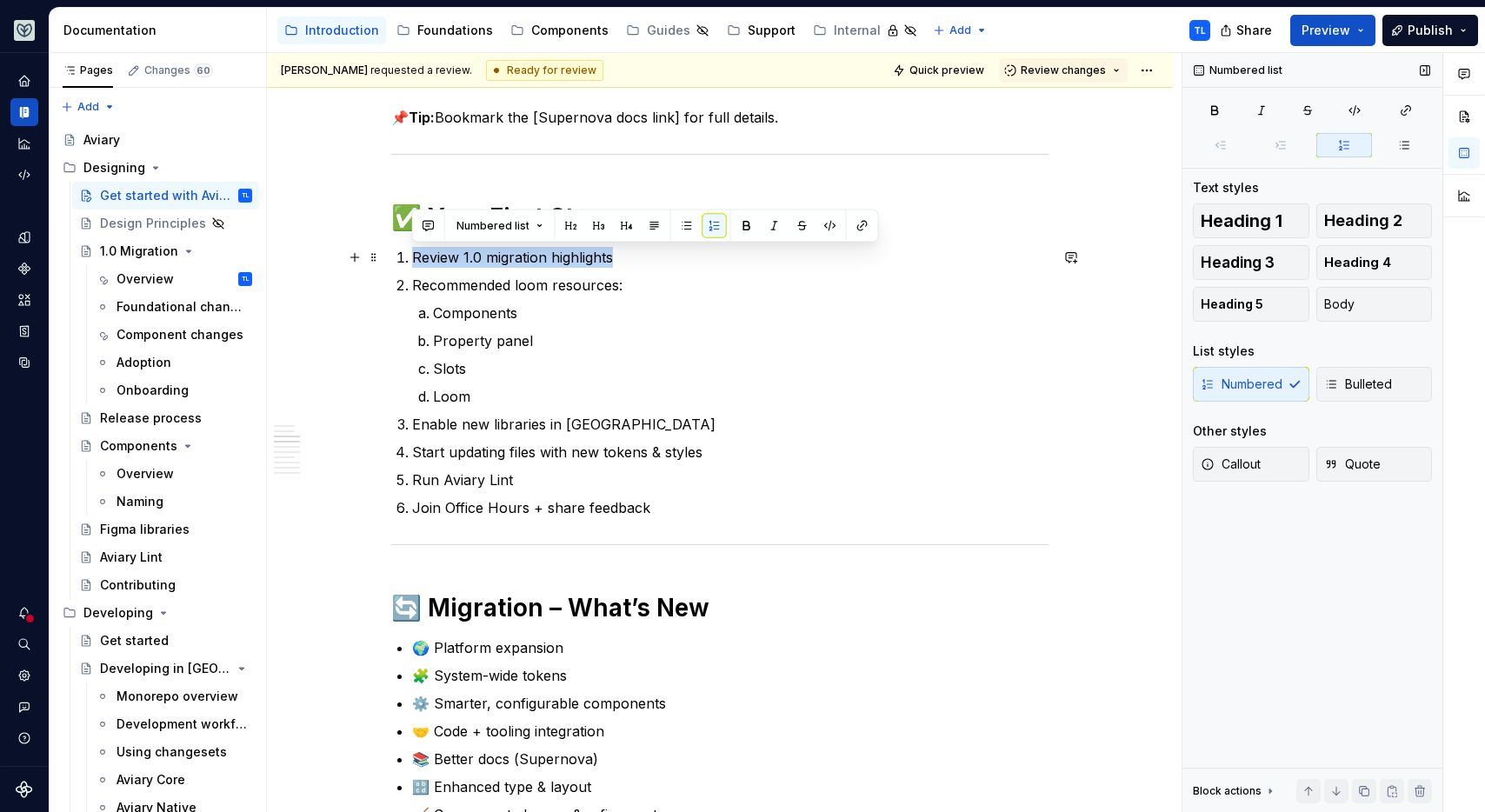
click at [551, 258] on p "Review 1.0 migration highlights" at bounding box center [730, 257] width 636 height 21
click at [461, 251] on p "Review 1.0 migration highlights" at bounding box center [730, 257] width 636 height 21
click at [462, 251] on p "Review 1.0 migration highlights" at bounding box center [730, 257] width 636 height 21
click at [463, 250] on p "Review 1.0 migration highlights" at bounding box center [730, 257] width 636 height 21
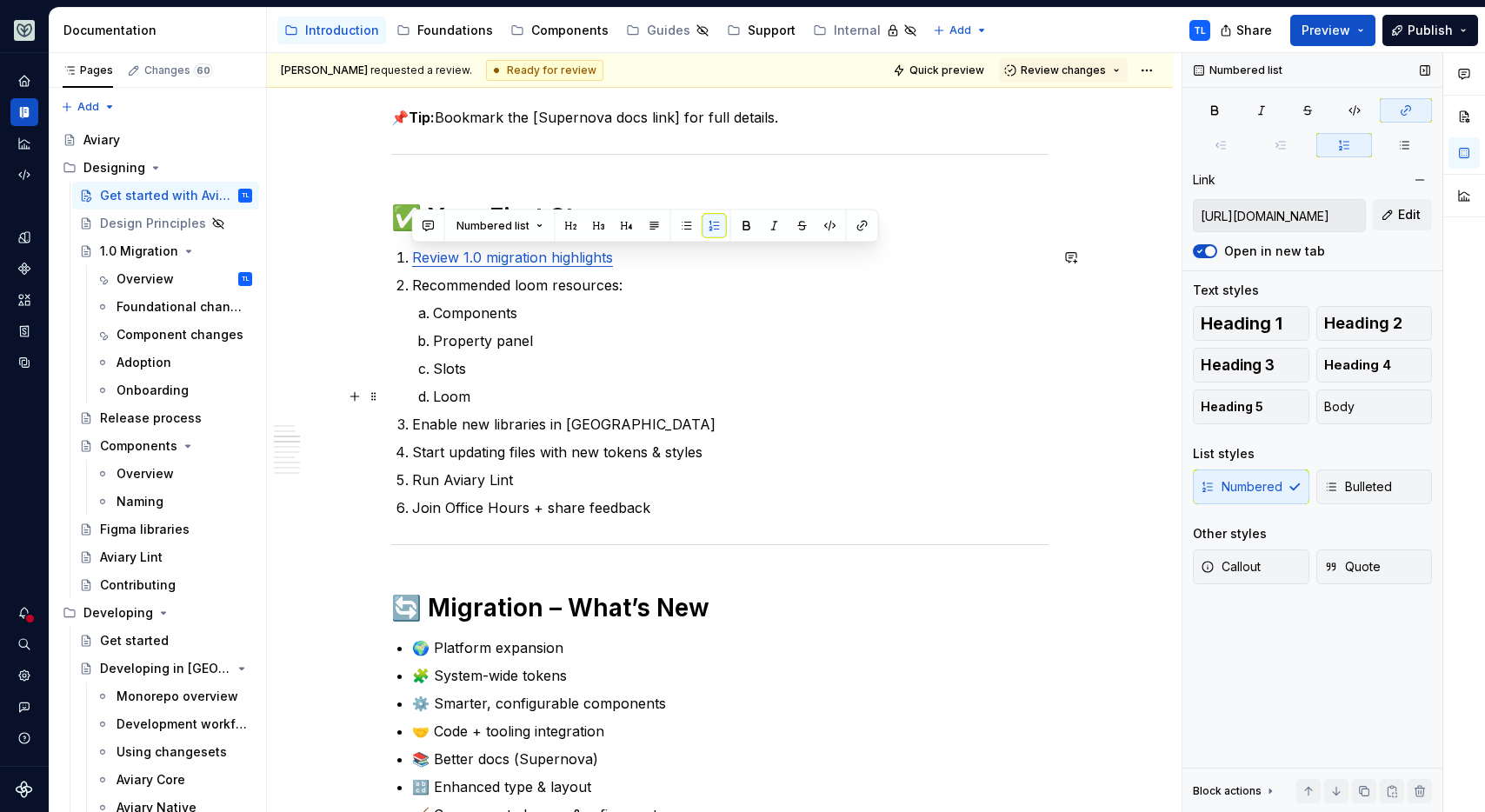
click at [450, 391] on p "Loom" at bounding box center [741, 396] width 615 height 21
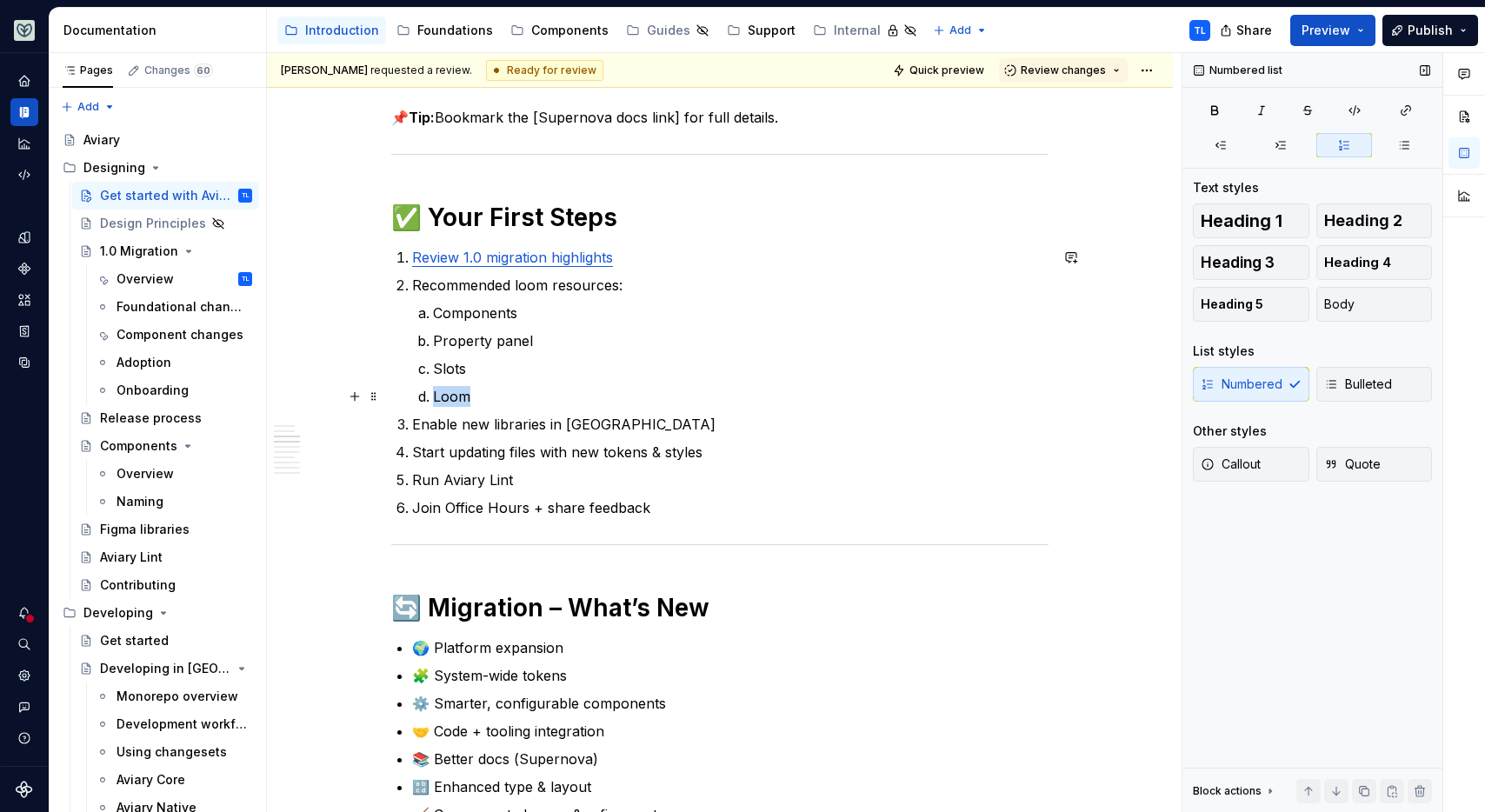
click at [450, 391] on p "Loom" at bounding box center [741, 396] width 615 height 21
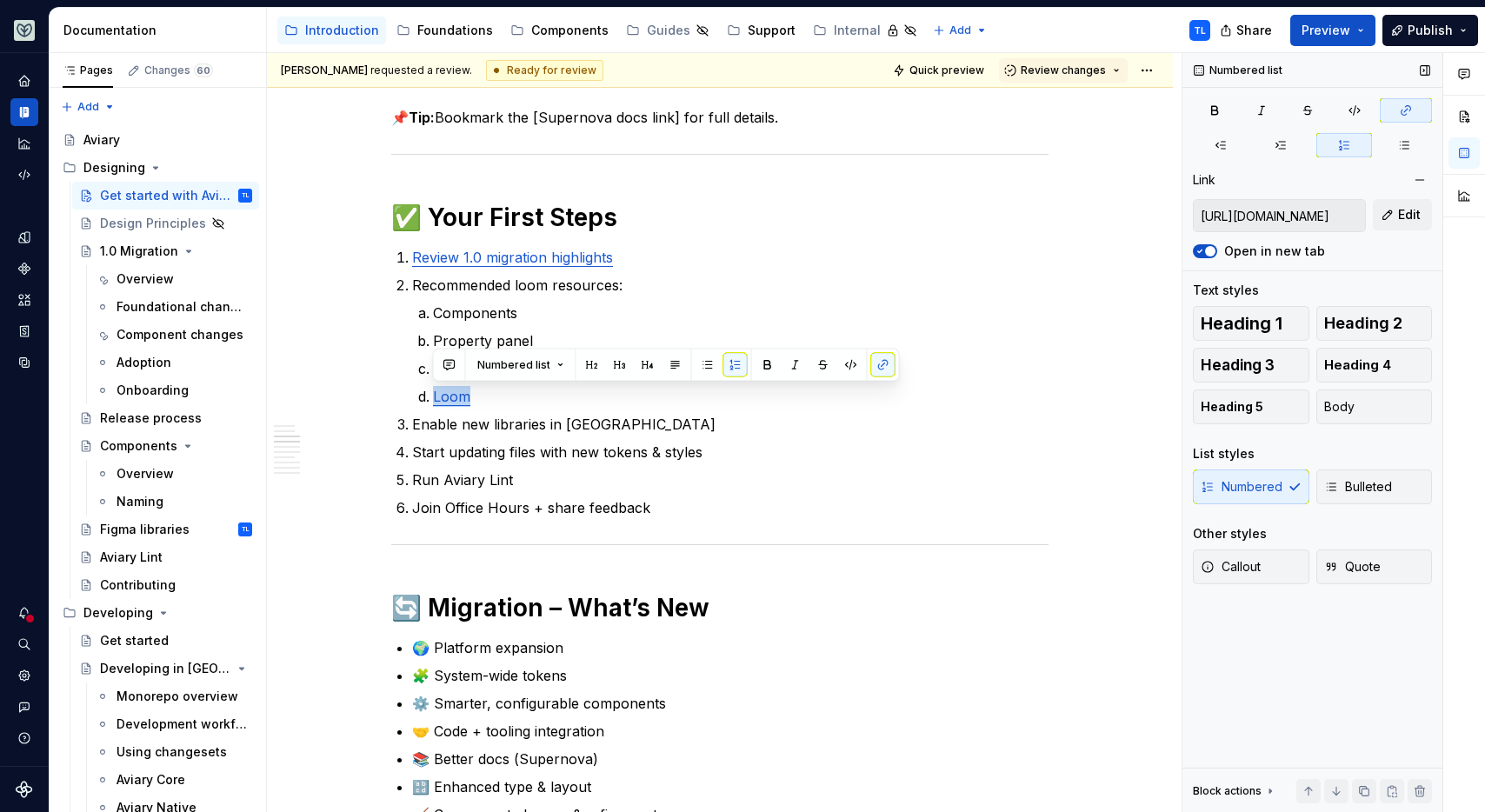
click at [462, 420] on p "Enable new libraries in Figma" at bounding box center [730, 424] width 636 height 21
click at [462, 419] on p "Enable new libraries in Figma" at bounding box center [730, 424] width 636 height 21
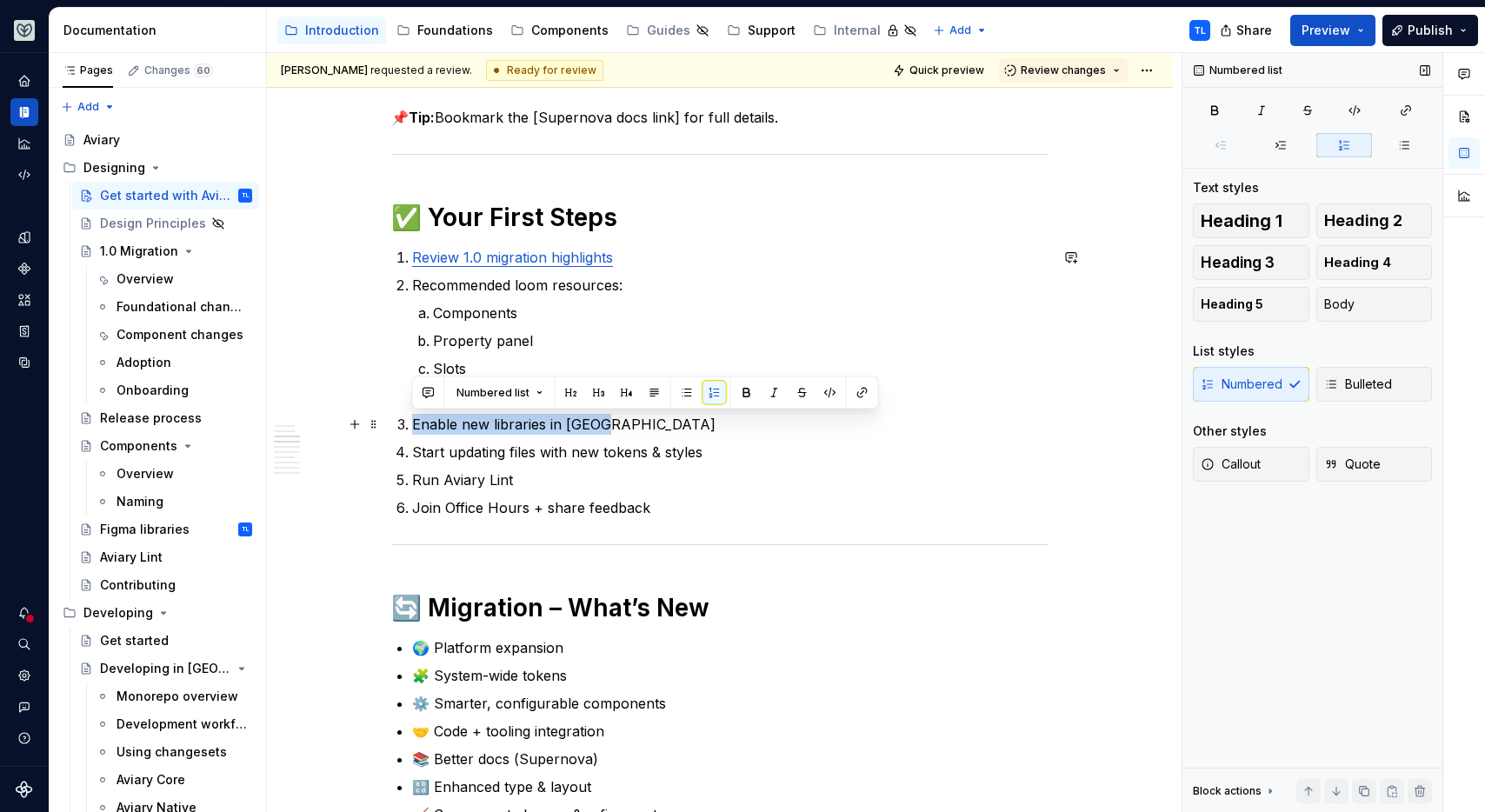
click at [460, 418] on p "Enable new libraries in Figma" at bounding box center [730, 424] width 636 height 21
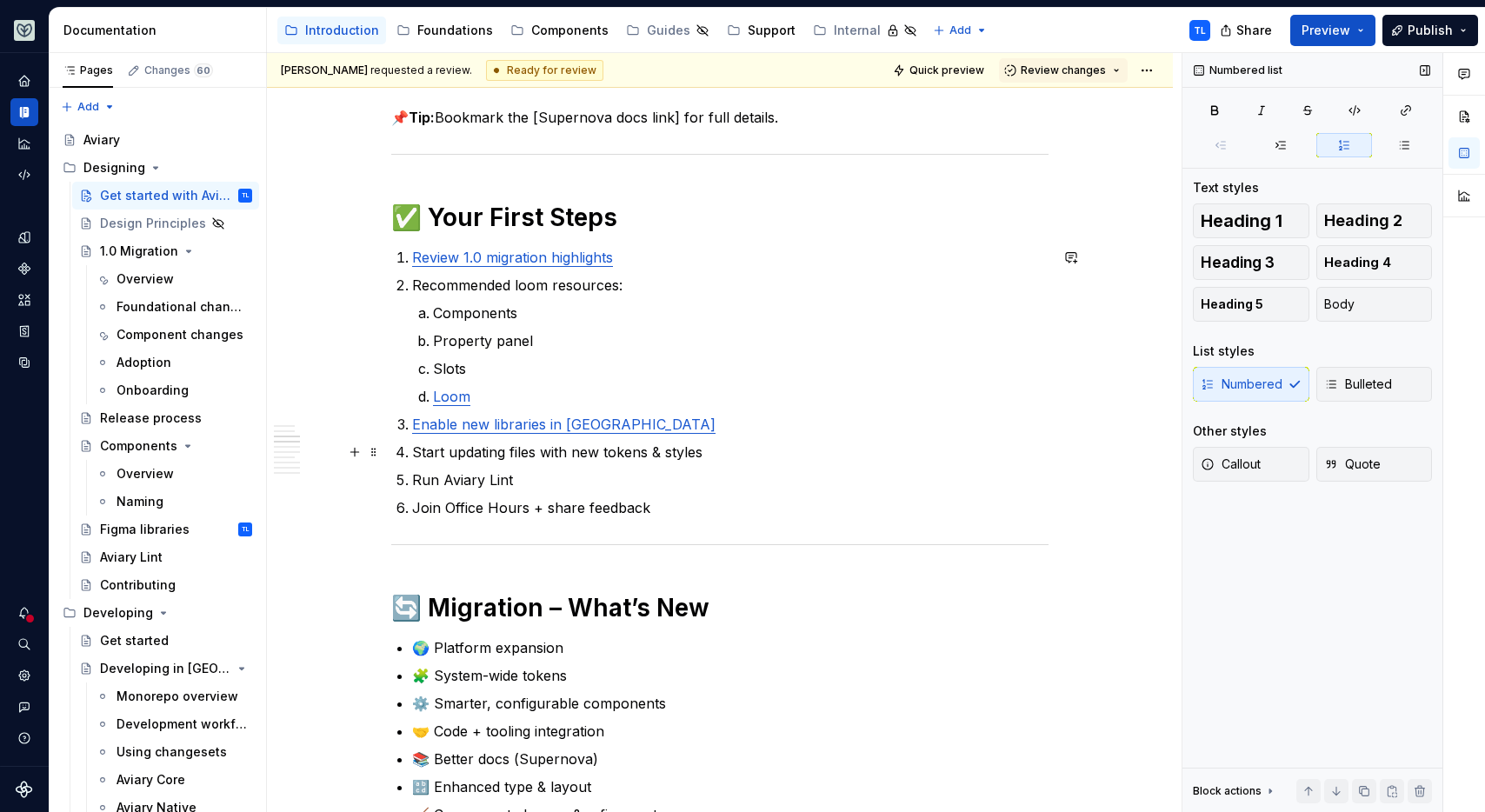
click at [471, 456] on p "Start updating files with new tokens & styles" at bounding box center [730, 452] width 636 height 21
click at [427, 478] on p "Run Aviary Lint" at bounding box center [730, 480] width 636 height 21
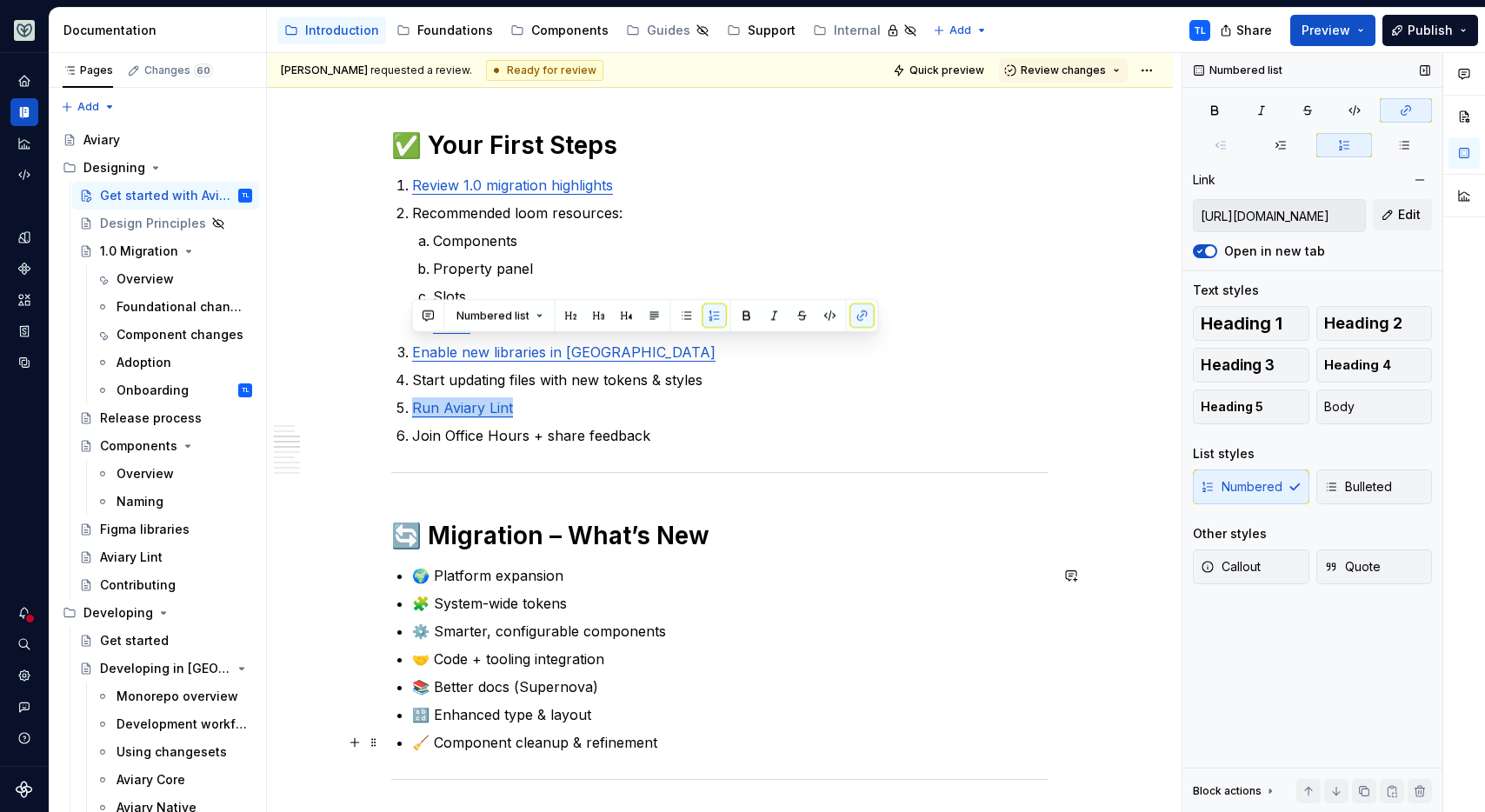
scroll to position [1234, 0]
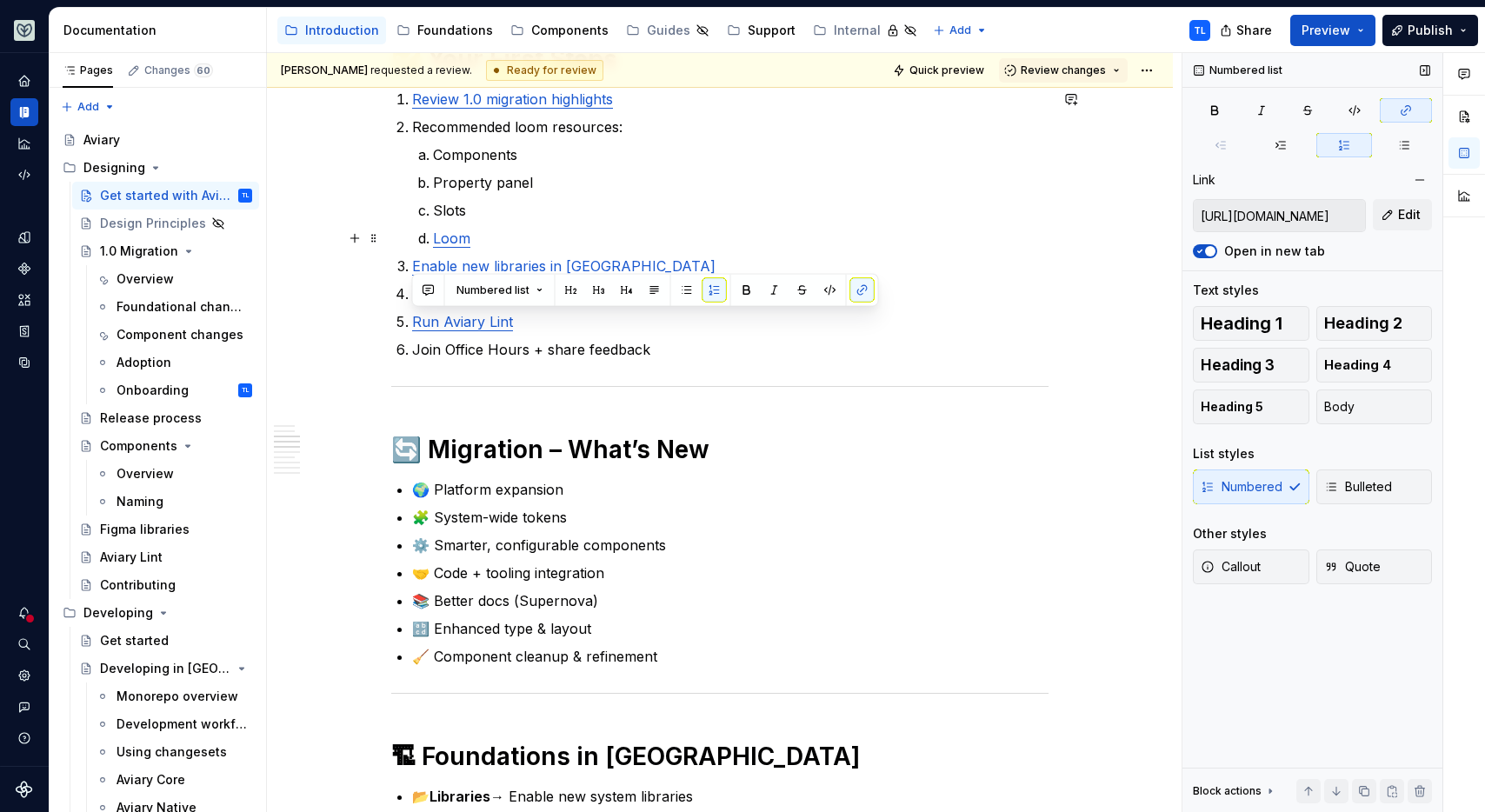
click at [579, 214] on p "Slots" at bounding box center [741, 210] width 615 height 21
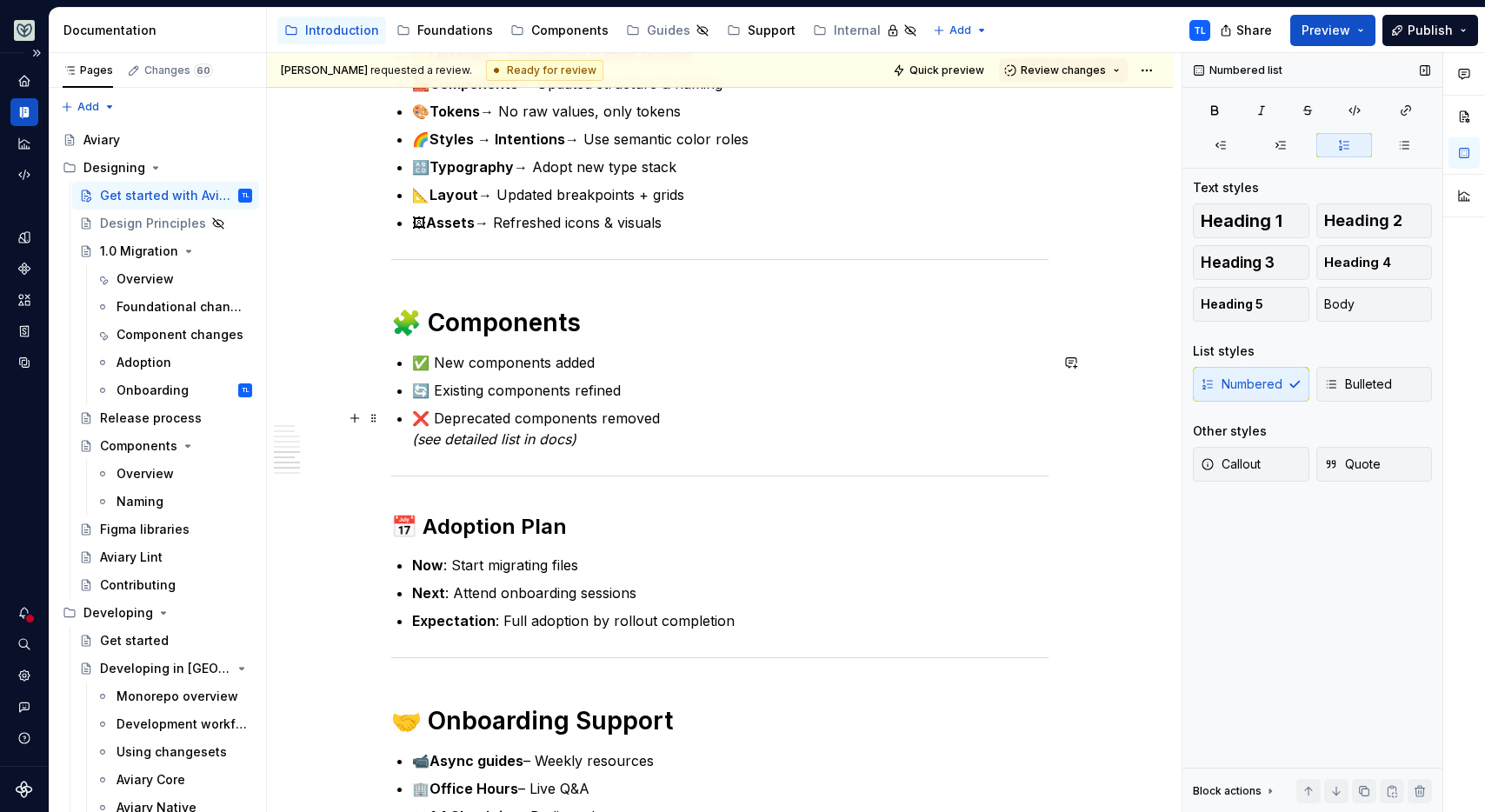
scroll to position [2181, 0]
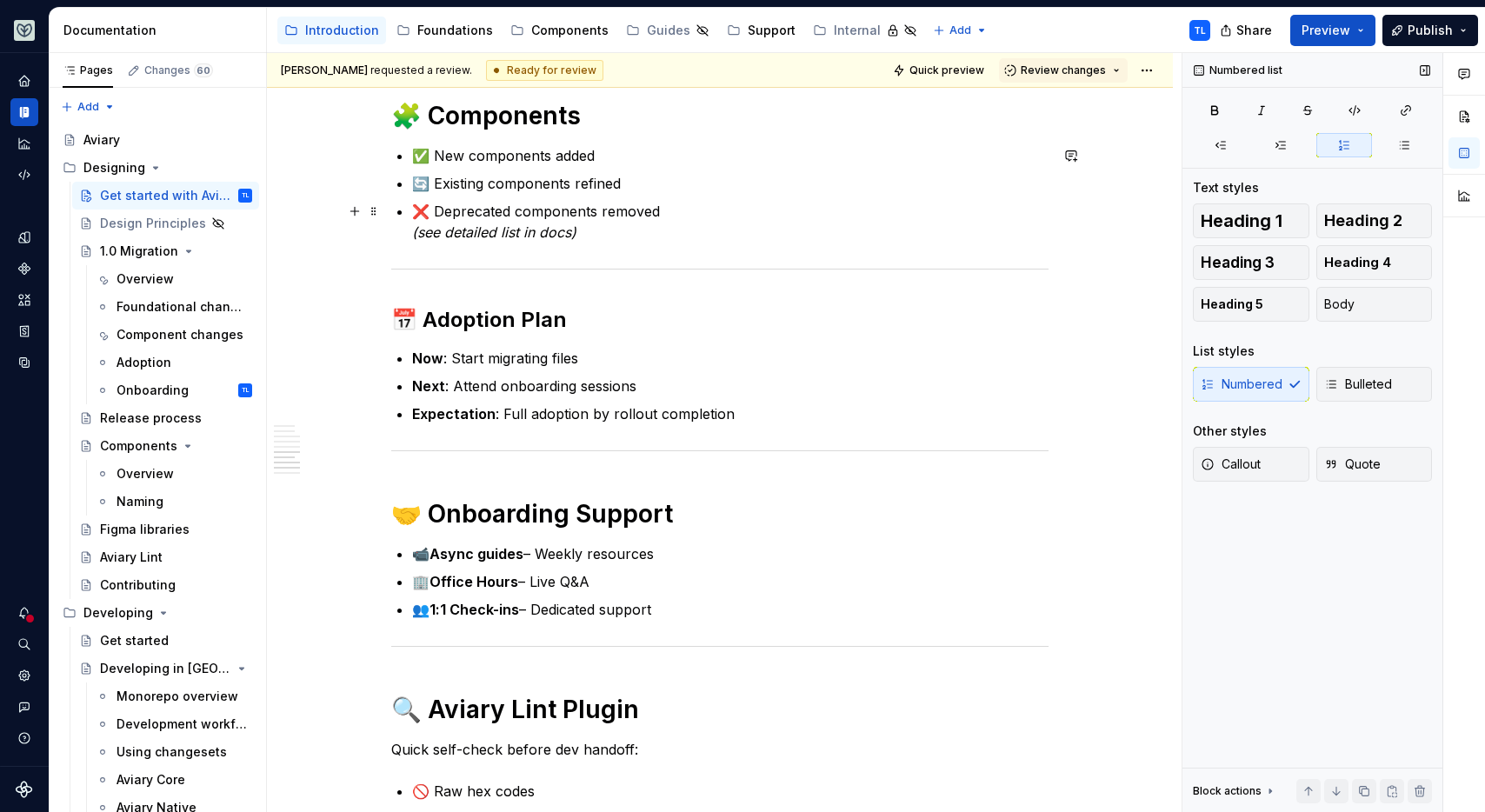
click at [500, 331] on h2 "📅 Adoption Plan" at bounding box center [720, 319] width 657 height 28
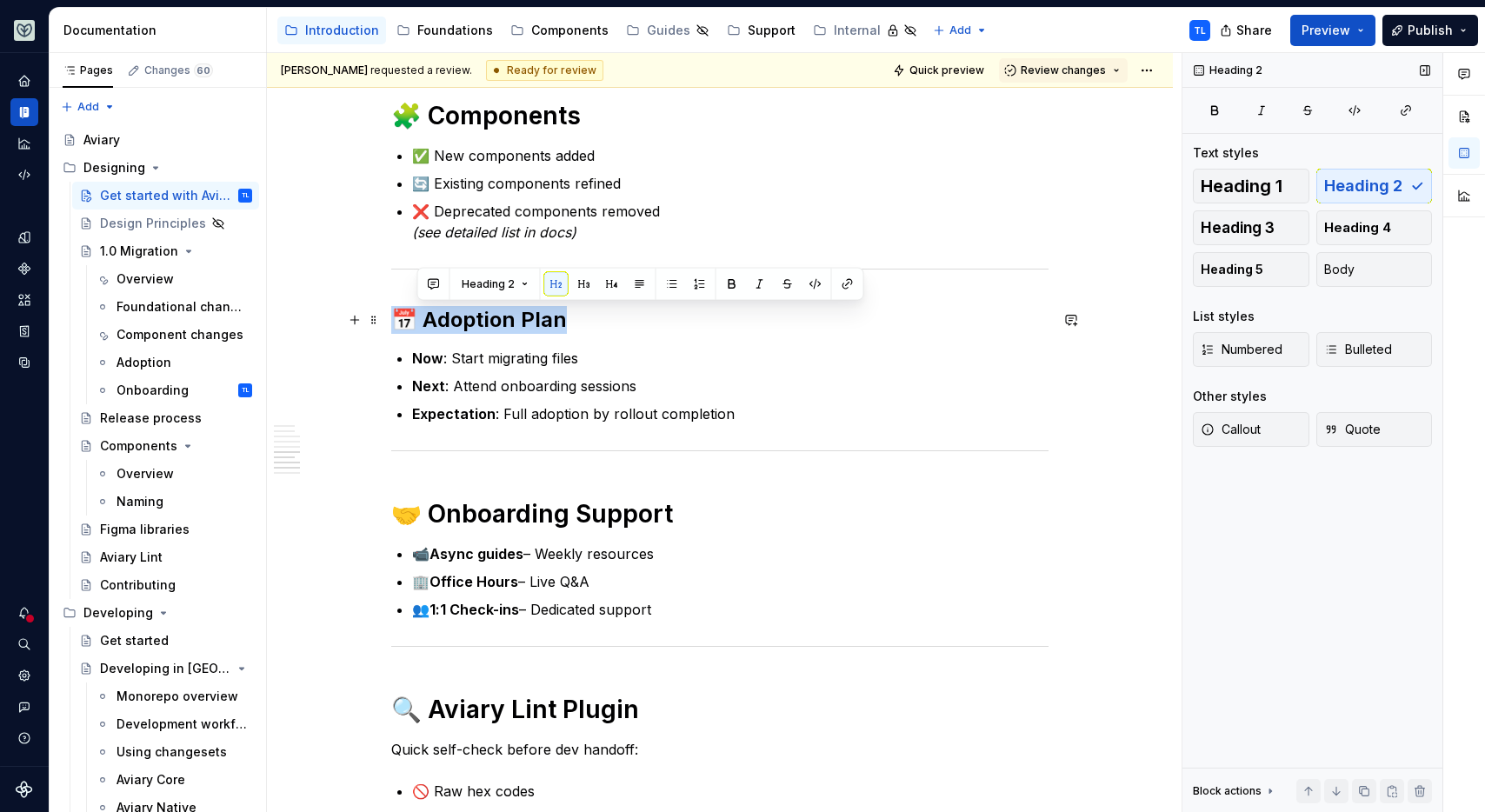
click at [500, 331] on h2 "📅 Adoption Plan" at bounding box center [720, 319] width 657 height 28
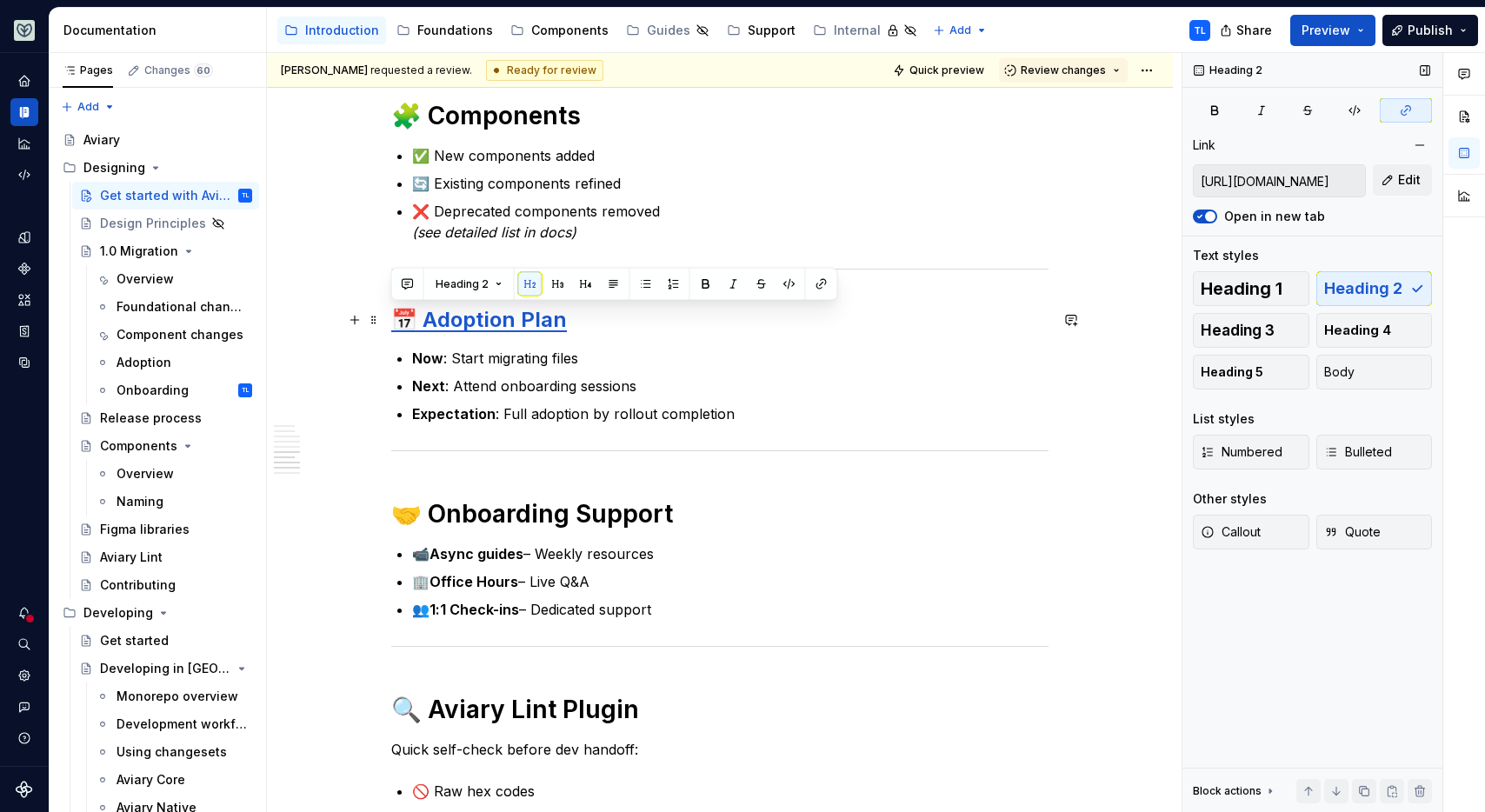
click at [624, 325] on h2 "📅 Adoption Plan" at bounding box center [720, 319] width 657 height 28
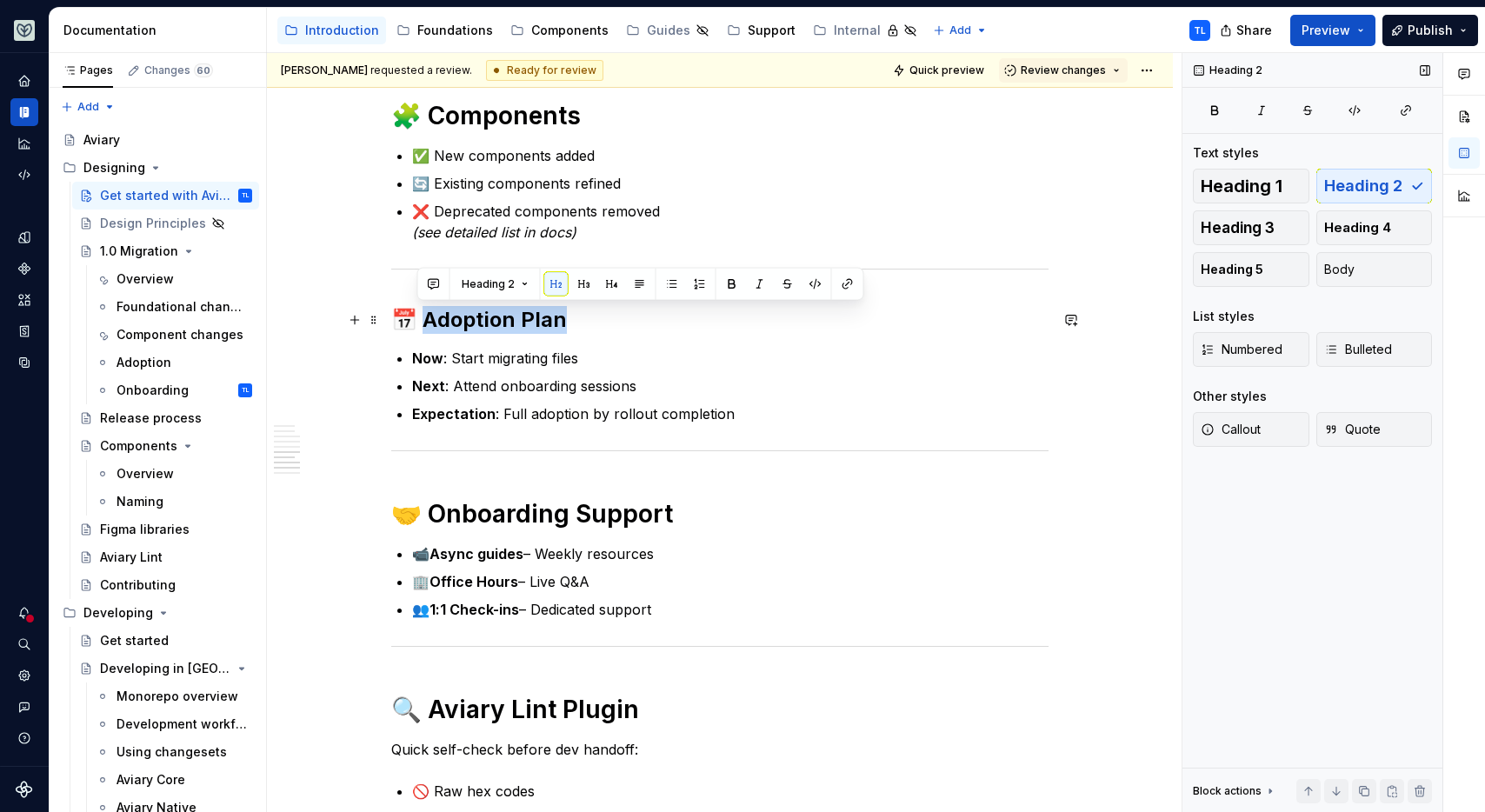
drag, startPoint x: 416, startPoint y: 321, endPoint x: 558, endPoint y: 322, distance: 142.0
click at [558, 322] on h2 "📅 Adoption Plan" at bounding box center [720, 319] width 657 height 28
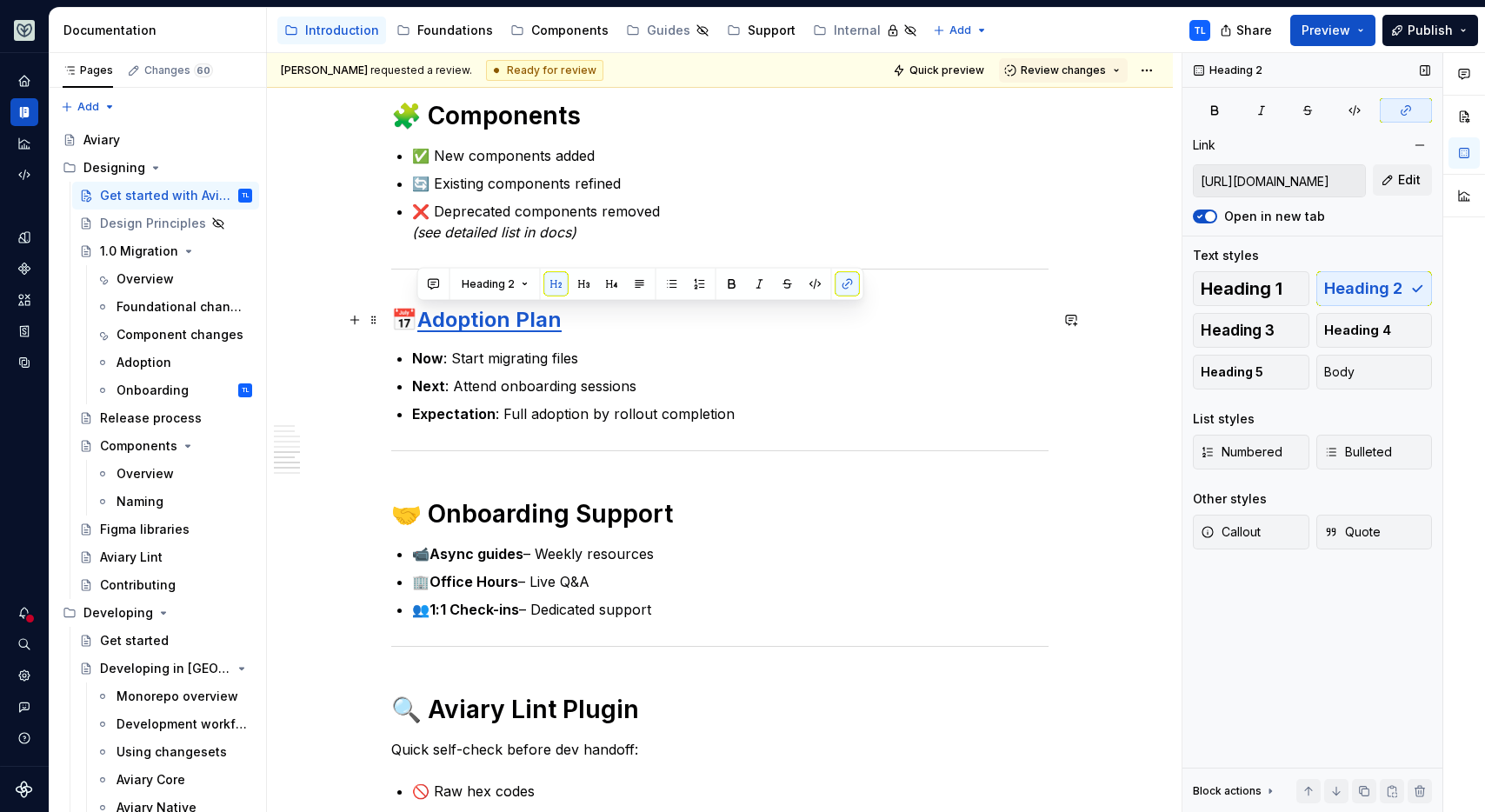
click at [619, 327] on h2 "📅 Adoption Plan" at bounding box center [720, 319] width 657 height 28
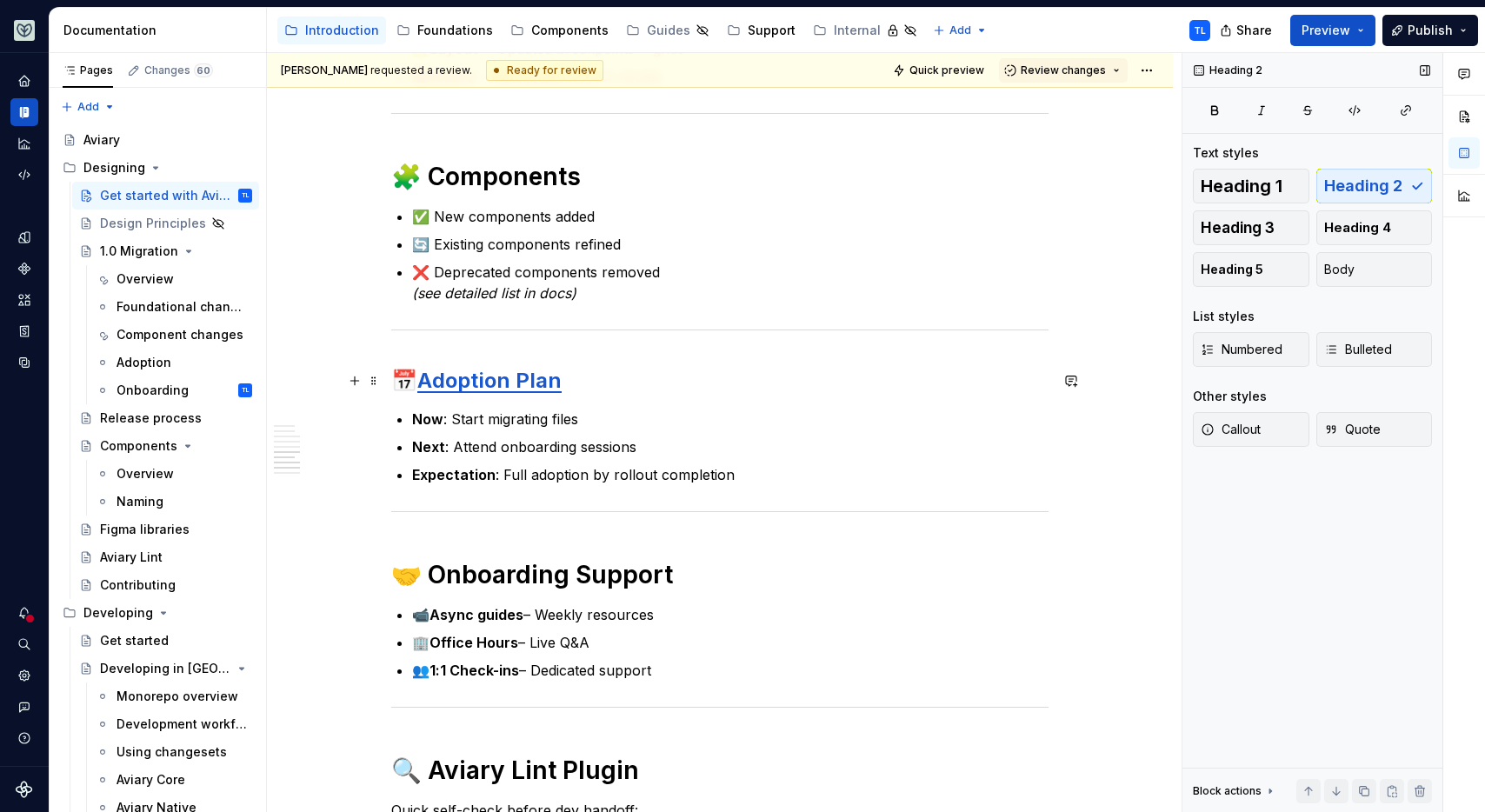
scroll to position [2024, 0]
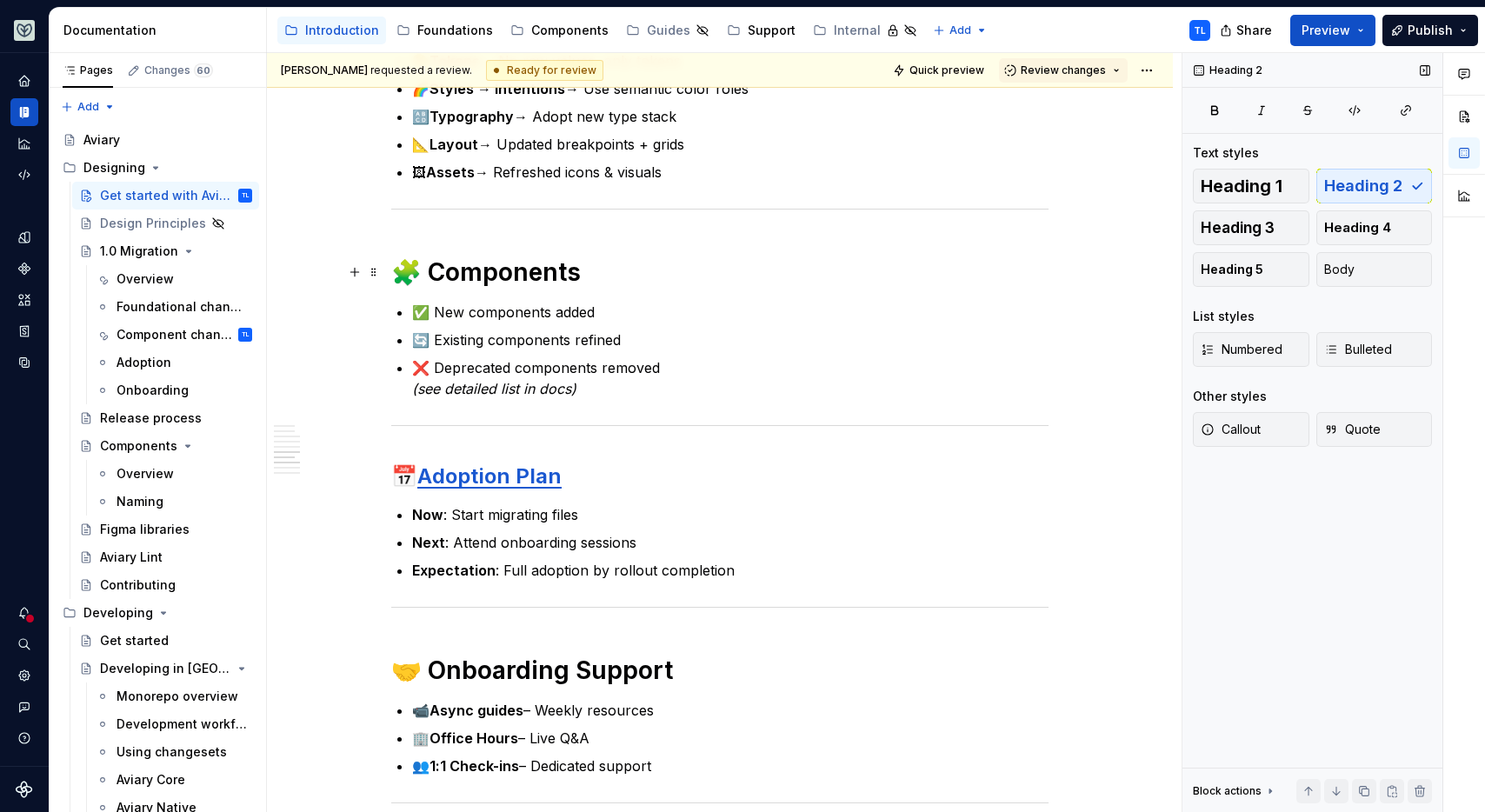
click at [483, 267] on strong "🧩 Components" at bounding box center [485, 271] width 189 height 30
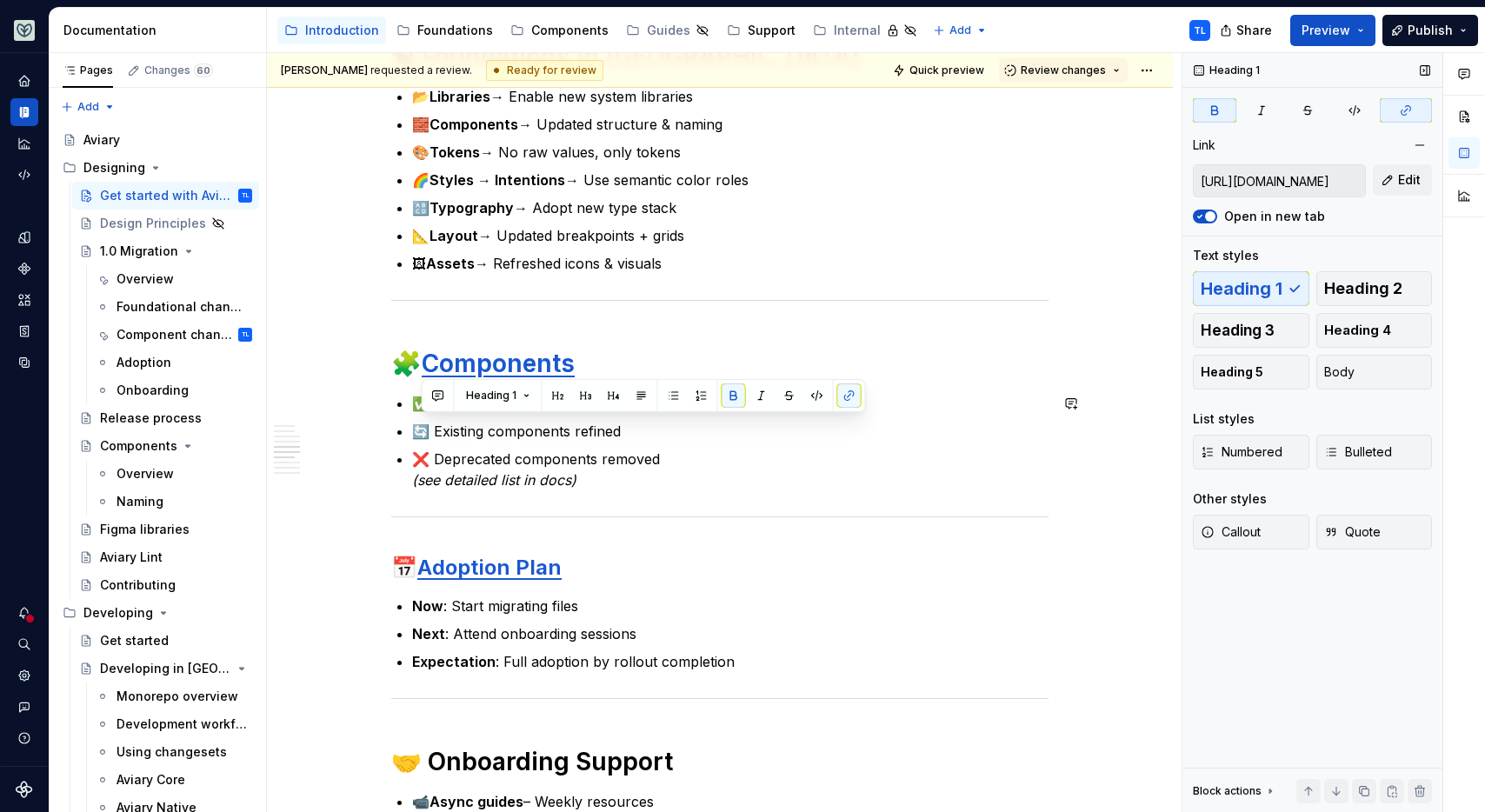
scroll to position [1863, 0]
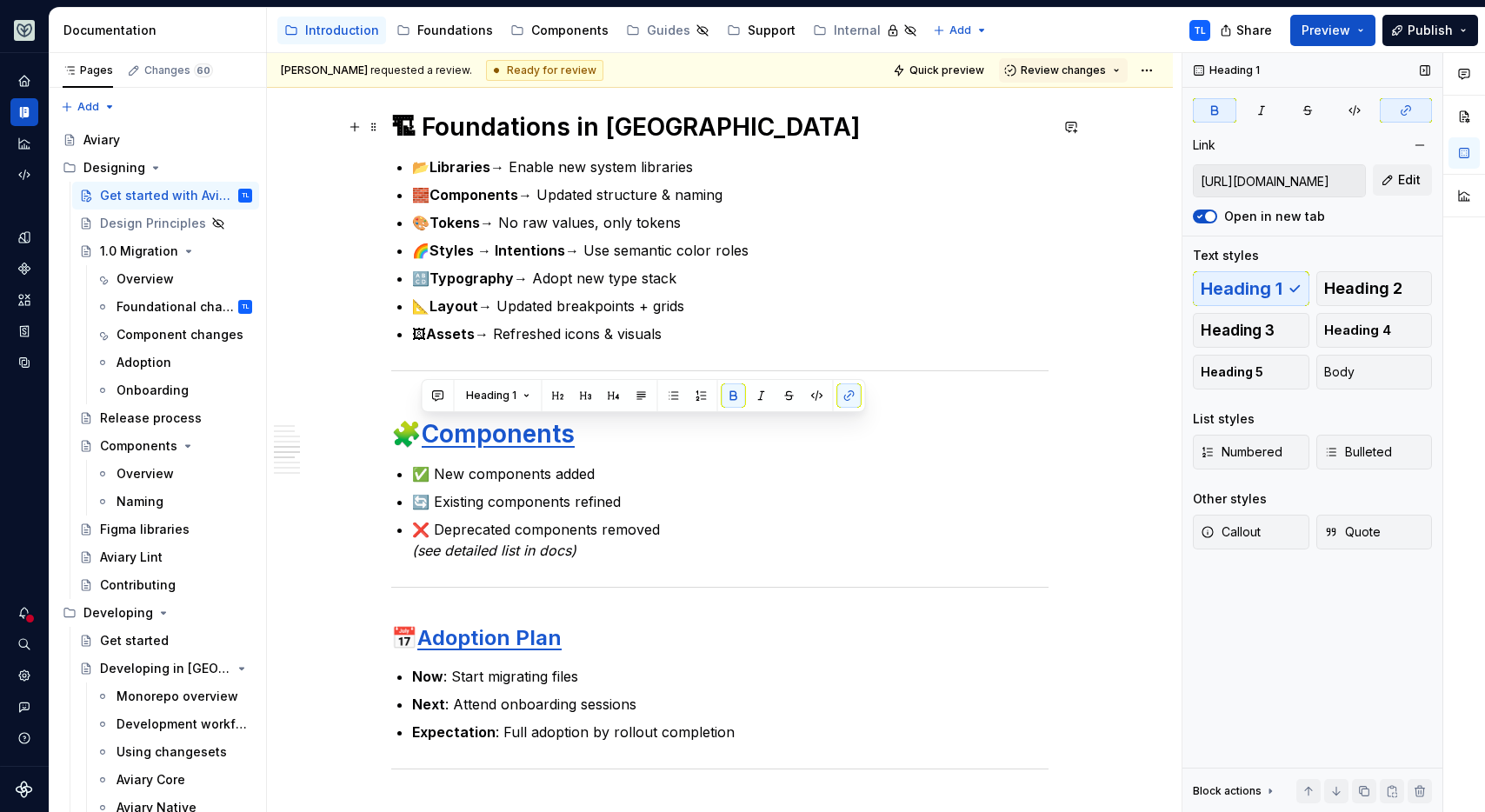
click at [441, 124] on h1 "🏗 Foundations in Figma" at bounding box center [720, 126] width 657 height 32
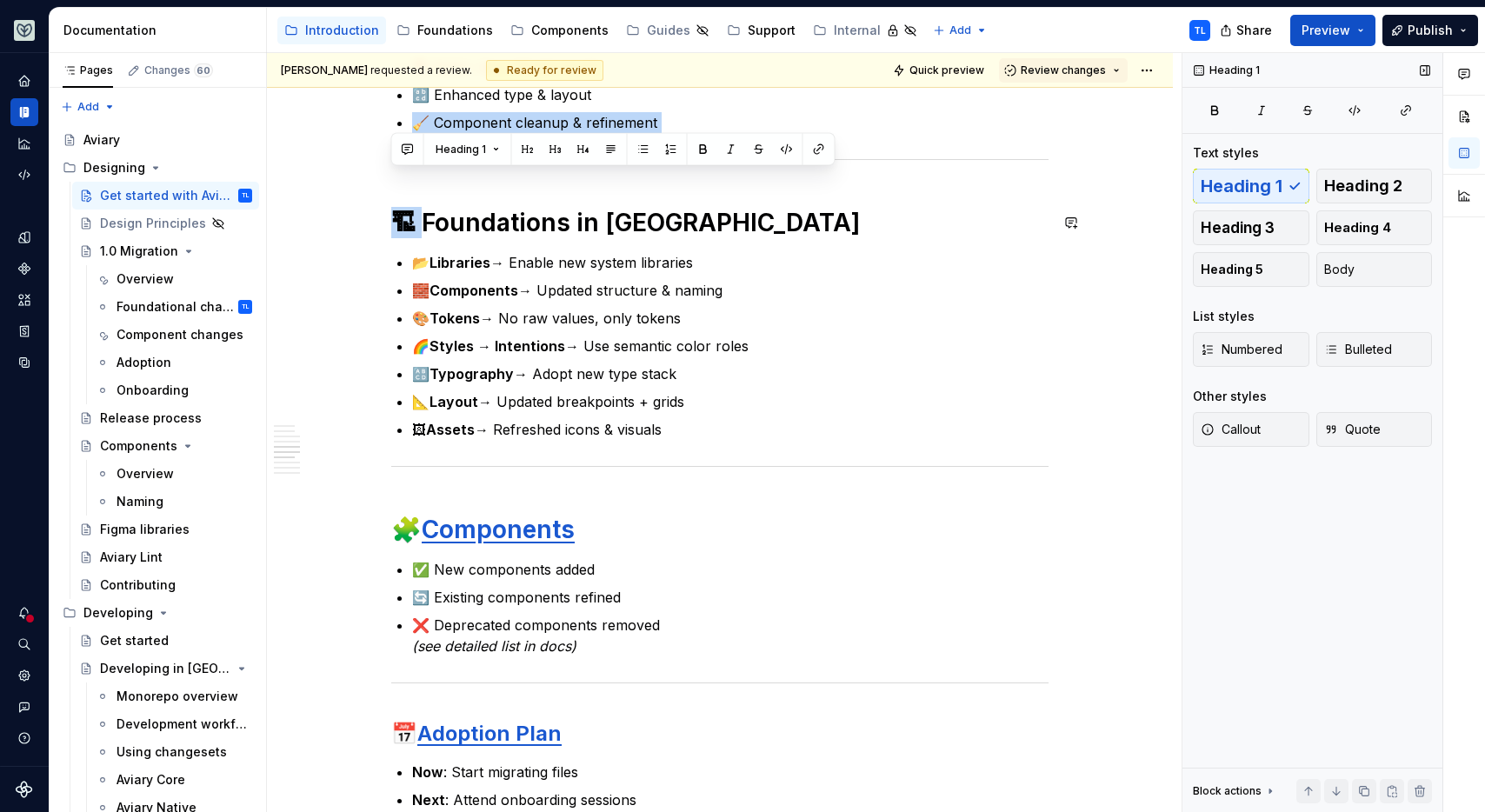
scroll to position [1732, 0]
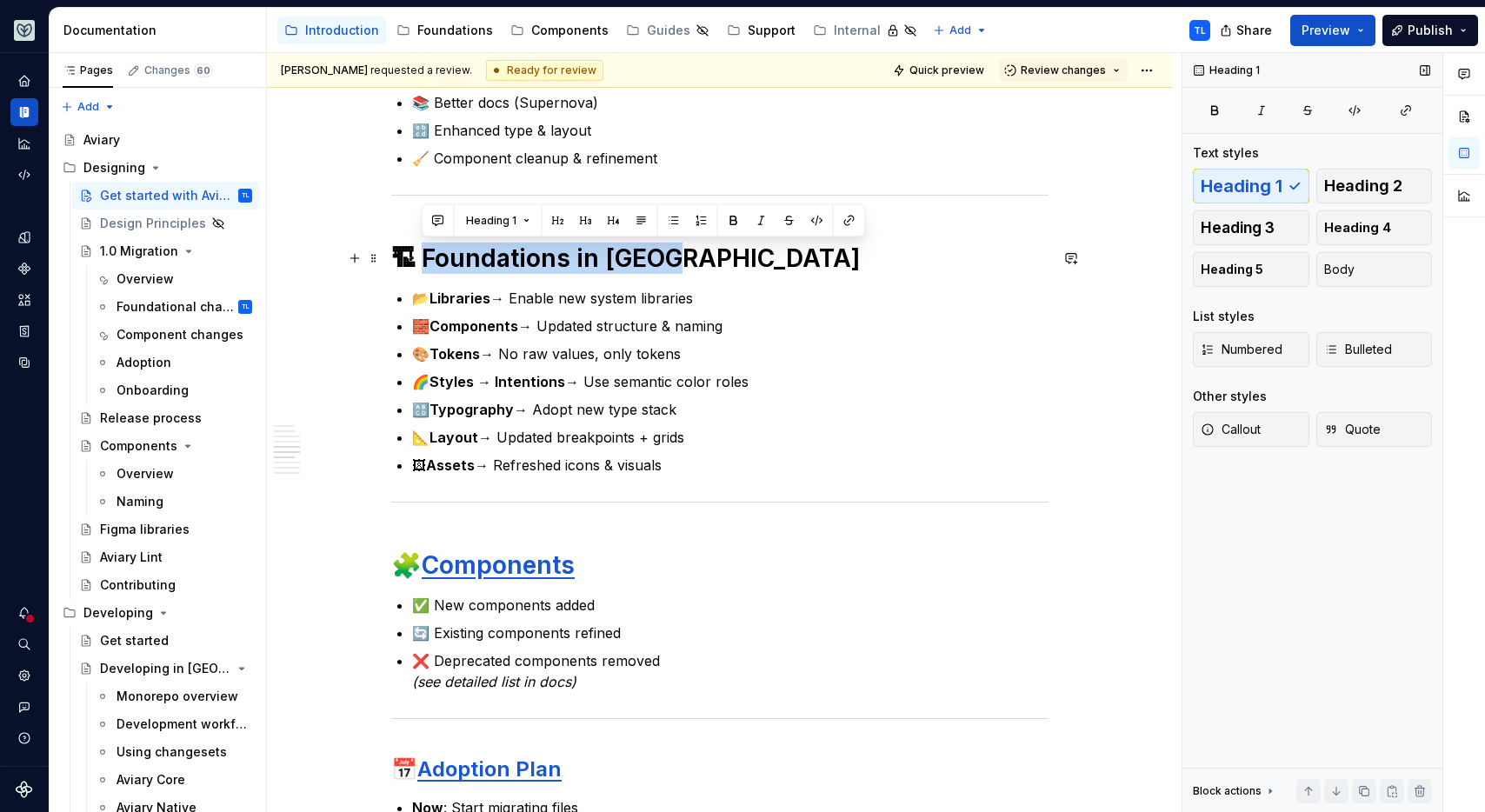
drag, startPoint x: 426, startPoint y: 134, endPoint x: 671, endPoint y: 257, distance: 274.1
click at [671, 257] on h1 "🏗 Foundations in Figma" at bounding box center [720, 258] width 657 height 32
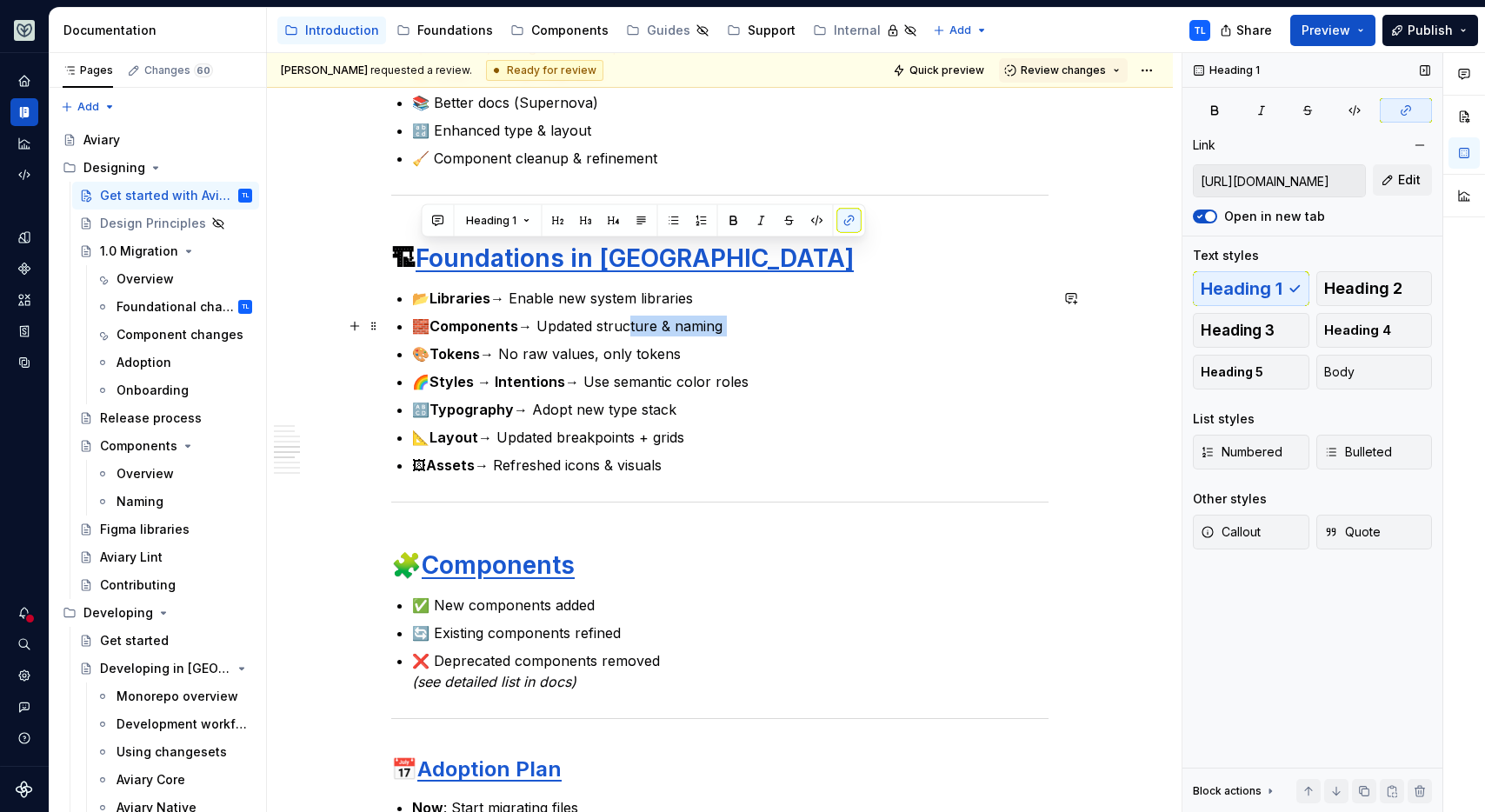
click at [621, 336] on ul "📂 Libraries → Enable new system libraries 🧱 Components → Updated structure & na…" at bounding box center [730, 381] width 636 height 187
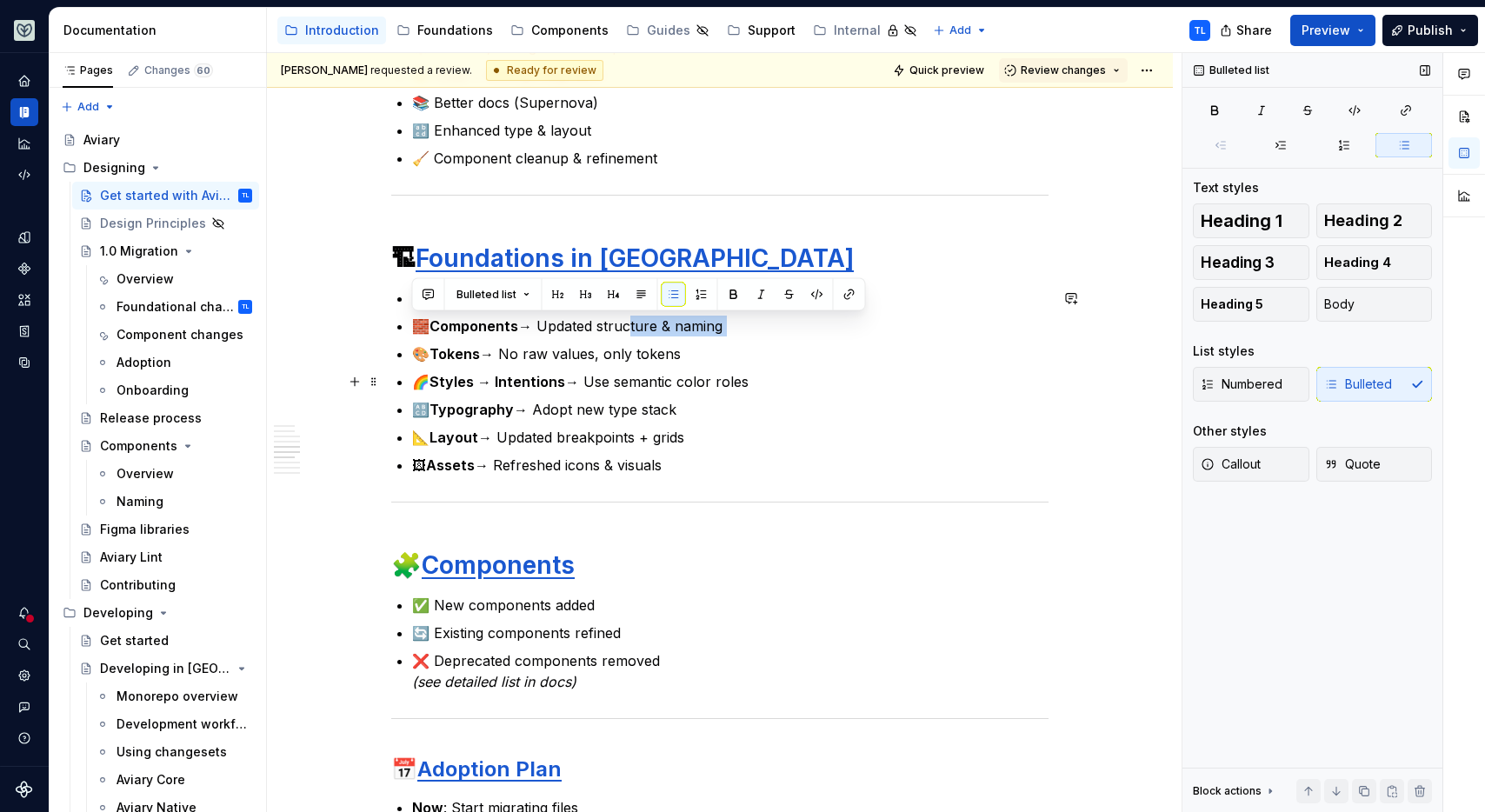
scroll to position [1419, 0]
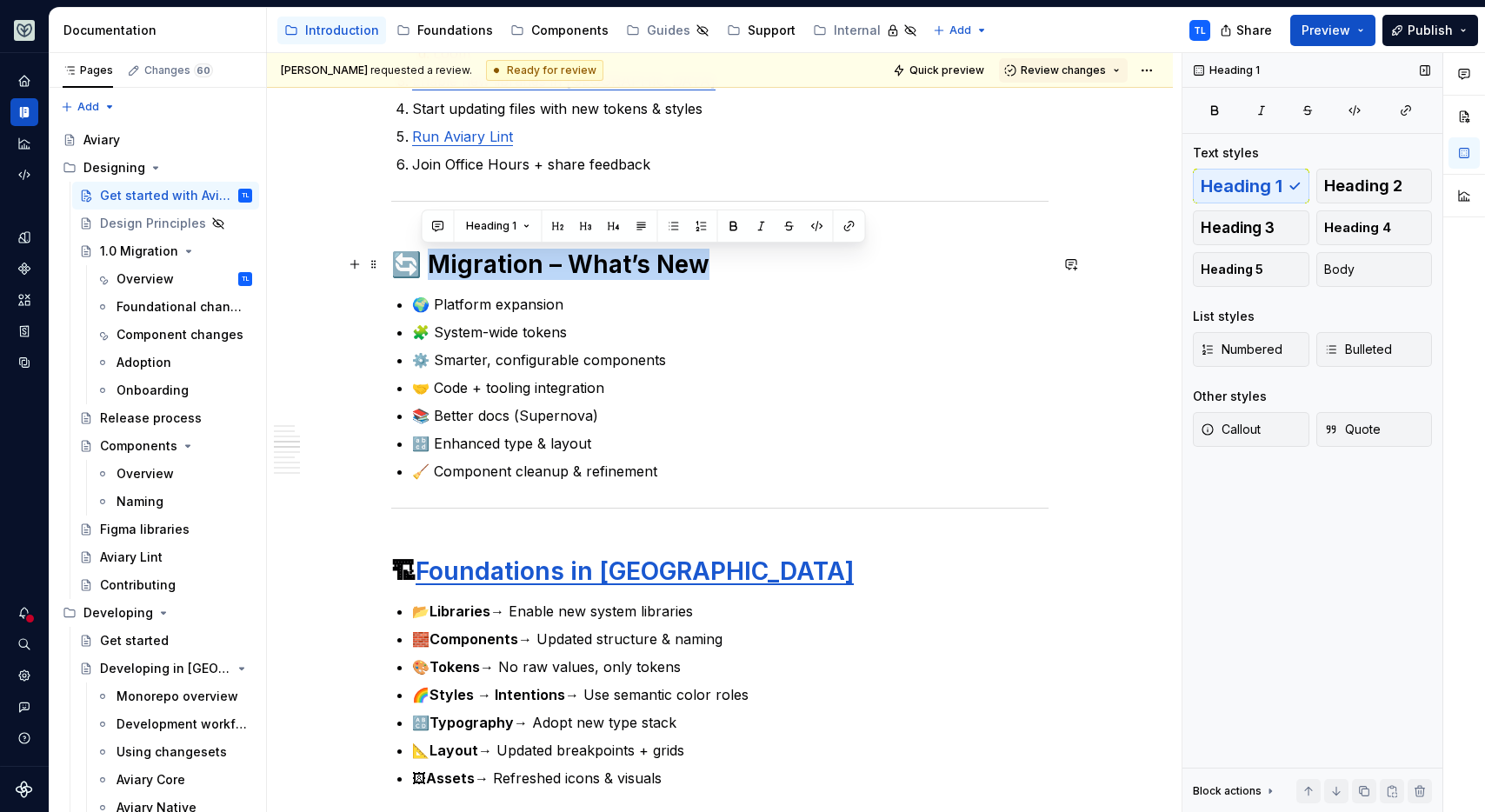
drag, startPoint x: 425, startPoint y: 267, endPoint x: 699, endPoint y: 272, distance: 274.0
click at [699, 272] on h1 "🔄 Migration – What’s New" at bounding box center [720, 264] width 657 height 32
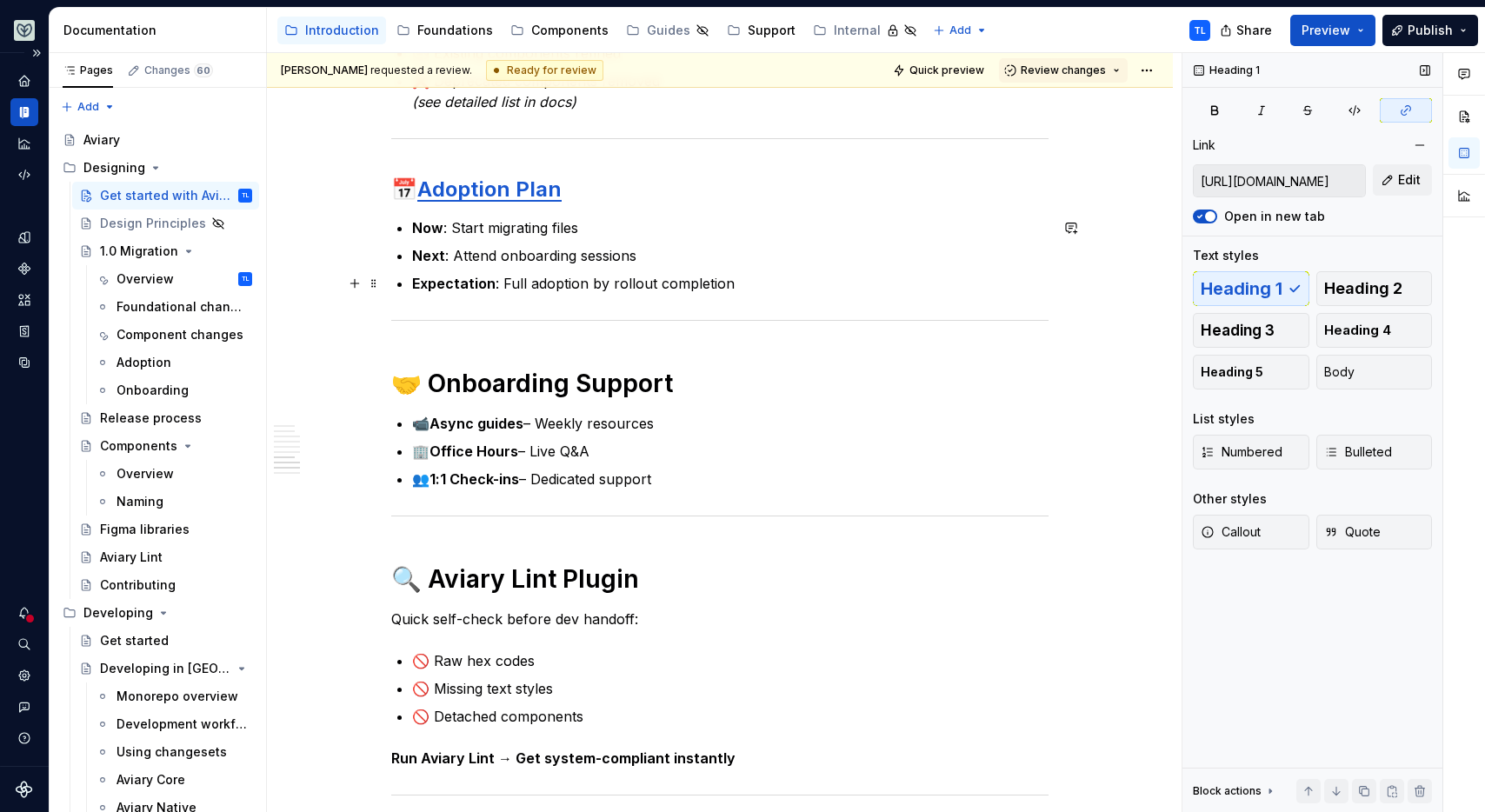
scroll to position [2445, 0]
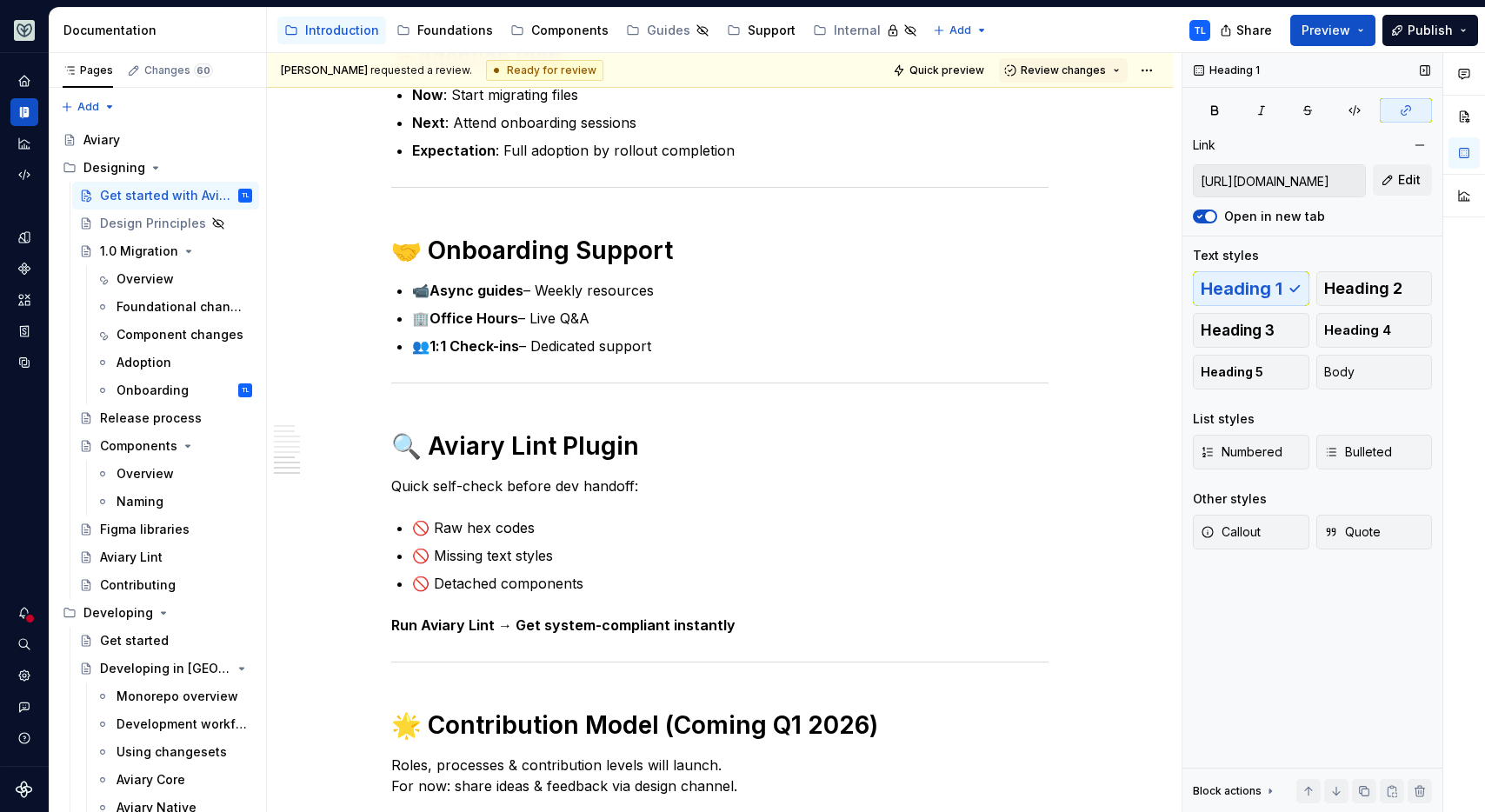
click at [484, 248] on h1 "🤝 Onboarding Support" at bounding box center [720, 250] width 657 height 32
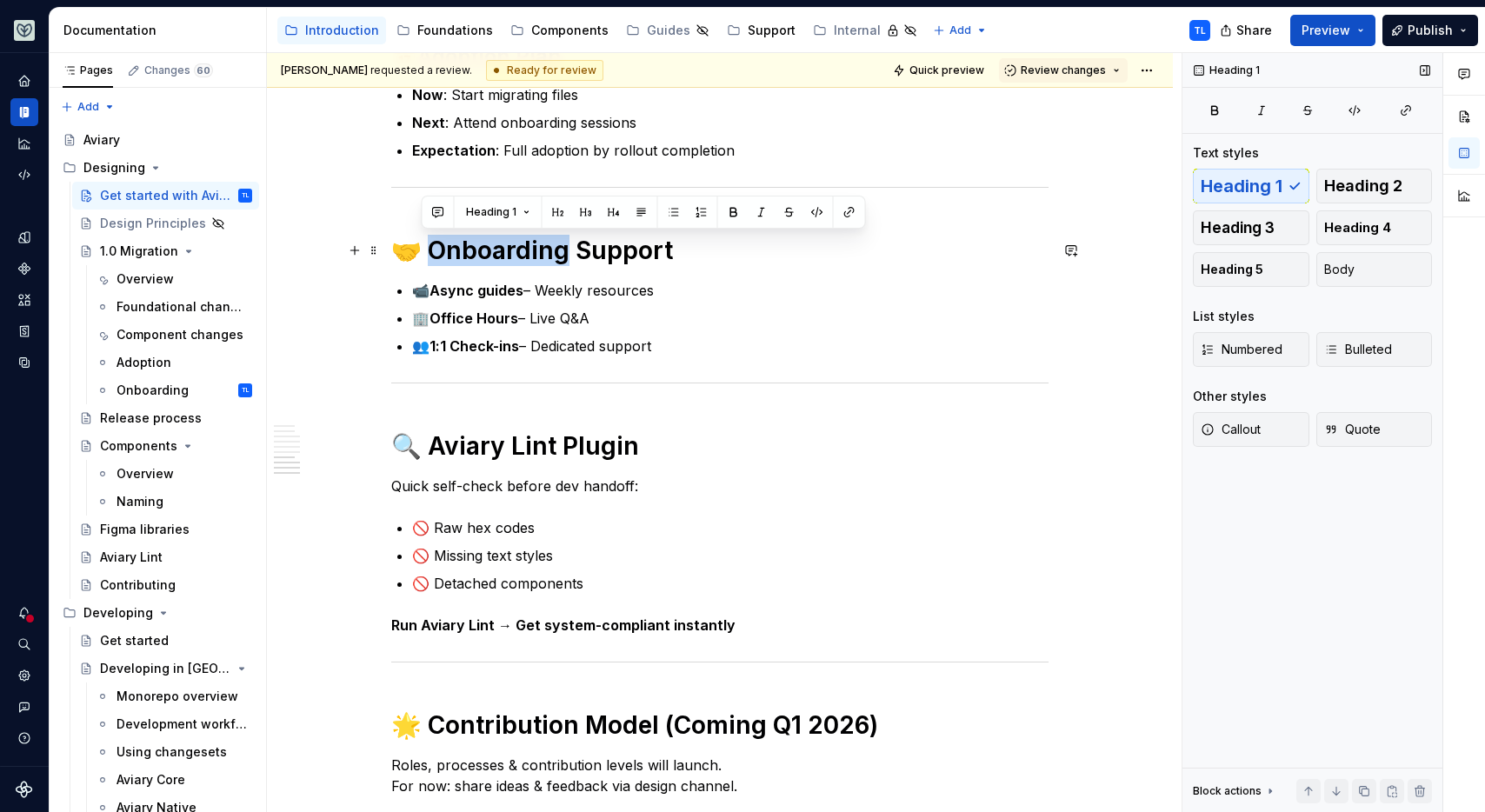
click at [484, 248] on h1 "🤝 Onboarding Support" at bounding box center [720, 250] width 657 height 32
click at [434, 246] on h1 "🤝 Onboarding Support" at bounding box center [720, 250] width 657 height 32
drag, startPoint x: 425, startPoint y: 252, endPoint x: 661, endPoint y: 249, distance: 236.0
click at [661, 249] on h1 "🤝 Onboarding Support" at bounding box center [720, 250] width 657 height 32
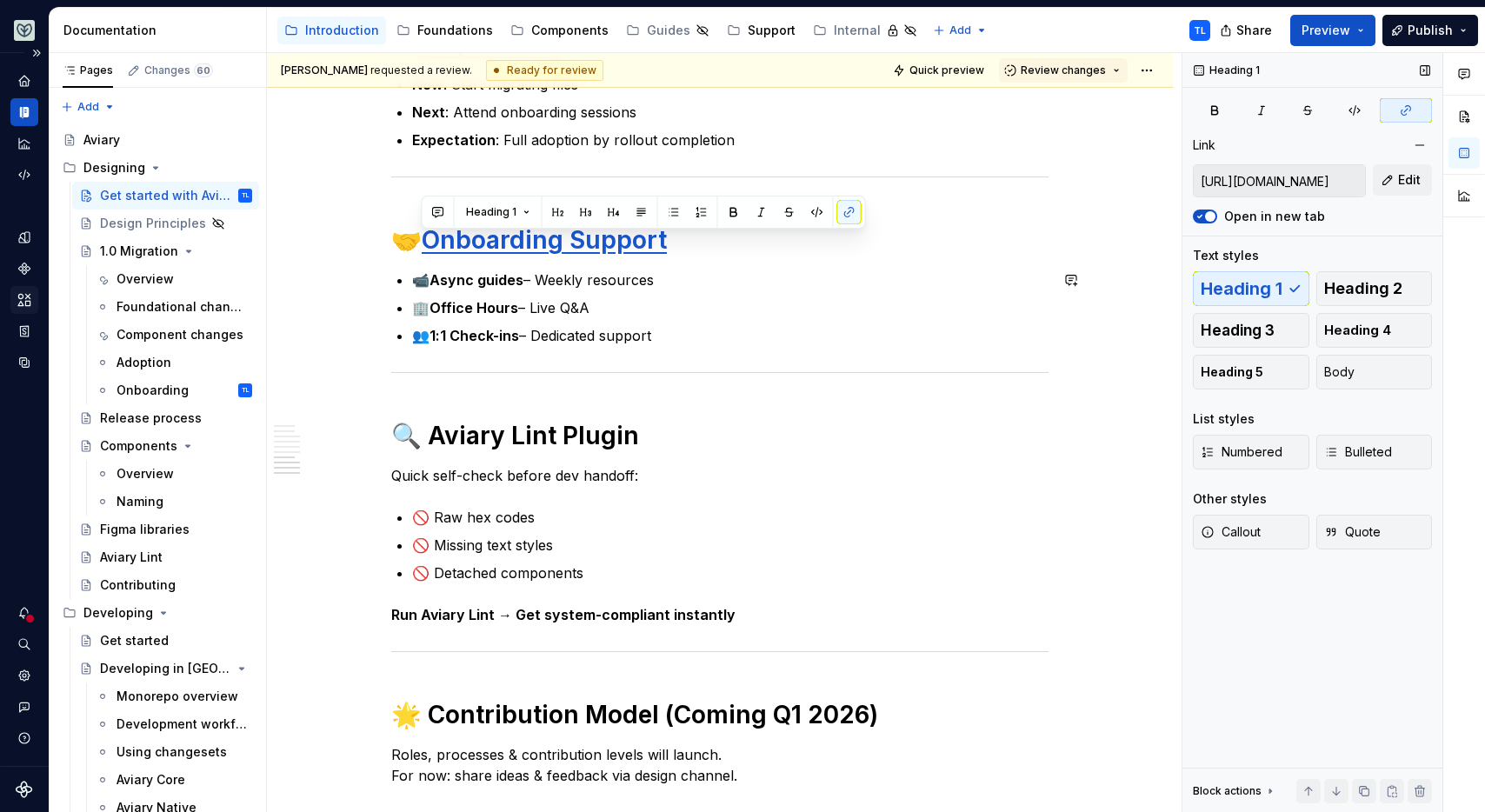
scroll to position [2468, 0]
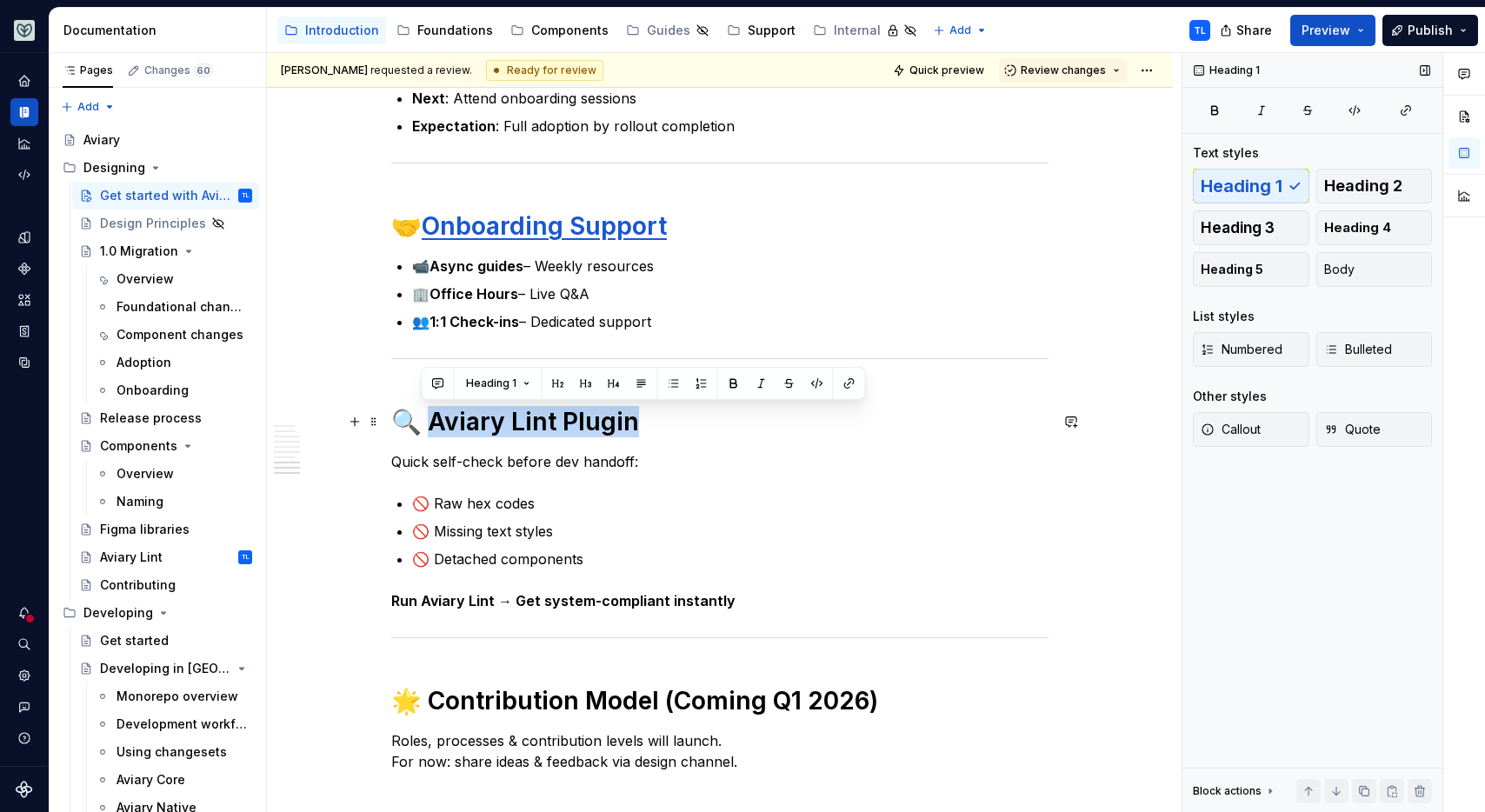
drag, startPoint x: 426, startPoint y: 418, endPoint x: 620, endPoint y: 419, distance: 194.0
click at [623, 421] on h1 "🔍 Aviary Lint Plugin" at bounding box center [720, 421] width 657 height 32
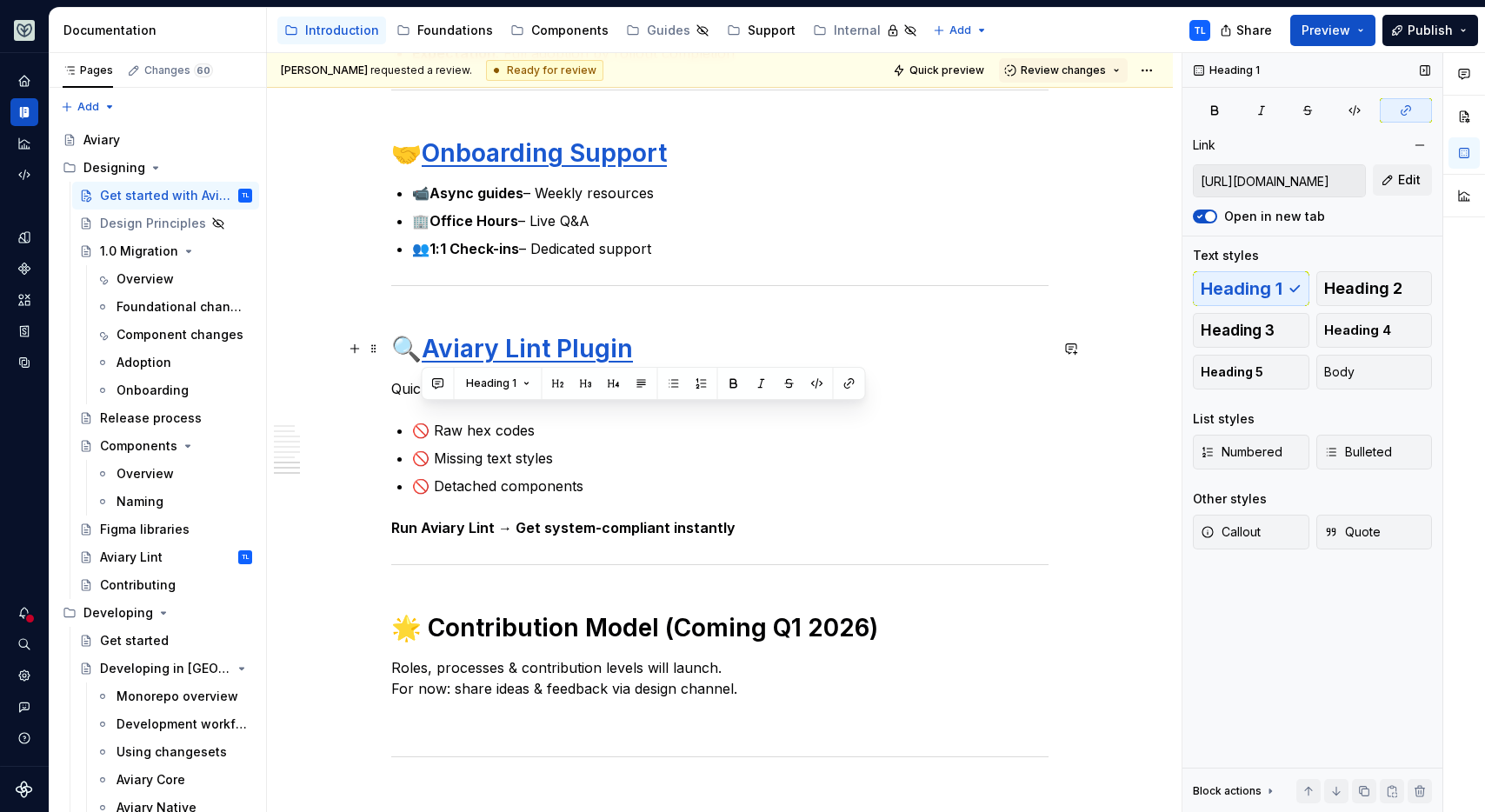
scroll to position [2617, 0]
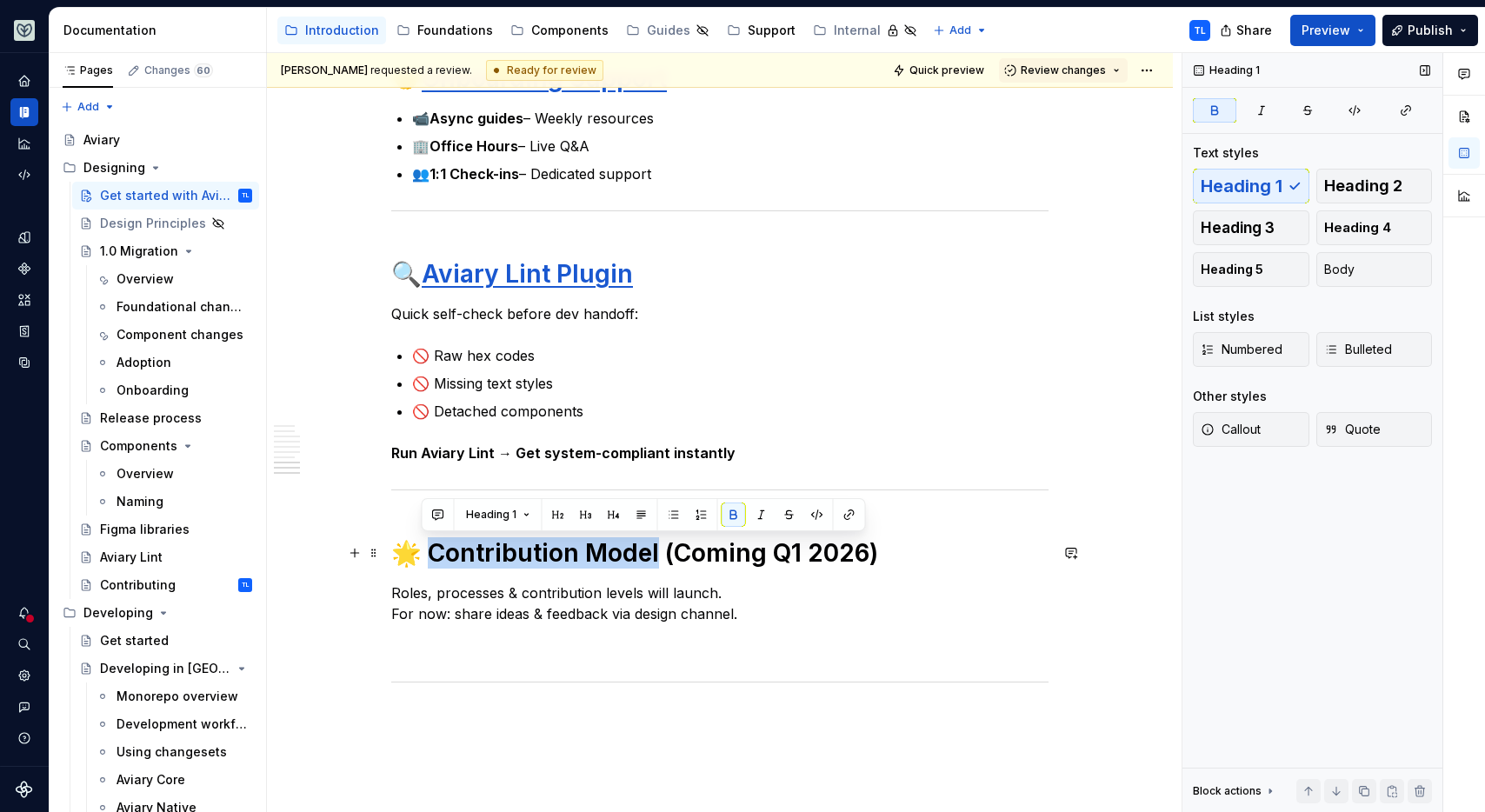
drag, startPoint x: 424, startPoint y: 555, endPoint x: 649, endPoint y: 546, distance: 225.2
click at [650, 551] on strong "🌟 Contribution Model (Coming Q1 2026)" at bounding box center [634, 552] width 486 height 30
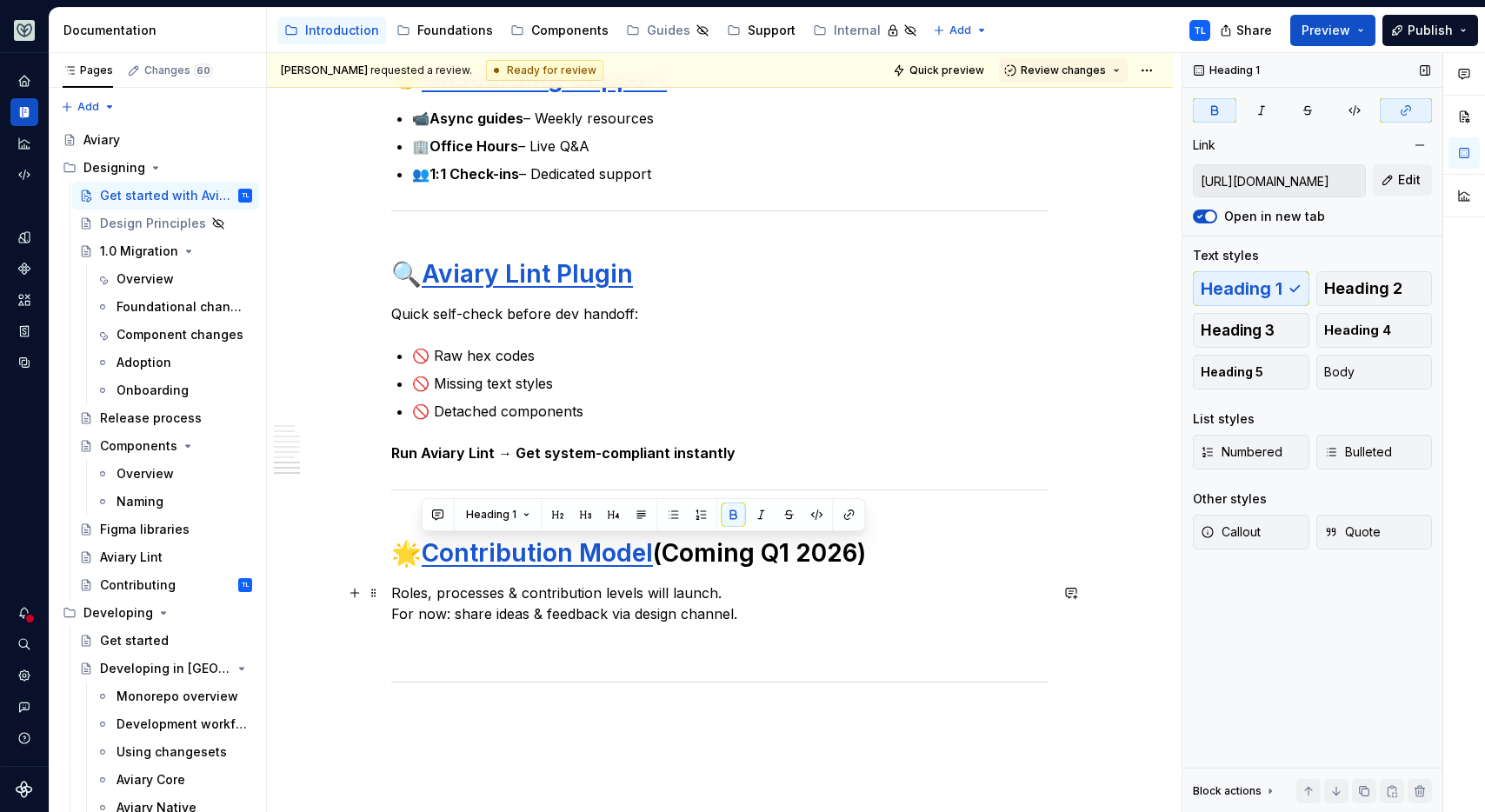
click at [695, 590] on p "Roles, processes & contribution levels will launch. For now: share ideas & feed…" at bounding box center [720, 603] width 657 height 42
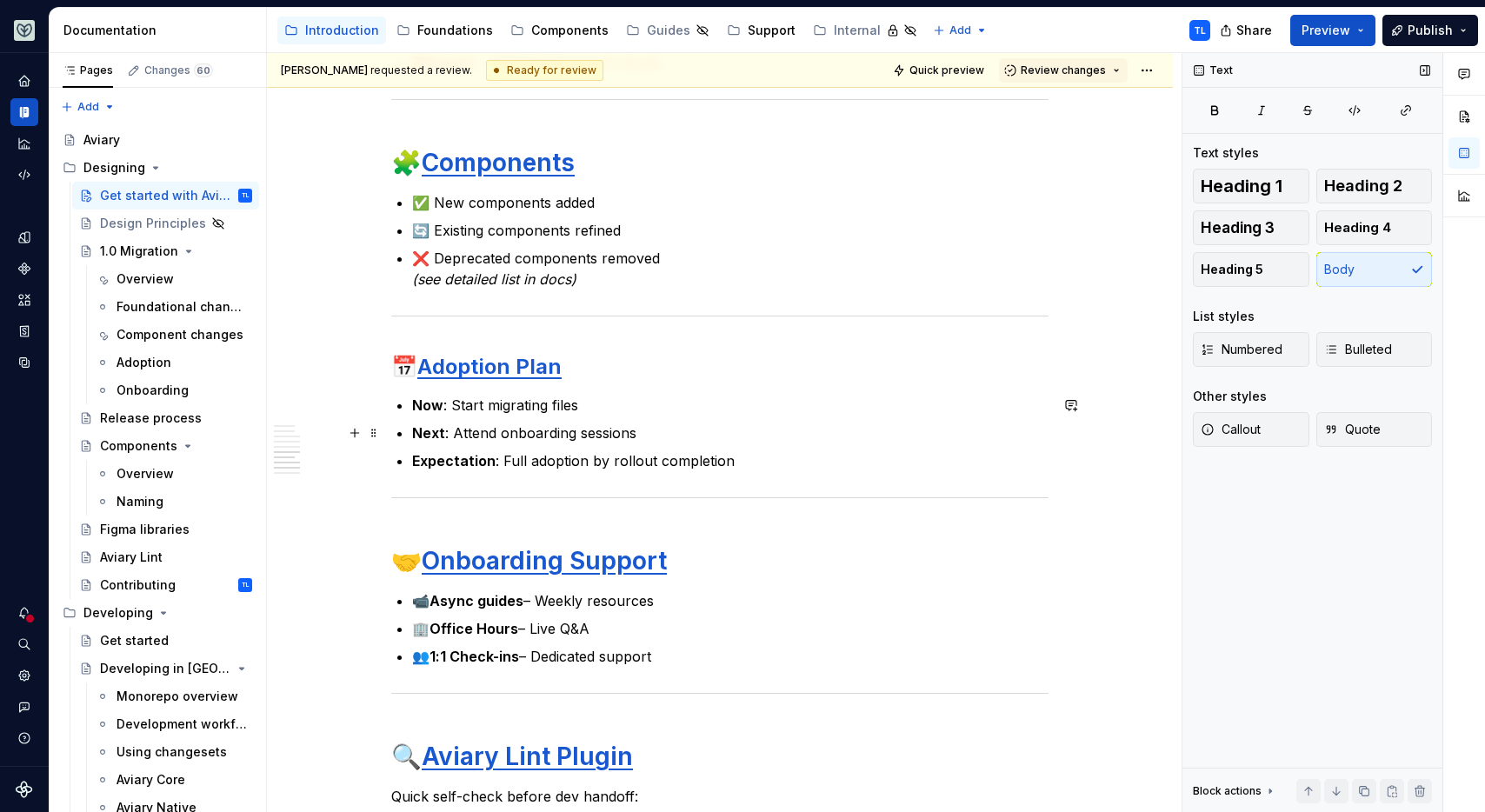
scroll to position [2135, 0]
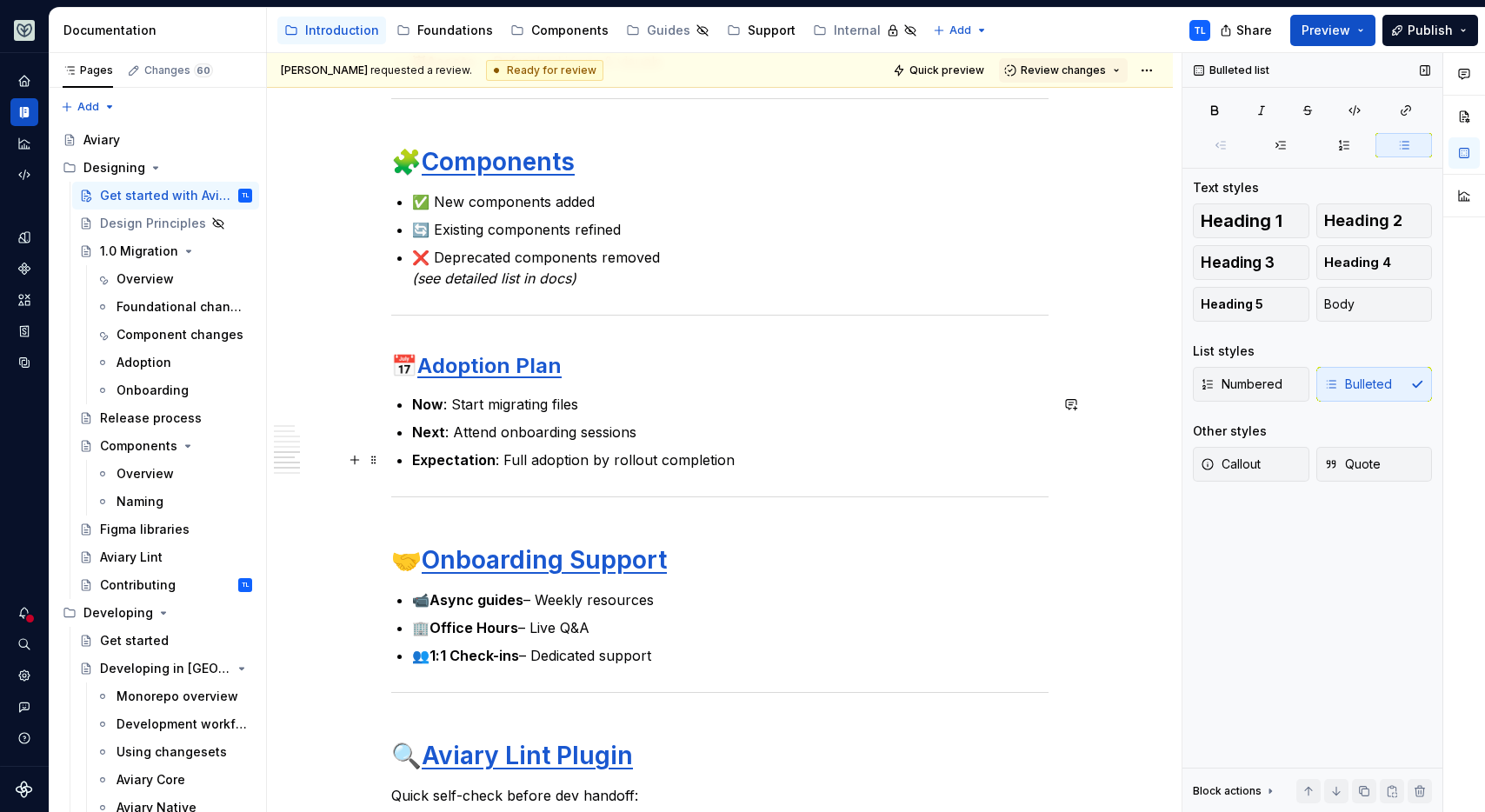
click at [609, 463] on p "Expectation : Full adoption by rollout completion" at bounding box center [730, 459] width 636 height 21
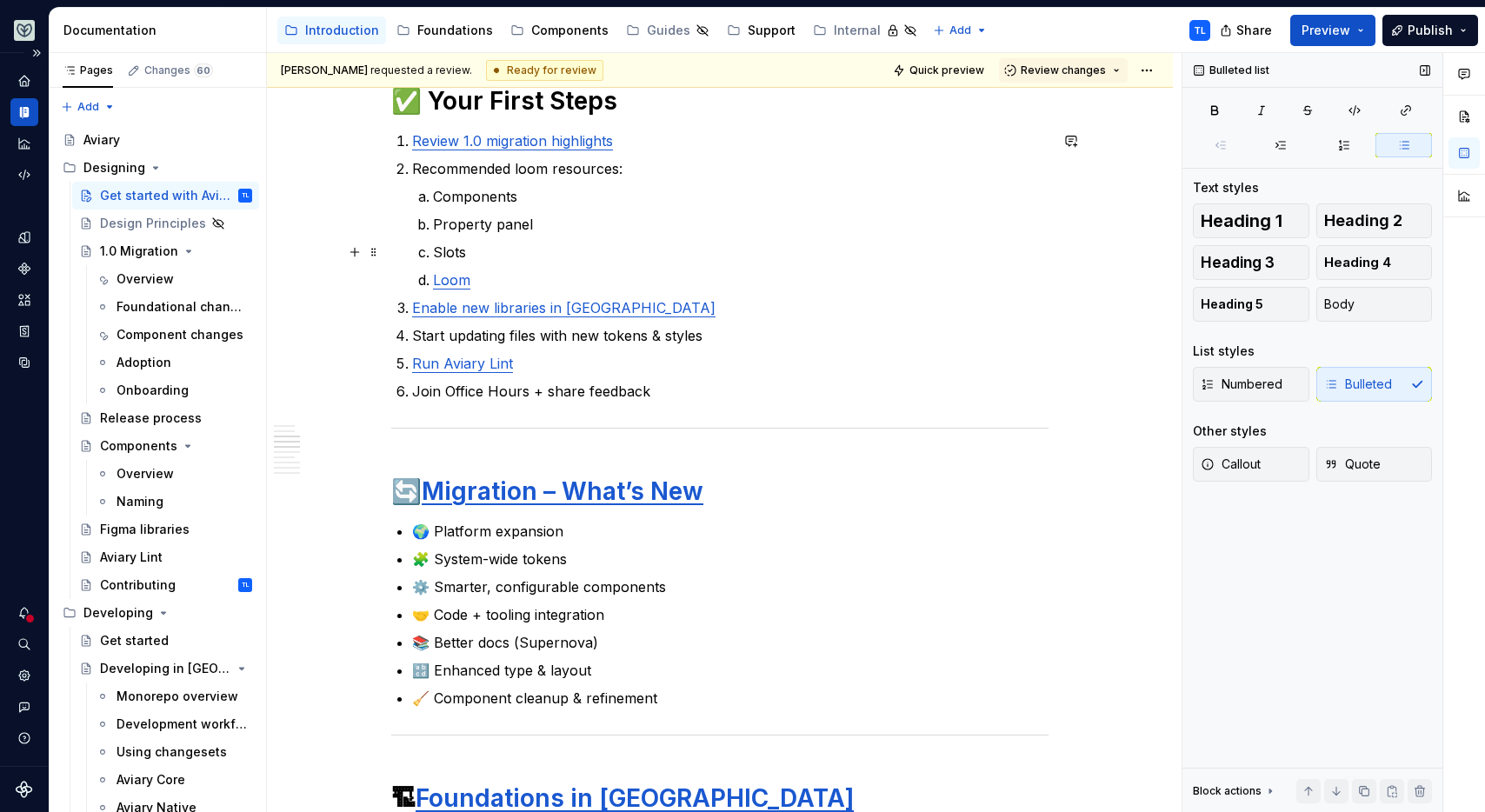
scroll to position [1031, 0]
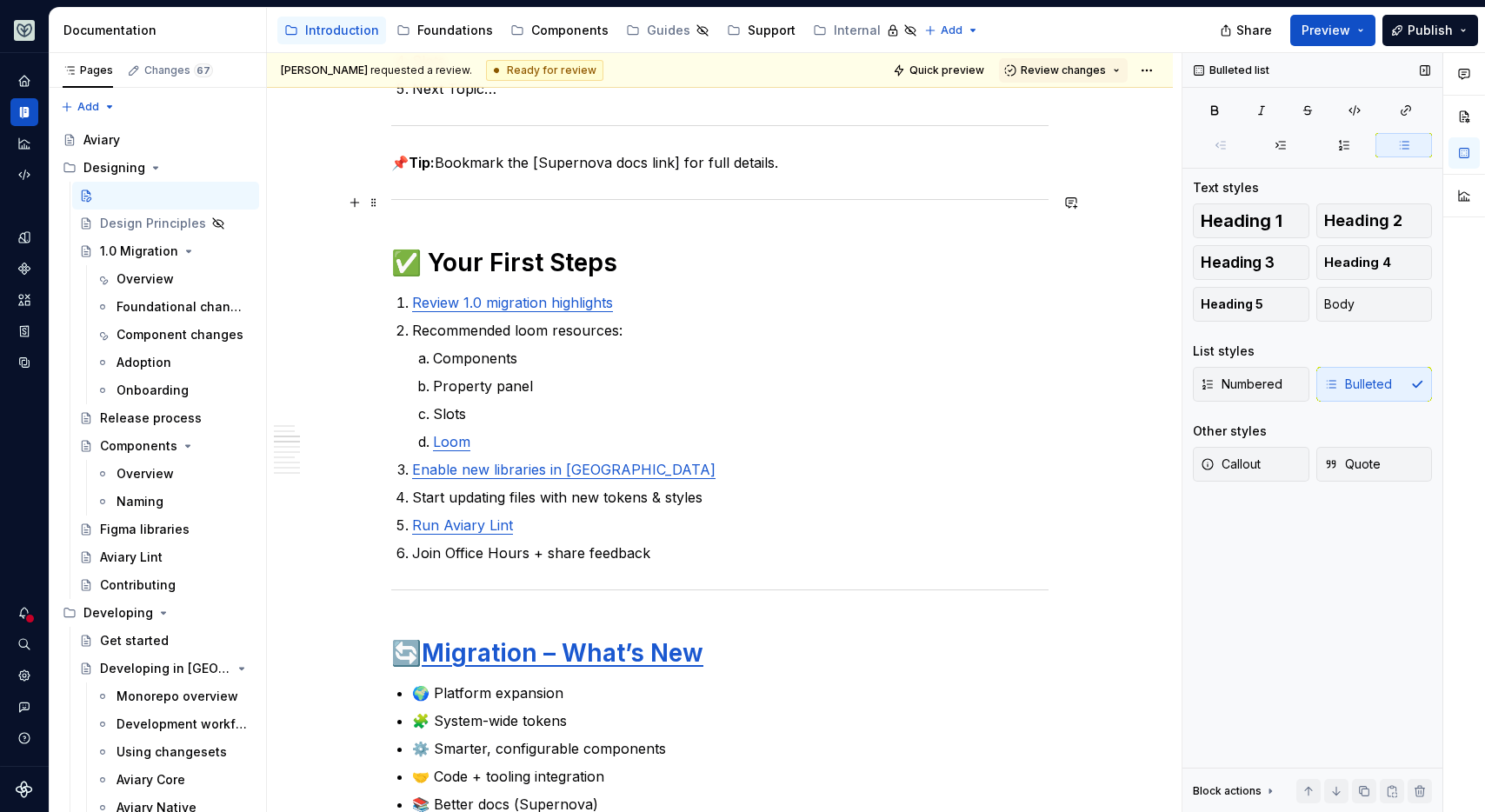
type textarea "*"
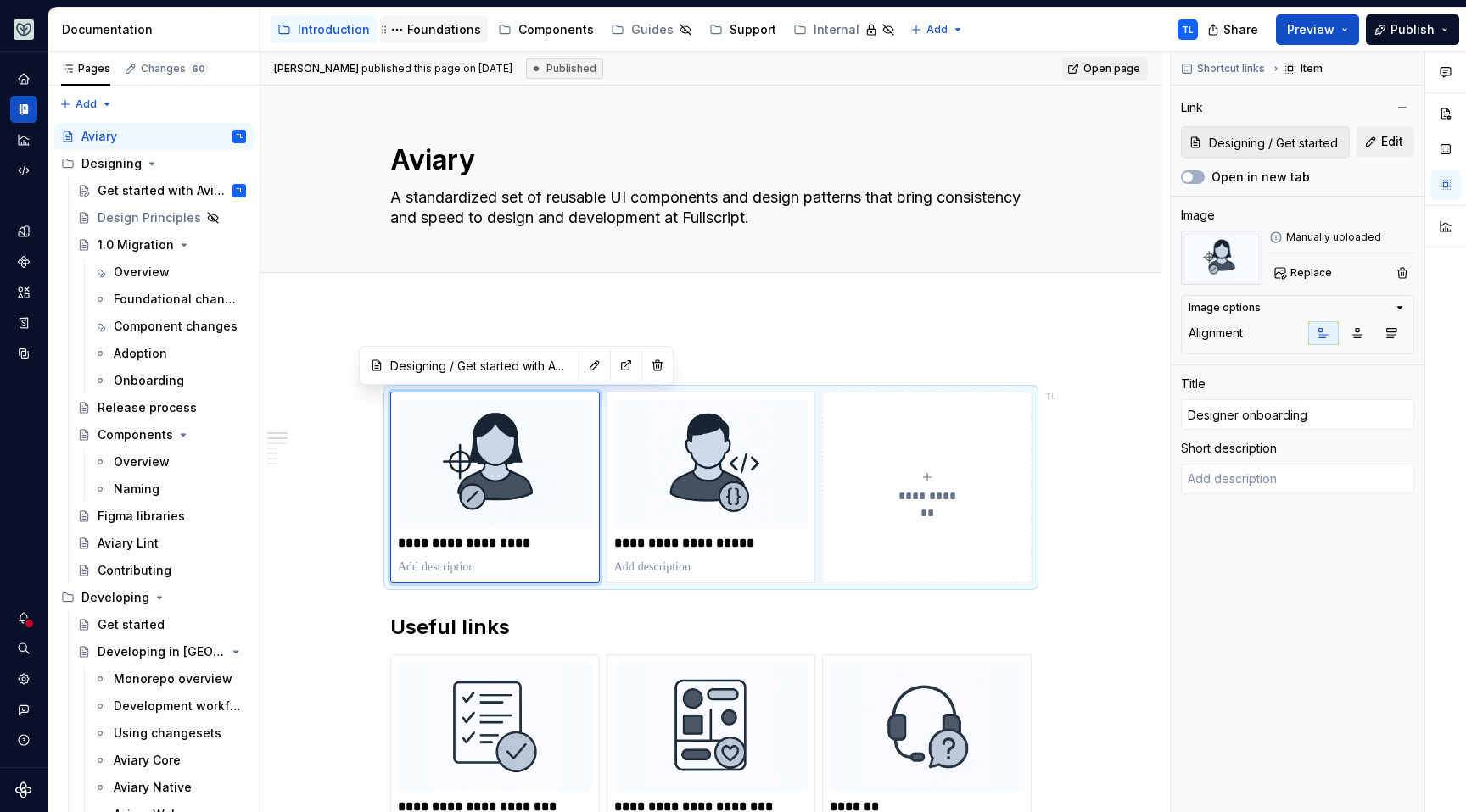
click at [449, 32] on div "Foundations" at bounding box center [444, 30] width 74 height 17
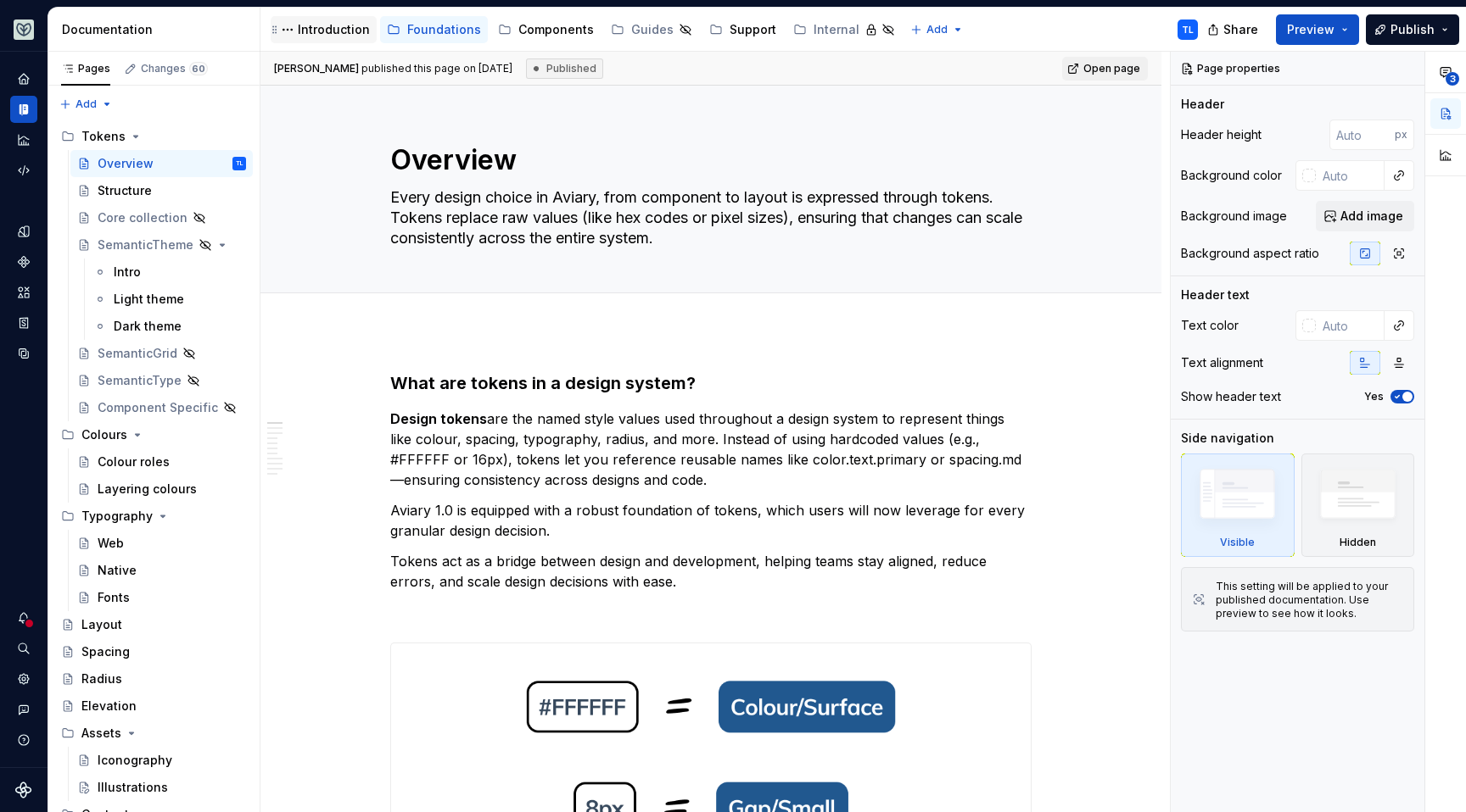
click at [305, 25] on div "Introduction" at bounding box center [333, 30] width 72 height 17
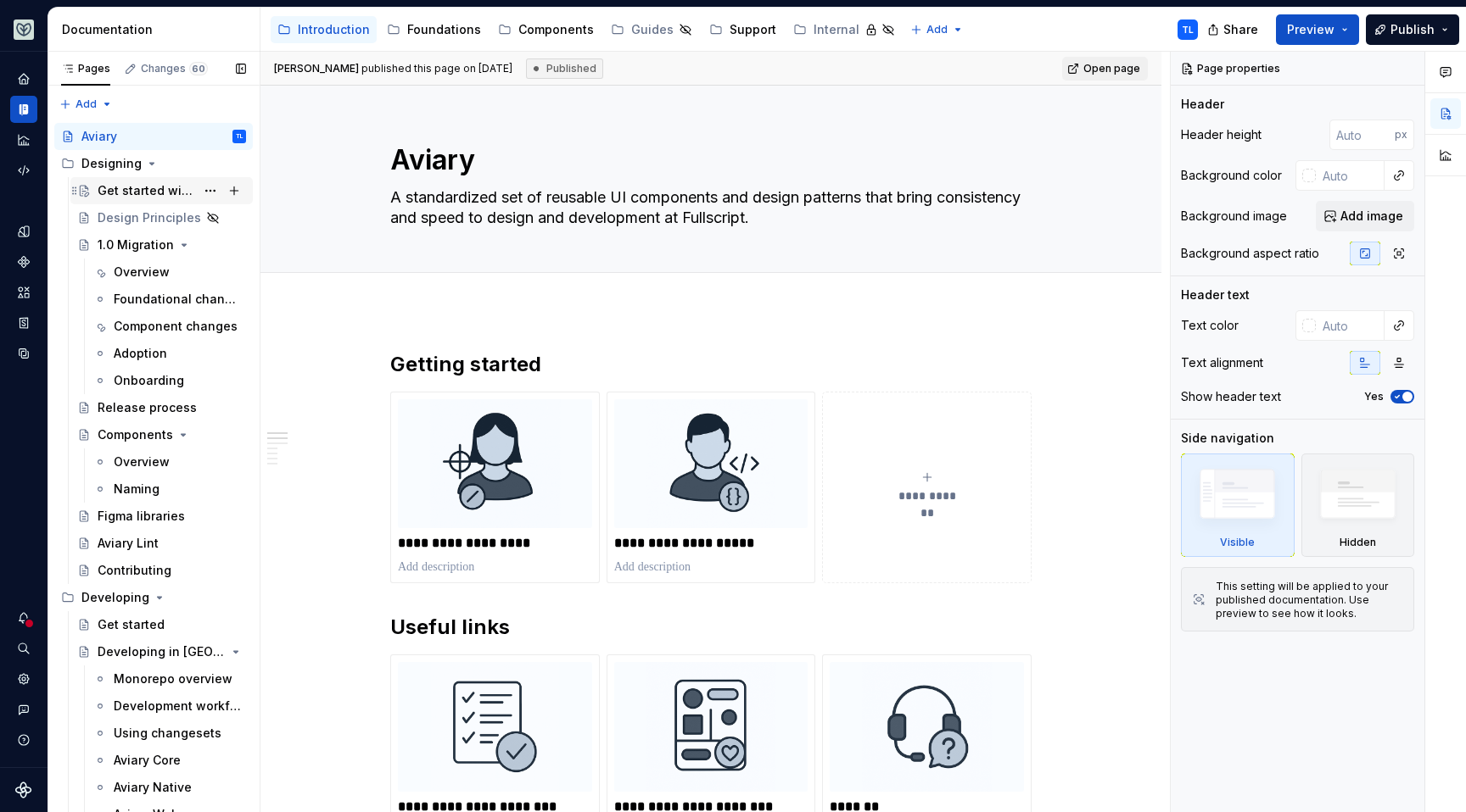
click at [149, 193] on div "Get started with Aviary 1.0" at bounding box center [146, 191] width 98 height 17
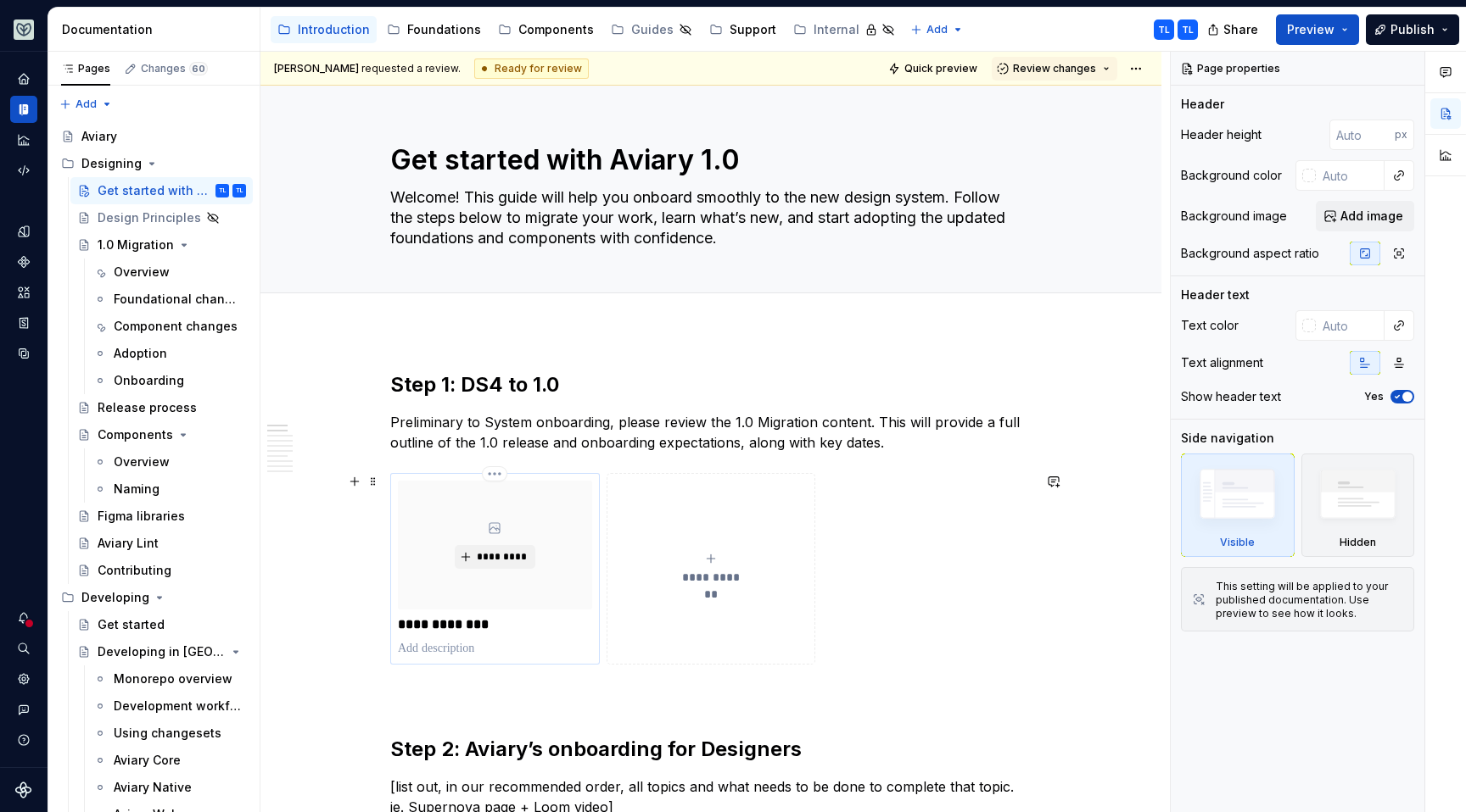
click at [454, 630] on p "**********" at bounding box center [495, 625] width 194 height 17
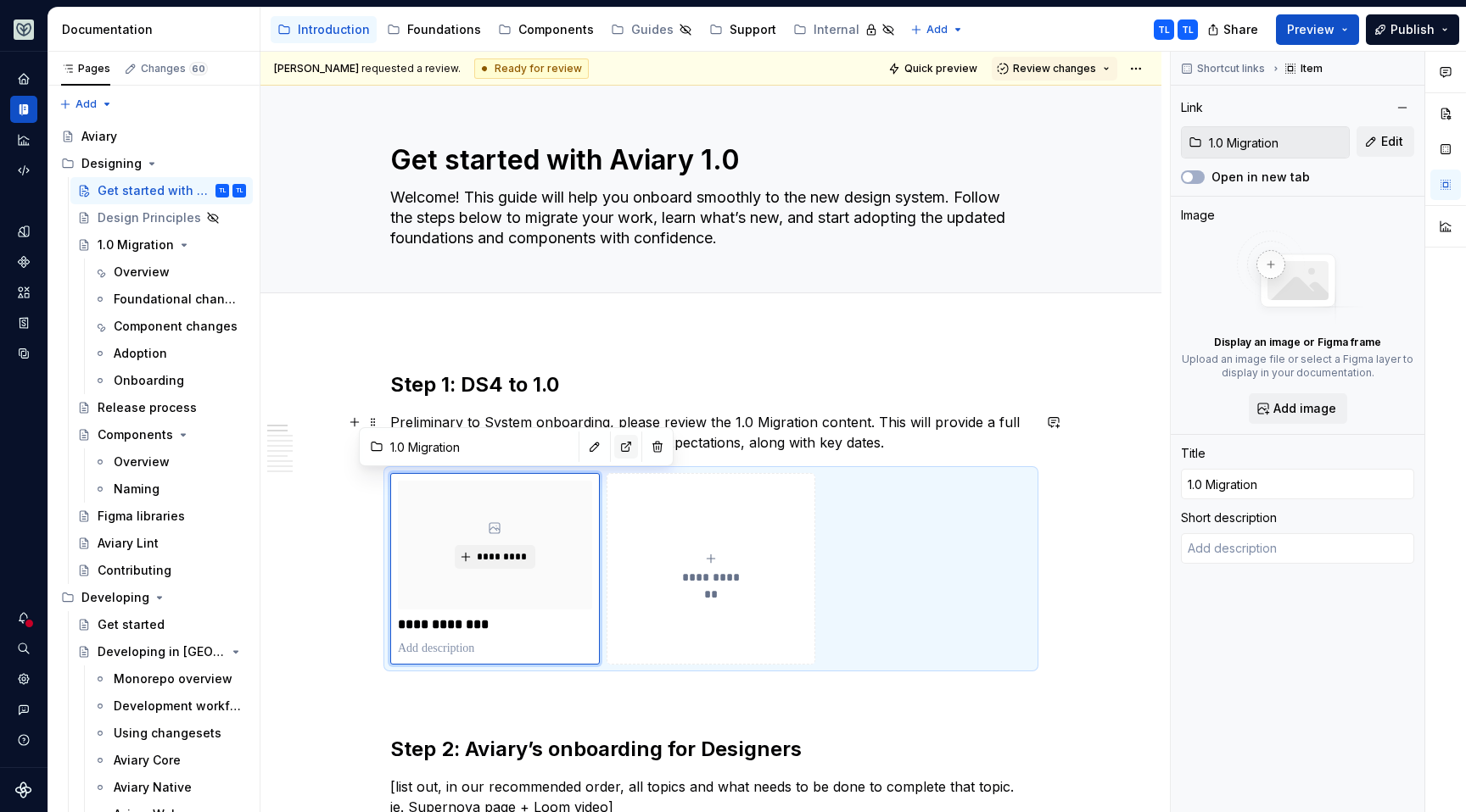
click at [615, 445] on button "button" at bounding box center [626, 447] width 23 height 23
click at [124, 267] on div "Overview" at bounding box center [142, 272] width 56 height 17
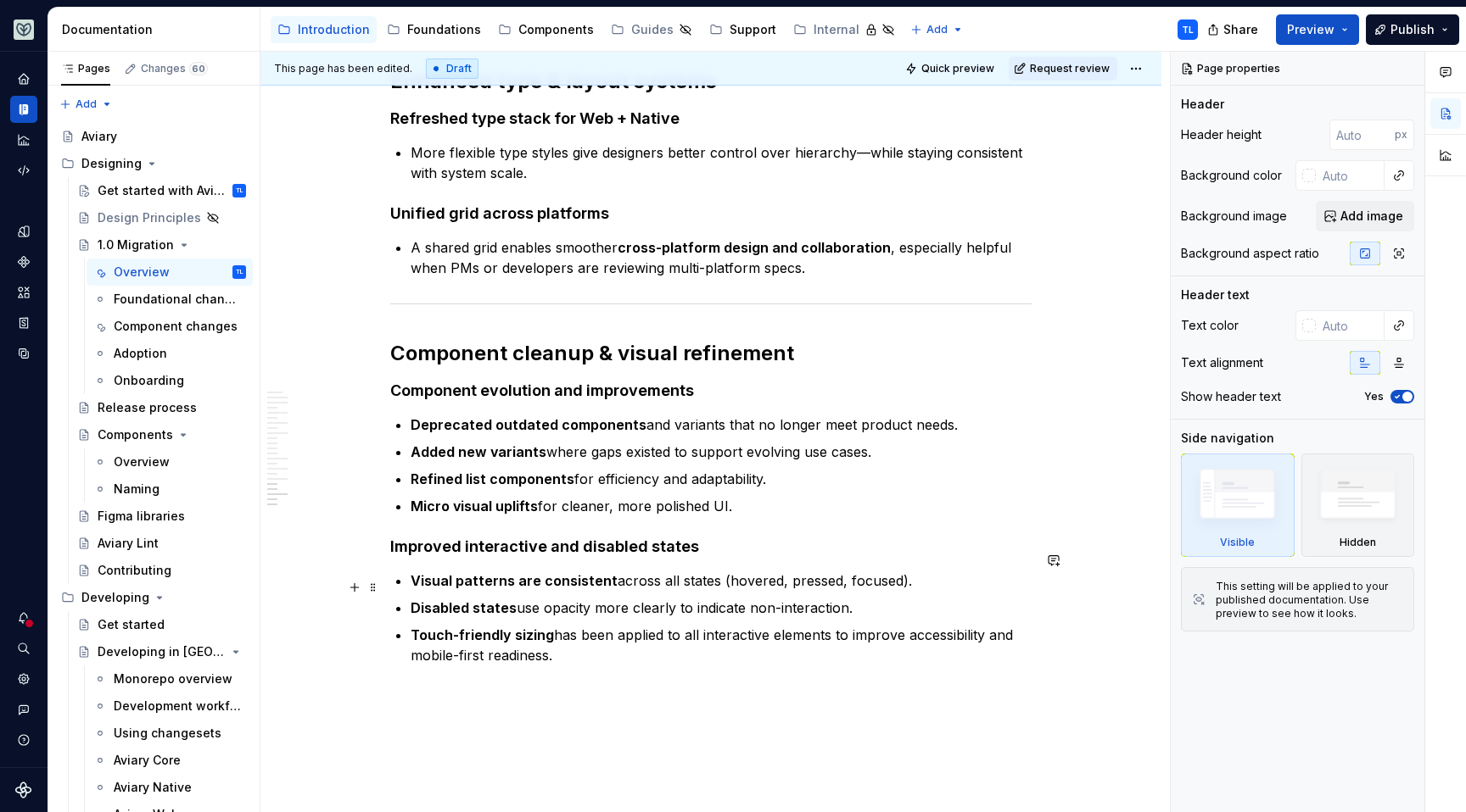
scroll to position [2608, 0]
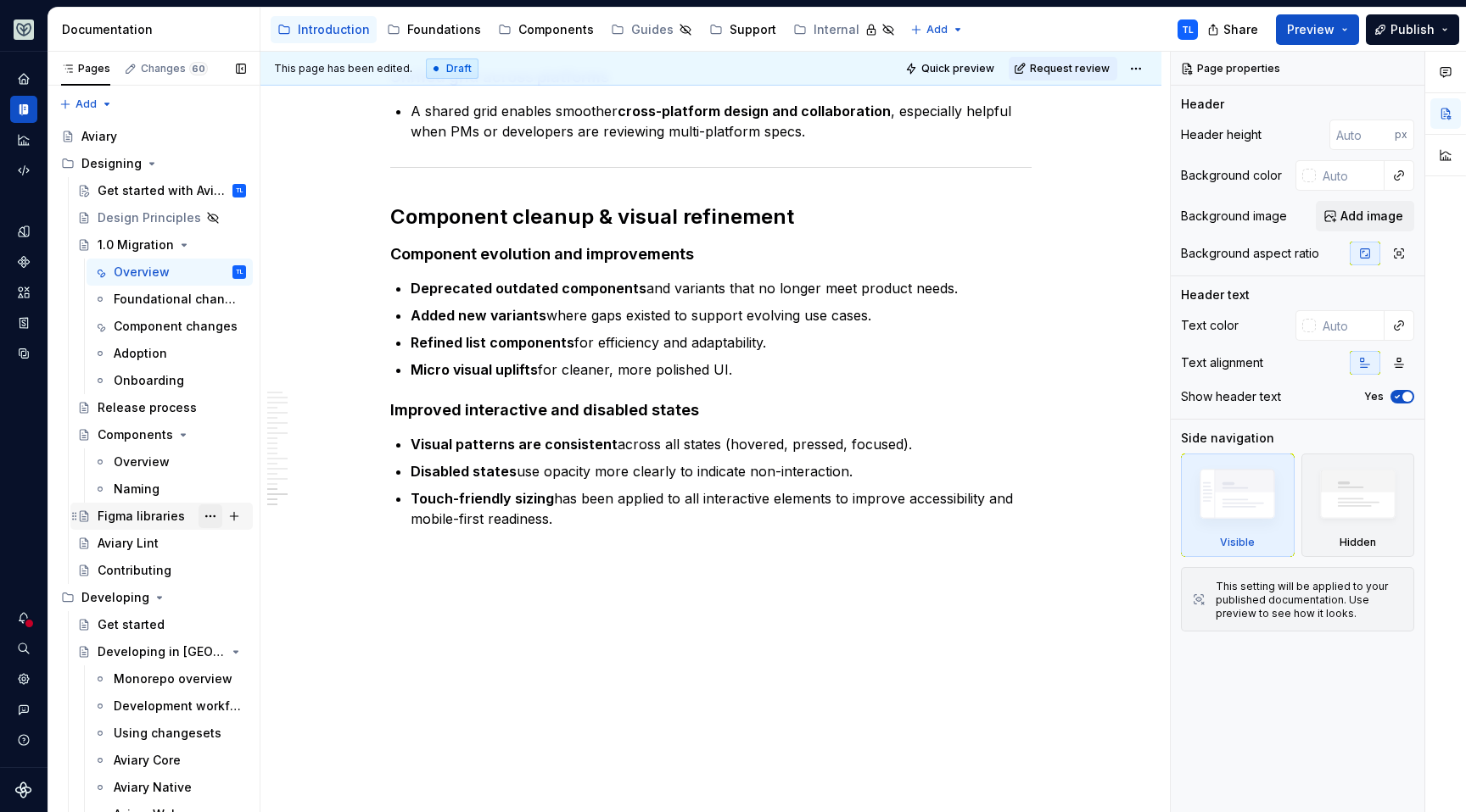
click at [201, 513] on button "Page tree" at bounding box center [210, 516] width 23 height 23
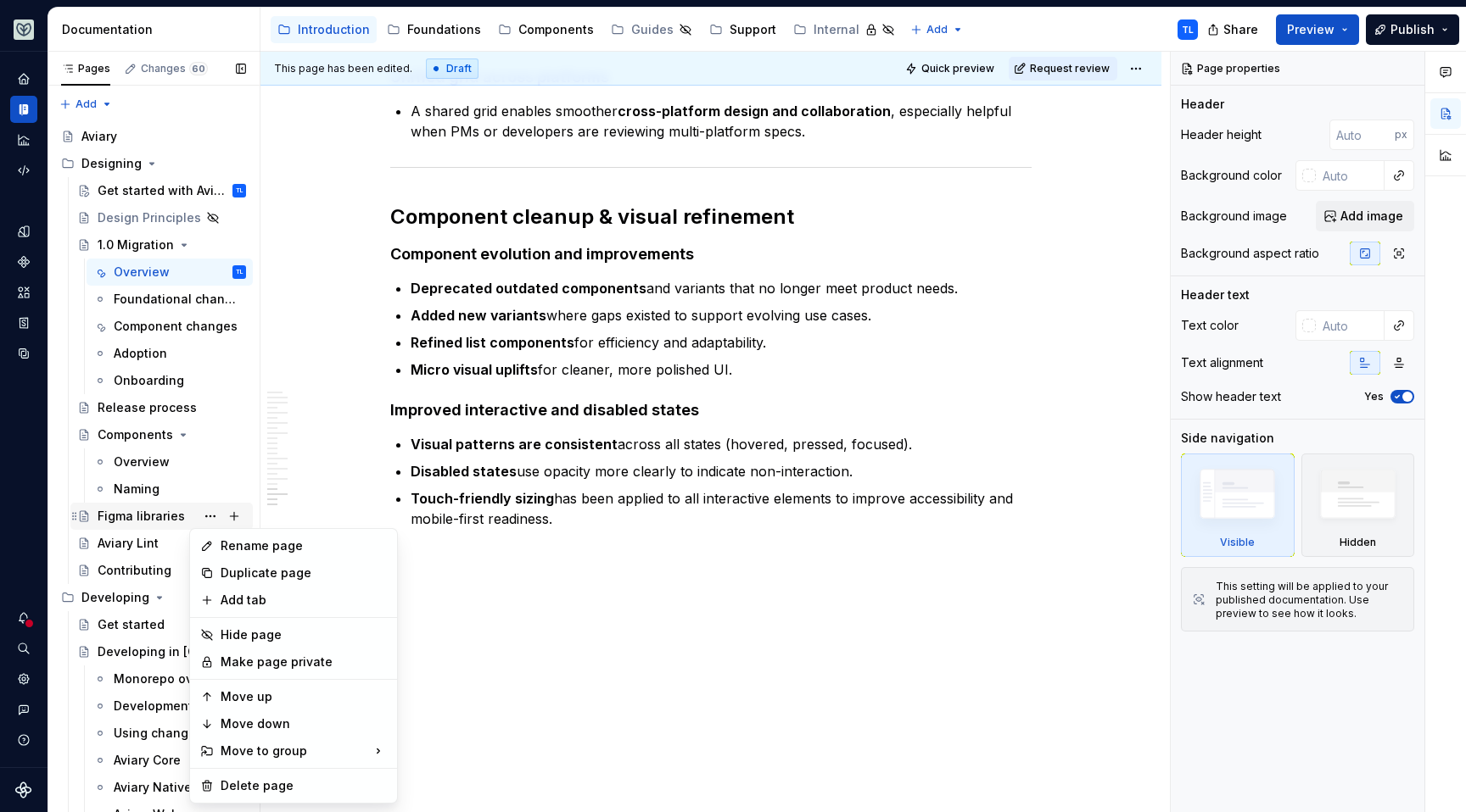
click at [165, 516] on div "Pages Changes 60 Add Accessibility guide for tree Page tree. Navigate the tree …" at bounding box center [153, 435] width 212 height 768
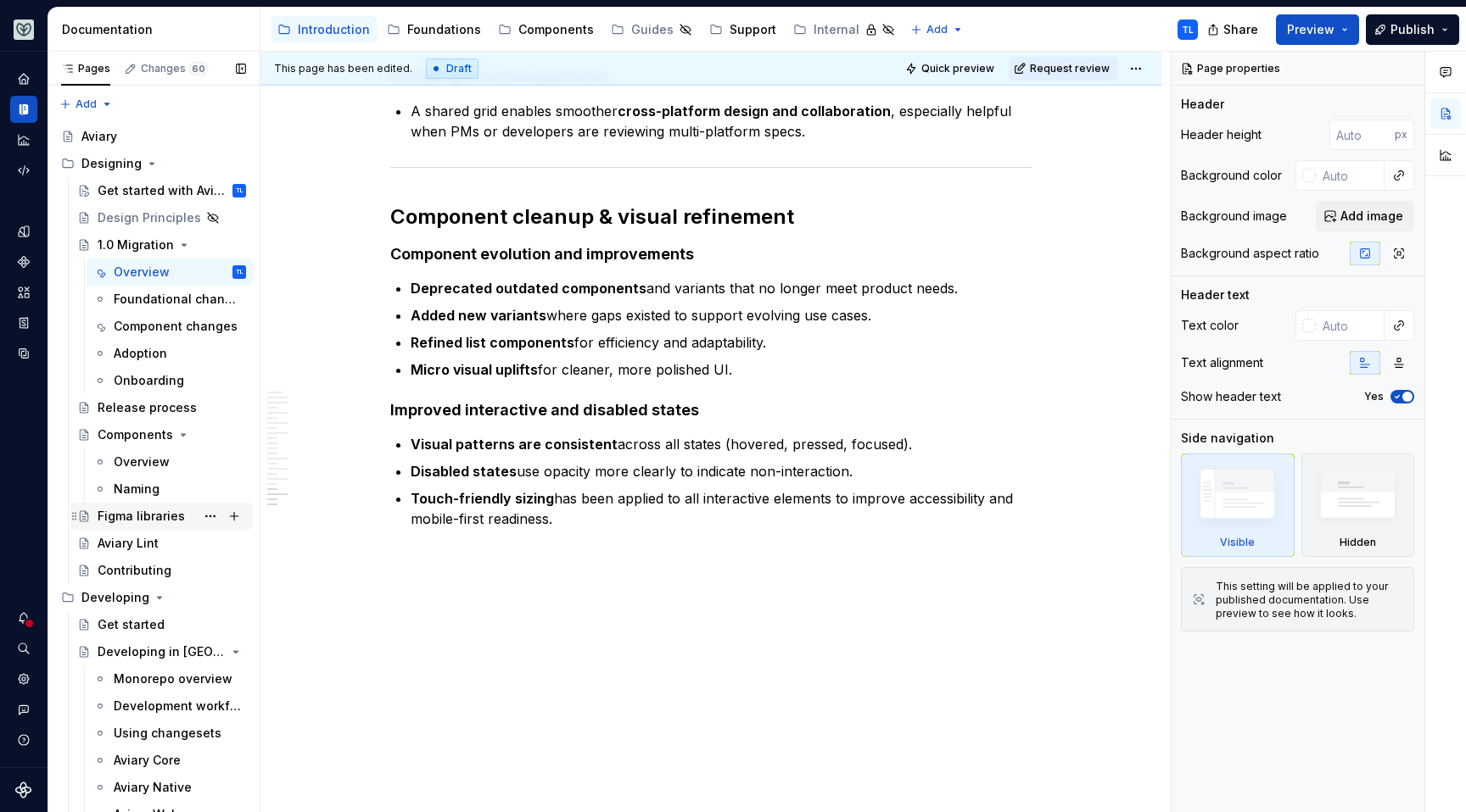
click at [164, 516] on div "Figma libraries" at bounding box center [142, 516] width 88 height 17
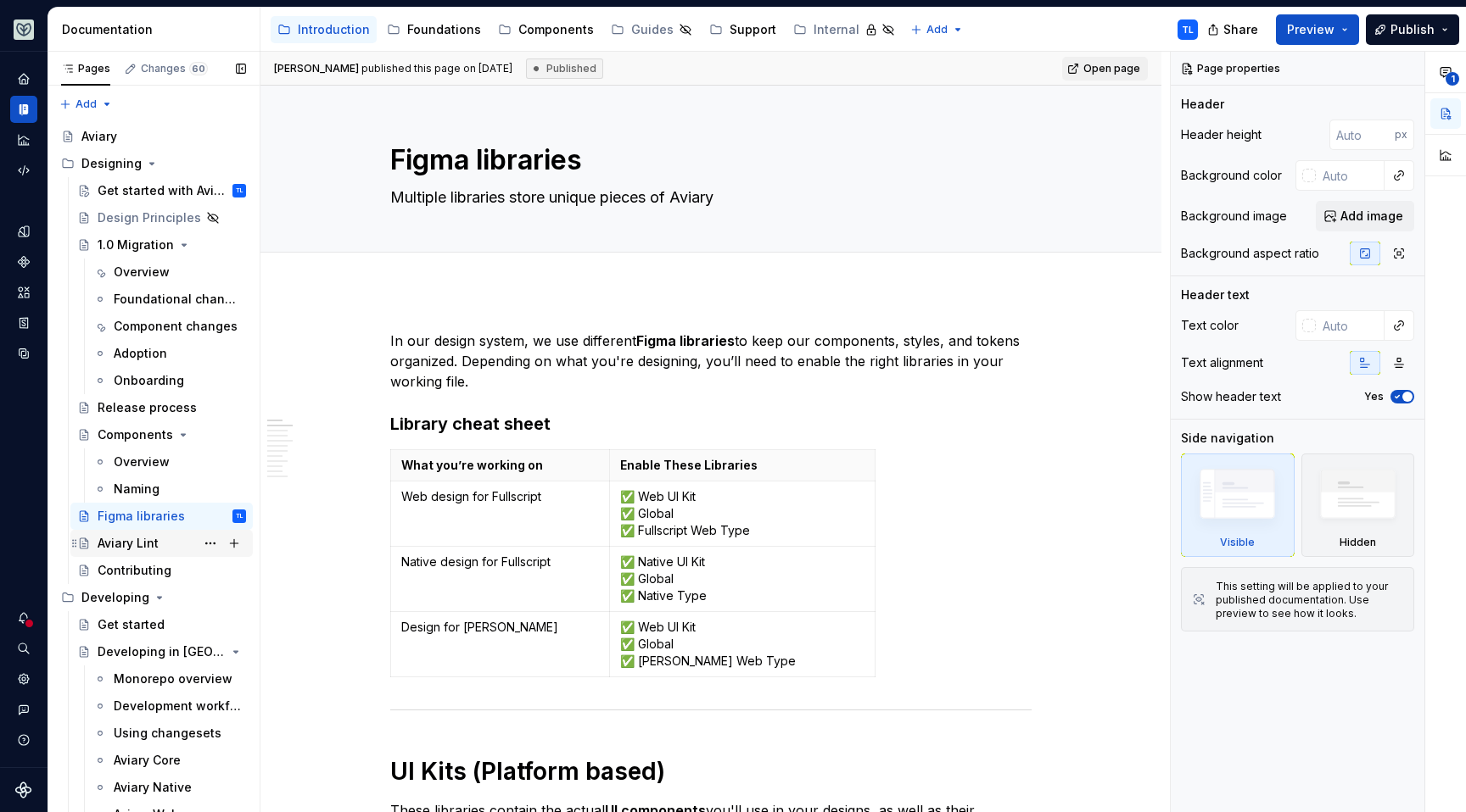
click at [126, 541] on div "Aviary Lint" at bounding box center [128, 544] width 61 height 17
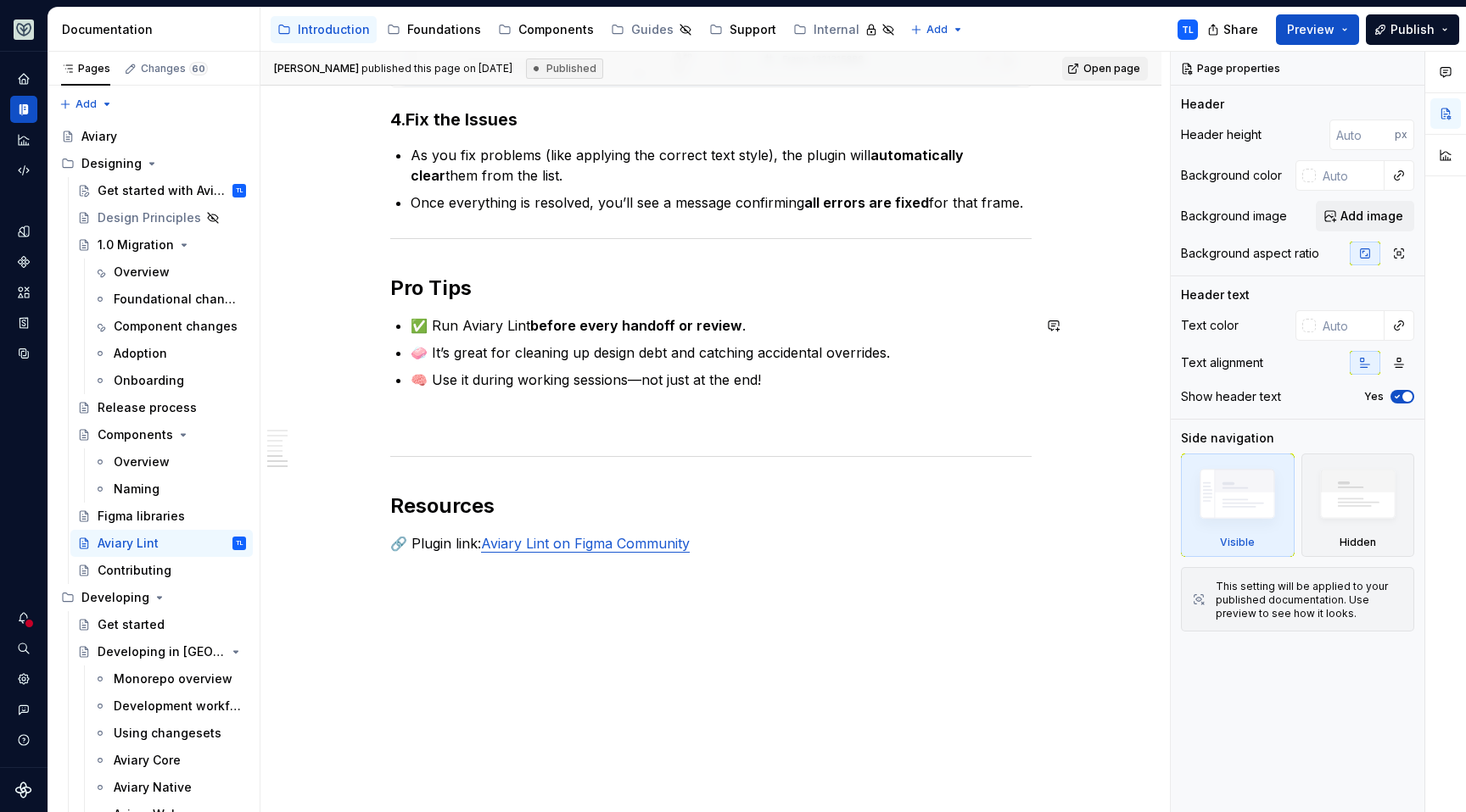
scroll to position [1344, 0]
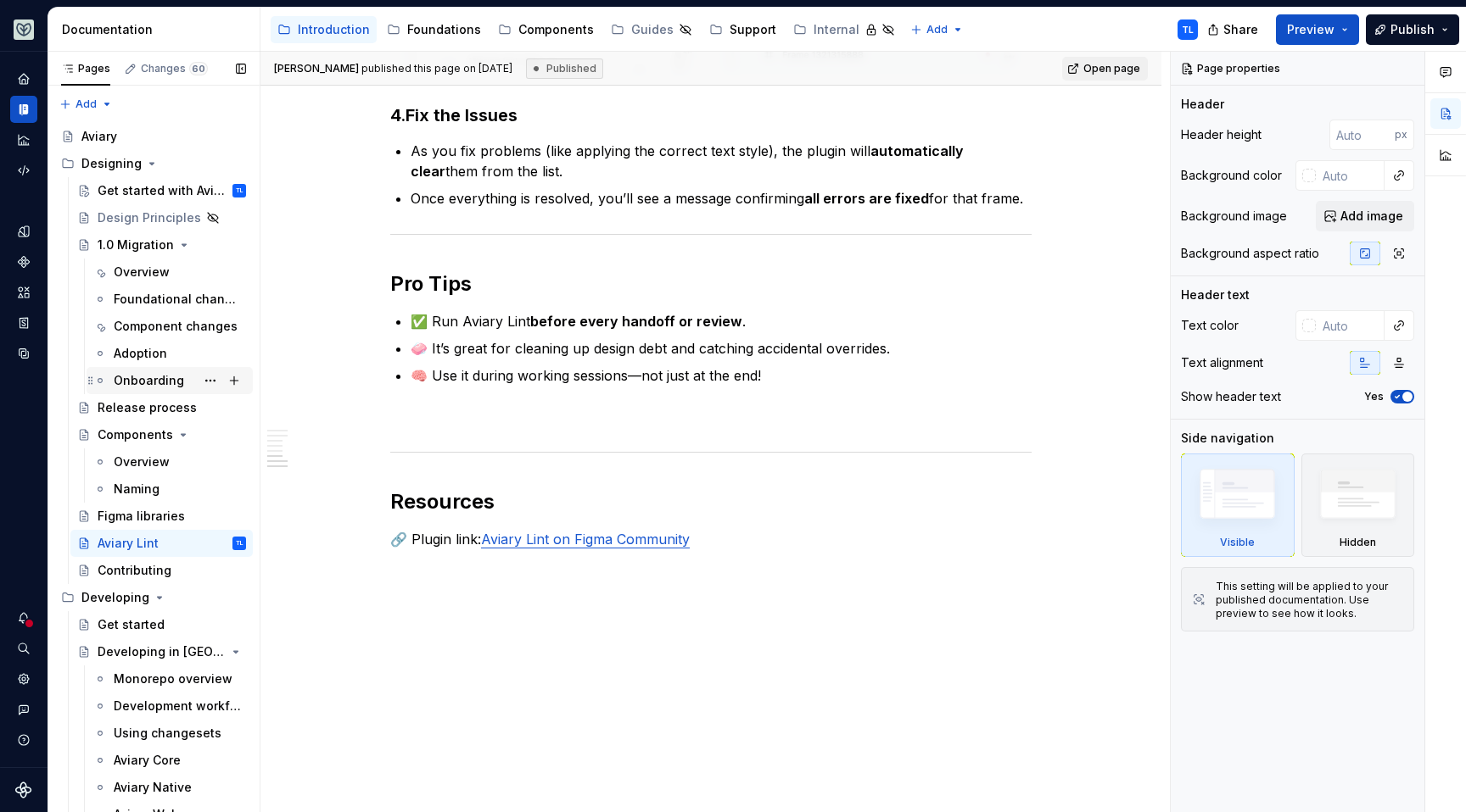
click at [151, 383] on div "Onboarding" at bounding box center [148, 380] width 70 height 17
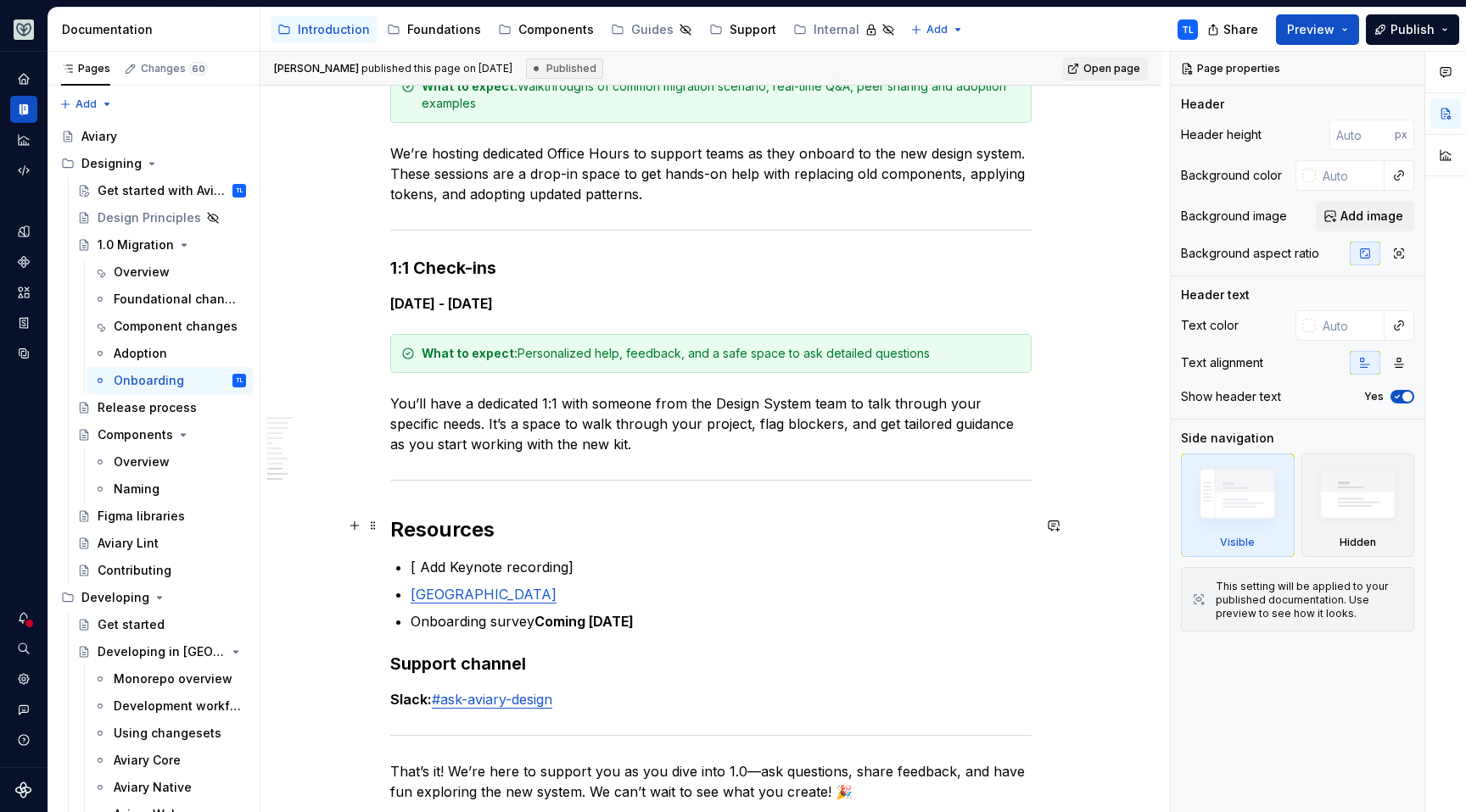
scroll to position [2172, 0]
click at [439, 588] on link "Loom Library" at bounding box center [483, 593] width 145 height 17
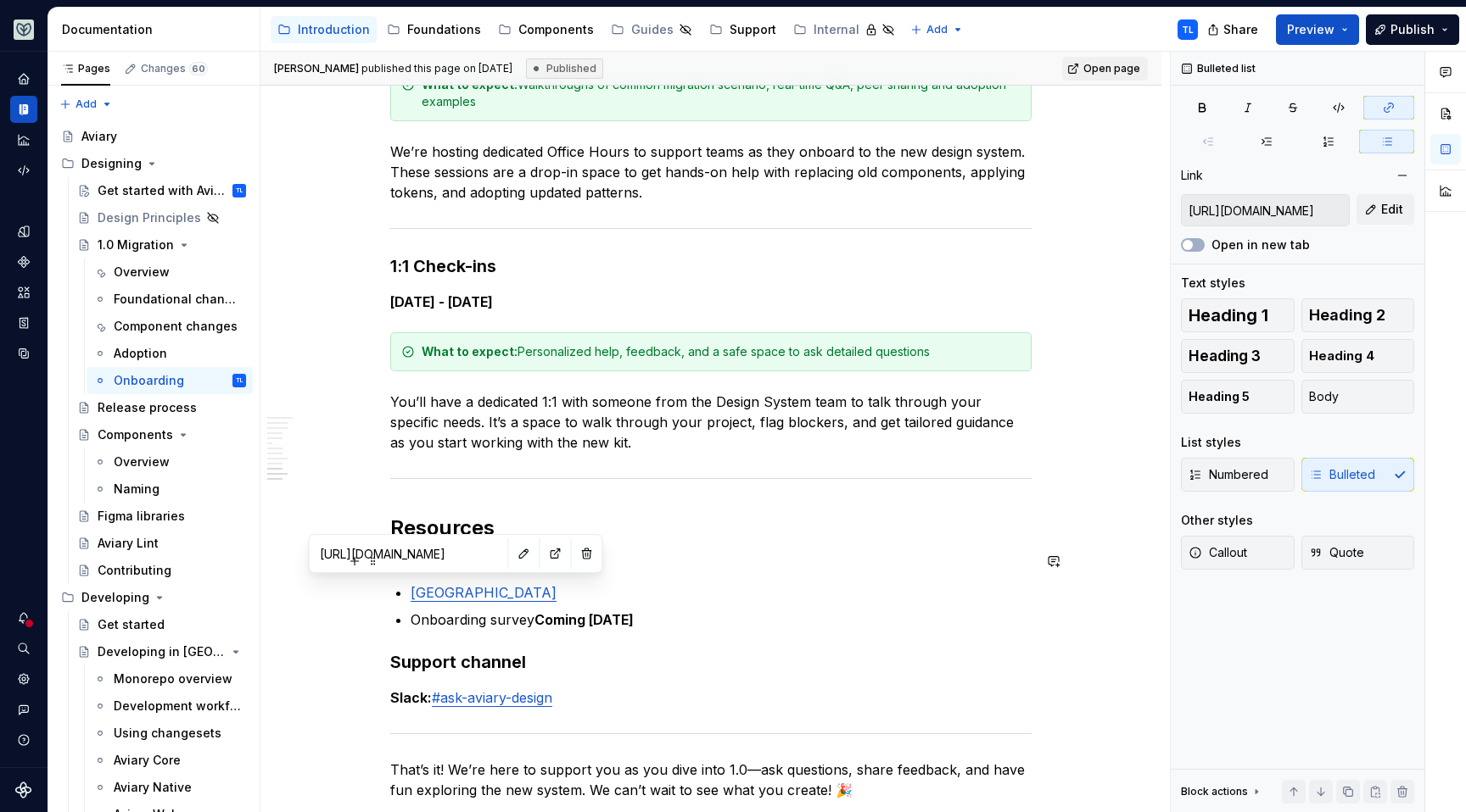
click at [414, 553] on input "https://www.loom.com/spaces/All-Fullscript-1227065/folders/Aviary-Design-System…" at bounding box center [409, 554] width 192 height 31
click at [544, 554] on button "button" at bounding box center [555, 553] width 23 height 23
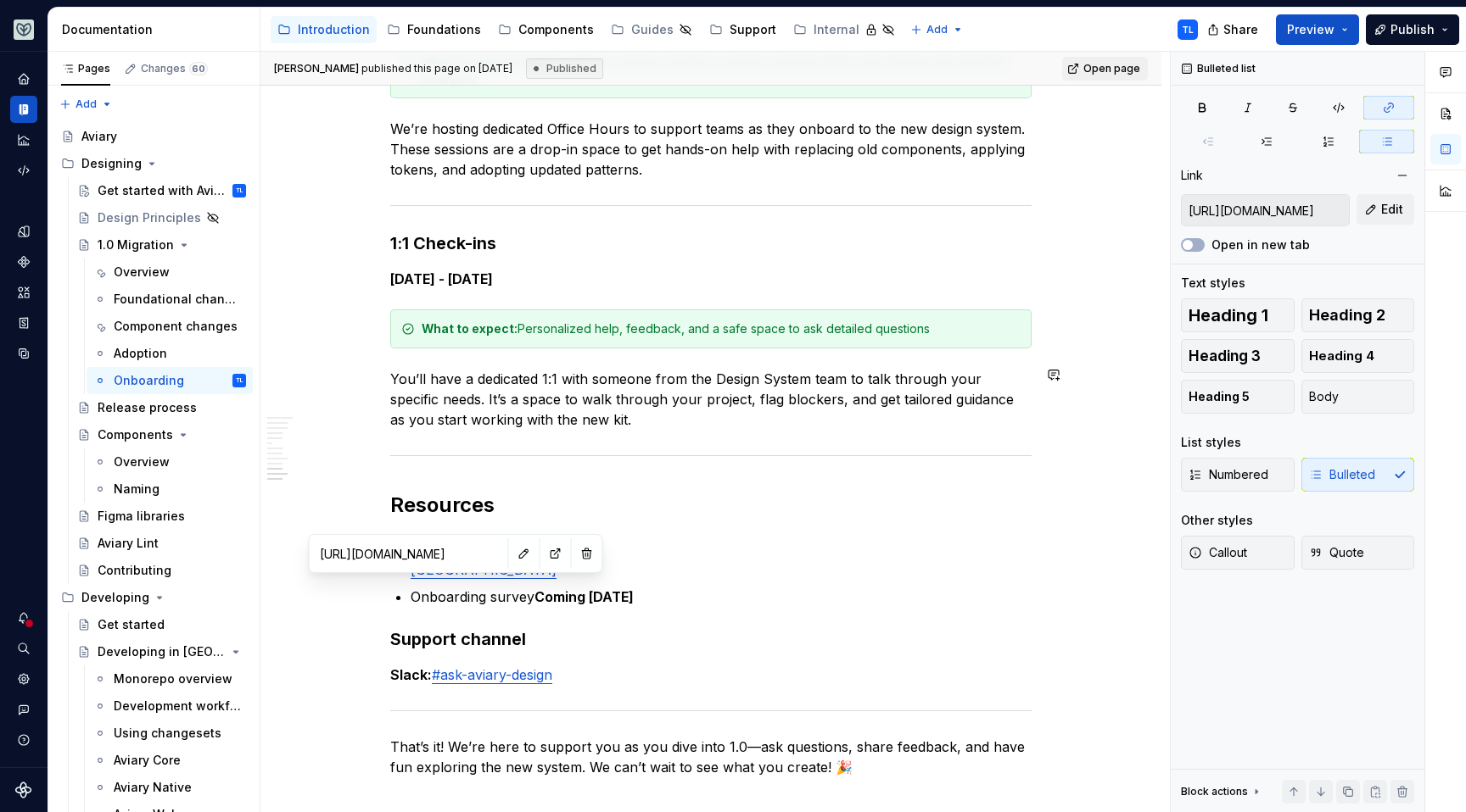
scroll to position [2313, 0]
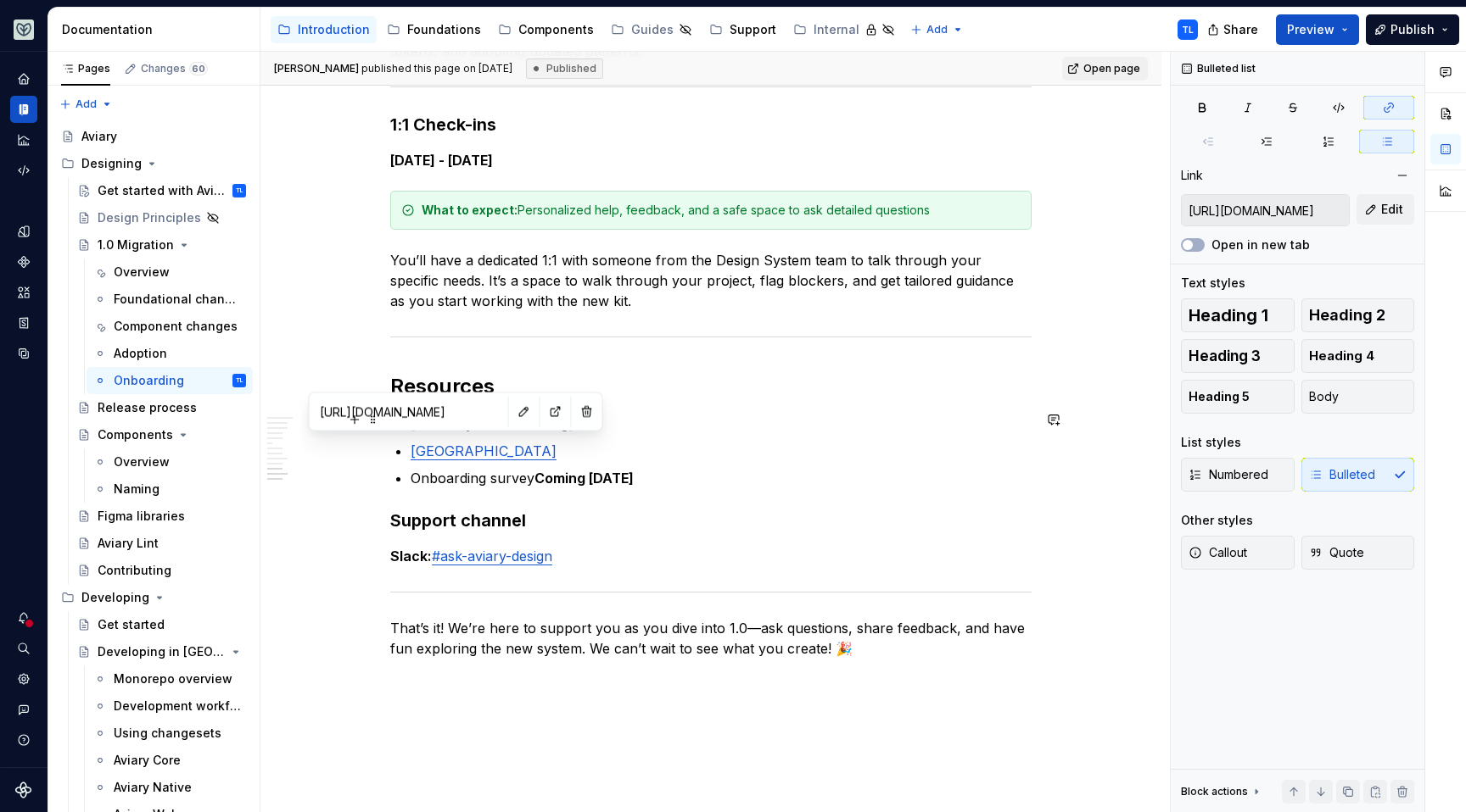
click at [629, 414] on p "[ Add Keynote recording]" at bounding box center [721, 424] width 621 height 21
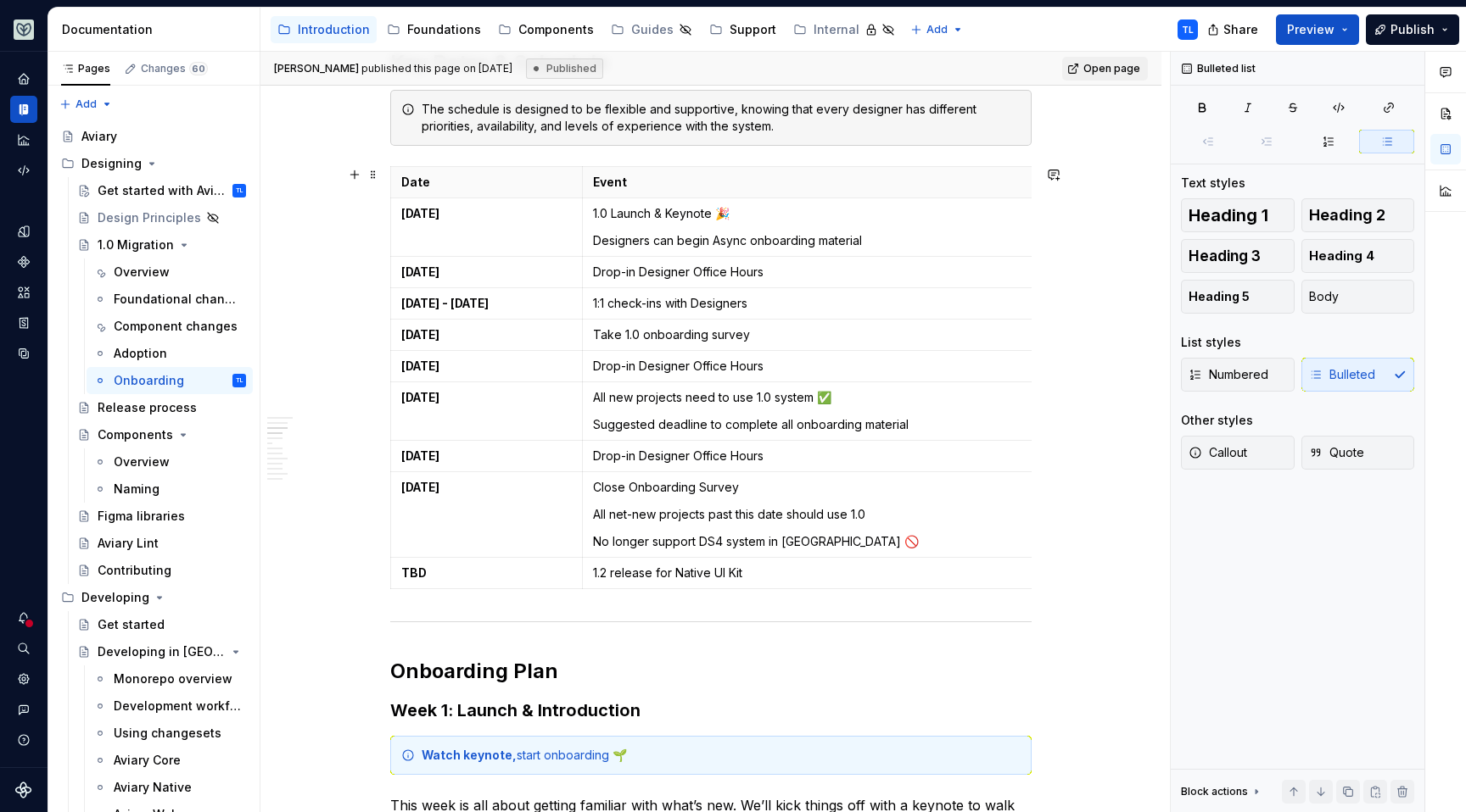
scroll to position [500, 0]
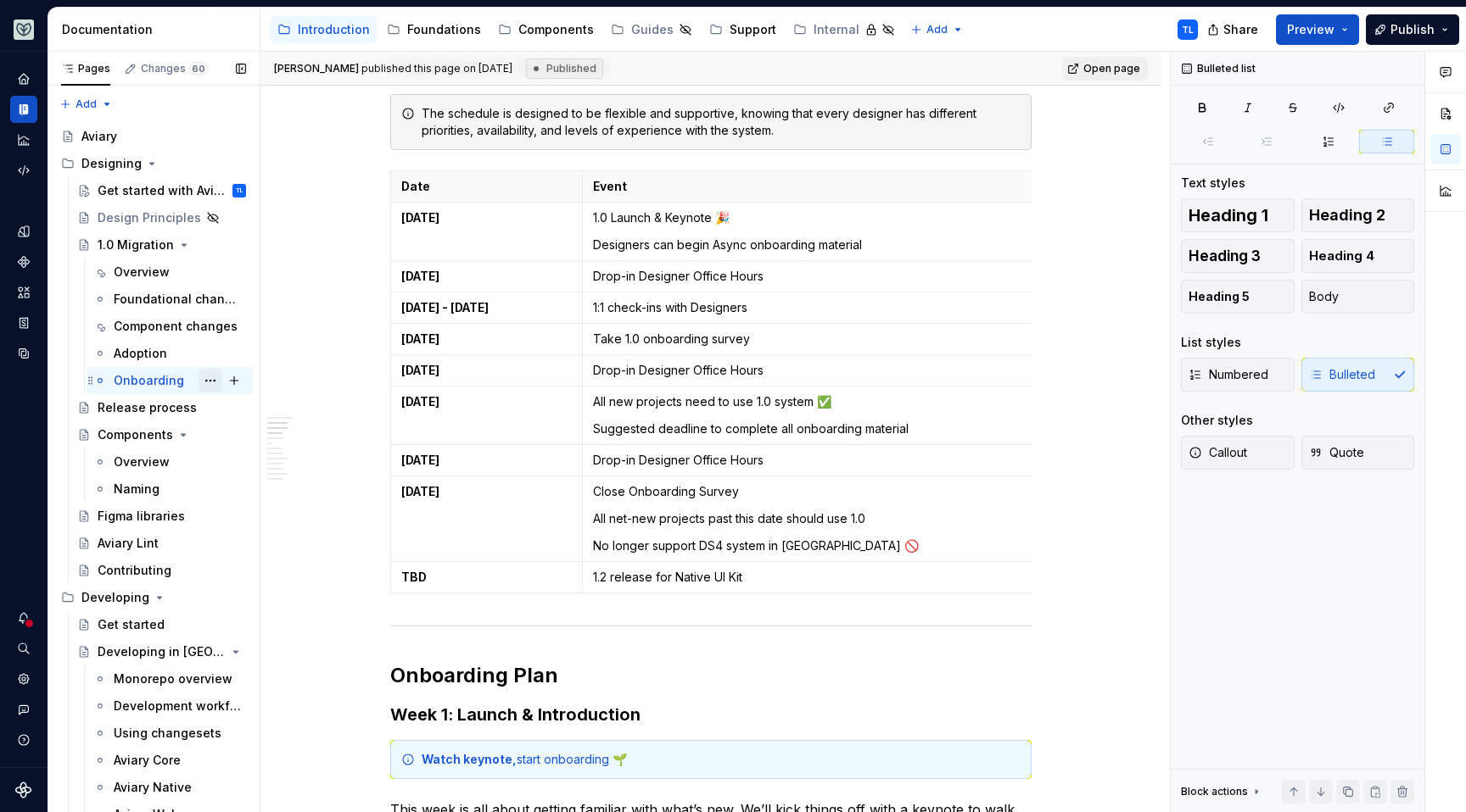
click at [199, 381] on button "Page tree" at bounding box center [210, 380] width 23 height 23
click at [164, 379] on div "Pages Changes 60 Add Accessibility guide for tree Page tree. Navigate the tree …" at bounding box center [153, 435] width 212 height 768
click at [159, 380] on div "Onboarding" at bounding box center [148, 380] width 70 height 17
click at [165, 323] on div "Component changes" at bounding box center [154, 326] width 81 height 17
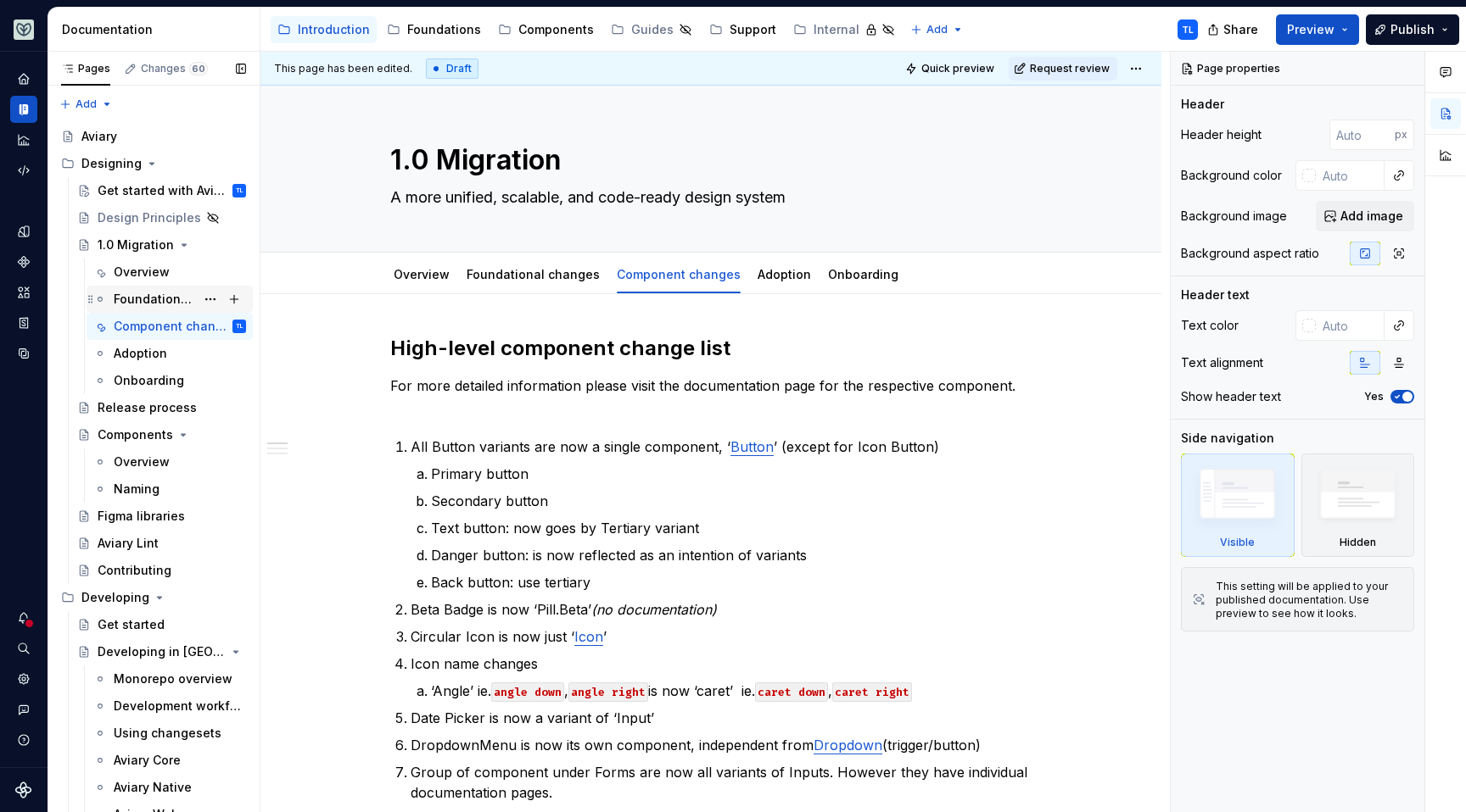
click at [161, 300] on div "Foundational changes" at bounding box center [154, 299] width 81 height 17
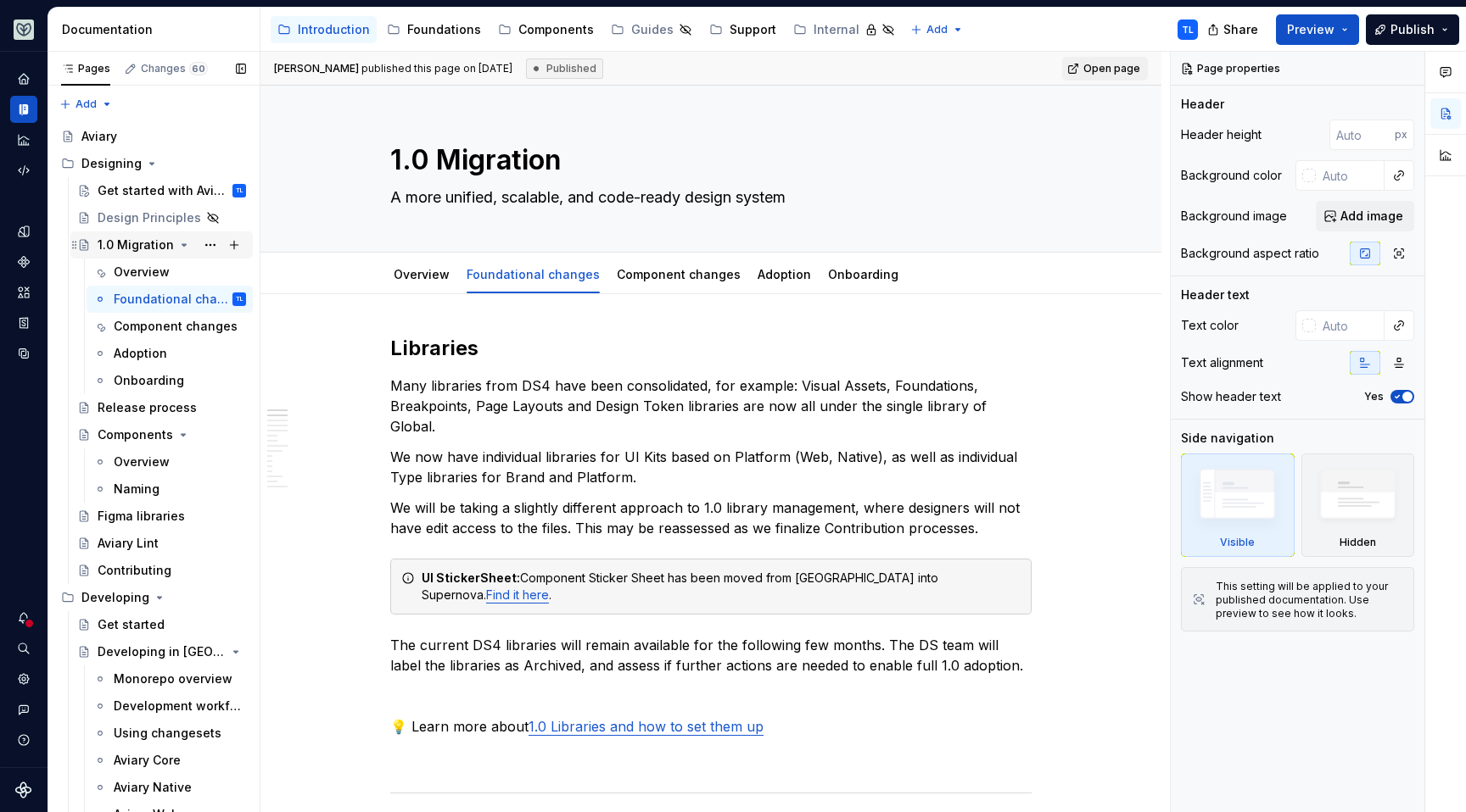
click at [136, 242] on div "1.0 Migration" at bounding box center [136, 245] width 76 height 17
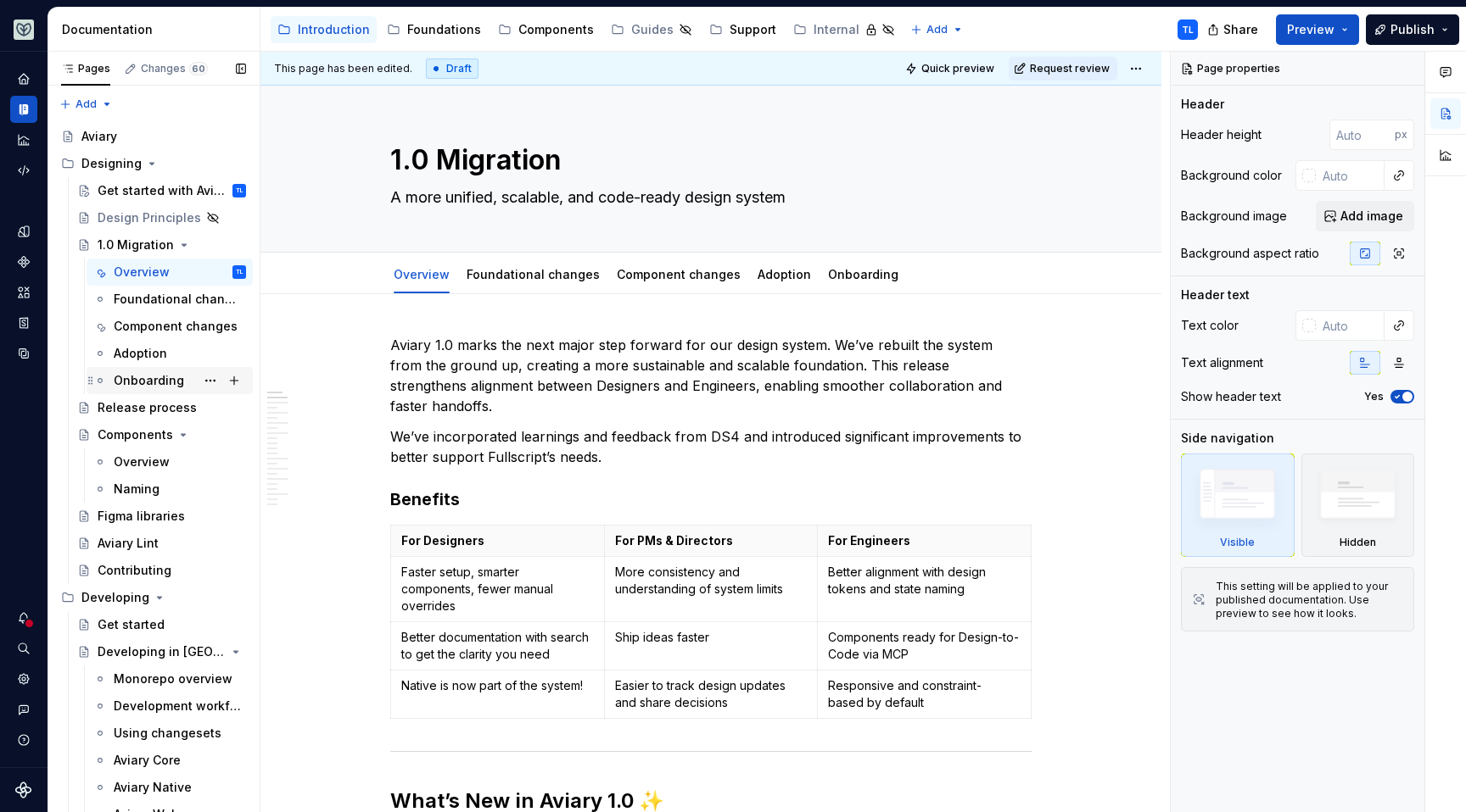
click at [147, 384] on div "Onboarding" at bounding box center [148, 380] width 70 height 17
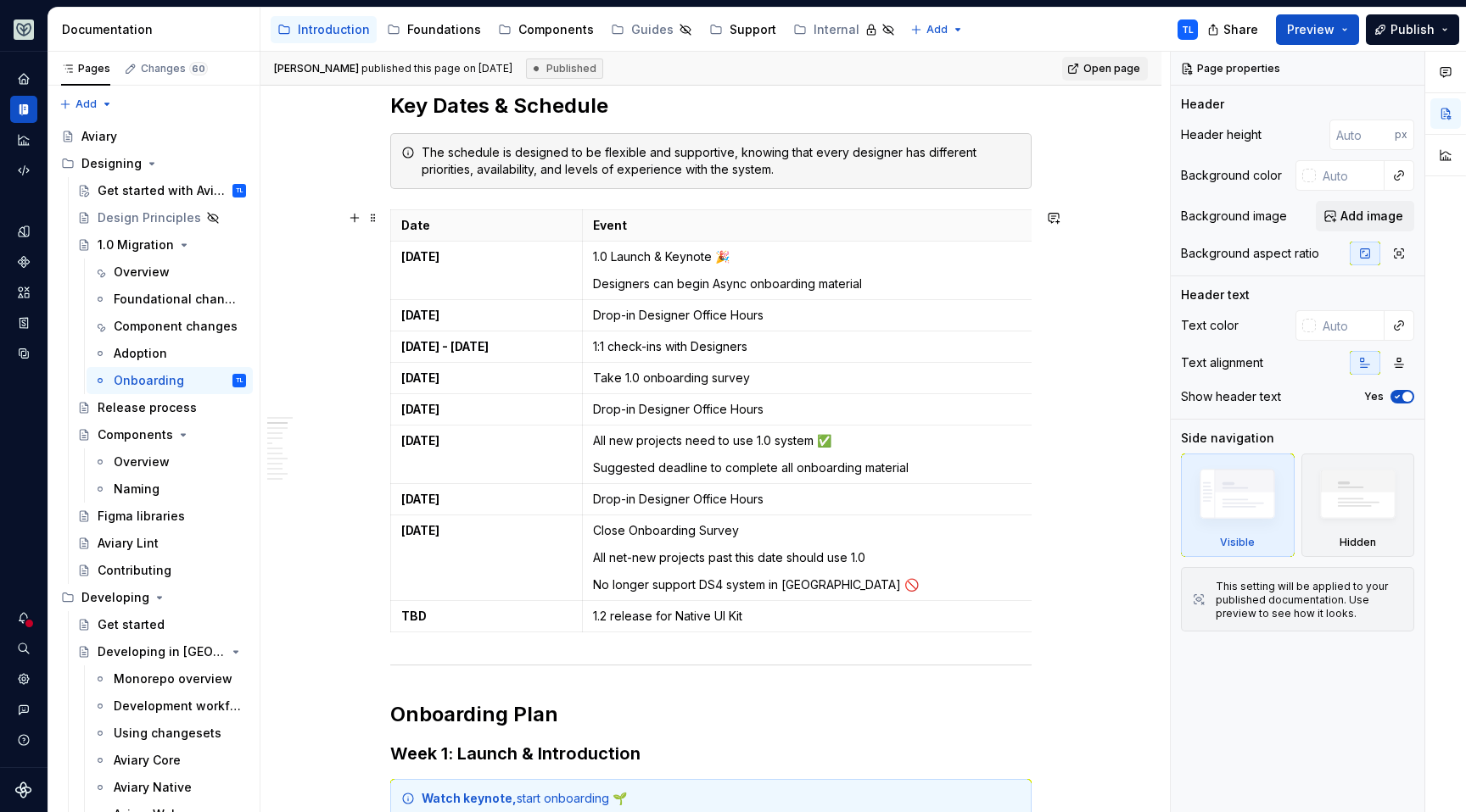
scroll to position [466, 0]
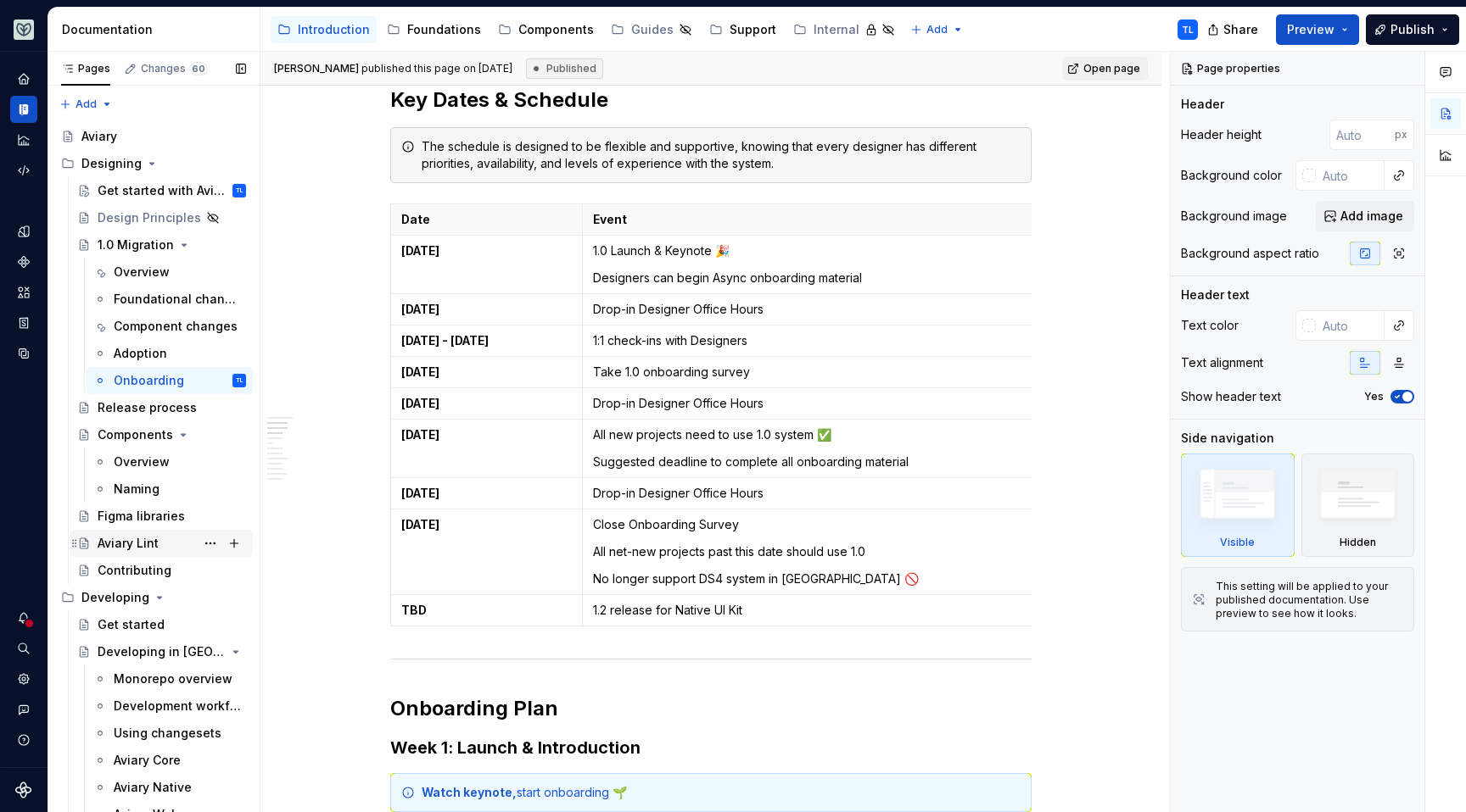
click at [136, 546] on div "Aviary Lint" at bounding box center [128, 544] width 61 height 17
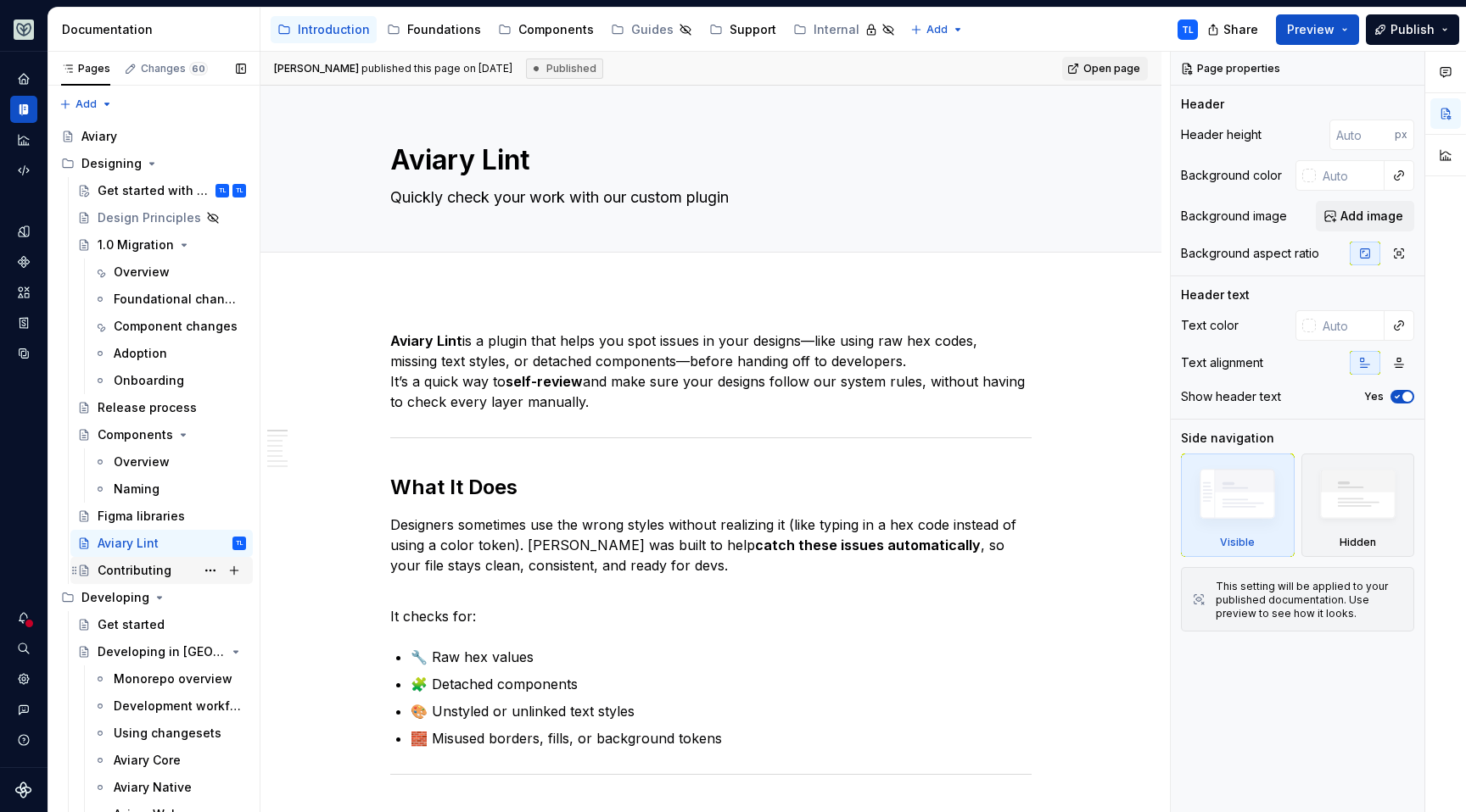
click at [126, 573] on div "Contributing" at bounding box center [134, 571] width 74 height 17
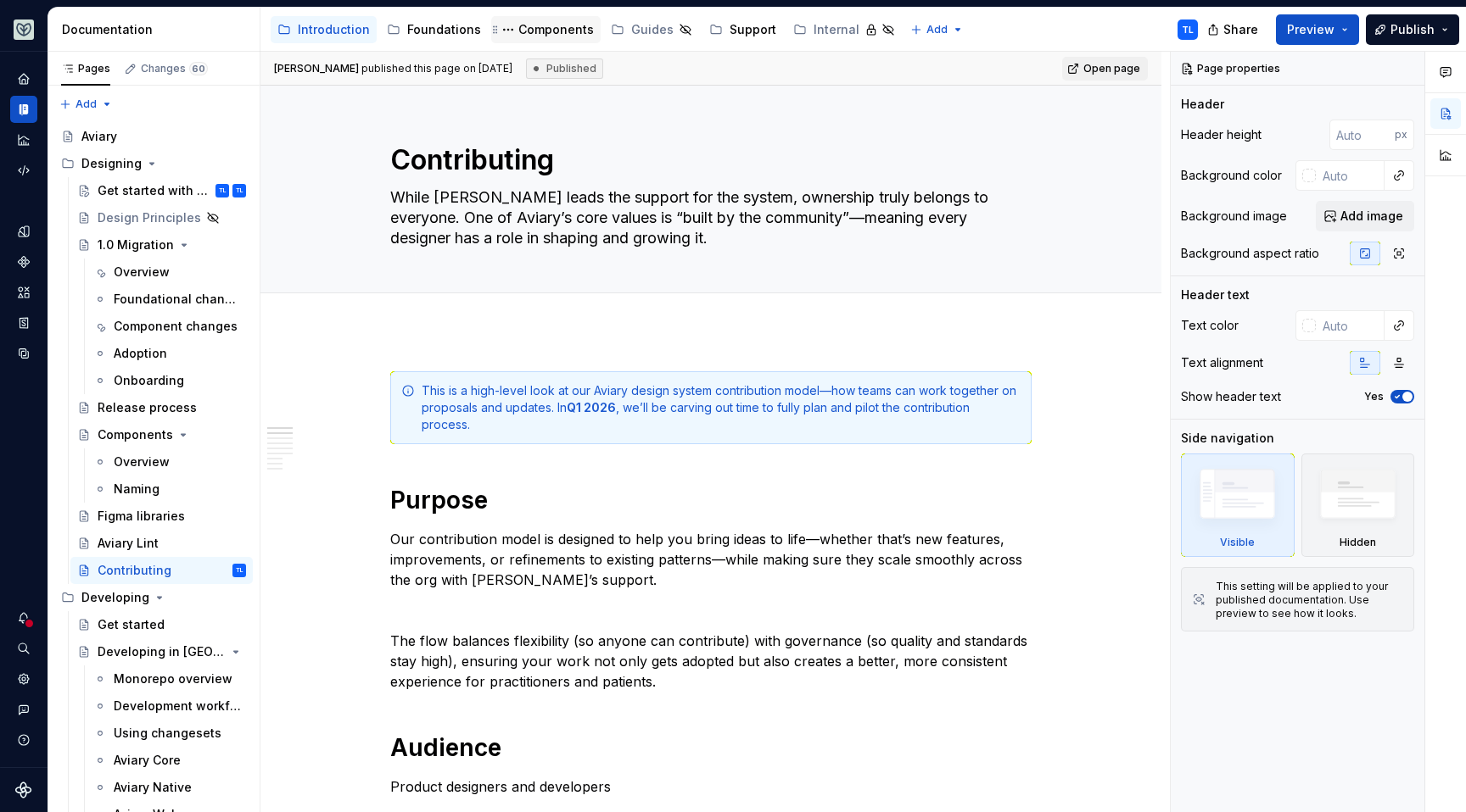
click at [549, 29] on div "Components" at bounding box center [556, 30] width 76 height 17
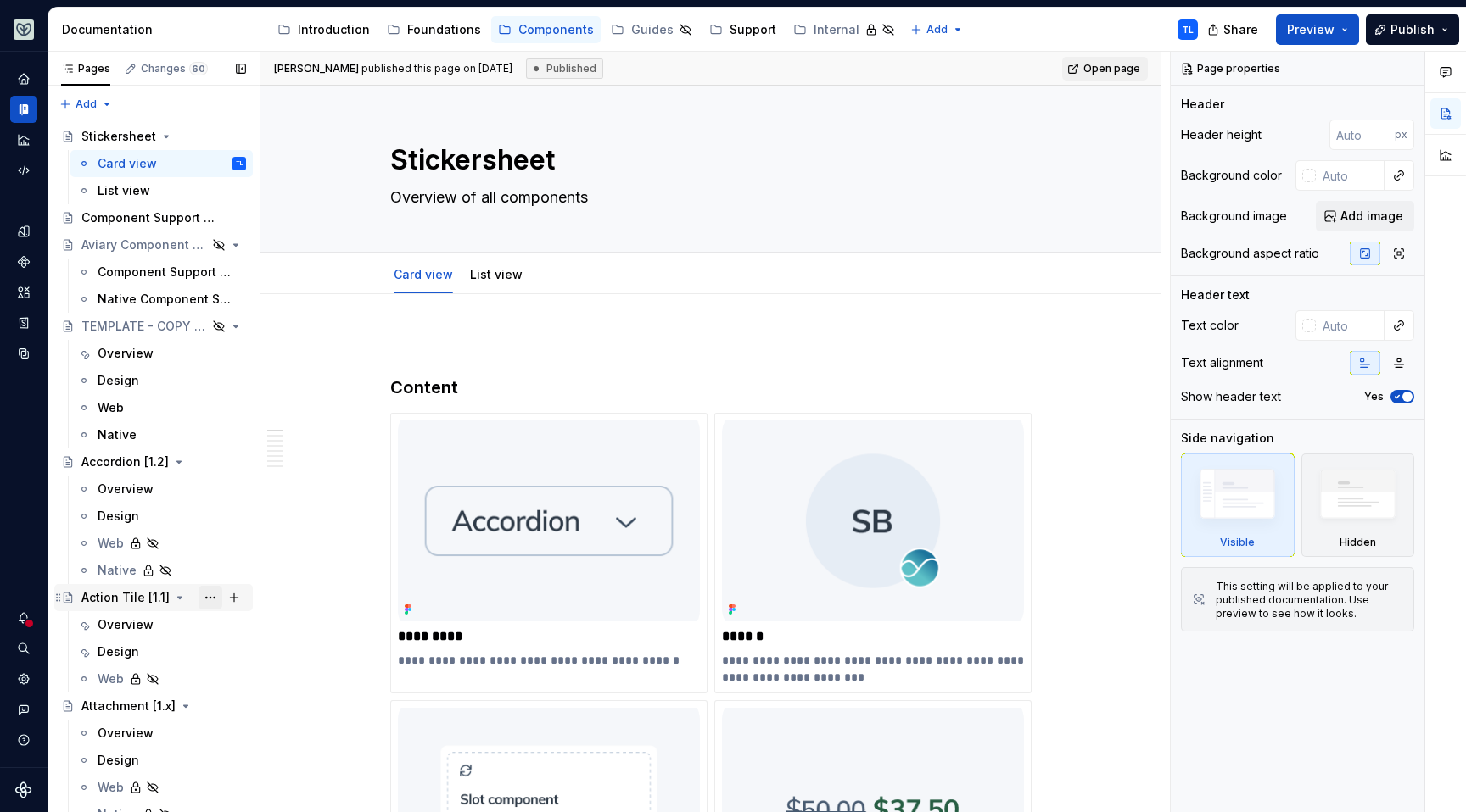
click at [201, 597] on button "Page tree" at bounding box center [210, 598] width 23 height 23
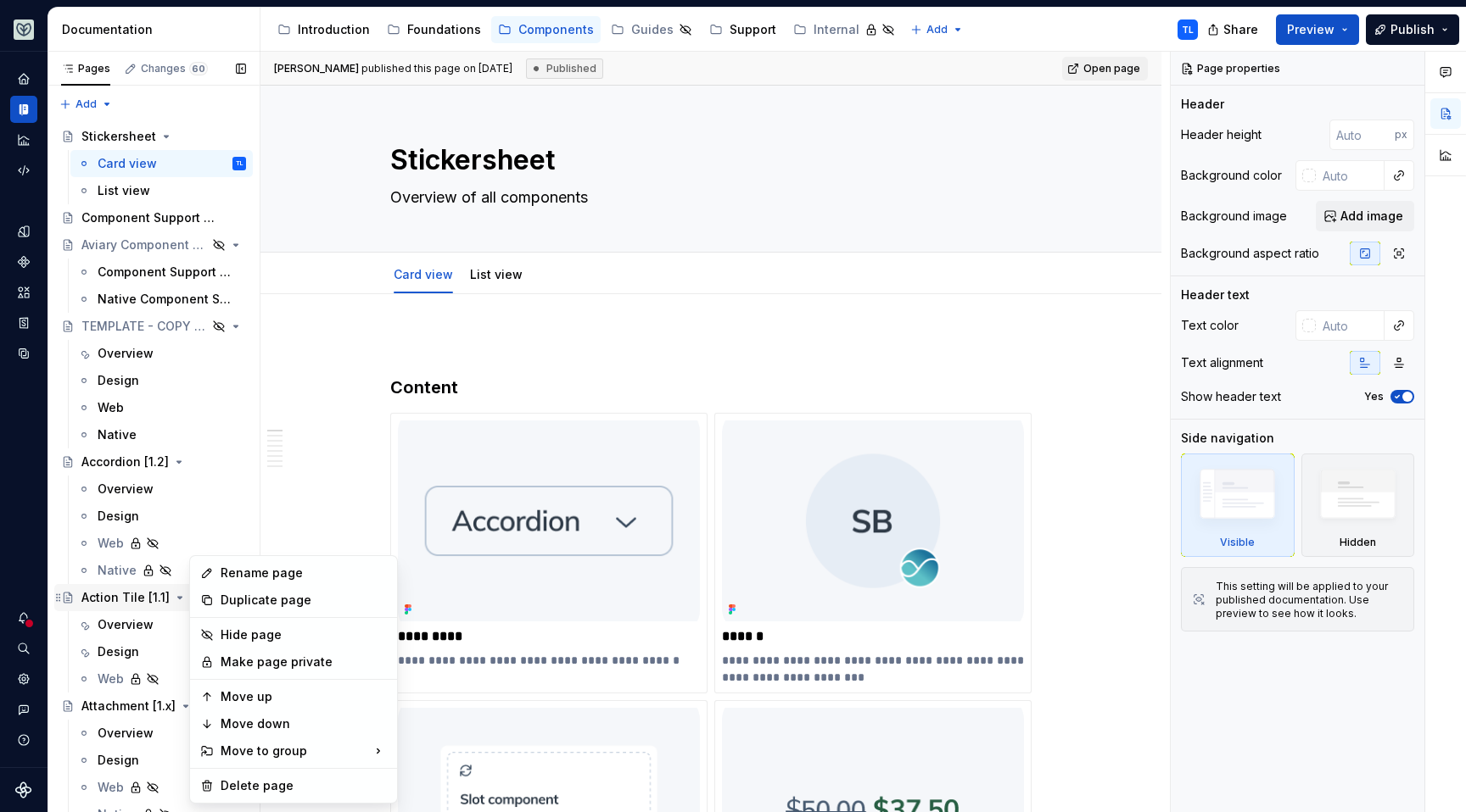
click at [136, 597] on div "Pages Changes 60 Add Accessibility guide for tree Page tree. Navigate the tree …" at bounding box center [153, 435] width 212 height 768
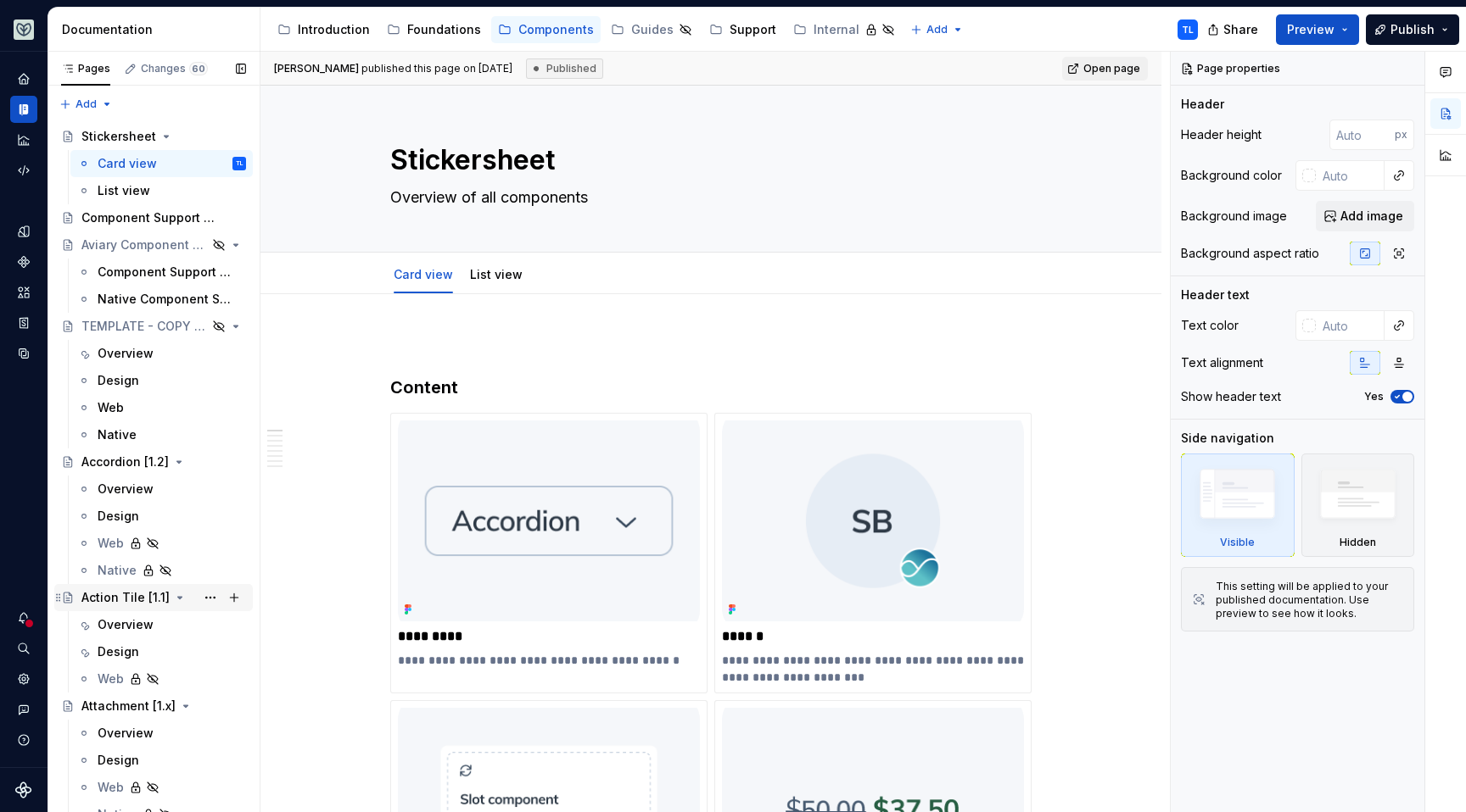
click at [137, 597] on div "Action Tile [1.1]" at bounding box center [125, 598] width 89 height 17
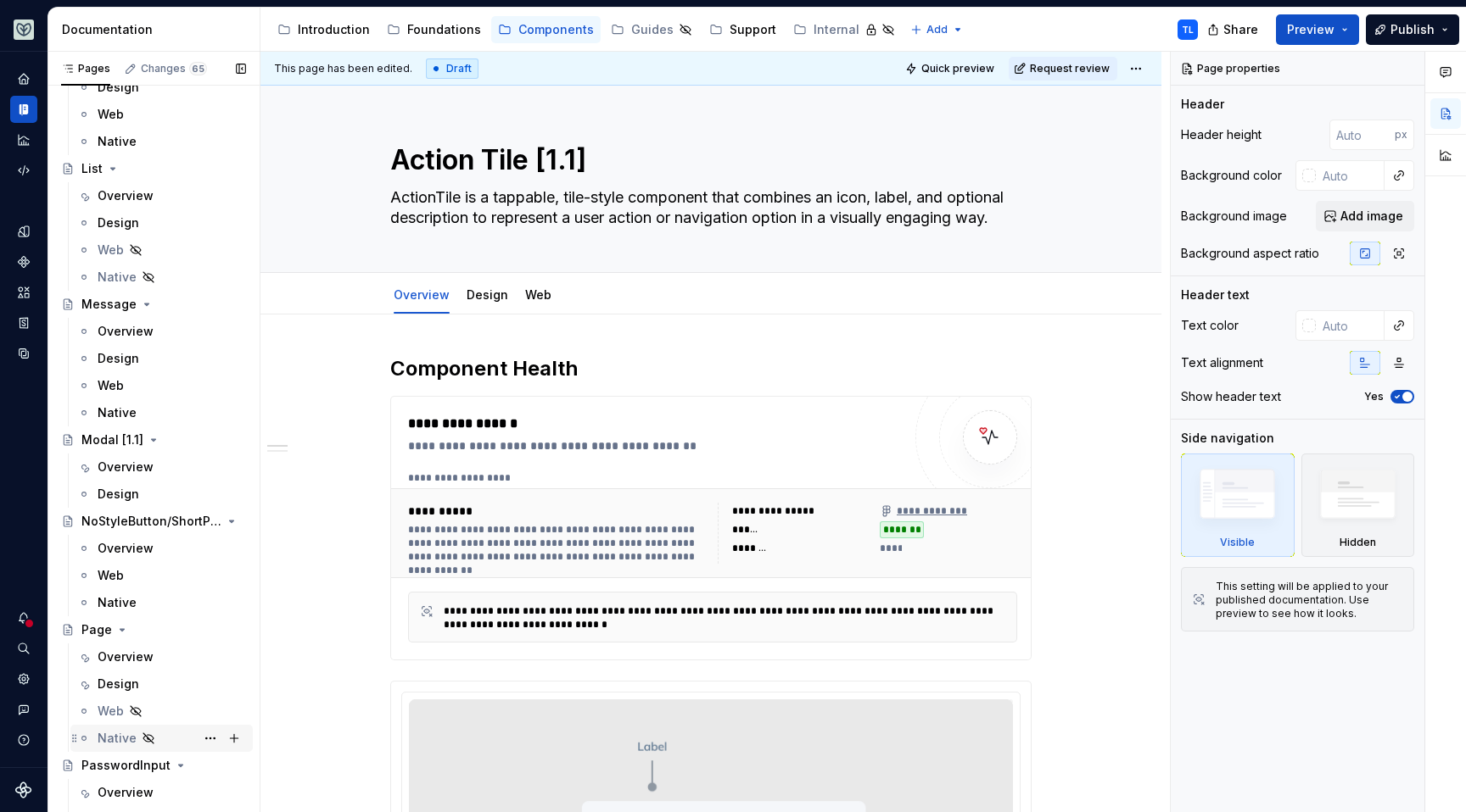
scroll to position [3641, 0]
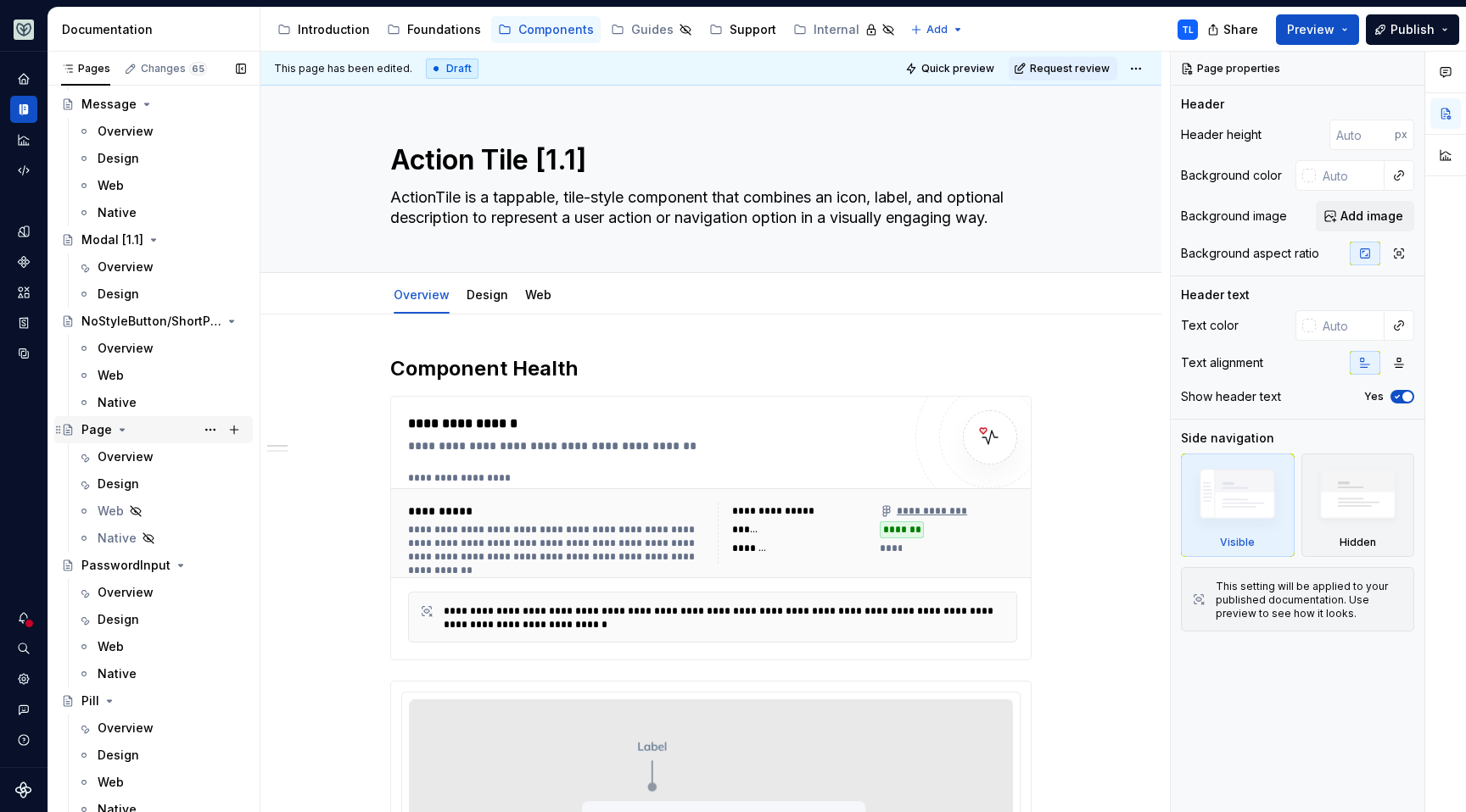
click at [104, 436] on div "Page" at bounding box center [96, 430] width 31 height 17
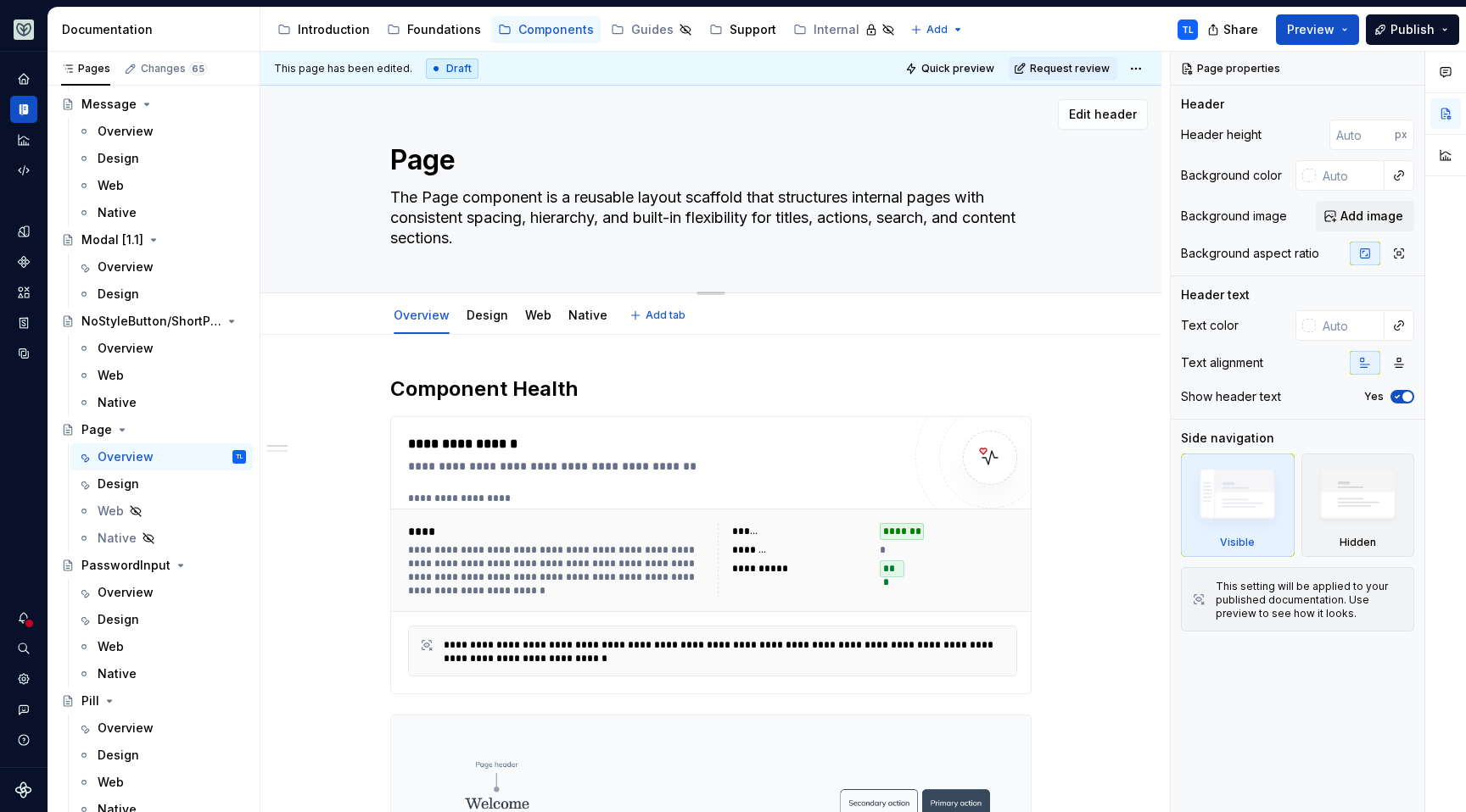
drag, startPoint x: 535, startPoint y: 239, endPoint x: 474, endPoint y: 220, distance: 63.9
click at [401, 211] on textarea "The Page component is a reusable layout scaffold that structures internal pages…" at bounding box center [708, 217] width 642 height 68
click at [509, 221] on textarea "The Page component is a reusable layout scaffold that structures internal pages…" at bounding box center [708, 217] width 642 height 68
drag, startPoint x: 532, startPoint y: 236, endPoint x: 388, endPoint y: 196, distance: 149.5
click at [388, 196] on textarea "The Page component is a reusable layout scaffold that structures internal pages…" at bounding box center [708, 217] width 642 height 68
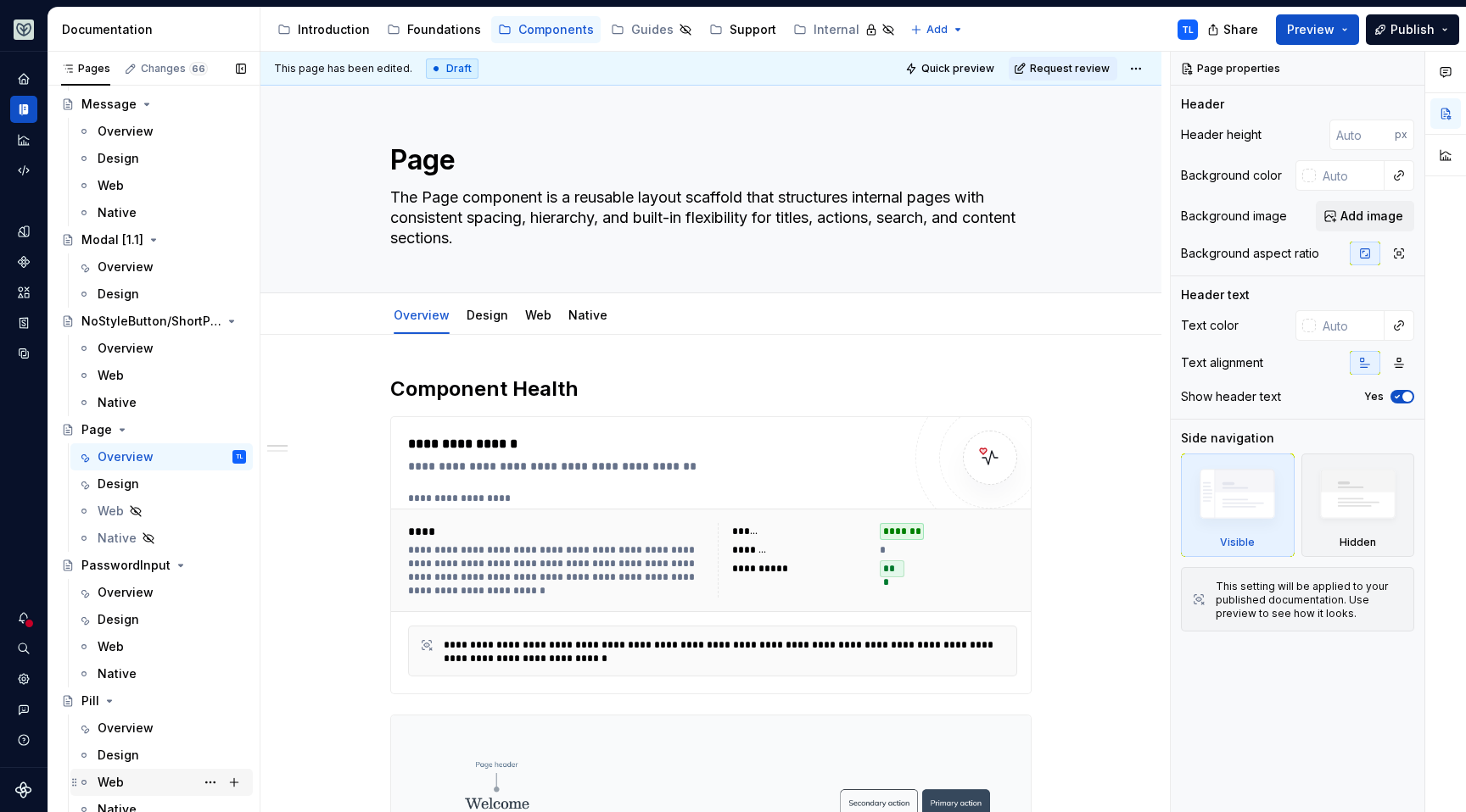
scroll to position [3786, 0]
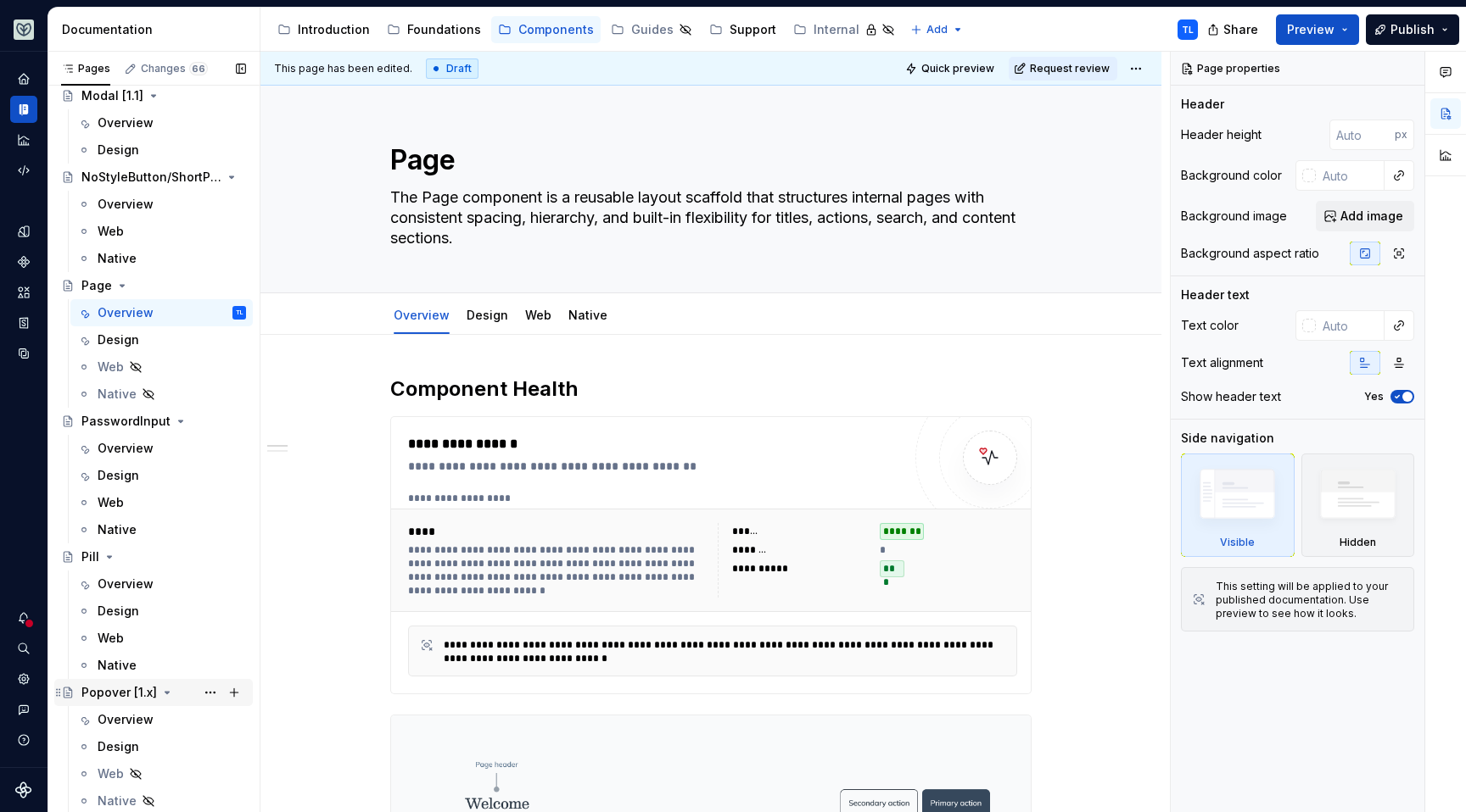
click at [96, 691] on div "Popover [1.x]" at bounding box center [118, 693] width 76 height 17
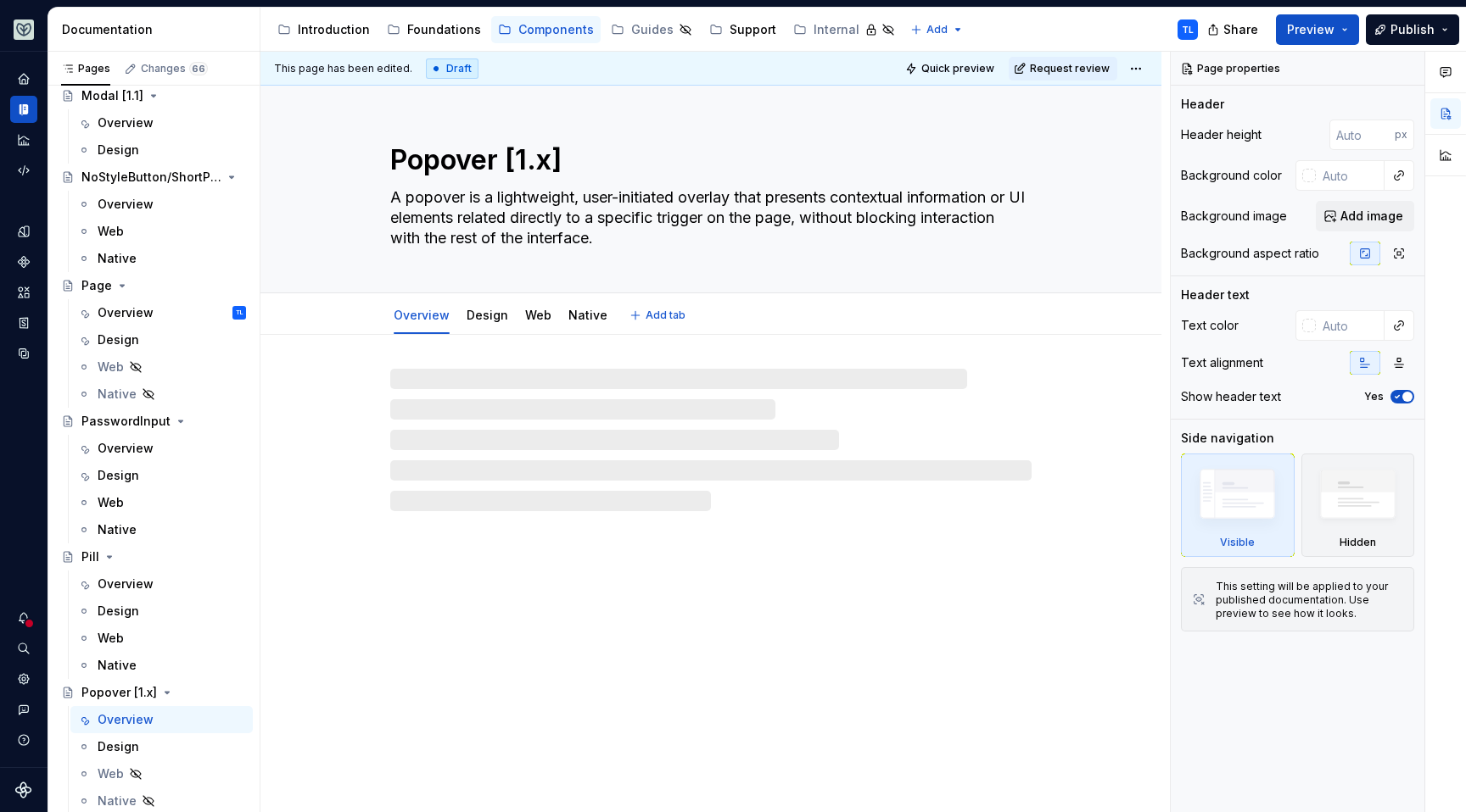
click at [578, 227] on textarea "A popover is a lightweight, user-initiated overlay that presents contextual inf…" at bounding box center [708, 217] width 642 height 68
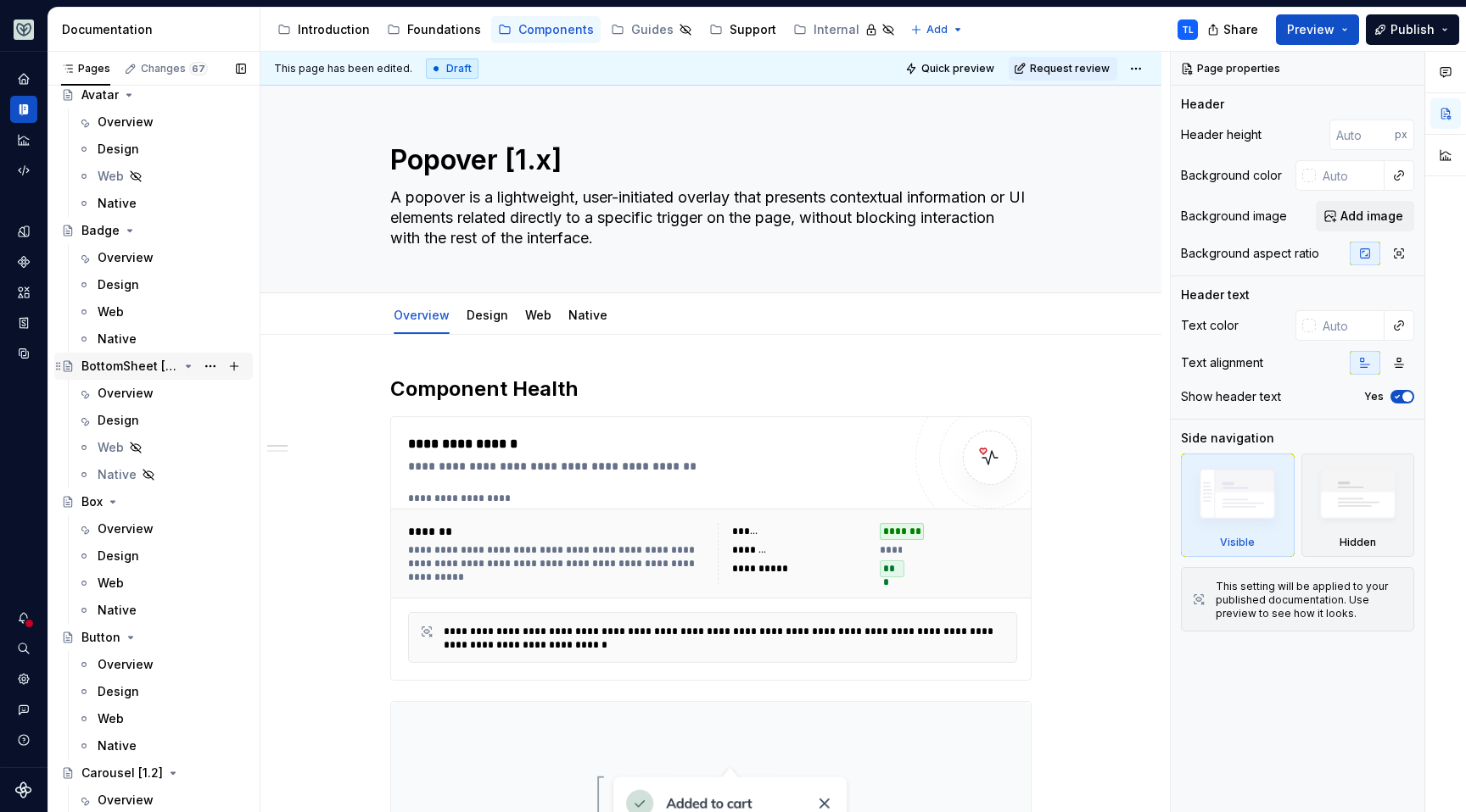
scroll to position [896, 0]
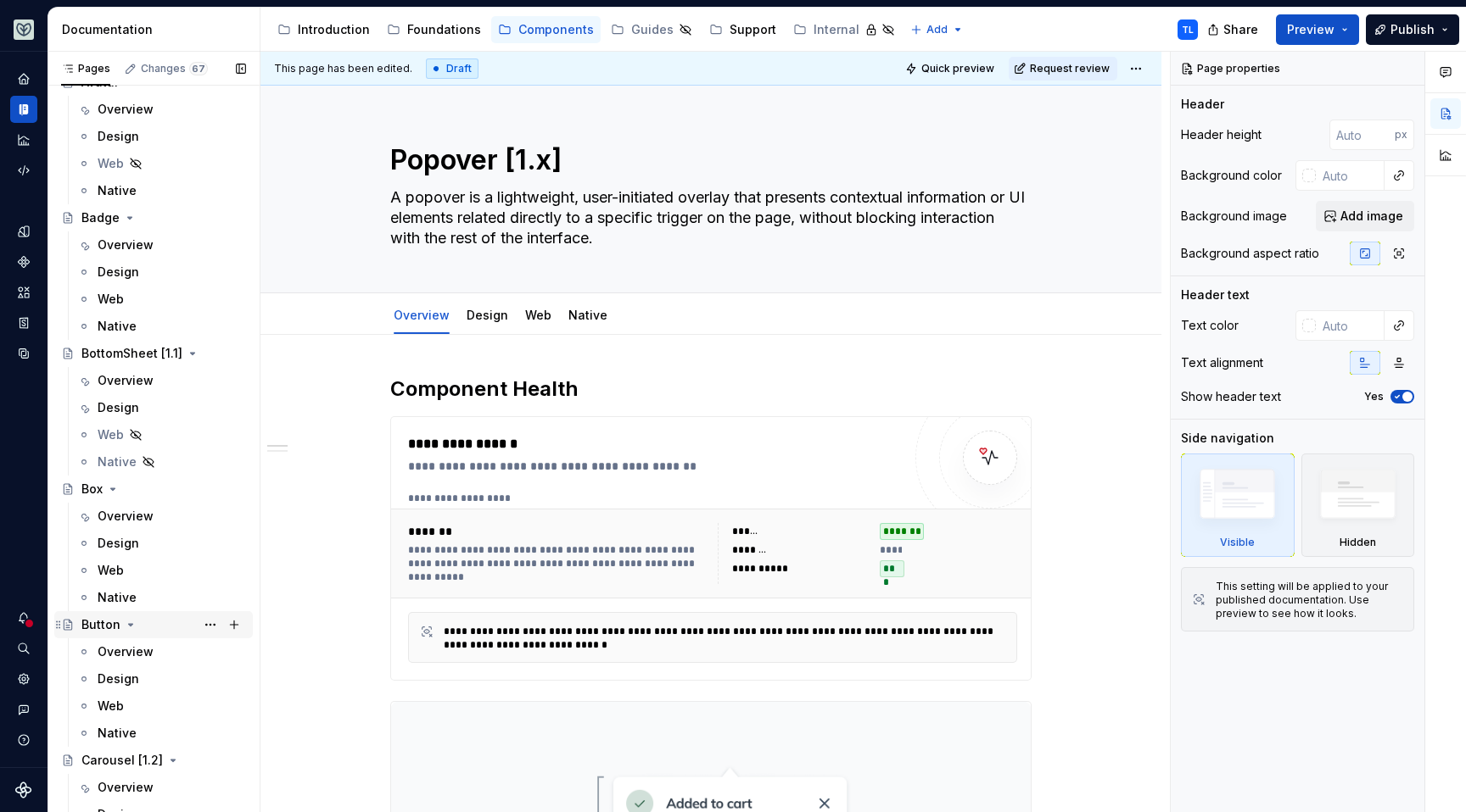
click at [104, 614] on div "Button" at bounding box center [163, 625] width 164 height 23
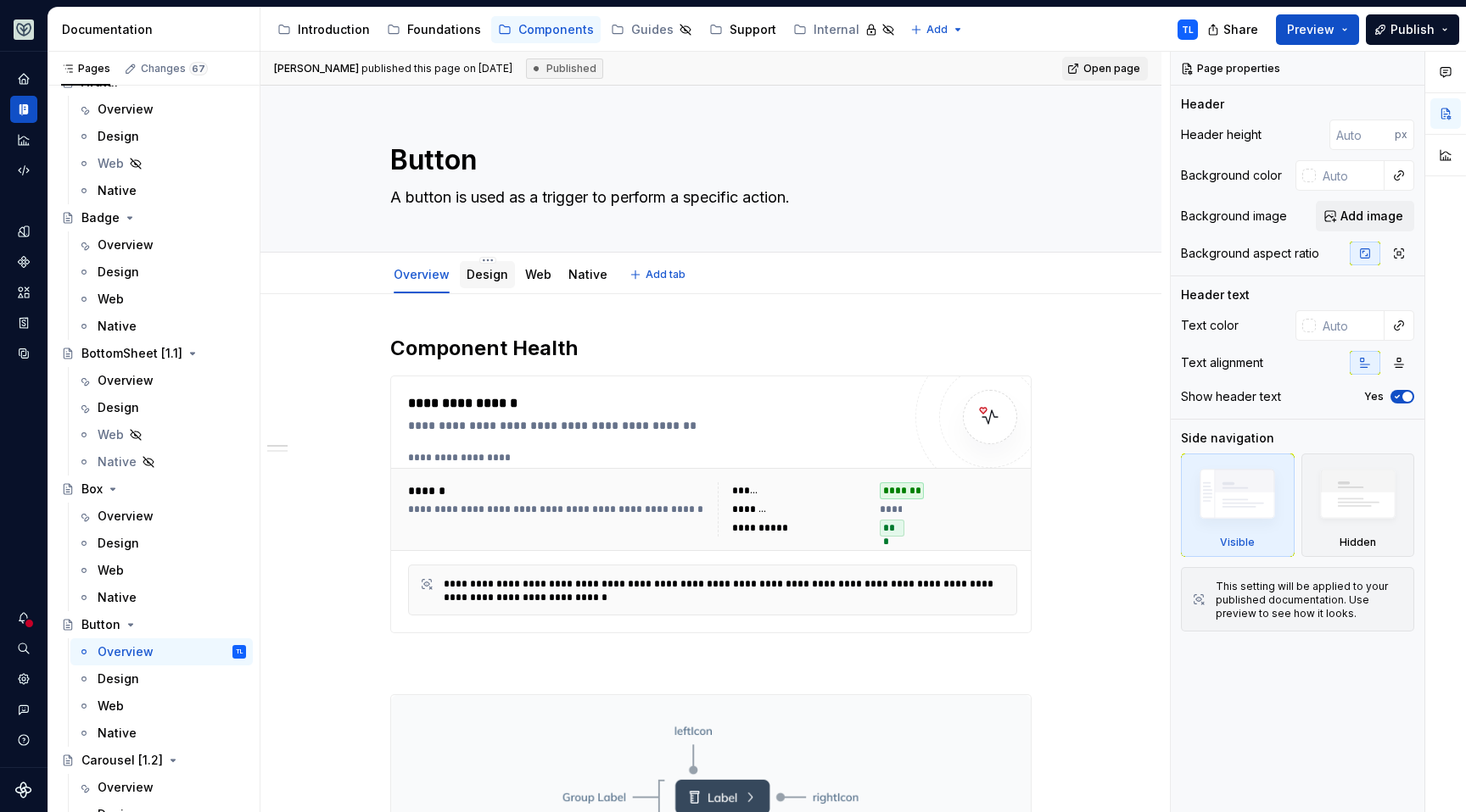
click at [477, 280] on link "Design" at bounding box center [487, 274] width 42 height 14
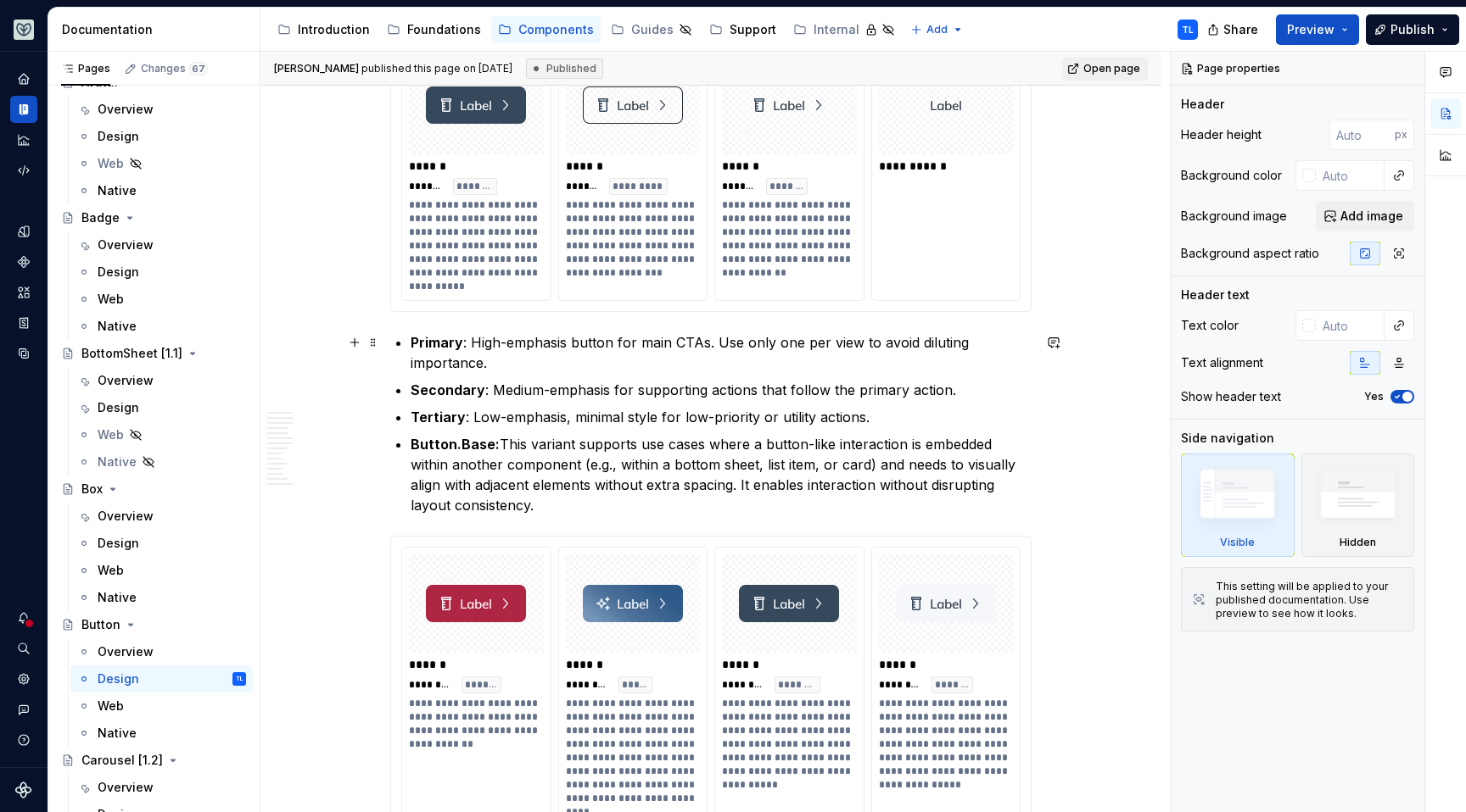
scroll to position [829, 0]
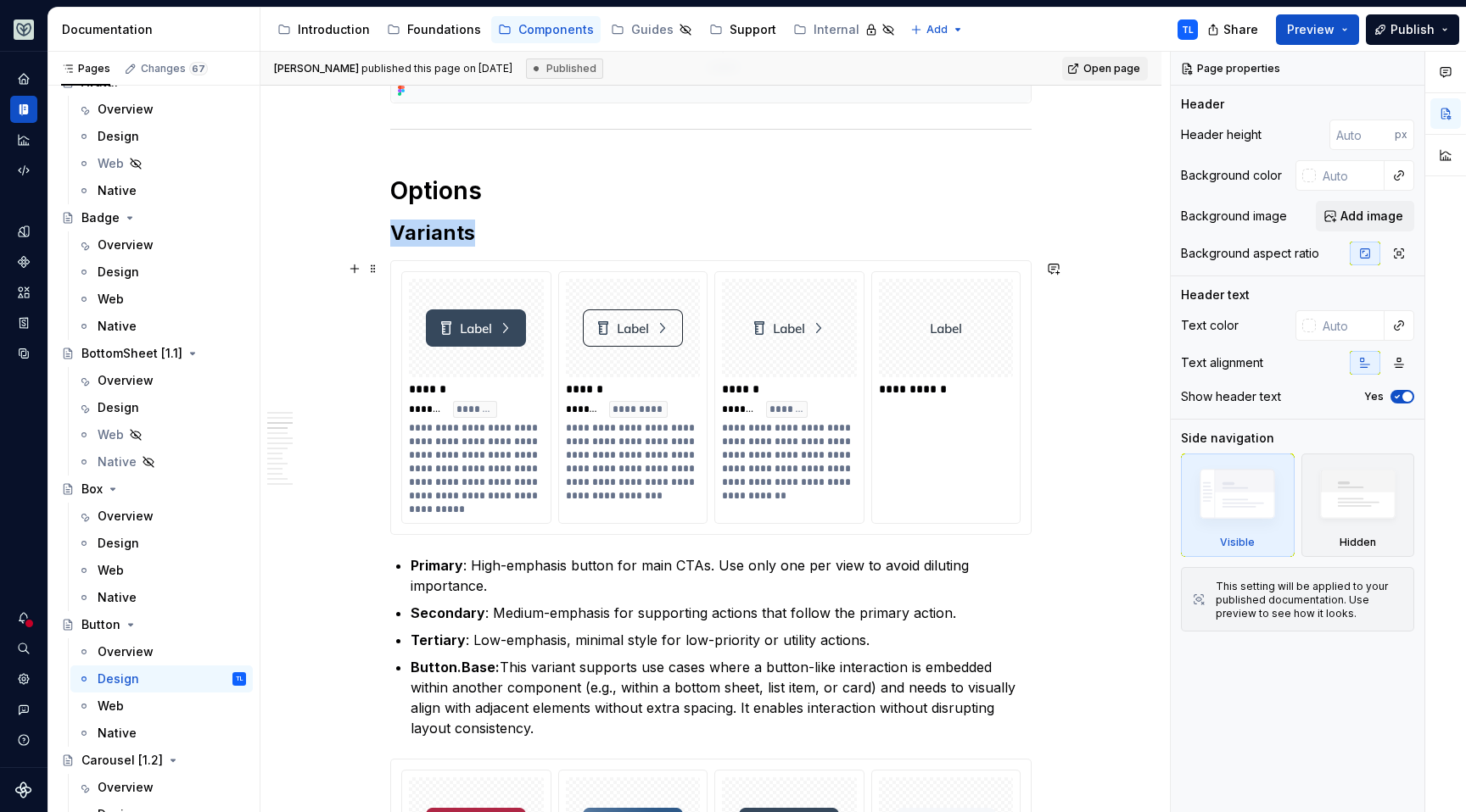
click at [989, 321] on div at bounding box center [946, 328] width 135 height 99
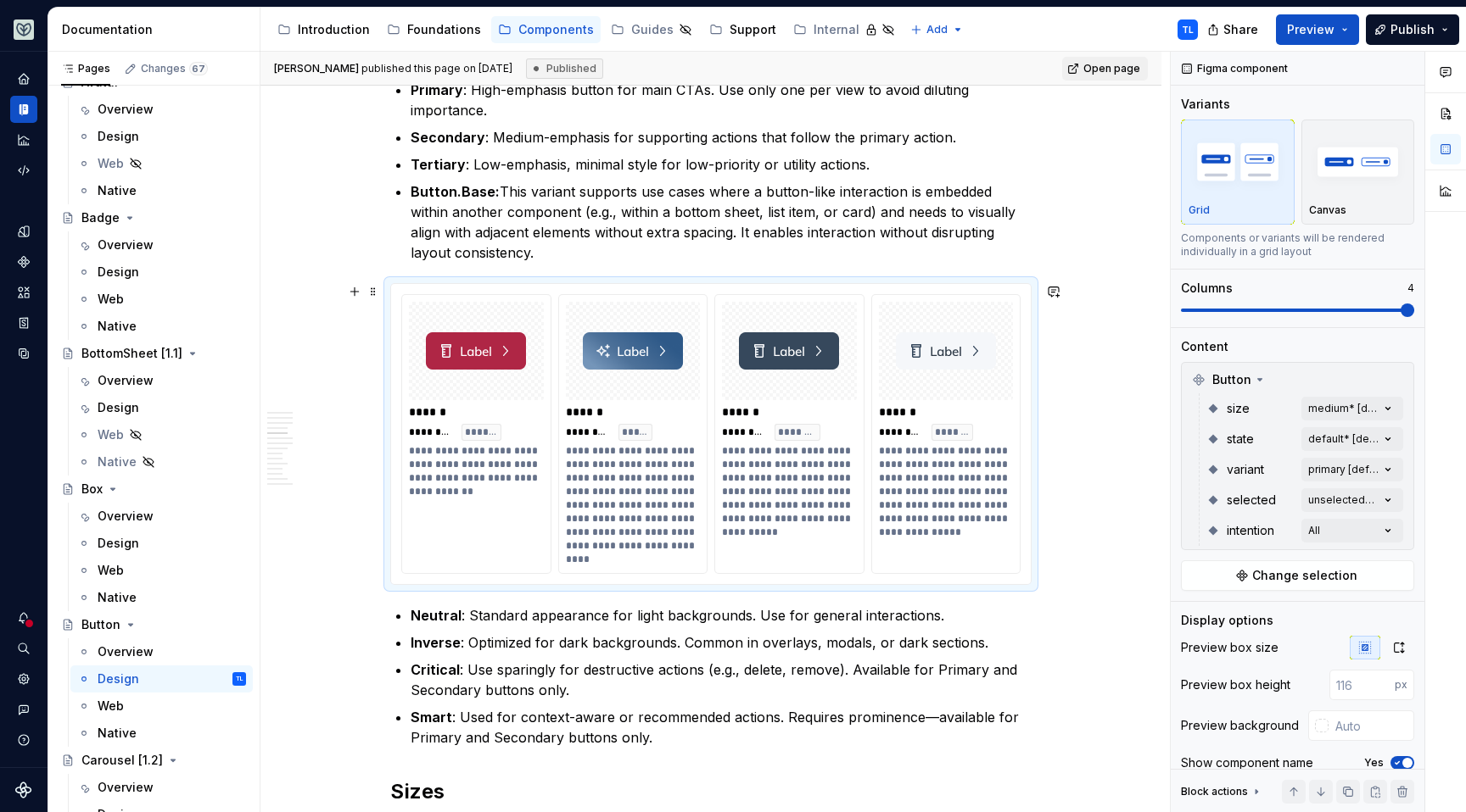
scroll to position [986, 0]
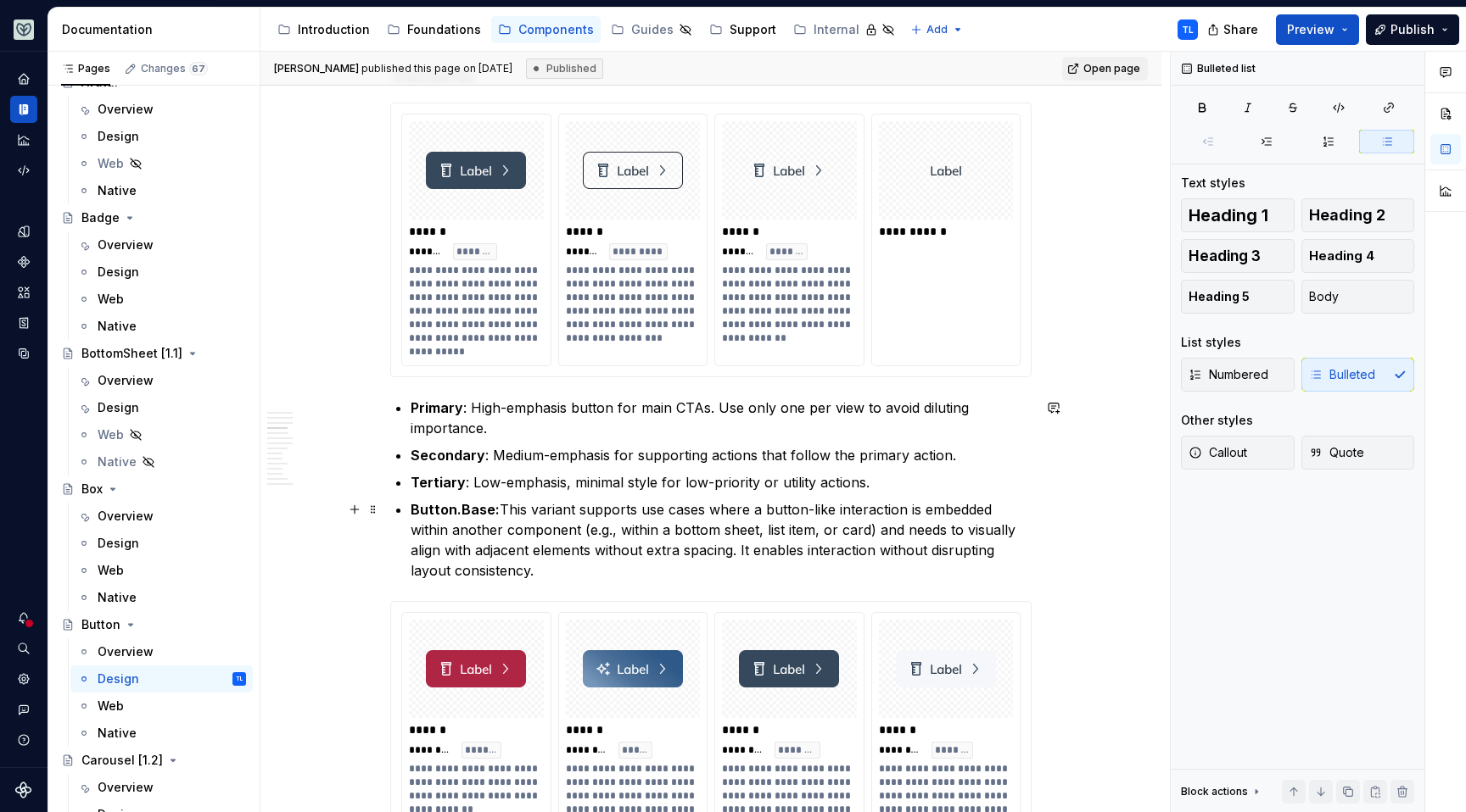
click at [571, 561] on p "Button.Base: This variant supports use cases where a button-like interaction is…" at bounding box center [721, 540] width 621 height 81
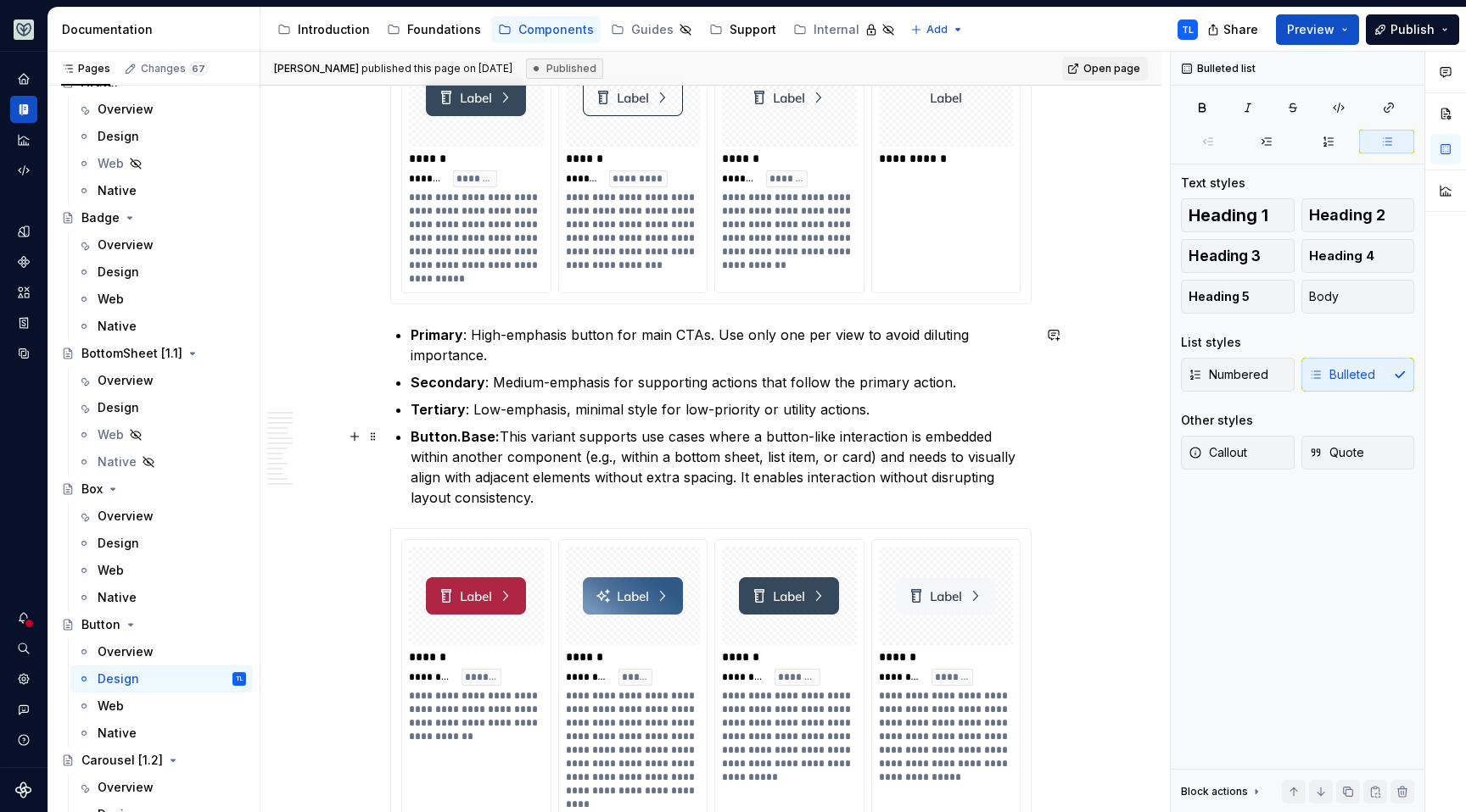
scroll to position [1016, 0]
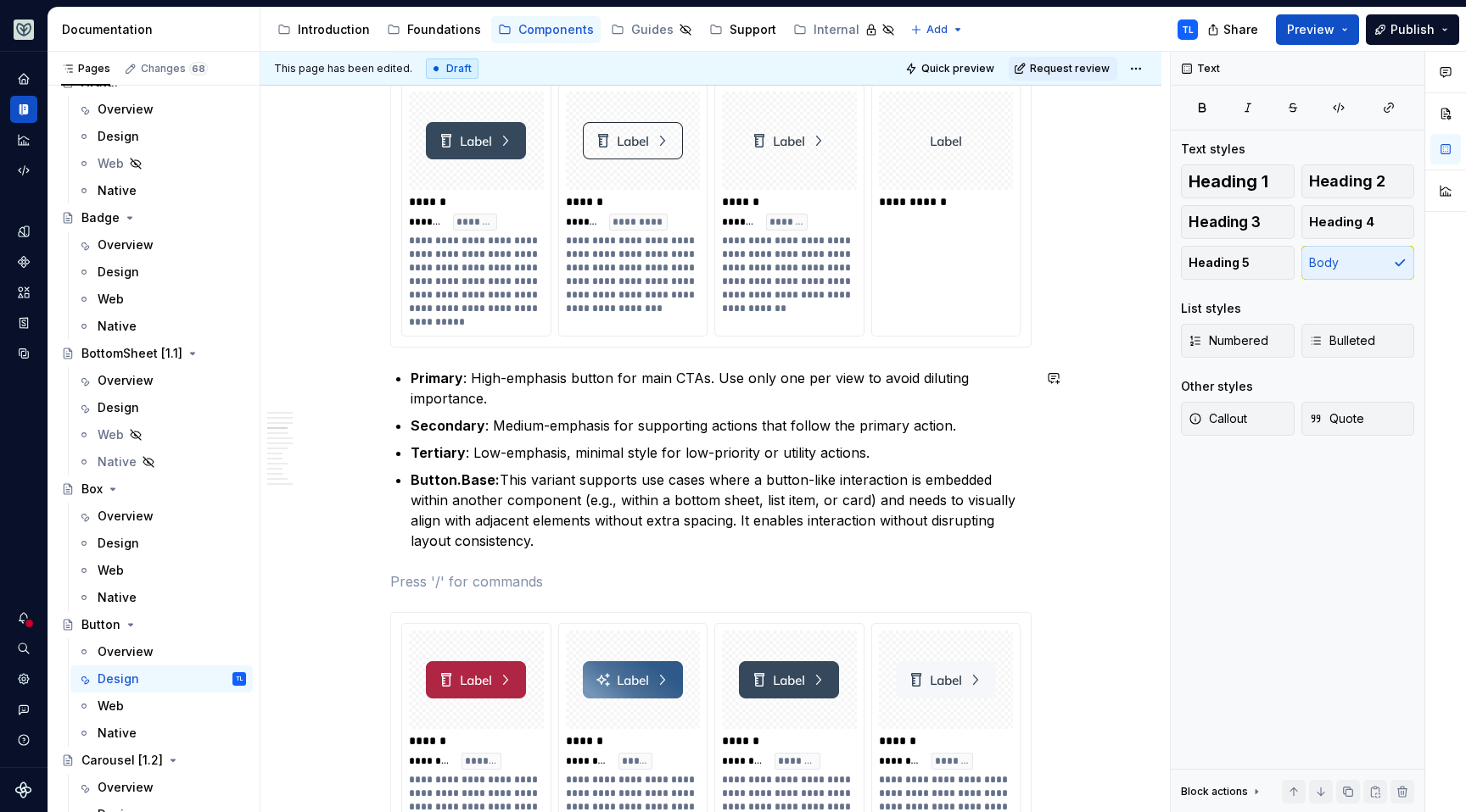
type textarea "*"
click at [359, 584] on button "button" at bounding box center [353, 581] width 23 height 23
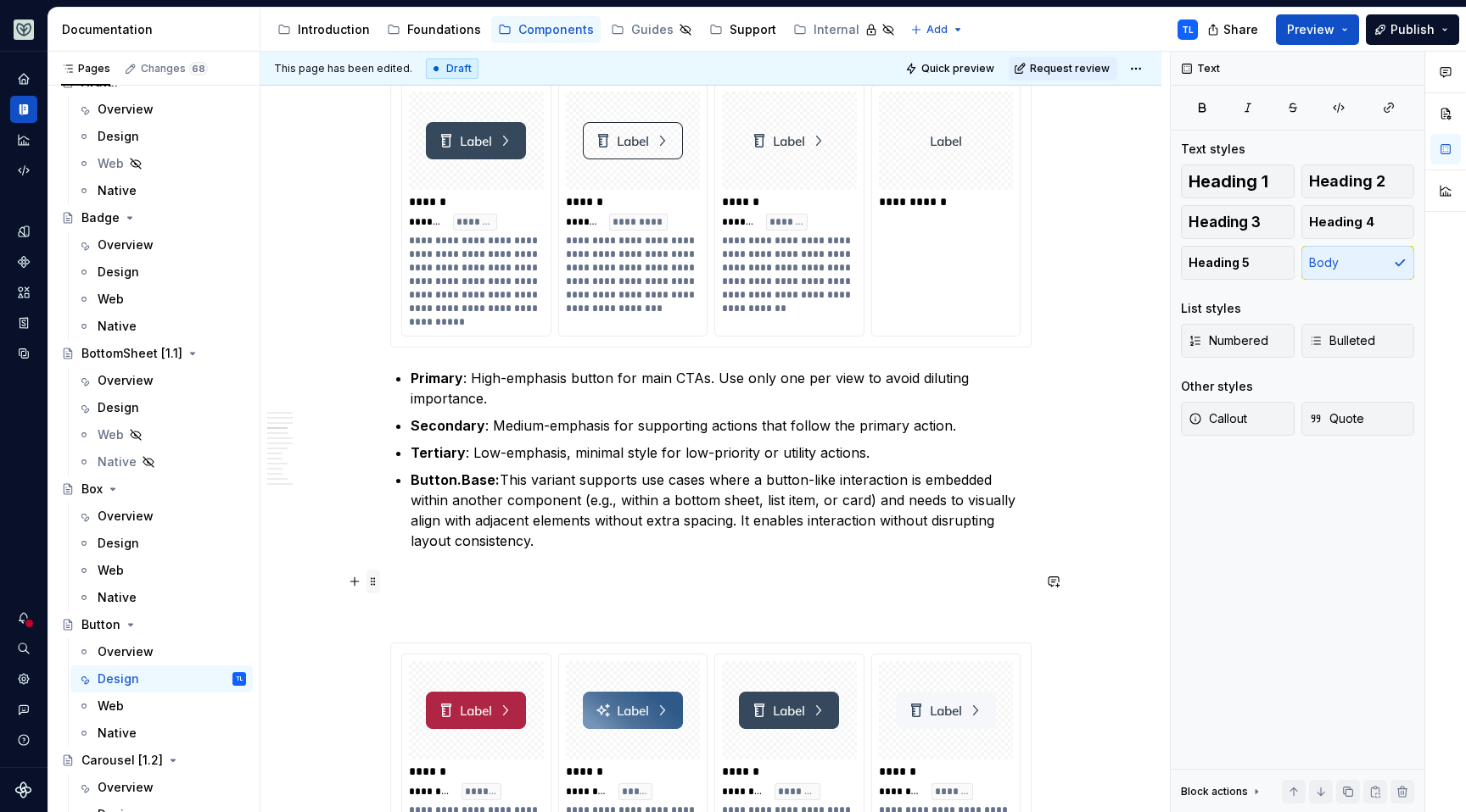
click at [374, 585] on span at bounding box center [373, 581] width 14 height 23
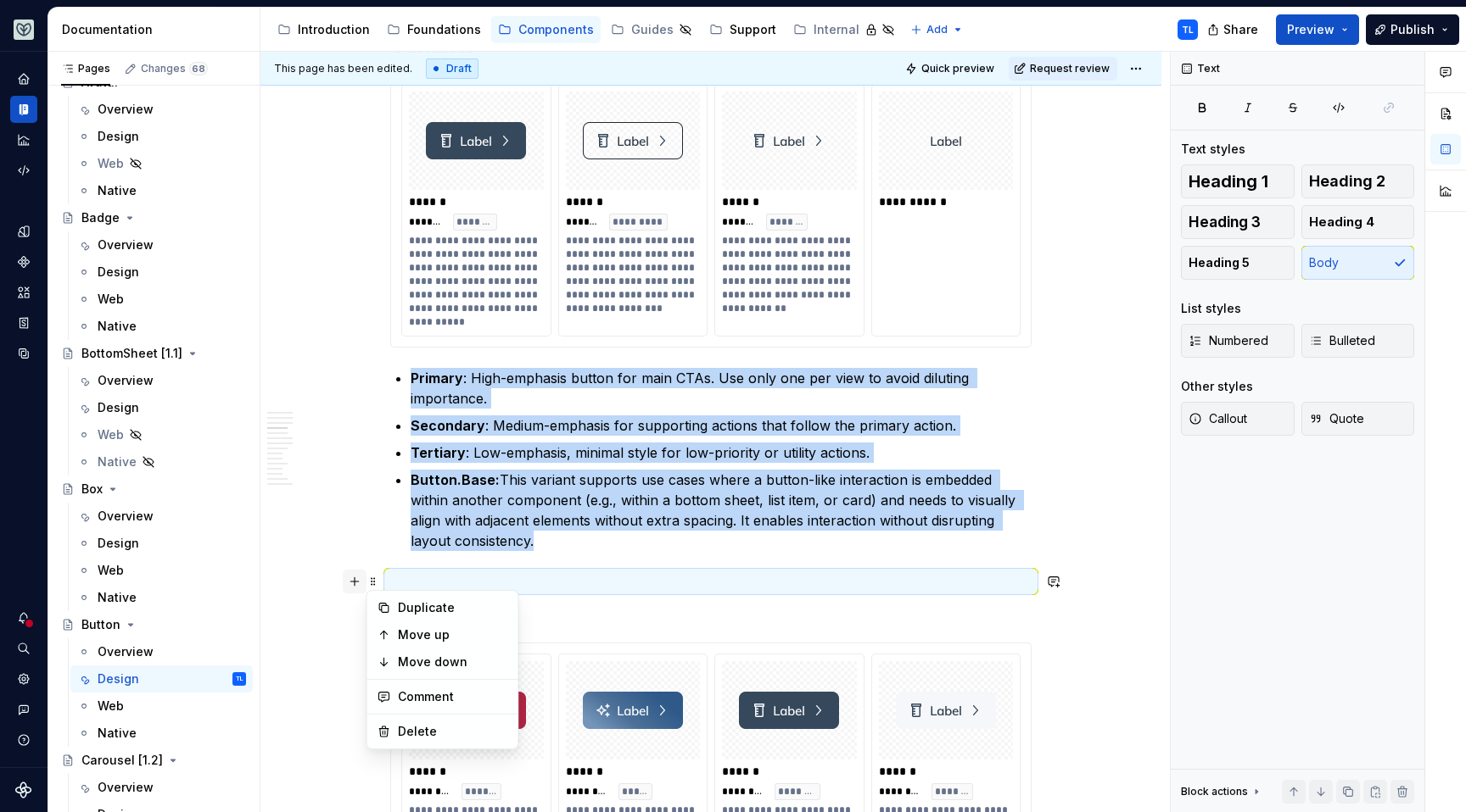
click at [364, 586] on button "button" at bounding box center [353, 581] width 23 height 23
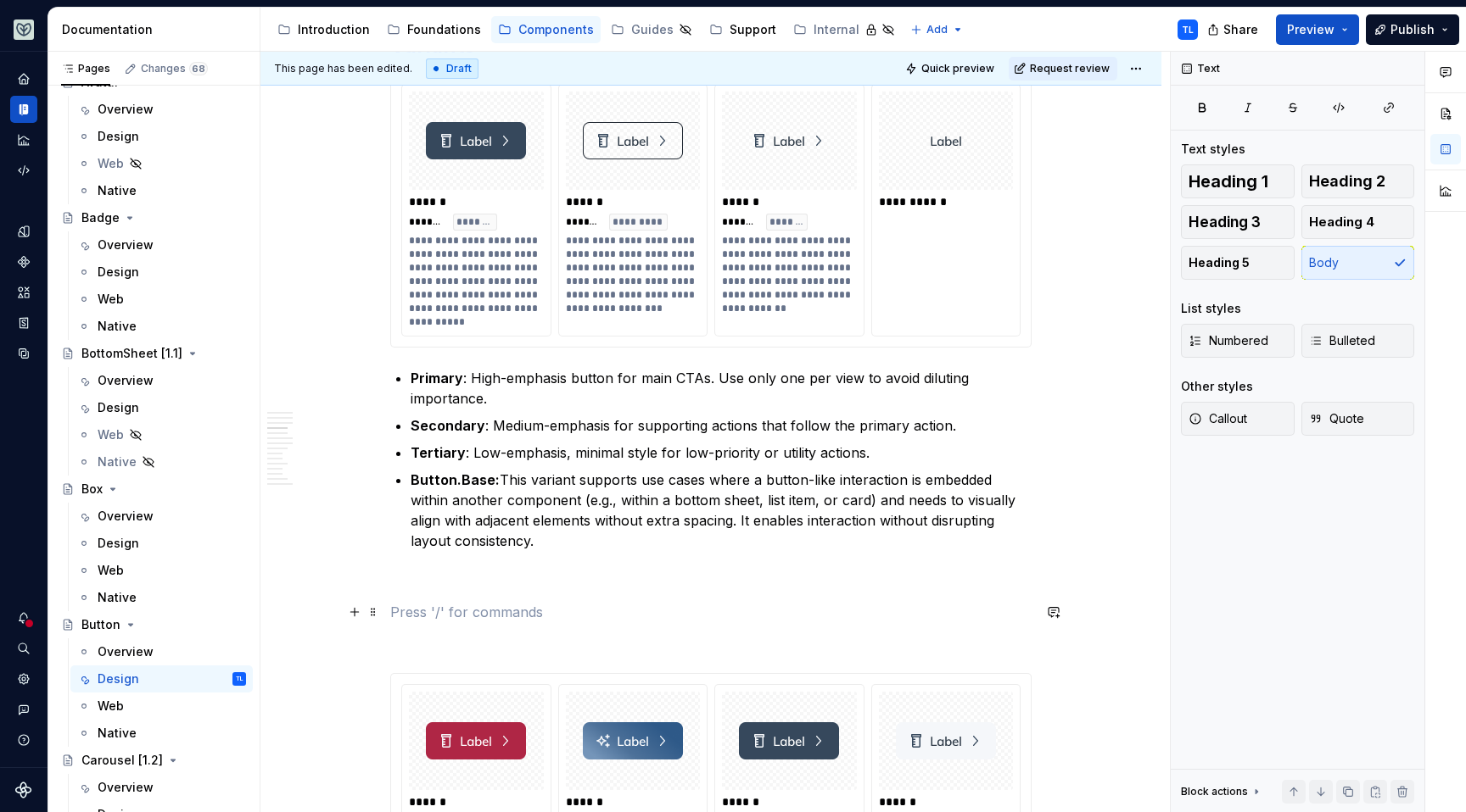
click at [411, 611] on p at bounding box center [711, 612] width 642 height 21
click at [353, 579] on button "button" at bounding box center [353, 581] width 23 height 23
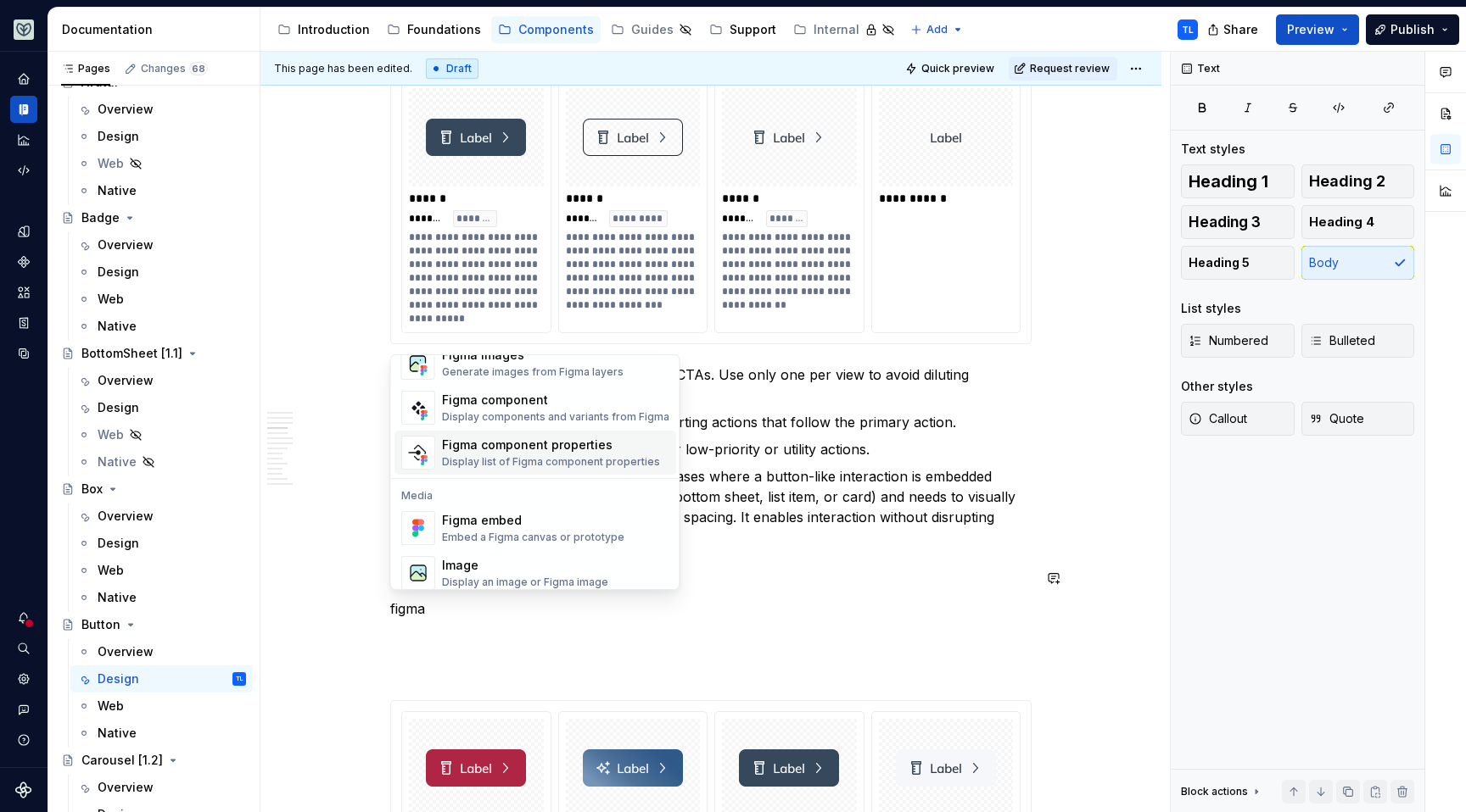
scroll to position [51, 0]
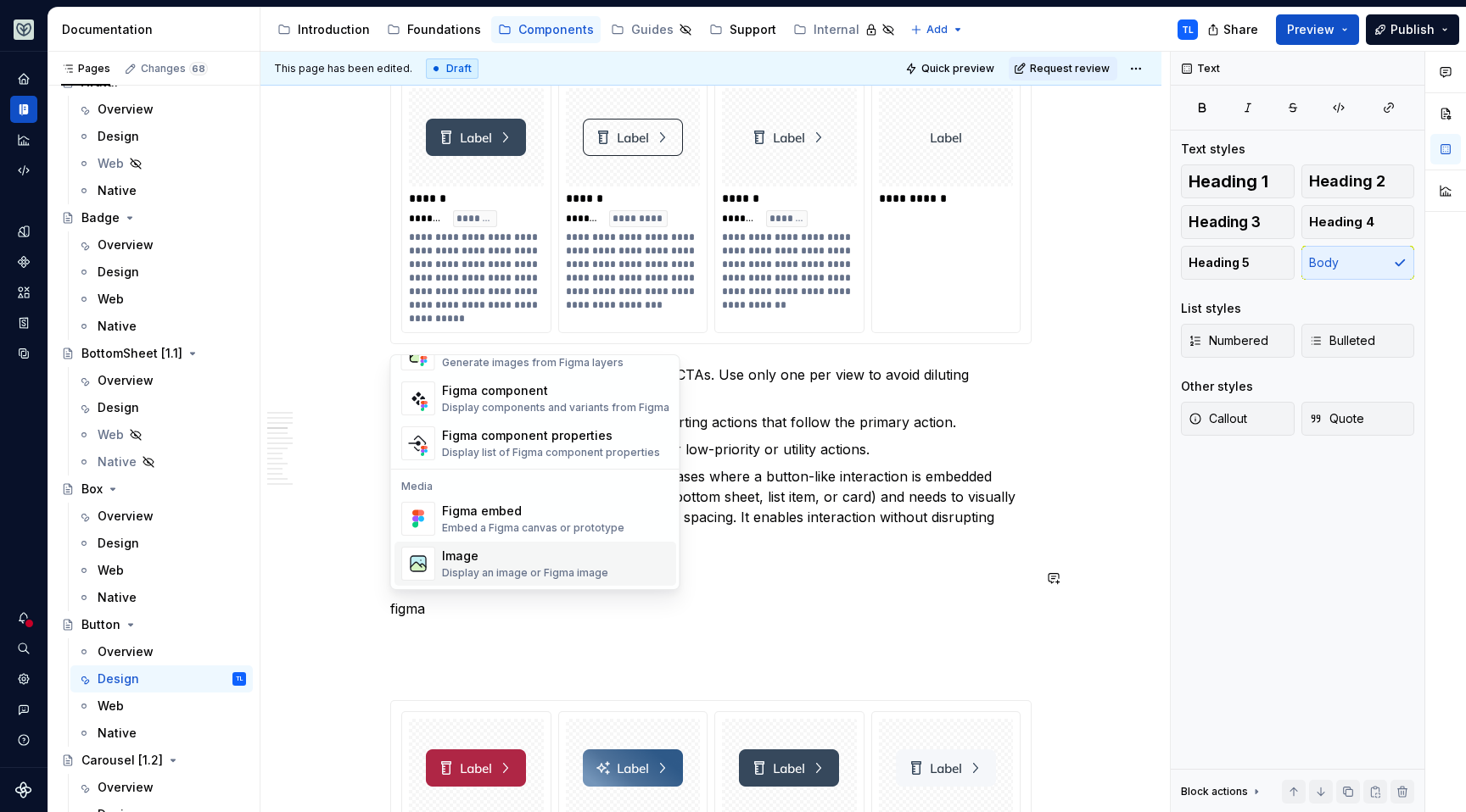
click at [511, 561] on div "Image" at bounding box center [525, 557] width 166 height 17
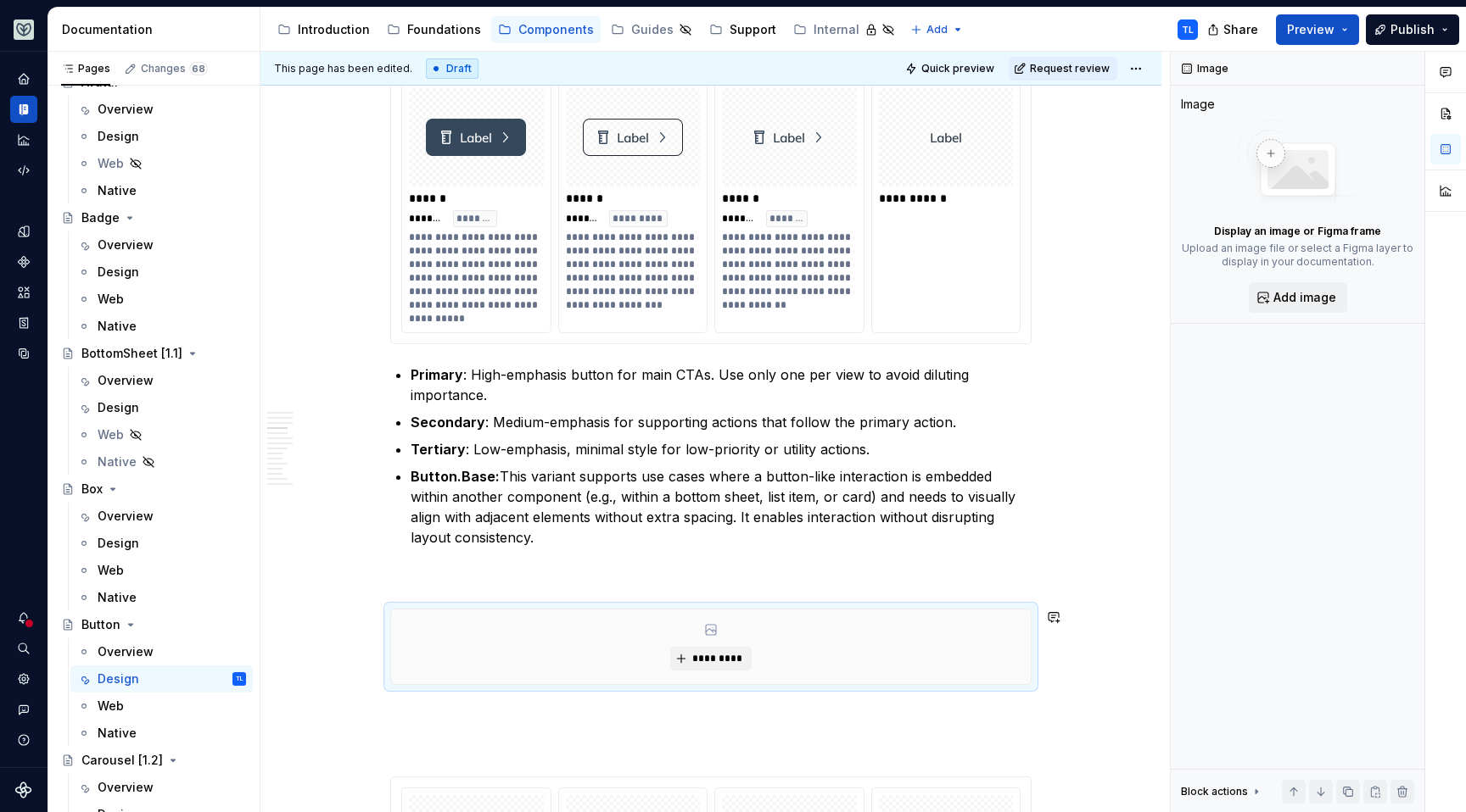
click at [530, 575] on p at bounding box center [711, 578] width 642 height 21
click at [690, 662] on button "*********" at bounding box center [711, 658] width 80 height 23
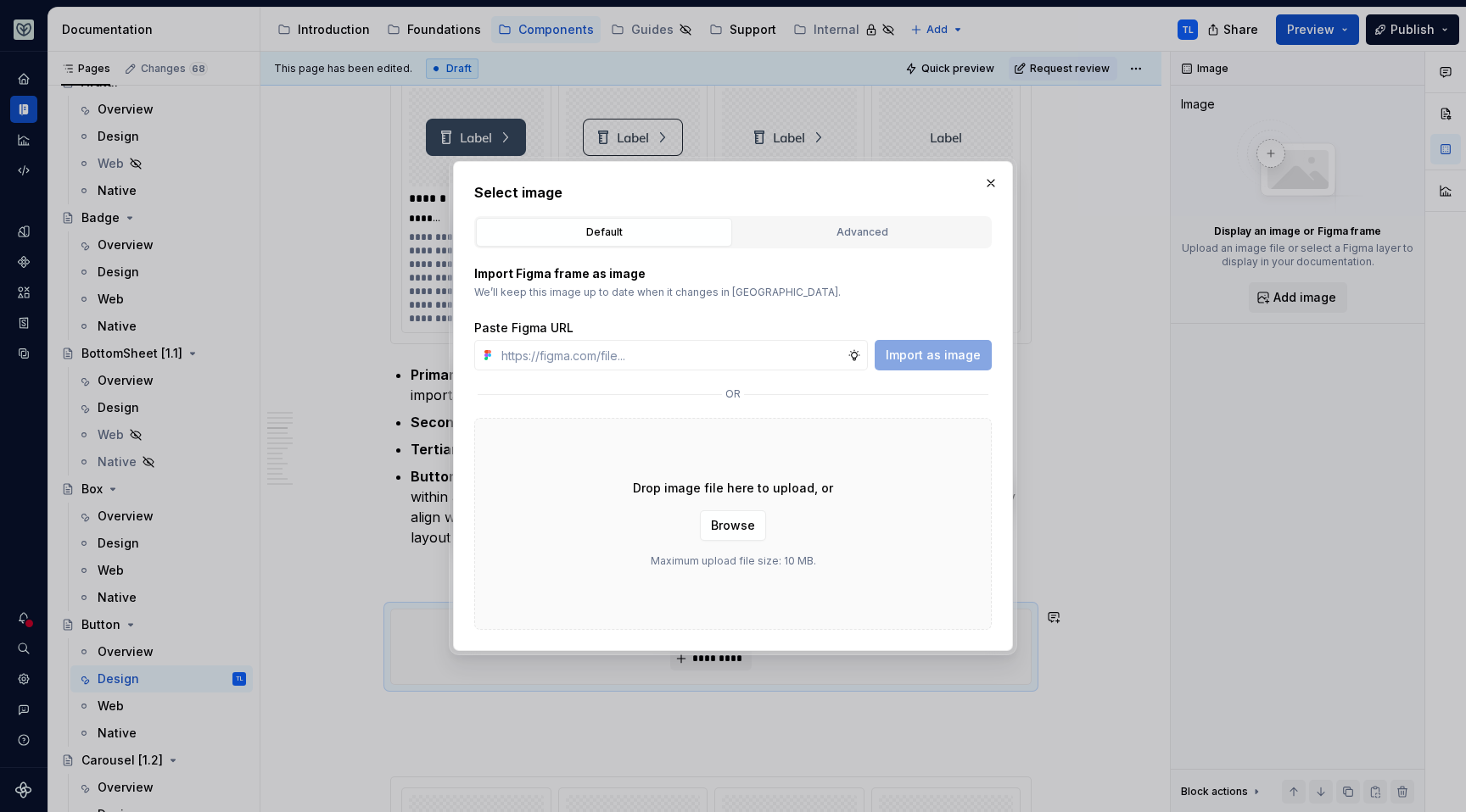
type textarea "*"
type input "https://www.figma.com/design/OxLK9P8AlBGKXiz2EEGm4b/Global?node-id=6608-9149&t=…"
type textarea "*"
type input "https://www.figma.com/design/OxLK9P8AlBGKXiz2EEGm4b/Global?node-id=6608-9149&t=…"
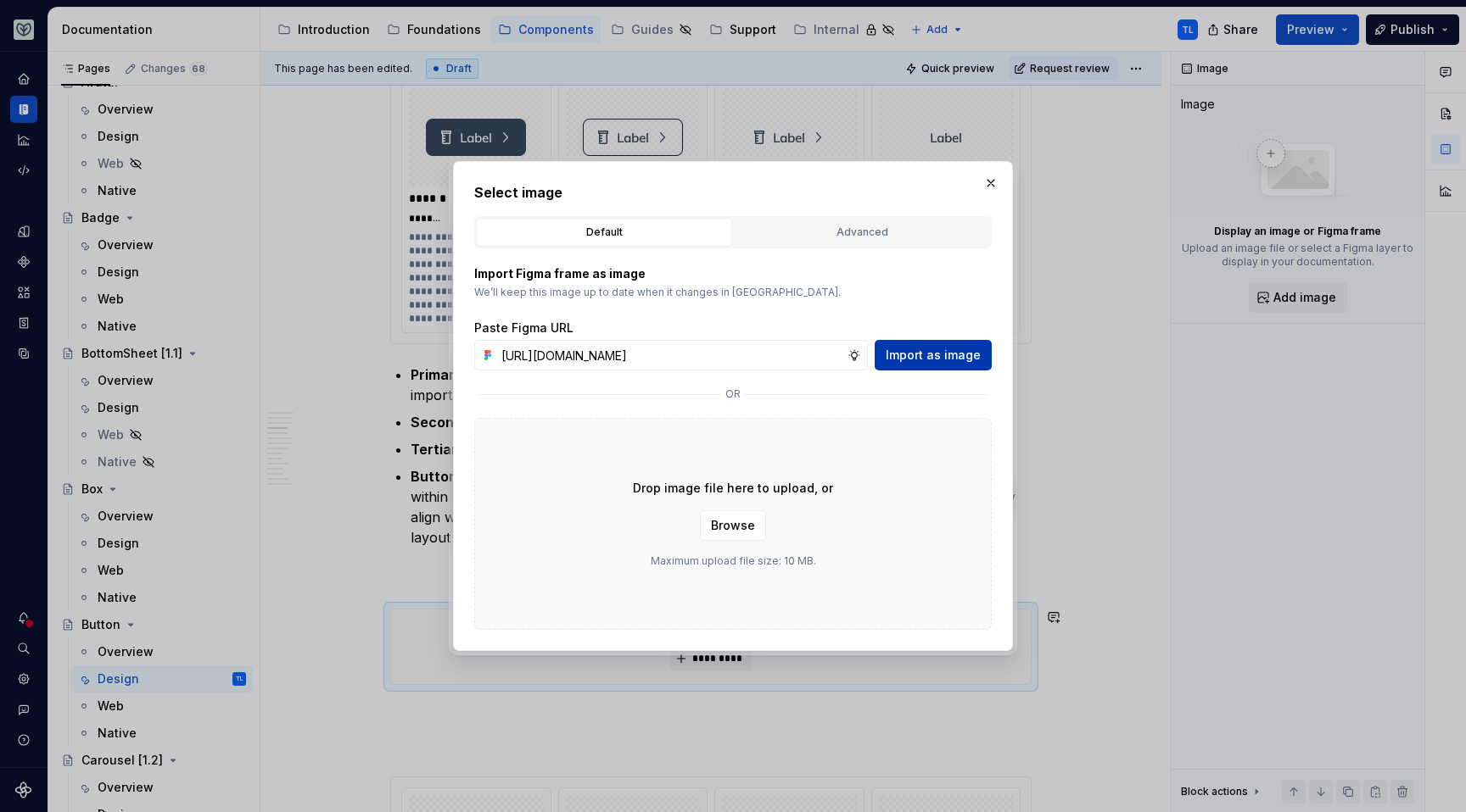
scroll to position [0, 0]
click at [947, 344] on button "Import as image" at bounding box center [934, 355] width 118 height 31
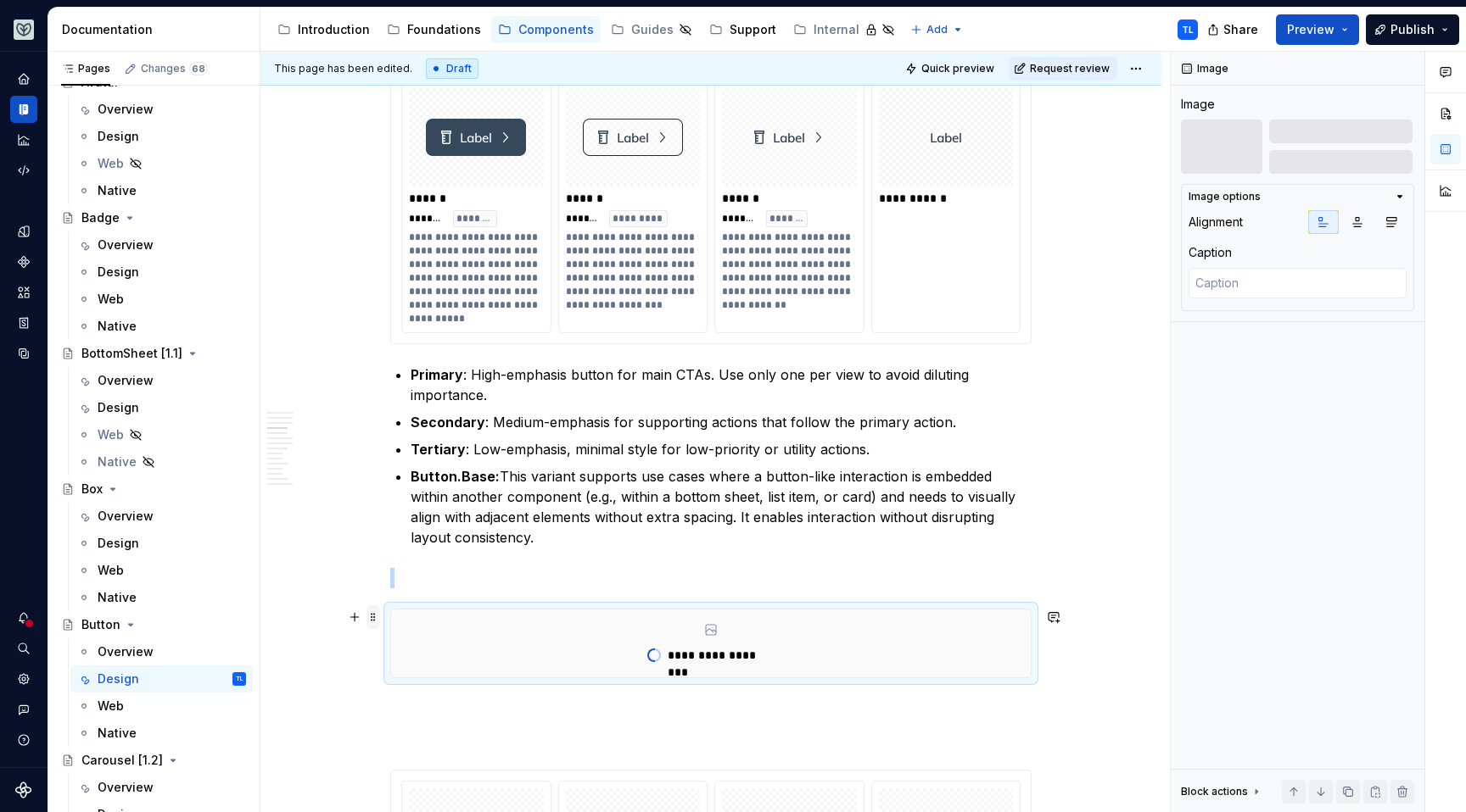
click at [372, 615] on span at bounding box center [373, 616] width 14 height 23
click at [422, 755] on div "Delete" at bounding box center [443, 767] width 145 height 27
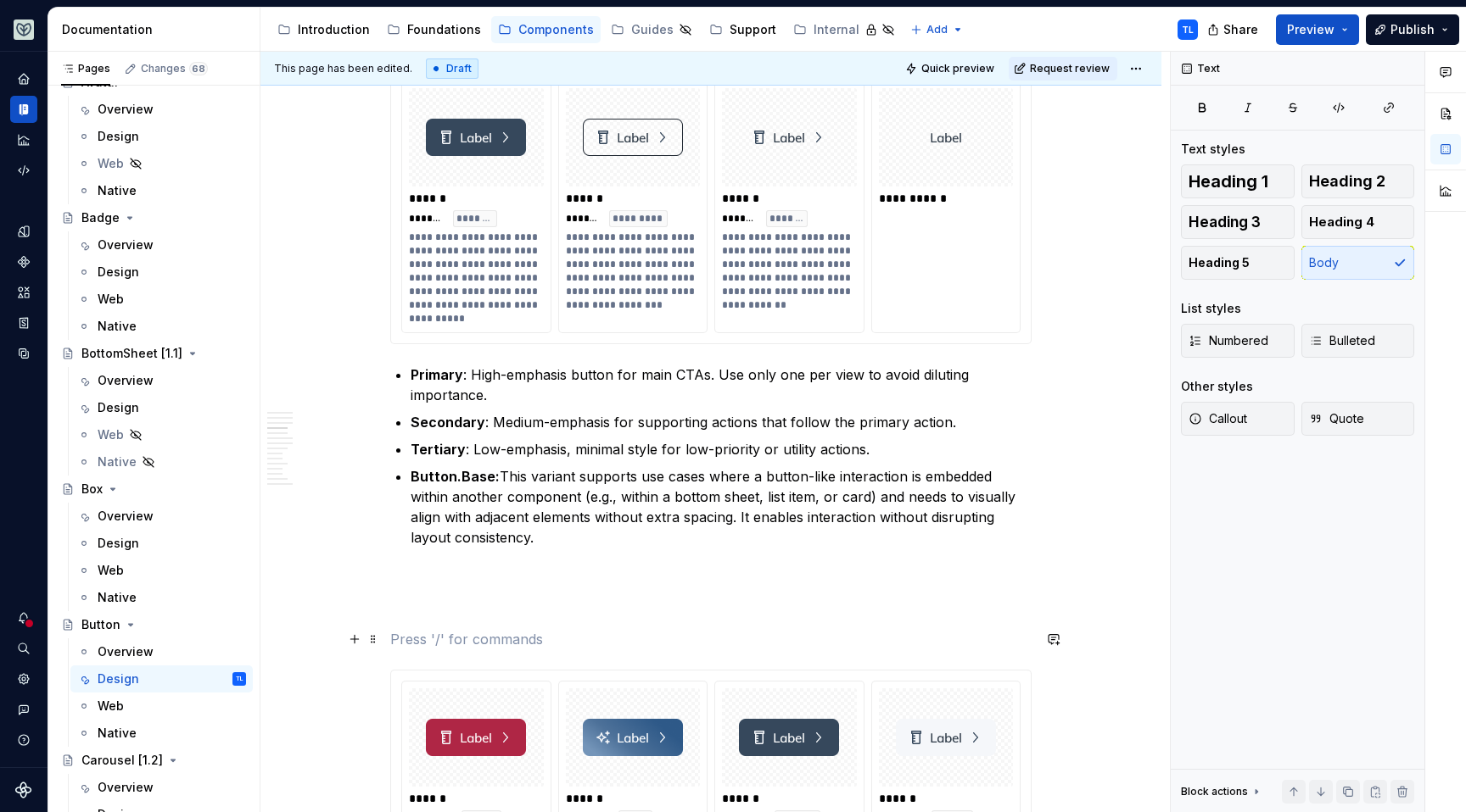
click at [432, 642] on p at bounding box center [711, 640] width 642 height 21
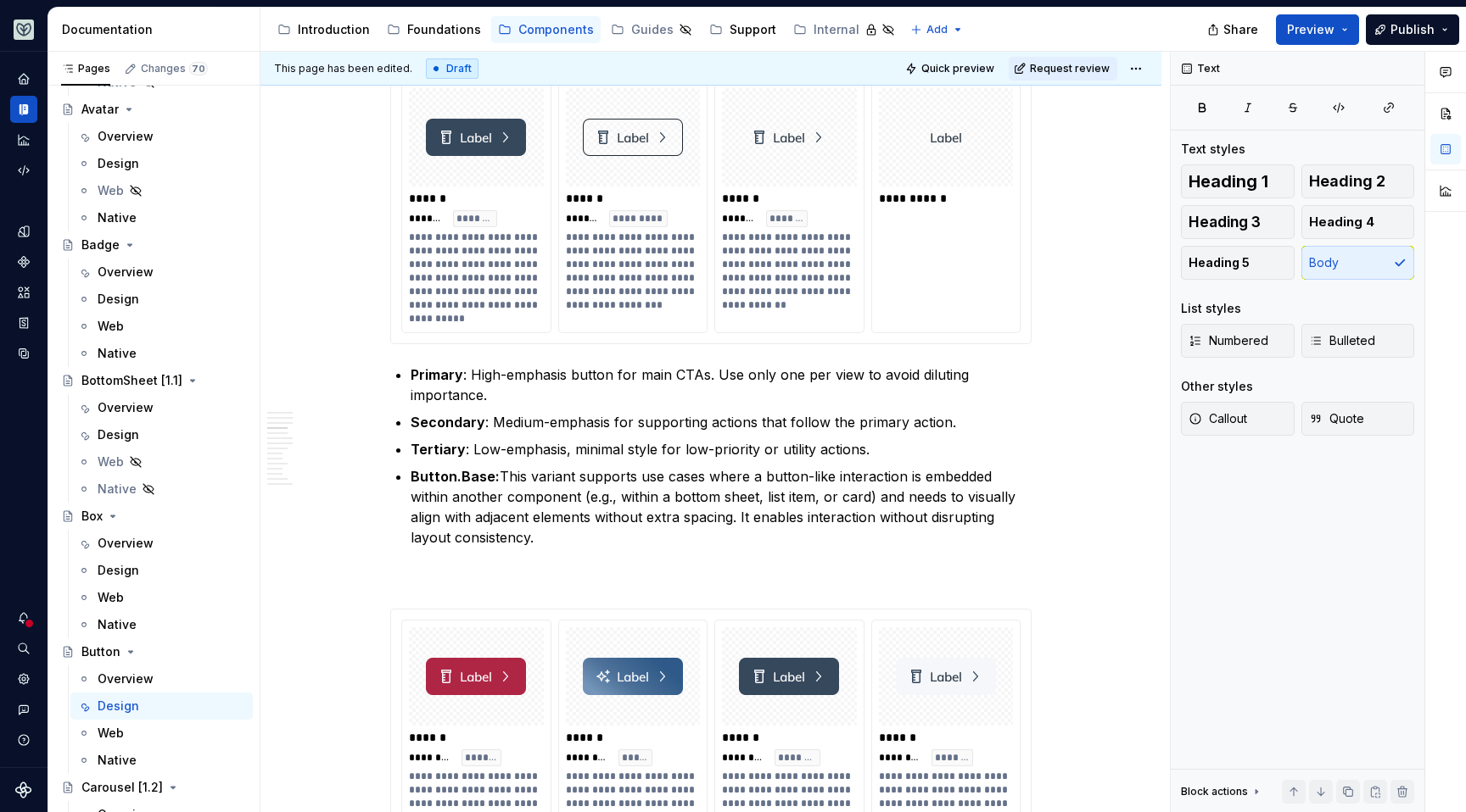
type textarea "*"
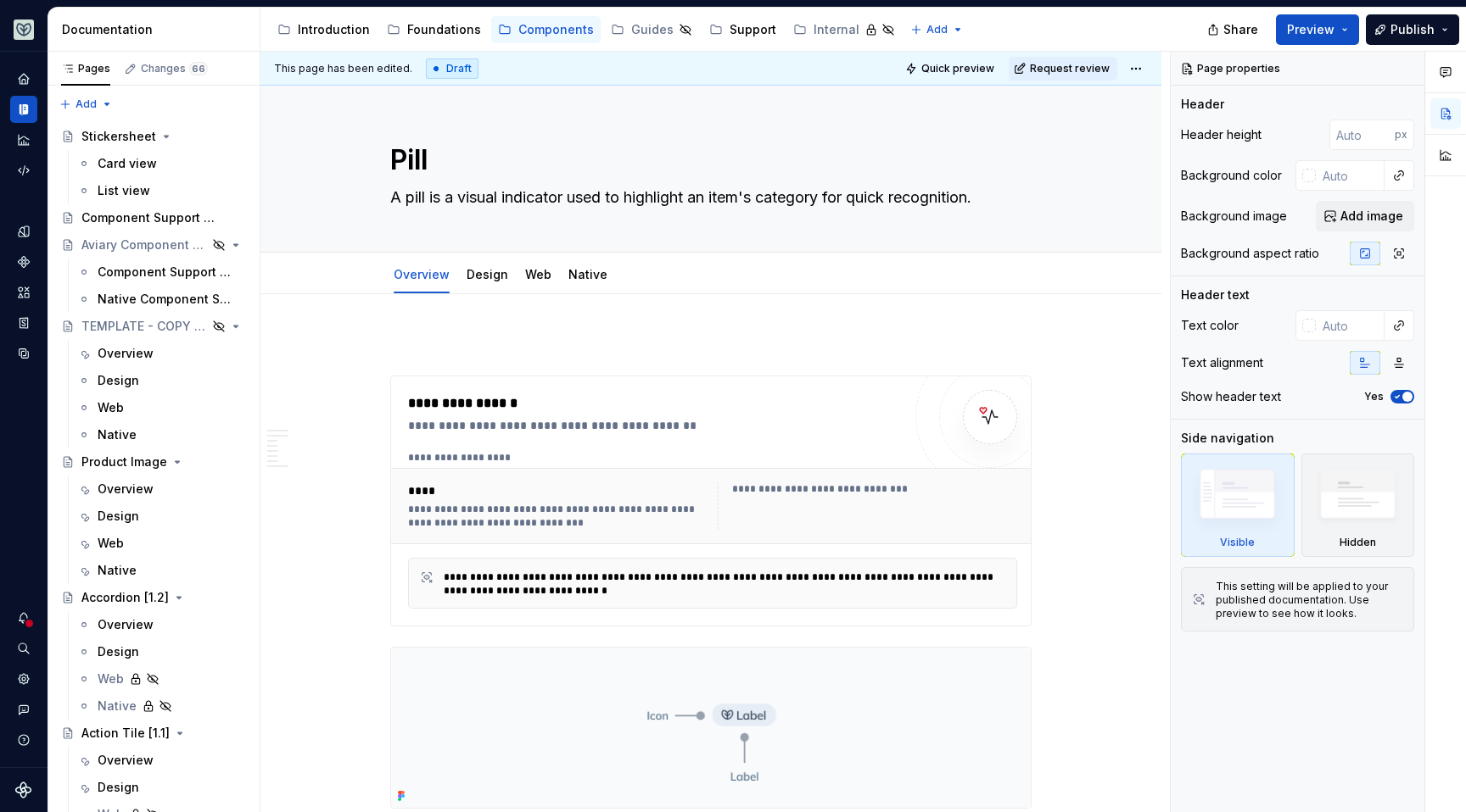
type textarea "*"
